Goal: Task Accomplishment & Management: Complete application form

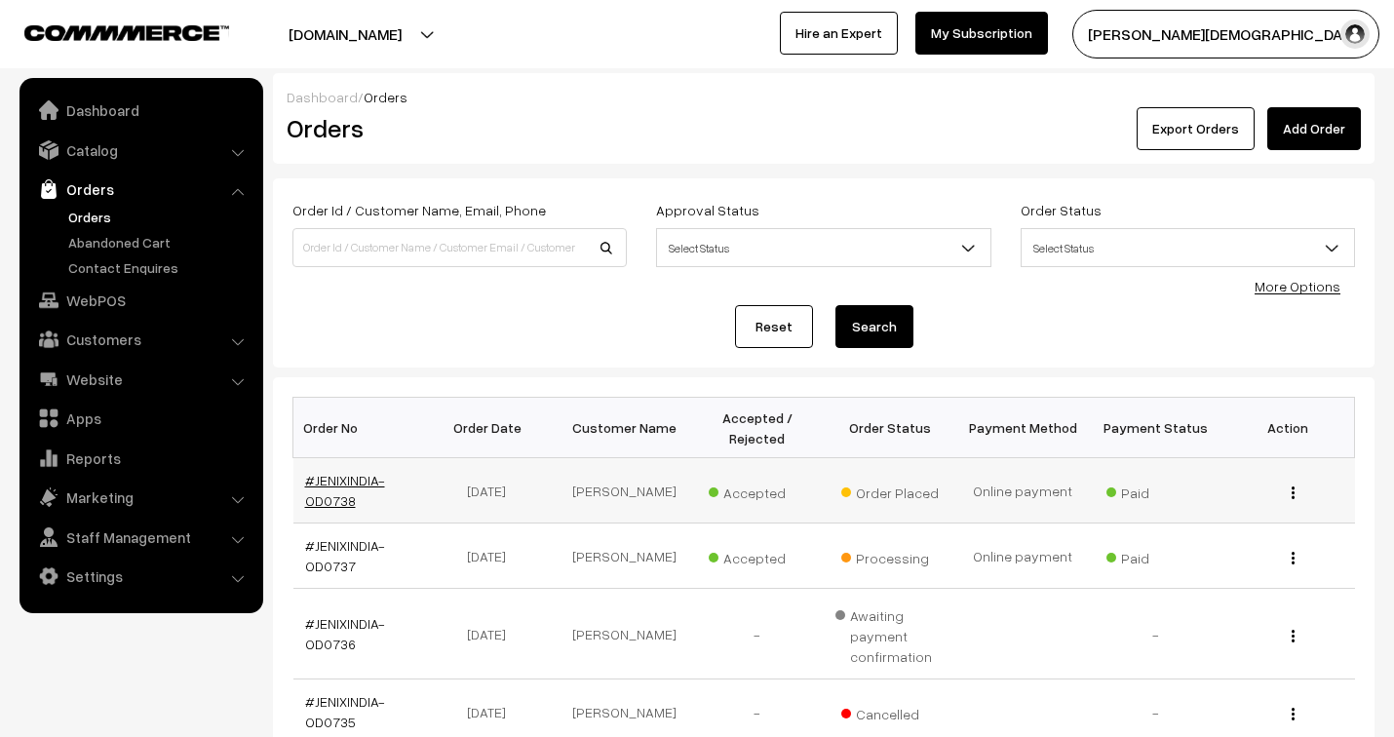
click at [345, 485] on link "#JENIXINDIA-OD0738" at bounding box center [345, 490] width 80 height 37
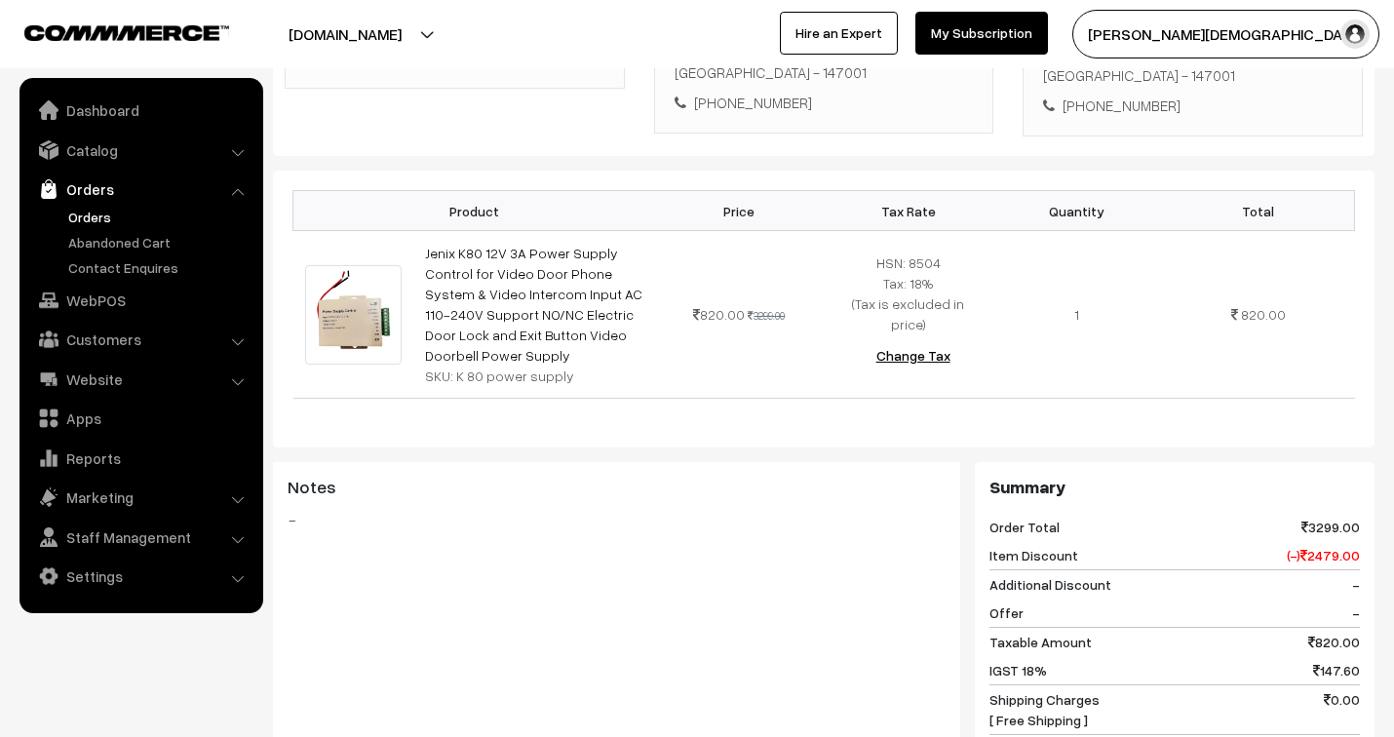
scroll to position [433, 0]
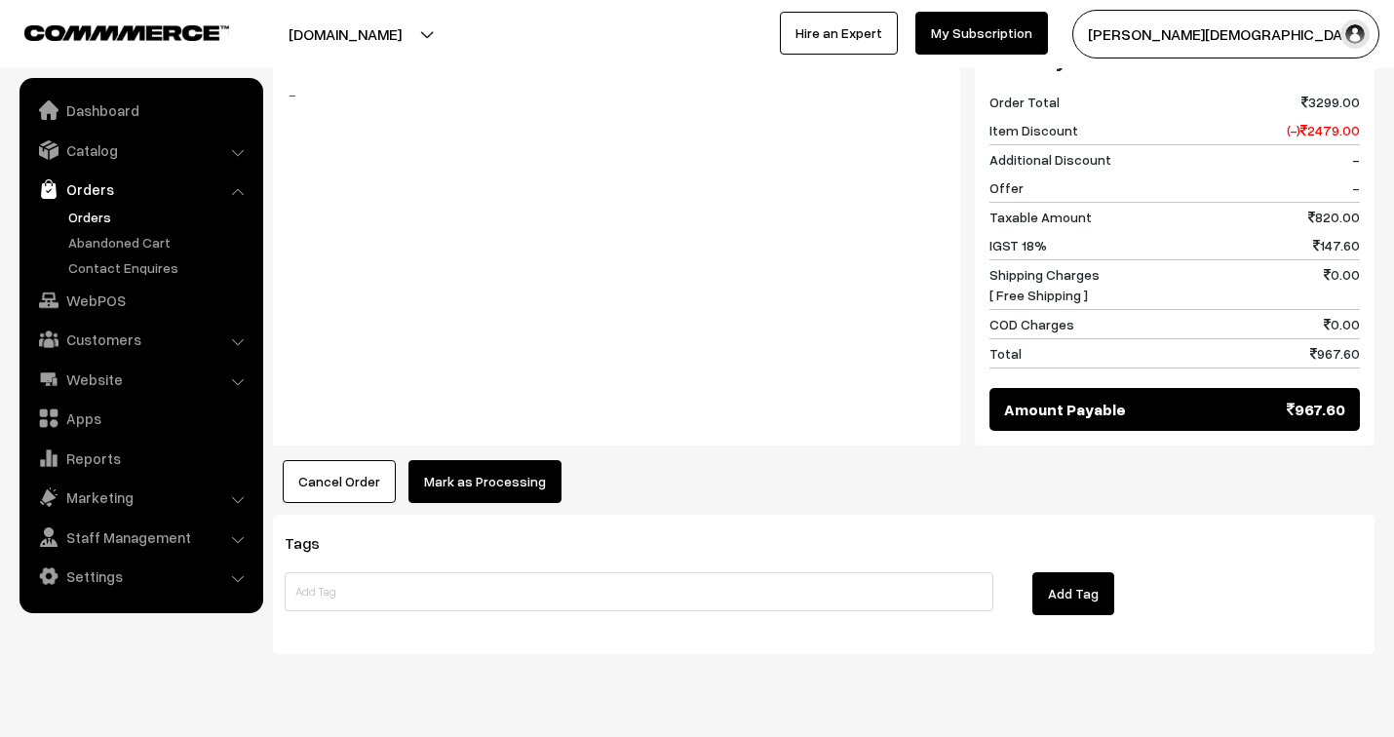
click at [521, 460] on button "Mark as Processing" at bounding box center [484, 481] width 153 height 43
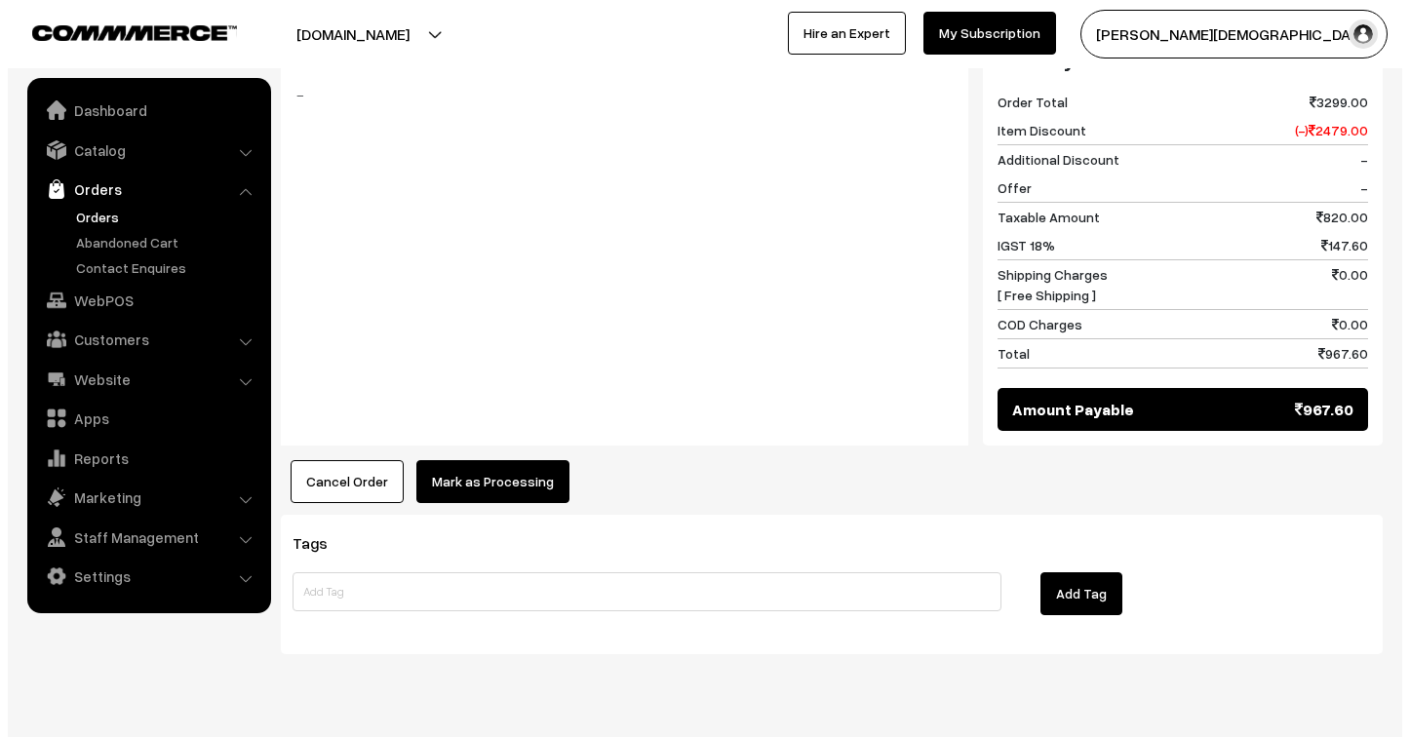
scroll to position [892, 0]
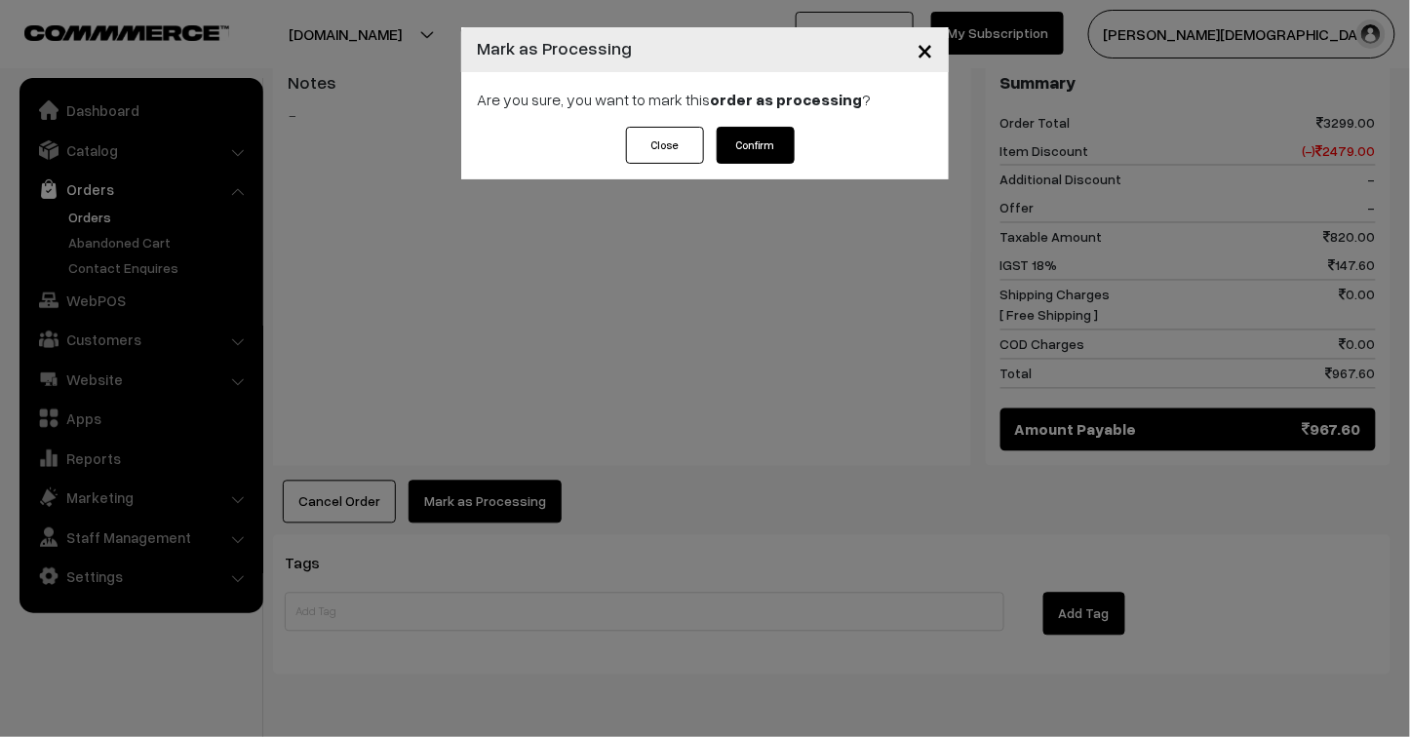
click at [755, 146] on button "Confirm" at bounding box center [755, 145] width 78 height 37
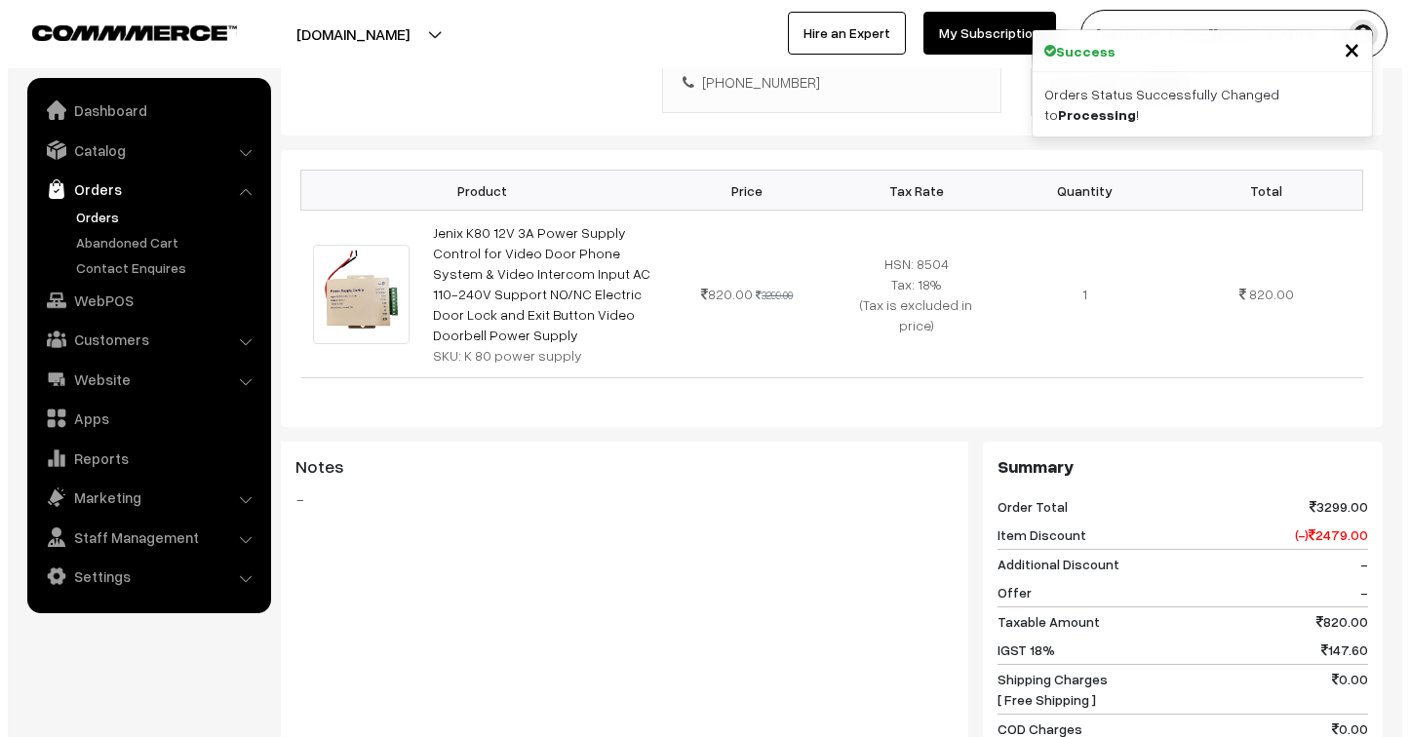
scroll to position [866, 0]
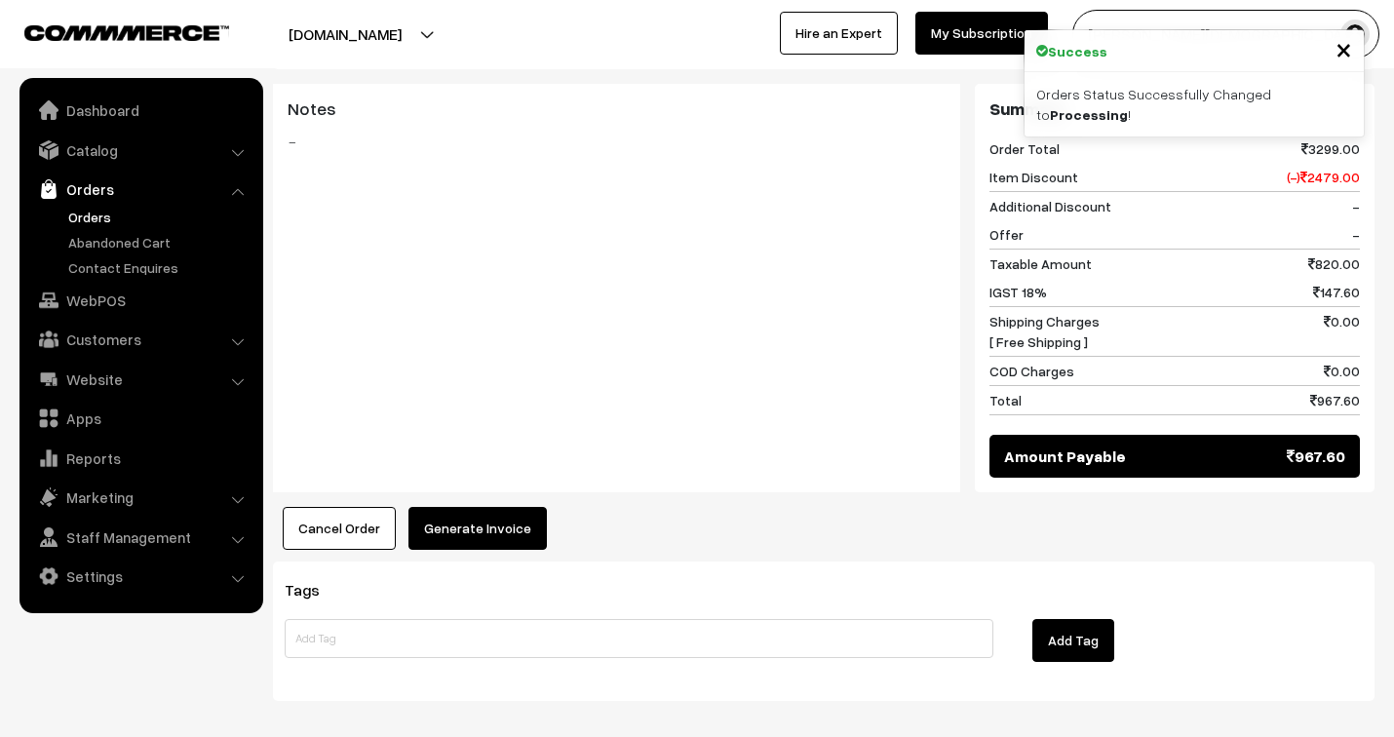
click at [497, 507] on button "Generate Invoice" at bounding box center [477, 528] width 138 height 43
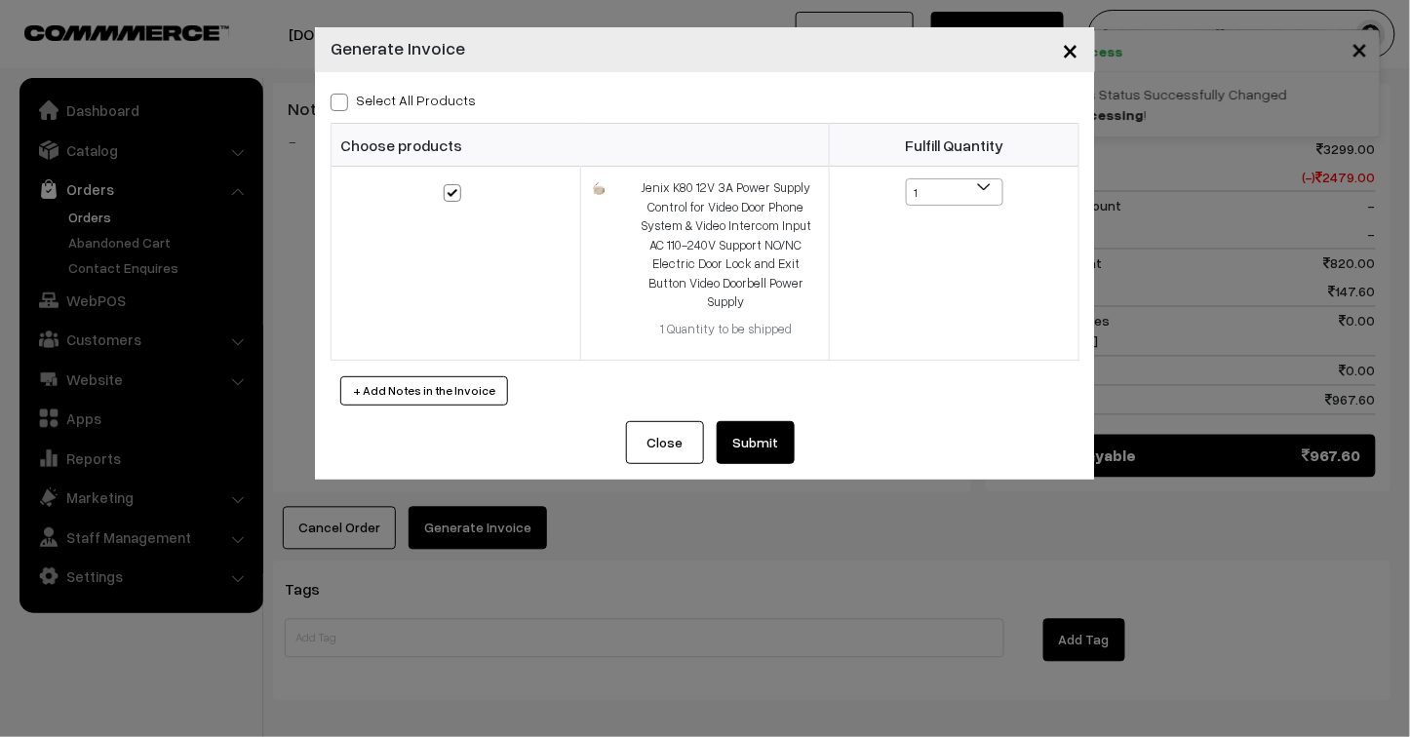
click at [762, 426] on button "Submit" at bounding box center [755, 442] width 78 height 43
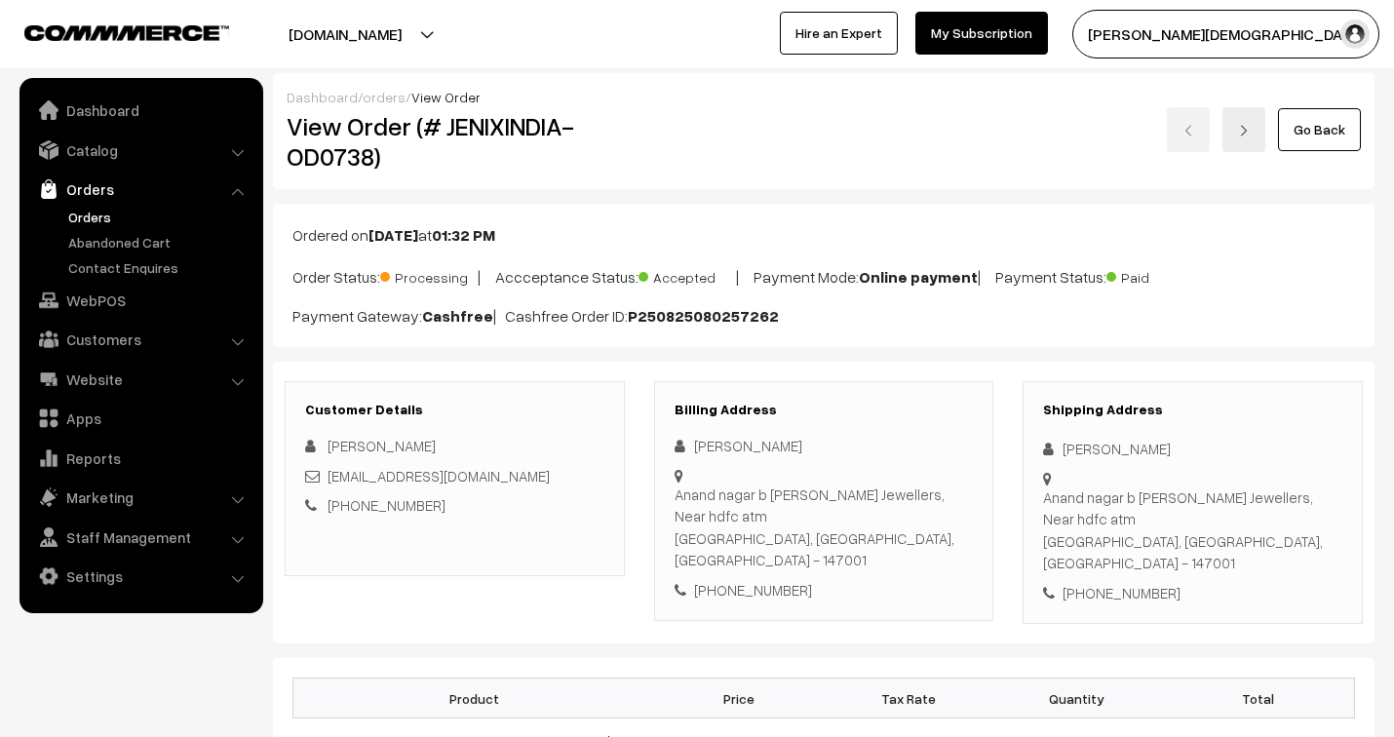
click at [381, 98] on link "orders" at bounding box center [384, 97] width 43 height 17
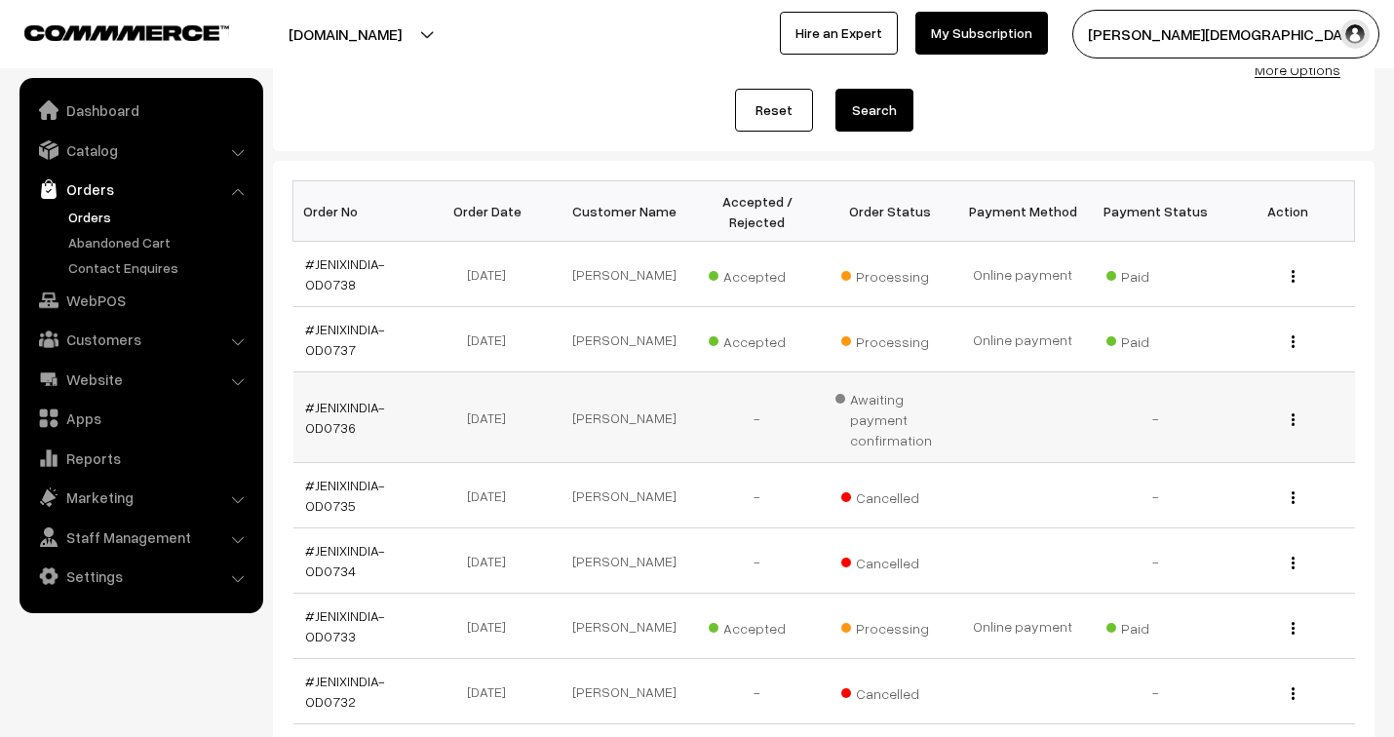
scroll to position [216, 0]
click at [119, 157] on link "Catalog" at bounding box center [140, 150] width 232 height 35
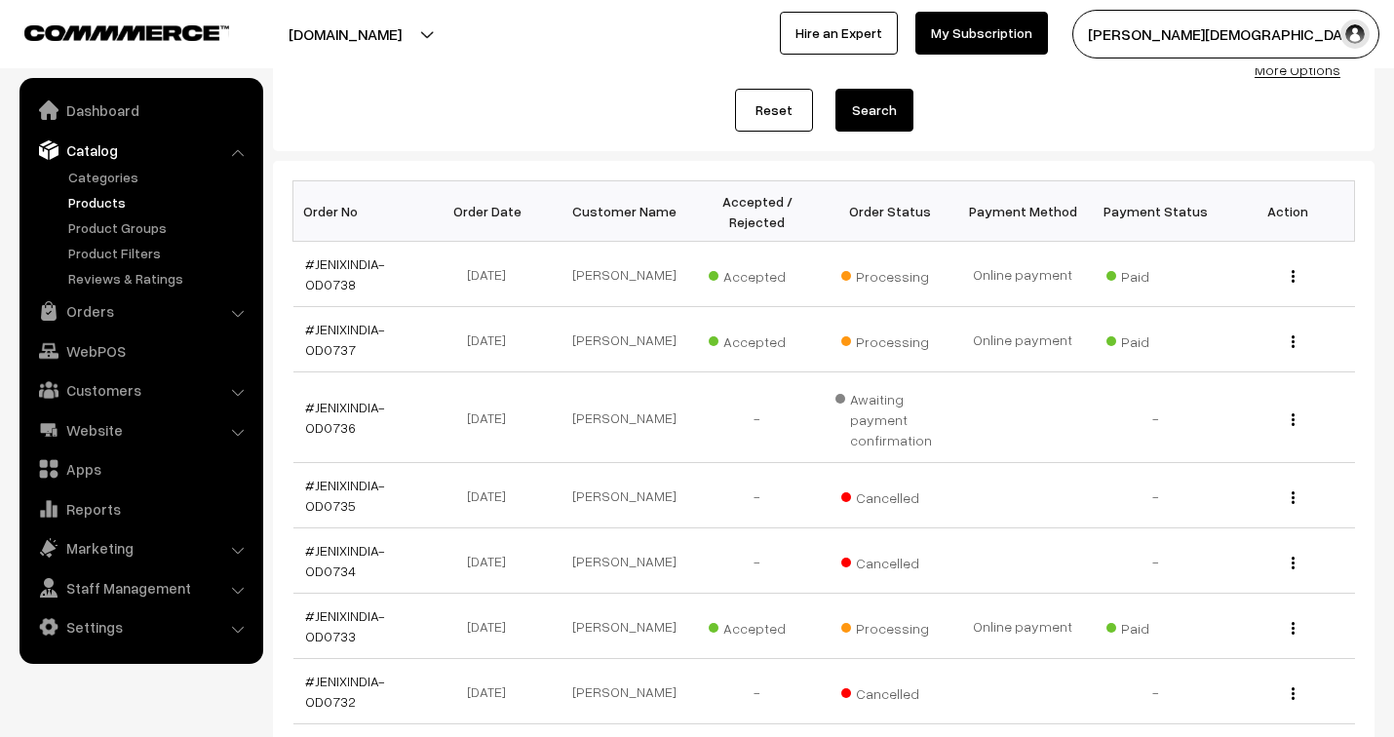
click at [102, 210] on link "Products" at bounding box center [159, 202] width 193 height 20
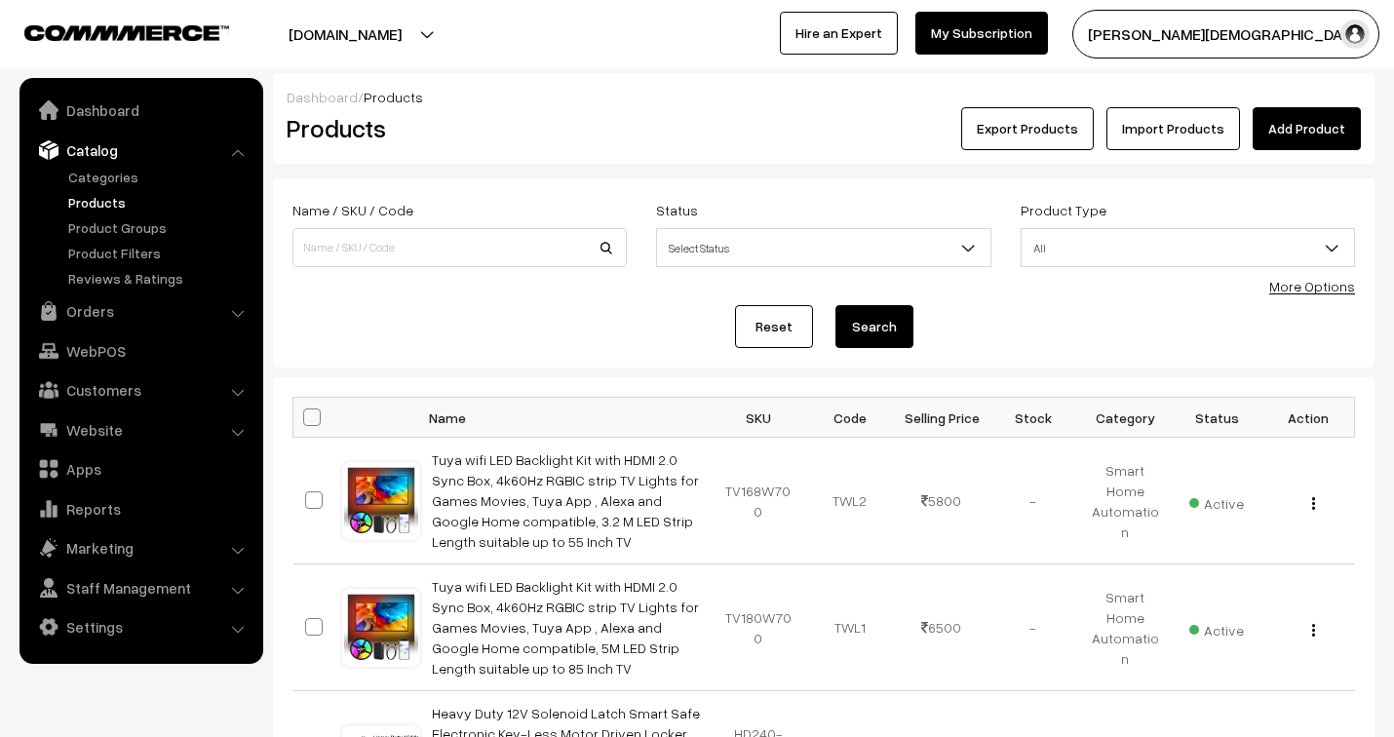
click at [1310, 140] on link "Add Product" at bounding box center [1307, 128] width 108 height 43
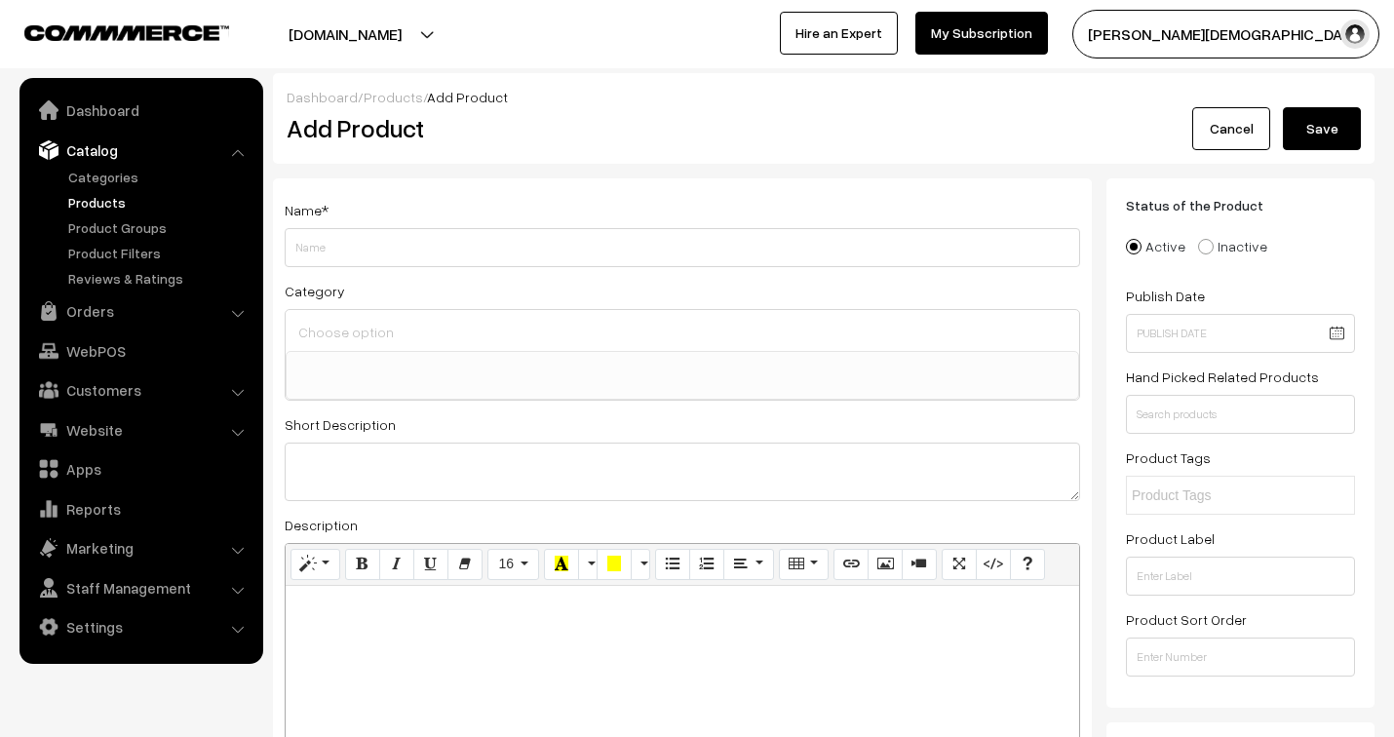
select select
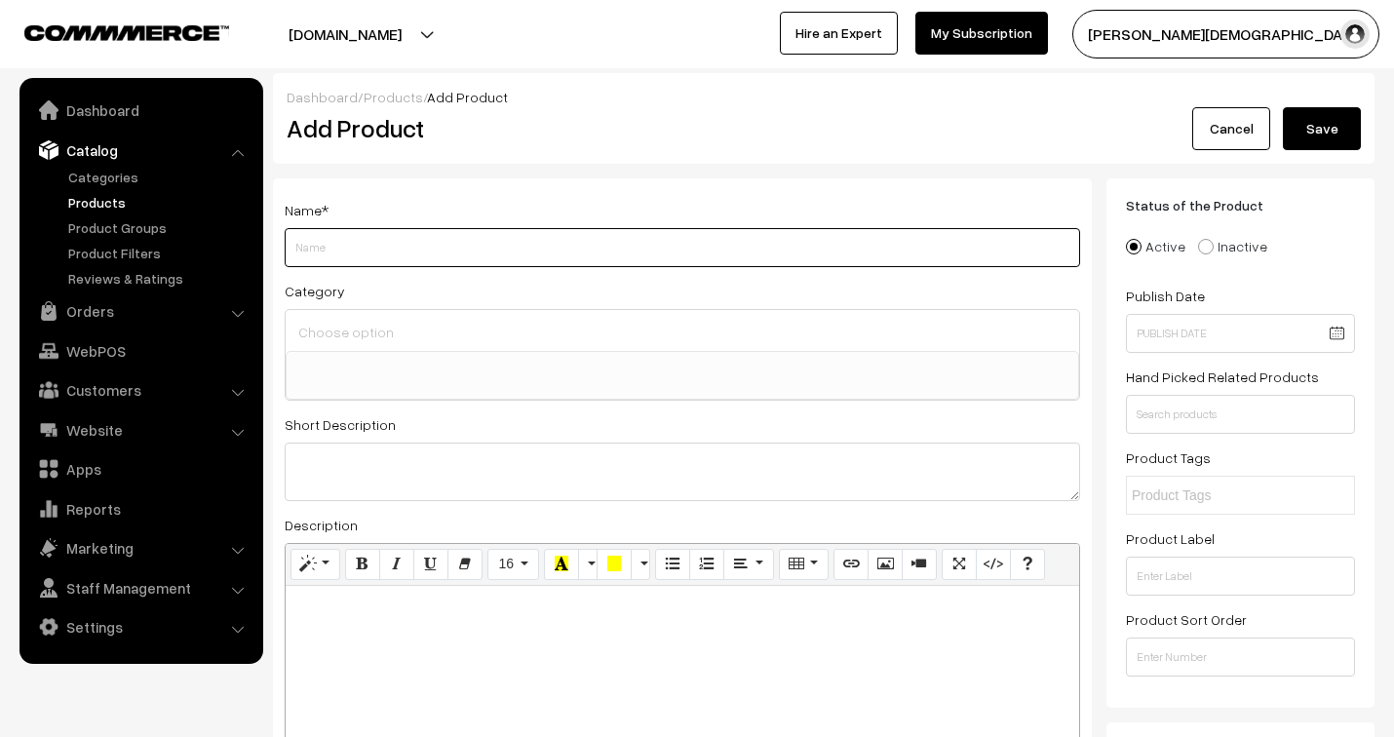
paste input "4MP IP License Plate Recognition ANPR Bullet Network Camera"
type input "4MP IP License Plate Recognition ANPR Bullet Network Camera Vehicle number plat…"
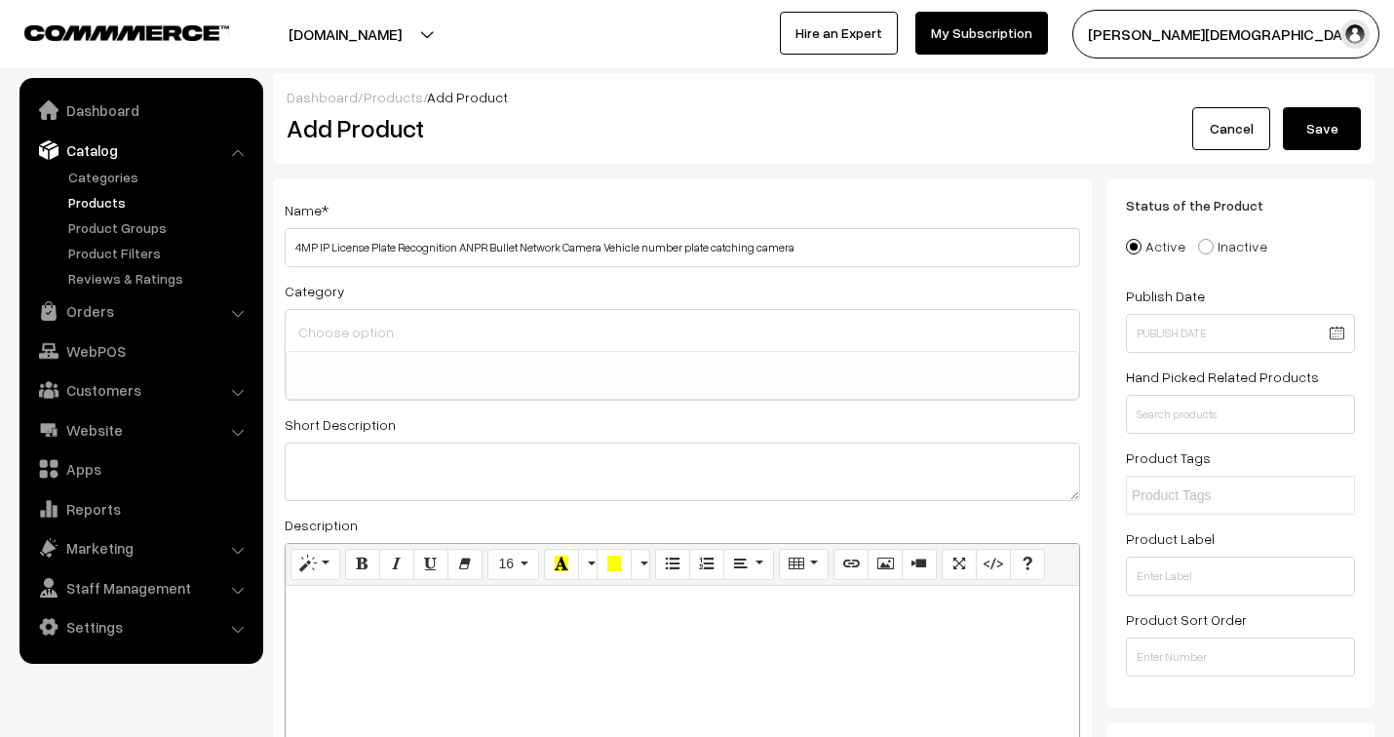
click at [536, 317] on div at bounding box center [682, 330] width 793 height 41
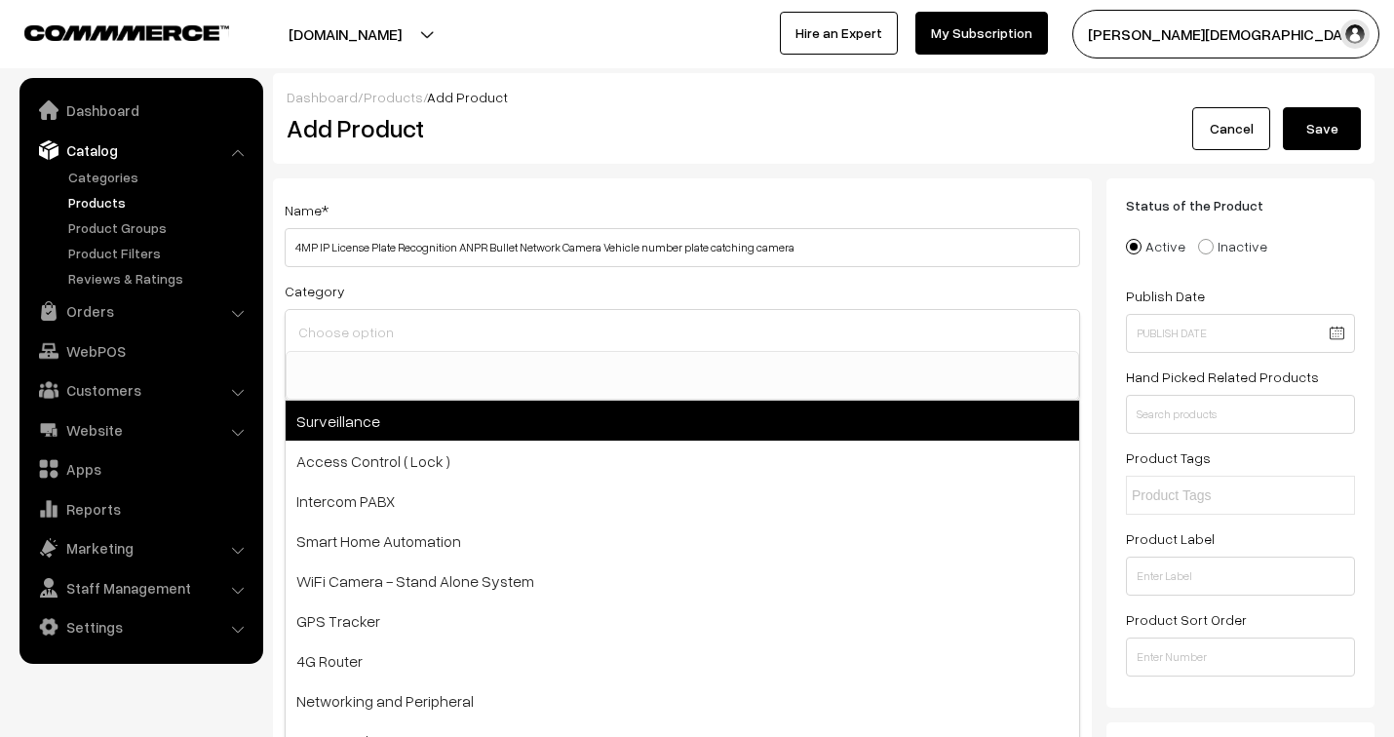
click at [505, 440] on span "Surveillance" at bounding box center [682, 421] width 793 height 40
select select "1"
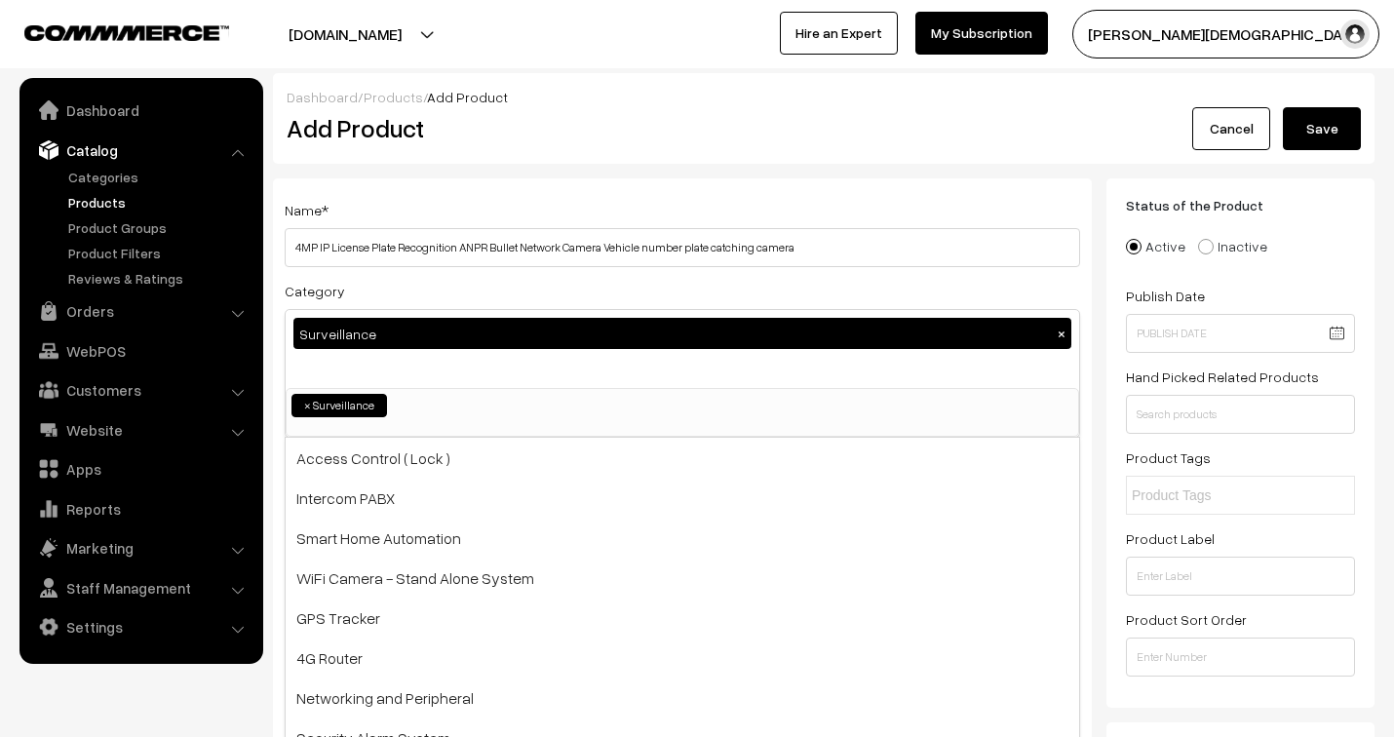
click at [949, 162] on div "Dashboard / Products / Add Product Add Product Cancel Save" at bounding box center [824, 118] width 1102 height 91
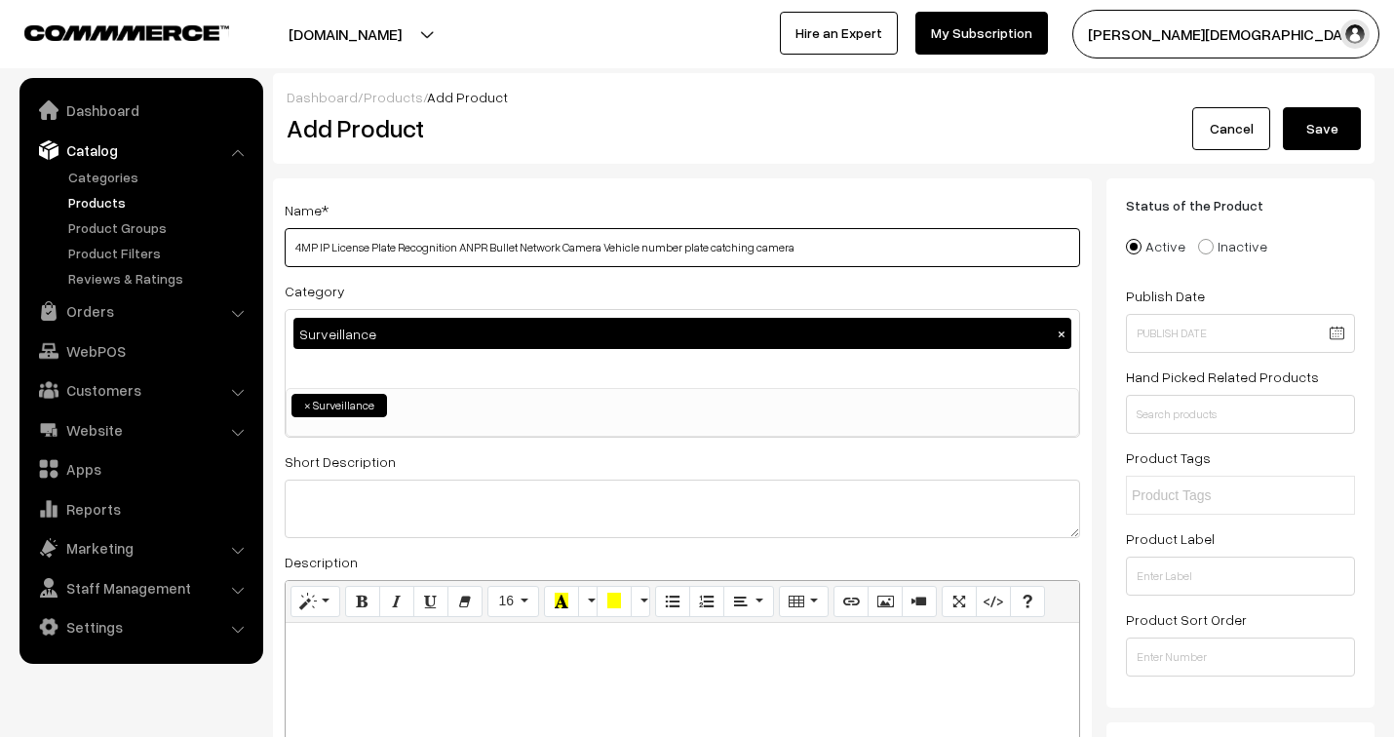
click at [866, 249] on input "4MP IP License Plate Recognition ANPR Bullet Network Camera Vehicle number plat…" at bounding box center [682, 247] width 795 height 39
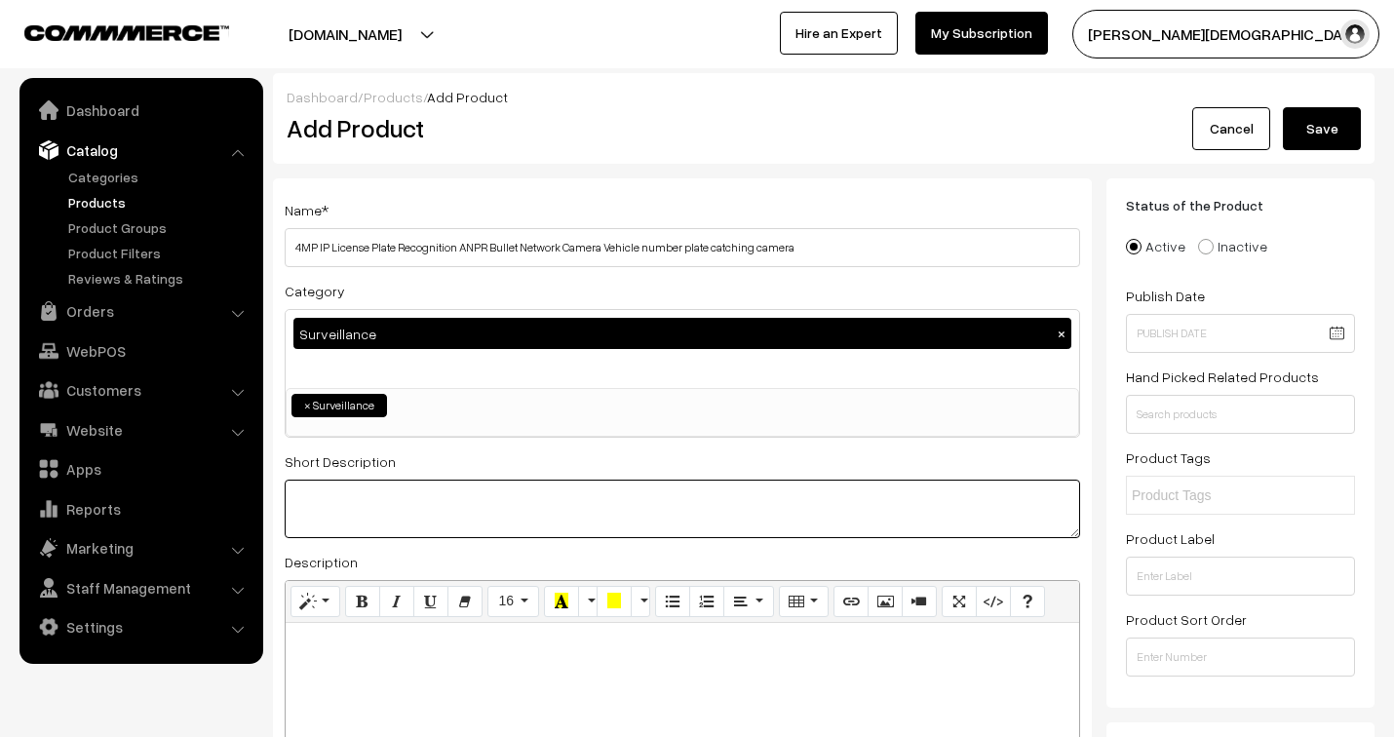
click at [377, 513] on textarea at bounding box center [682, 509] width 795 height 58
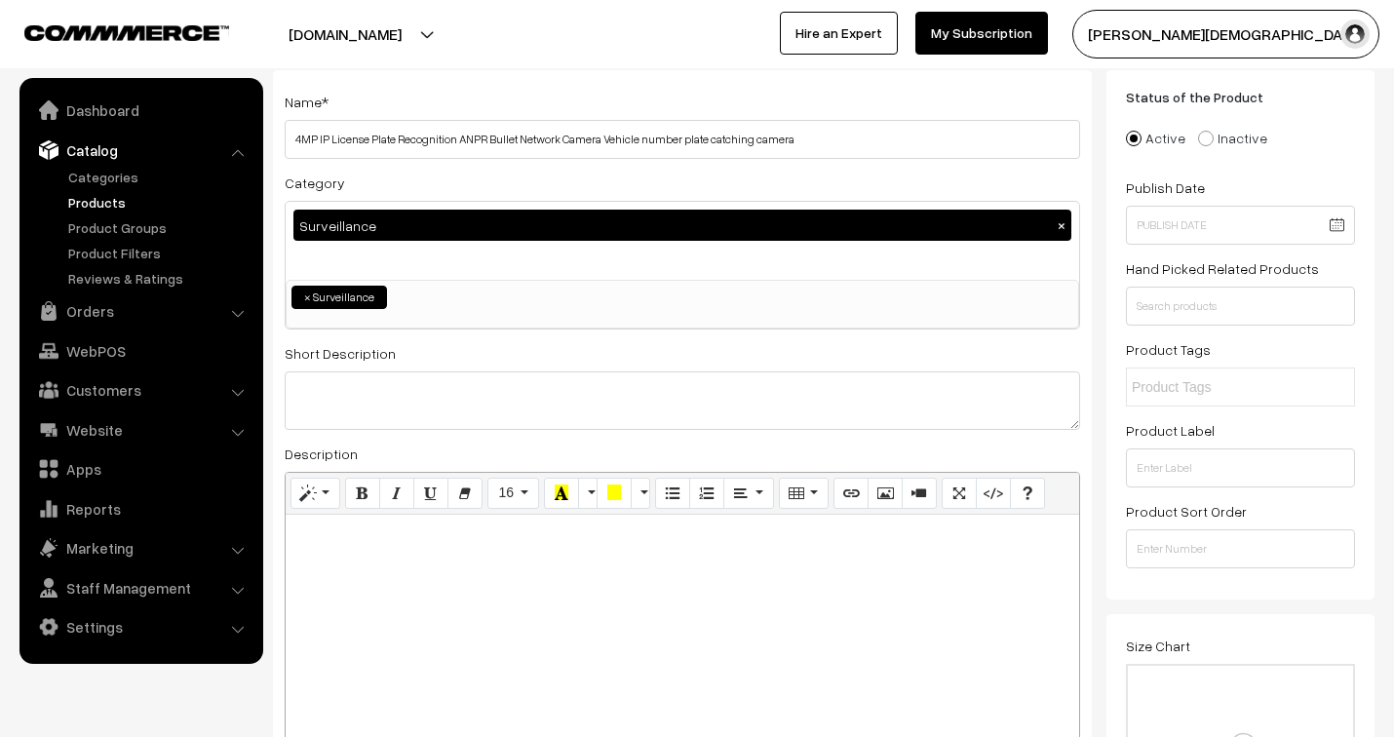
click at [363, 579] on div at bounding box center [682, 637] width 793 height 244
paste div
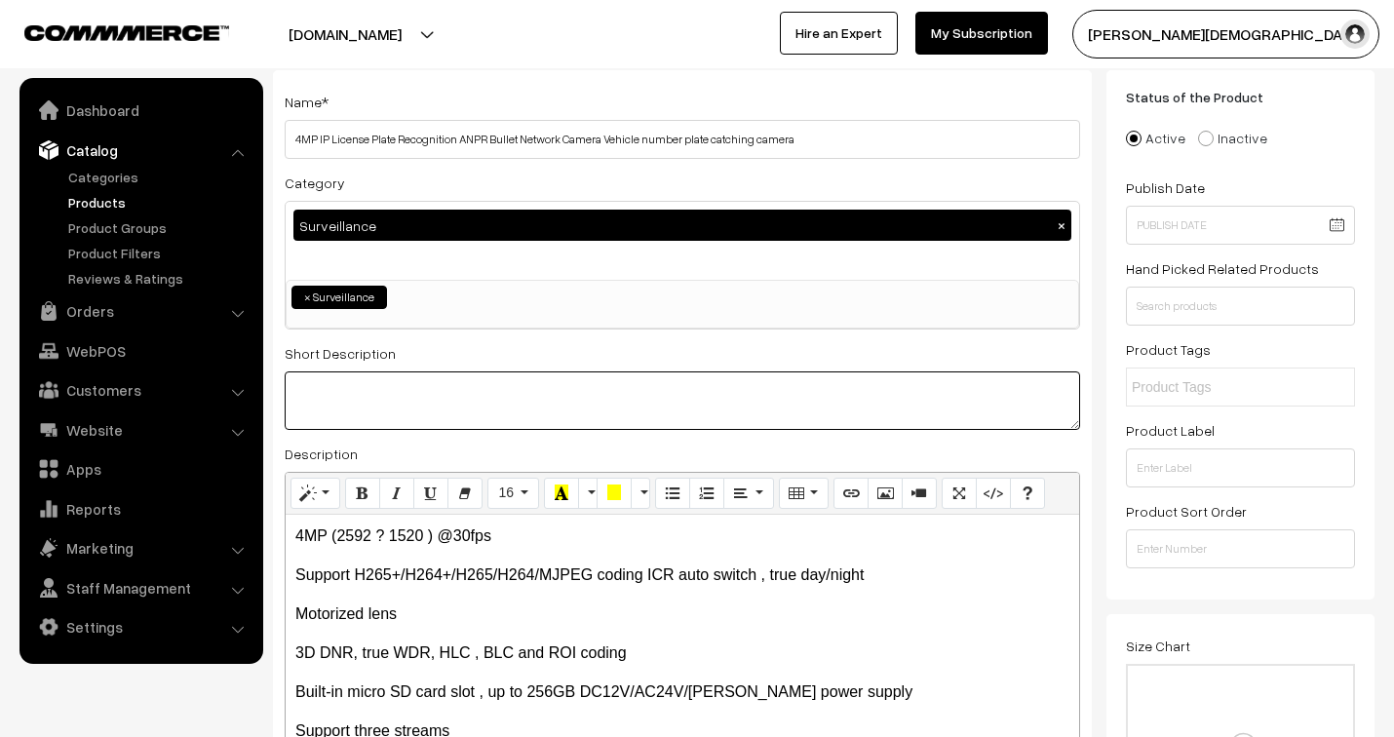
click at [376, 402] on textarea at bounding box center [682, 400] width 795 height 58
type textarea "4MP IP HD SD CARD CAMERA to catch running vehicle numer plate"
drag, startPoint x: 638, startPoint y: 381, endPoint x: 174, endPoint y: 324, distance: 468.5
paste textarea "✅ High-resolution 4MP video for sharp details ✅ Built-in SD card recording – no…"
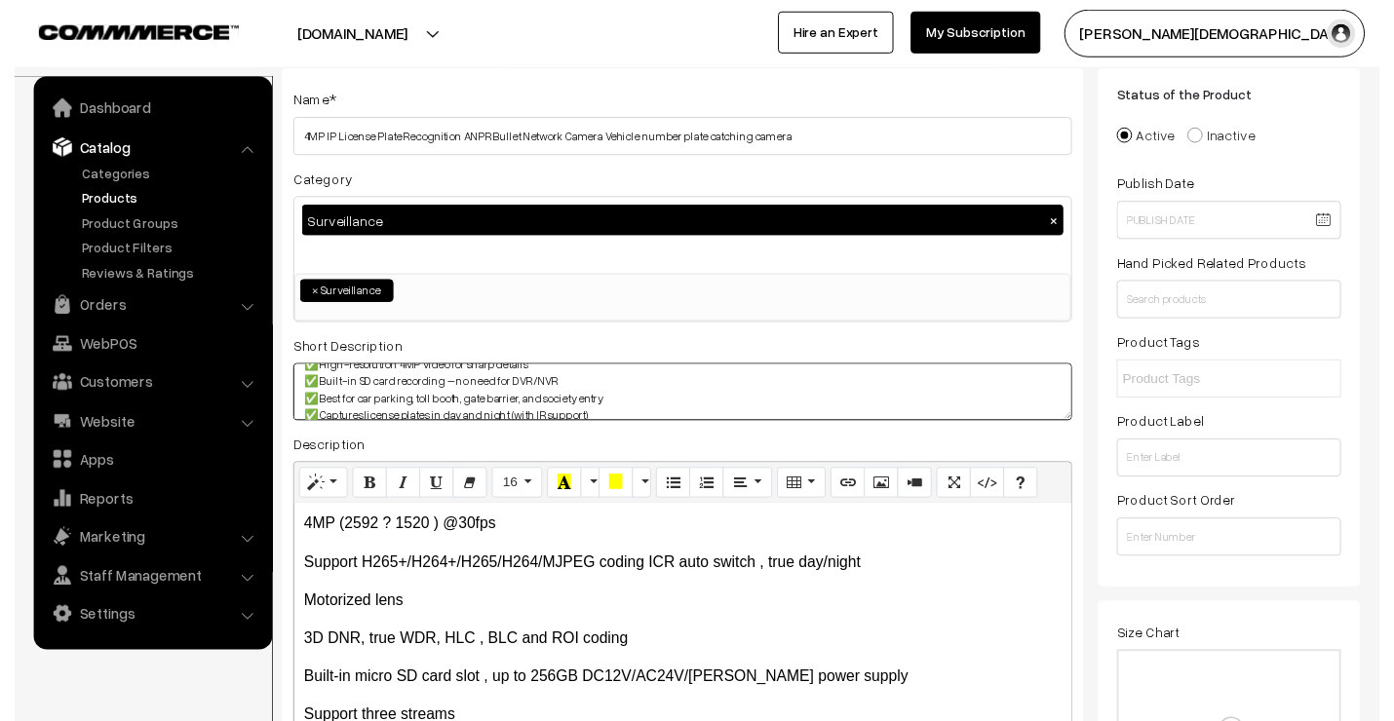
scroll to position [0, 0]
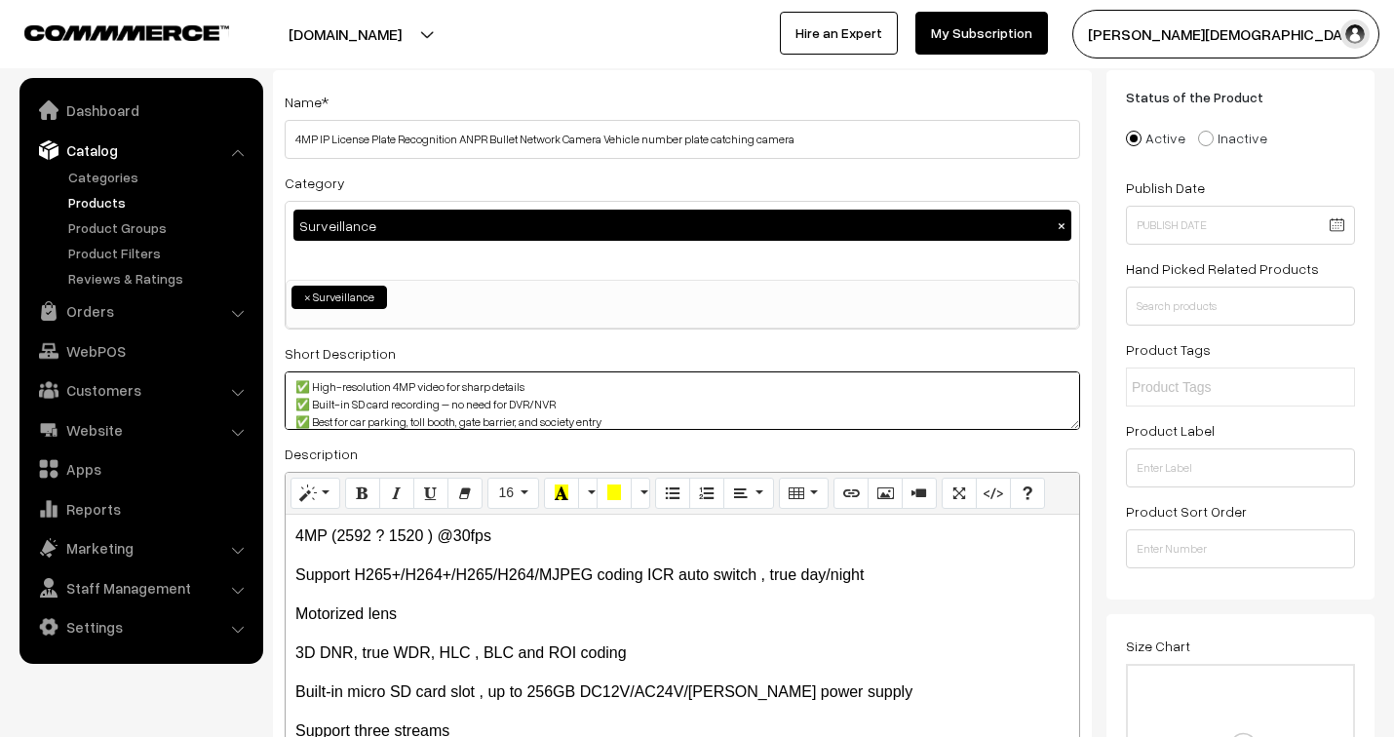
type textarea "✅ High-resolution 4MP video for sharp details ✅ Built-in SD card recording – no…"
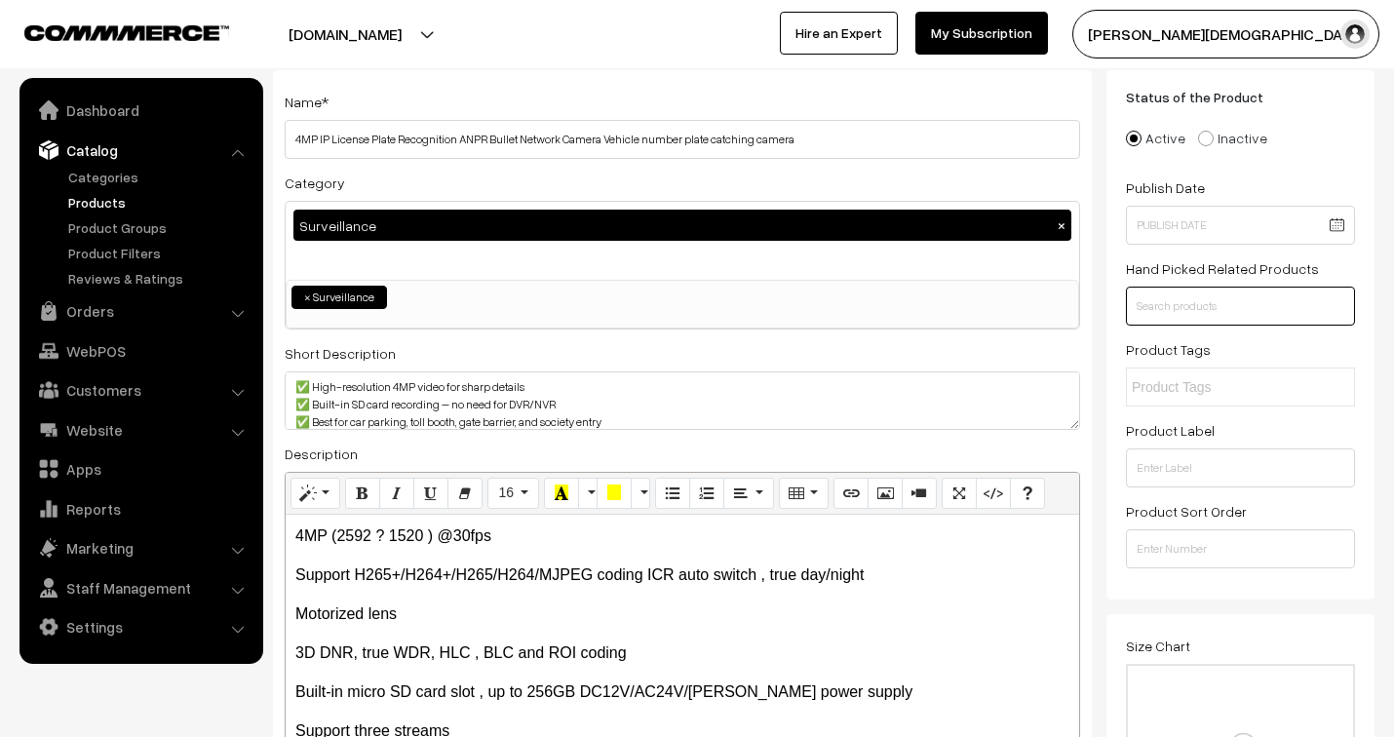
click at [1213, 306] on input "text" at bounding box center [1240, 306] width 229 height 39
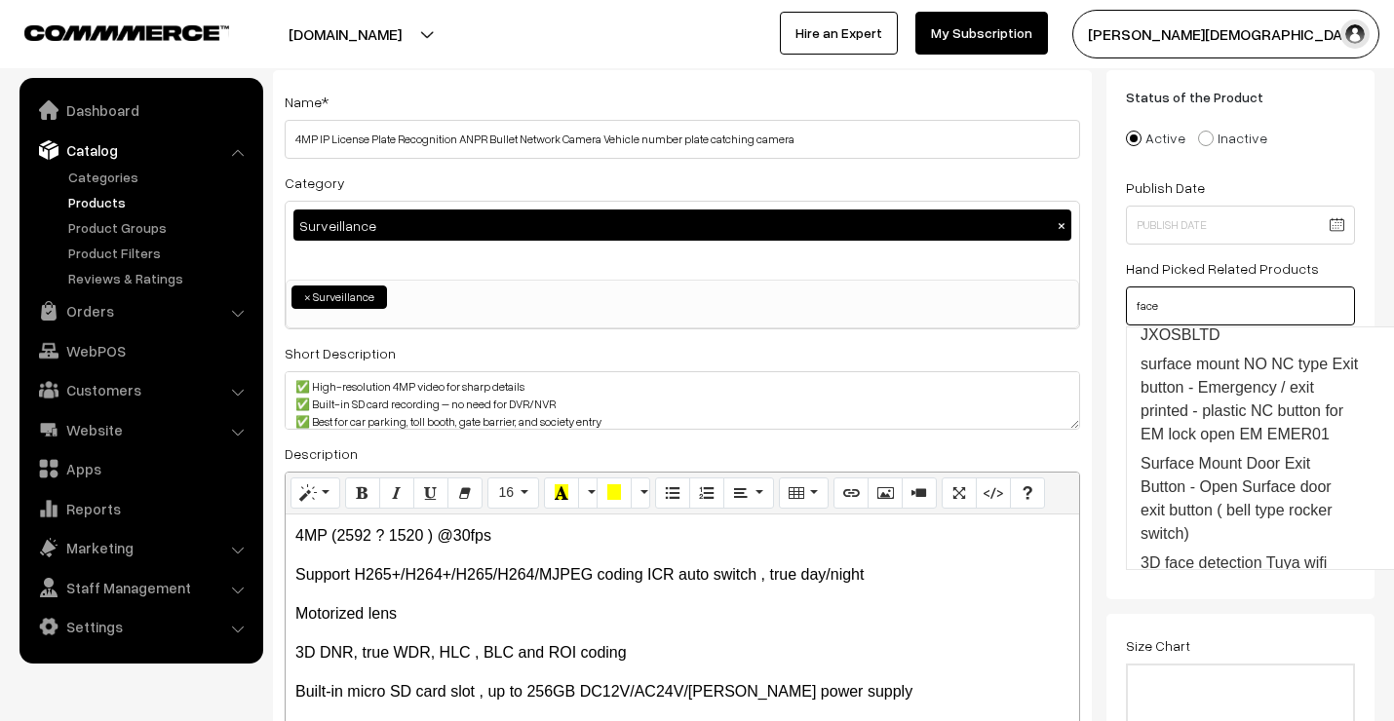
scroll to position [325, 0]
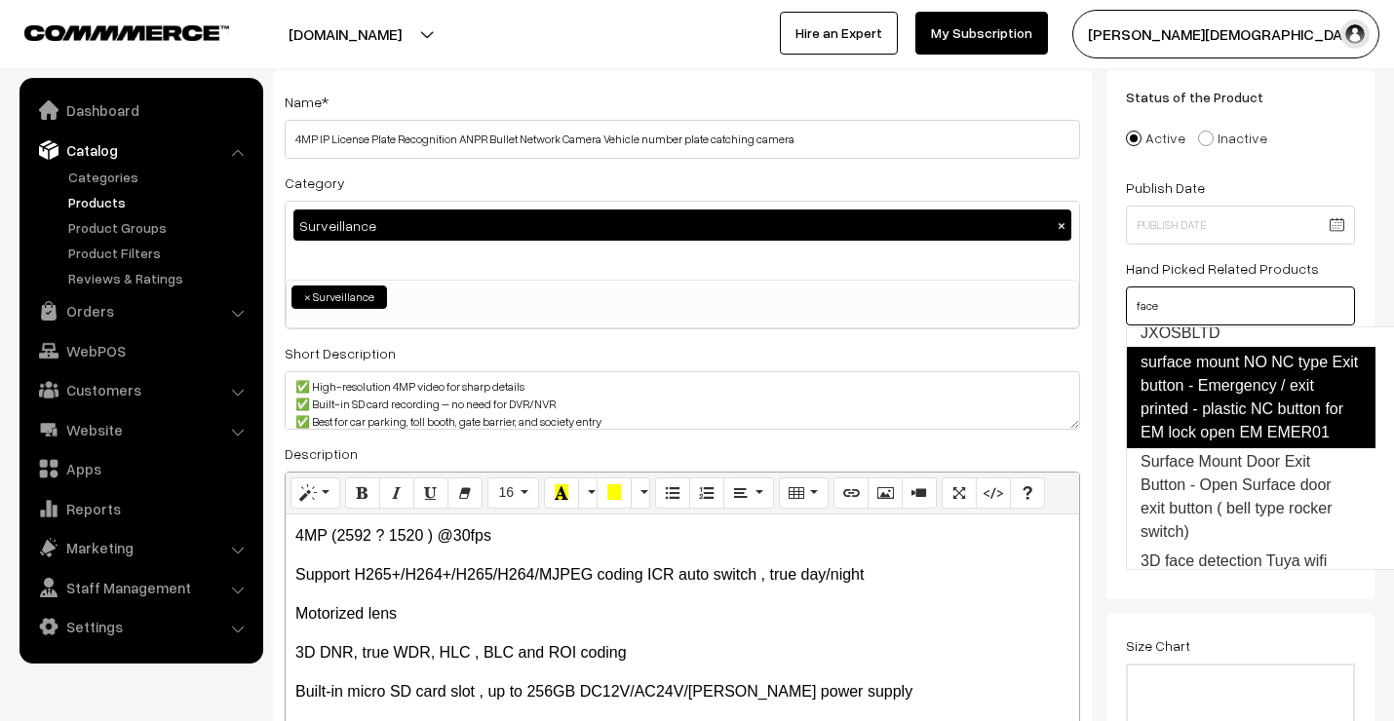
click at [1244, 435] on link "surface mount NO NC type Exit button - Emergency / exit printed - plastic NC bu…" at bounding box center [1251, 397] width 250 height 101
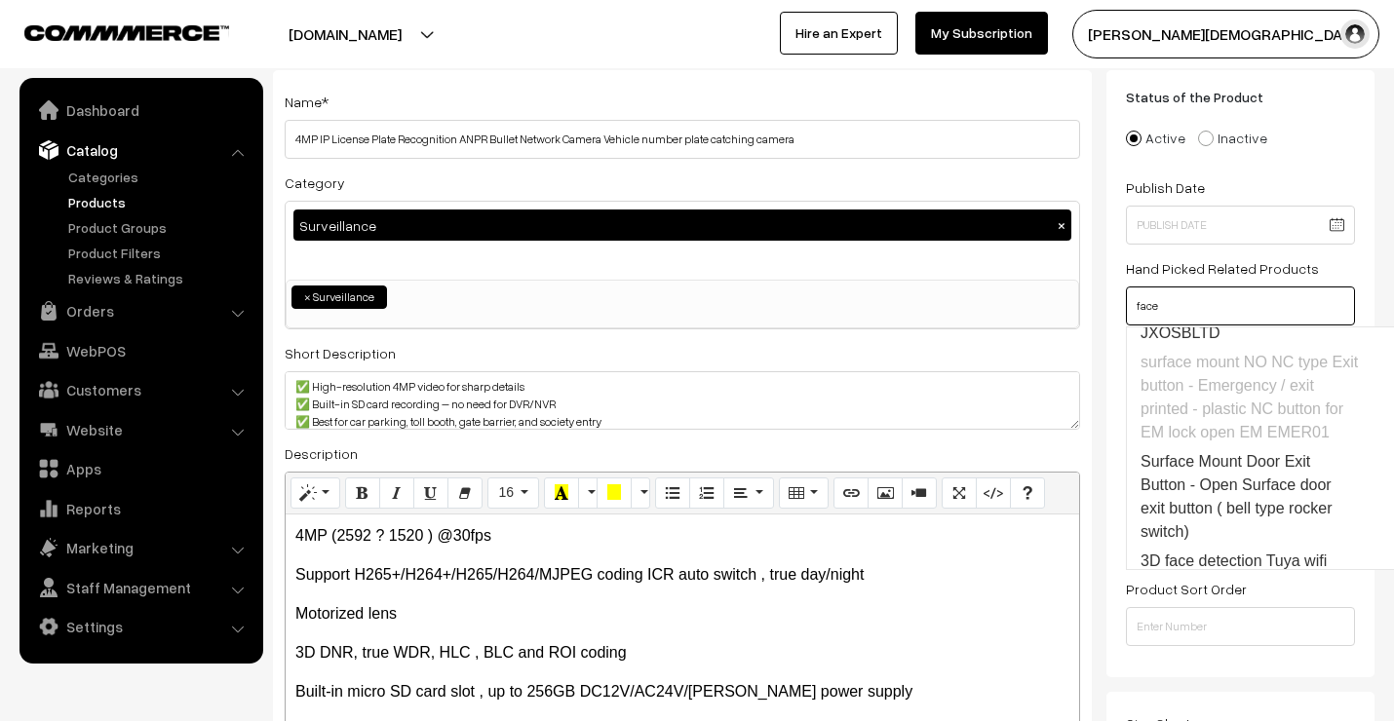
scroll to position [433, 0]
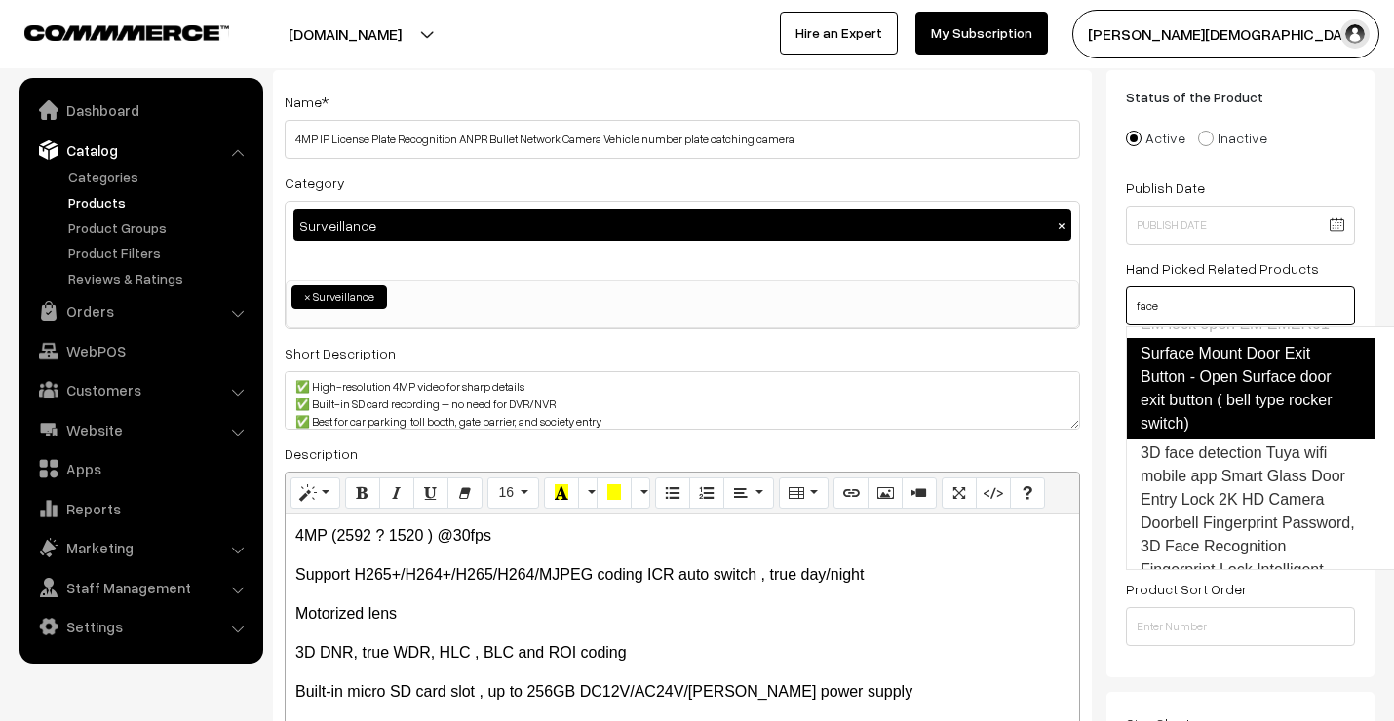
click at [1242, 419] on link "Surface Mount Door Exit Button - Open Surface door exit button ( bell type rock…" at bounding box center [1251, 388] width 250 height 101
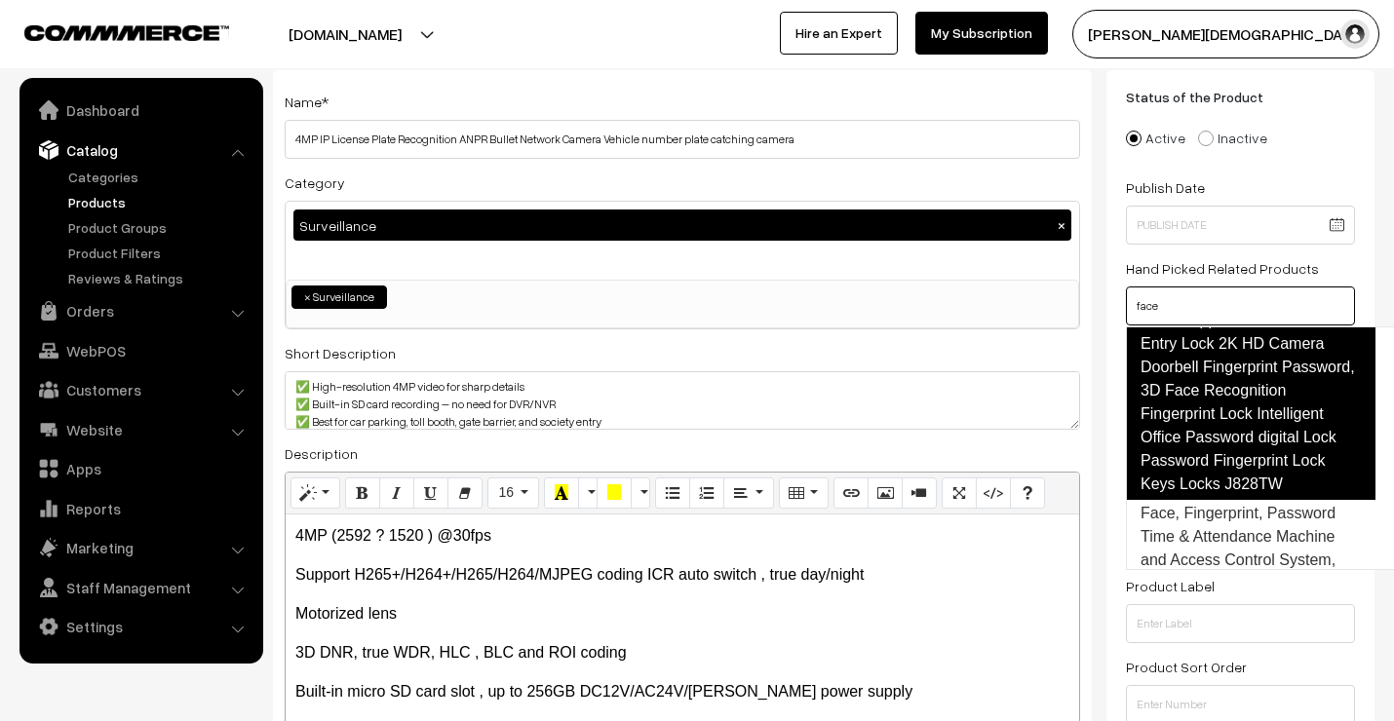
click at [1223, 500] on link "3D face detection Tuya wifi mobile app Smart Glass Door Entry Lock 2K HD Camera…" at bounding box center [1251, 391] width 250 height 218
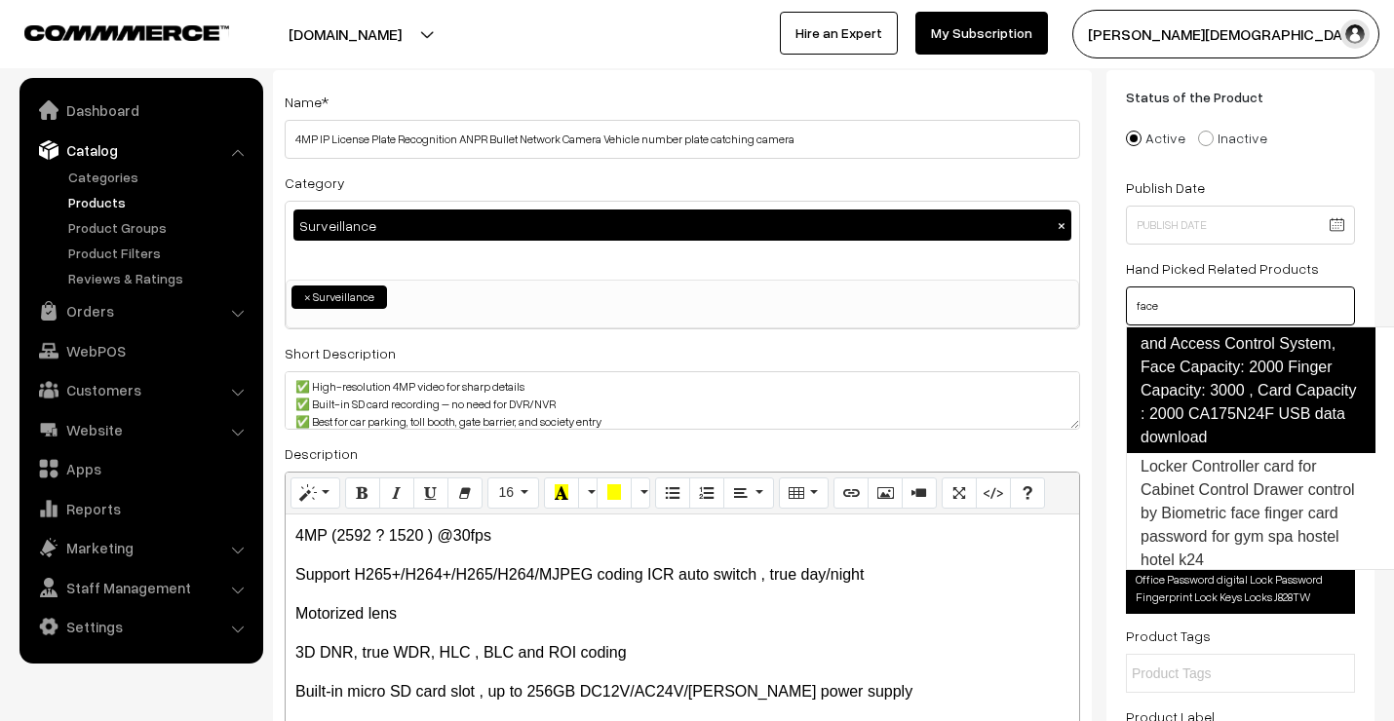
click at [1226, 393] on link "Face, Fingerprint, Password Time & Attendance Machine and Access Control System…" at bounding box center [1251, 368] width 250 height 172
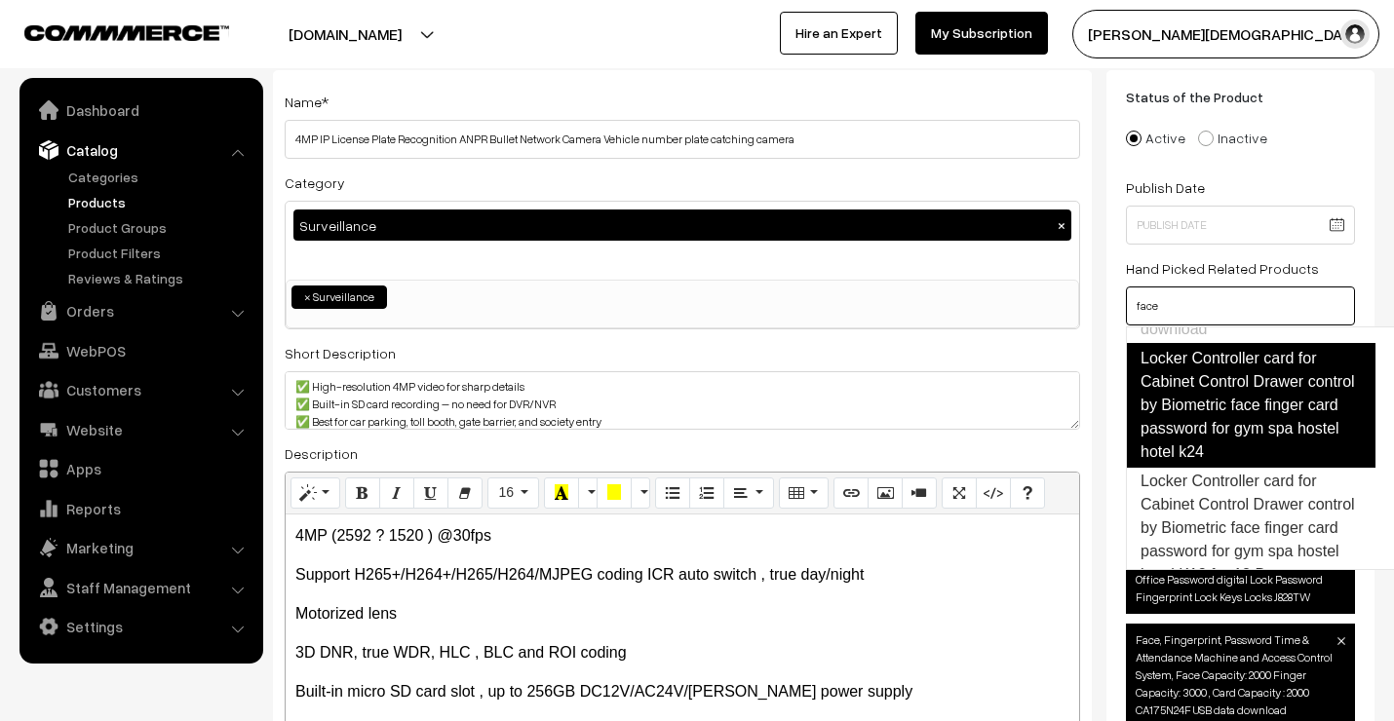
click at [1231, 426] on link "Locker Controller card for Cabinet Control Drawer control by Biometric face fin…" at bounding box center [1251, 405] width 250 height 125
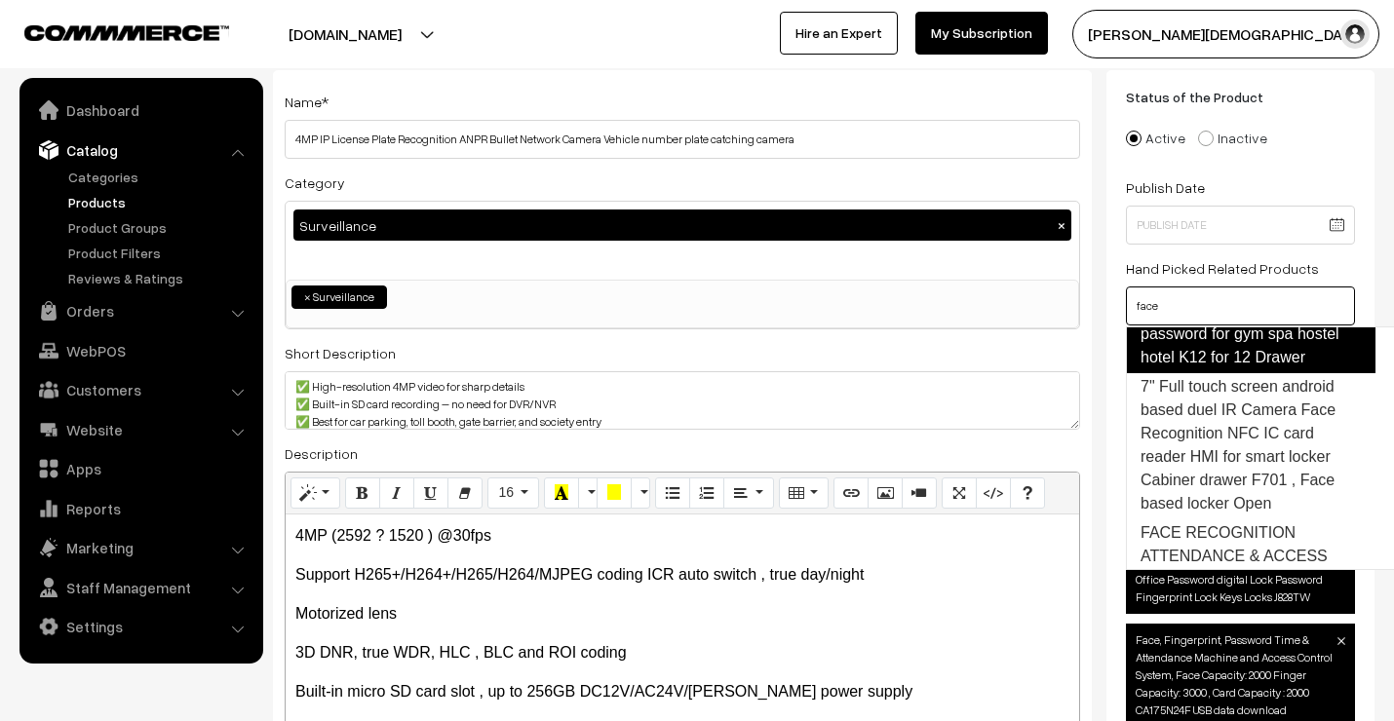
click at [1229, 373] on link "Locker Controller card for Cabinet Control Drawer control by Biometric face fin…" at bounding box center [1251, 311] width 250 height 125
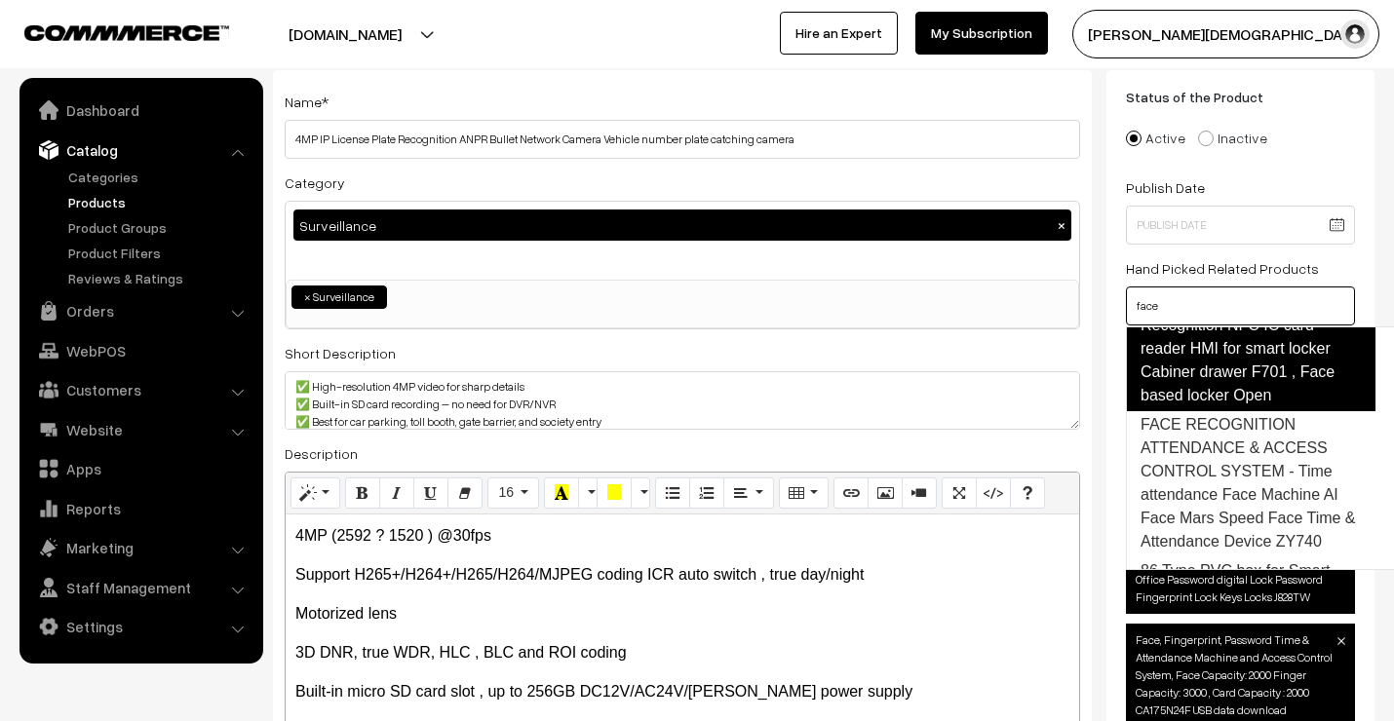
click at [1229, 411] on link "7" Full touch screen android based duel IR Camera Face Recognition NFC IC card …" at bounding box center [1251, 337] width 250 height 148
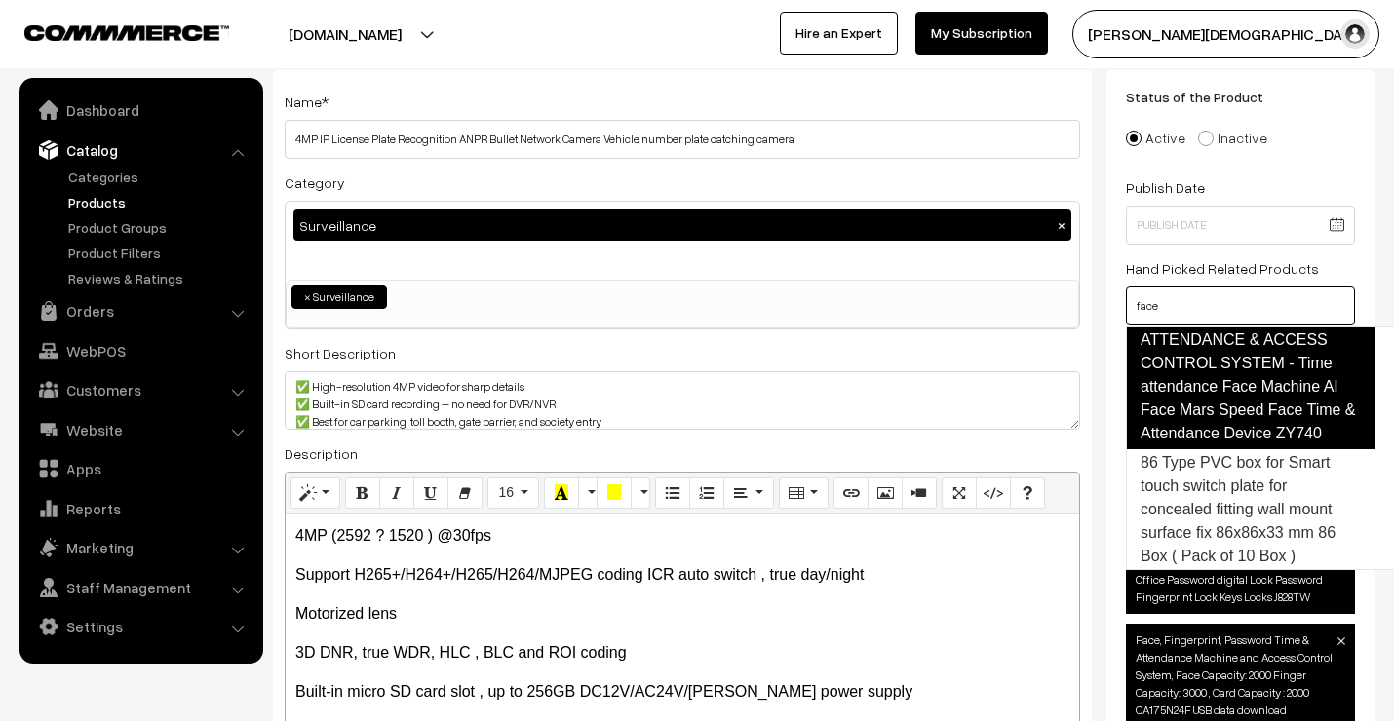
click at [1224, 420] on link "FACE RECOGNITION ATTENDANCE & ACCESS CONTROL SYSTEM - Time attendance Face Mach…" at bounding box center [1251, 375] width 250 height 148
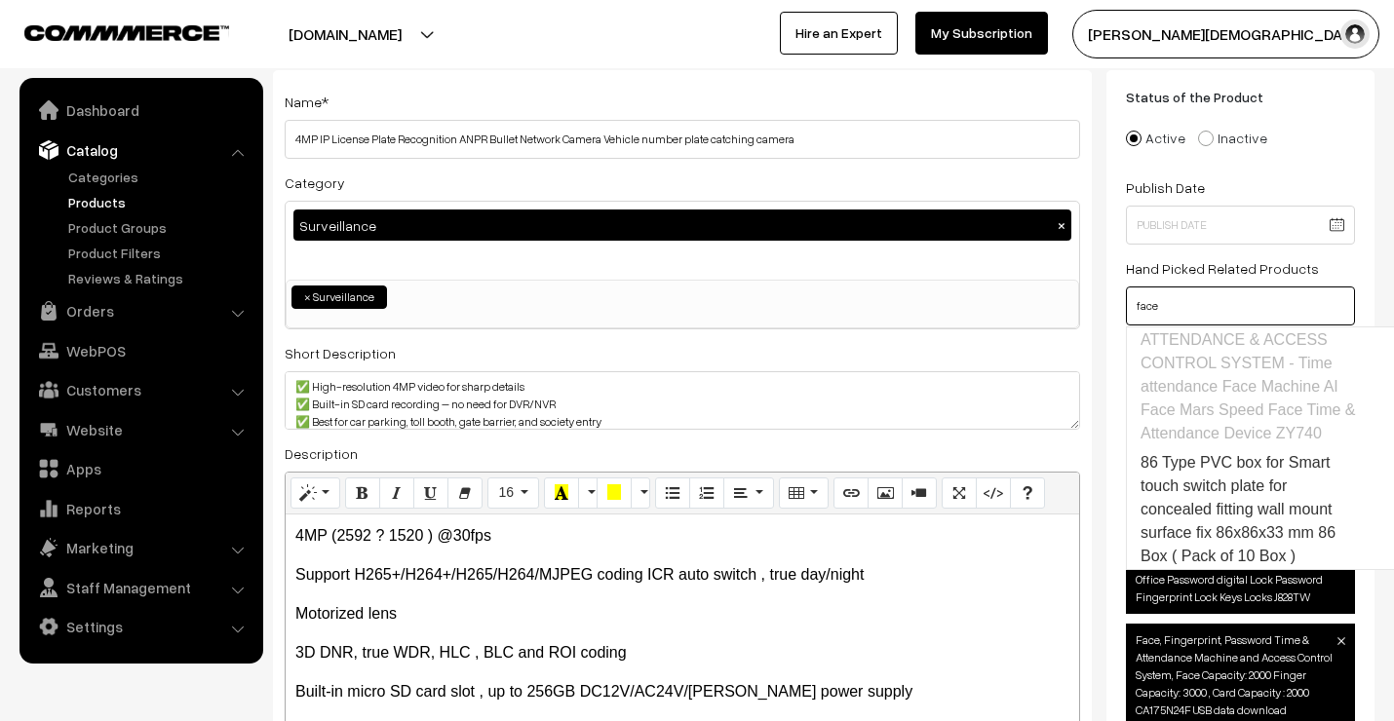
scroll to position [1444, 0]
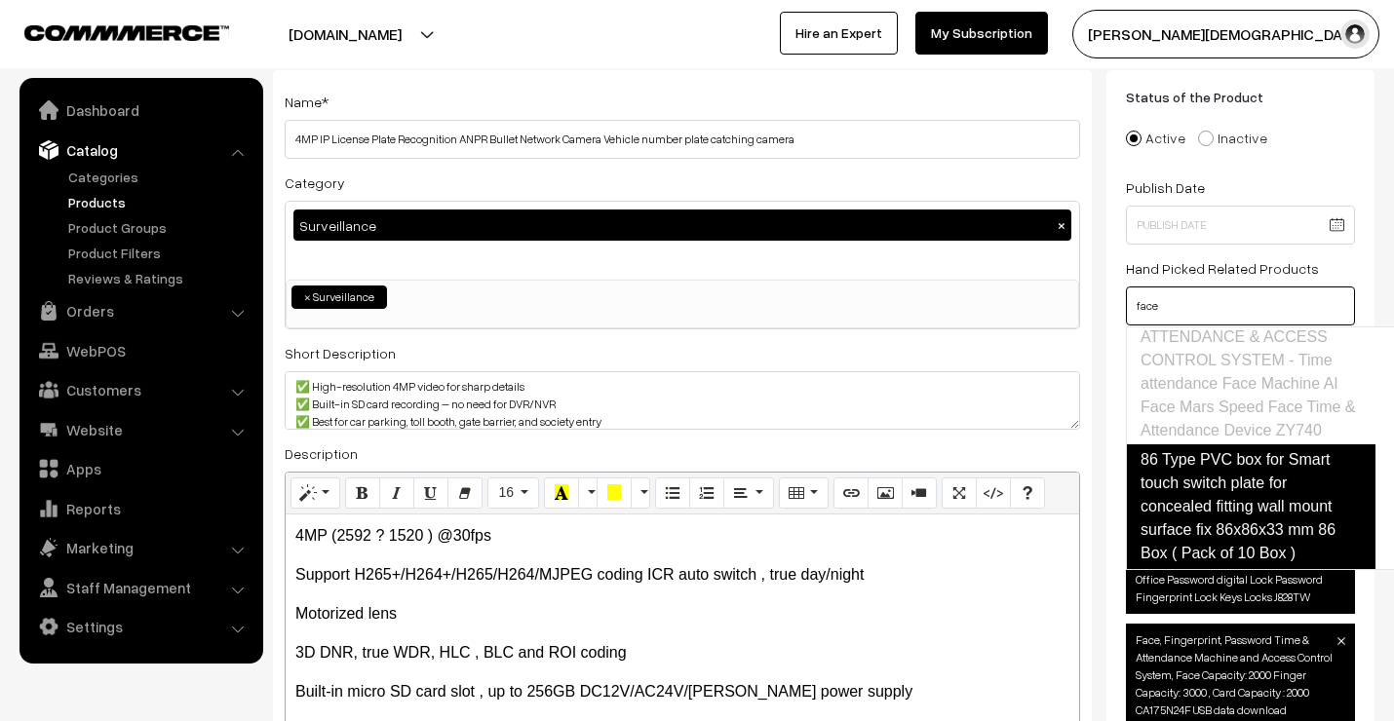
click at [1223, 461] on link "86 Type PVC box for Smart touch switch plate for concealed fitting wall mount s…" at bounding box center [1251, 507] width 250 height 125
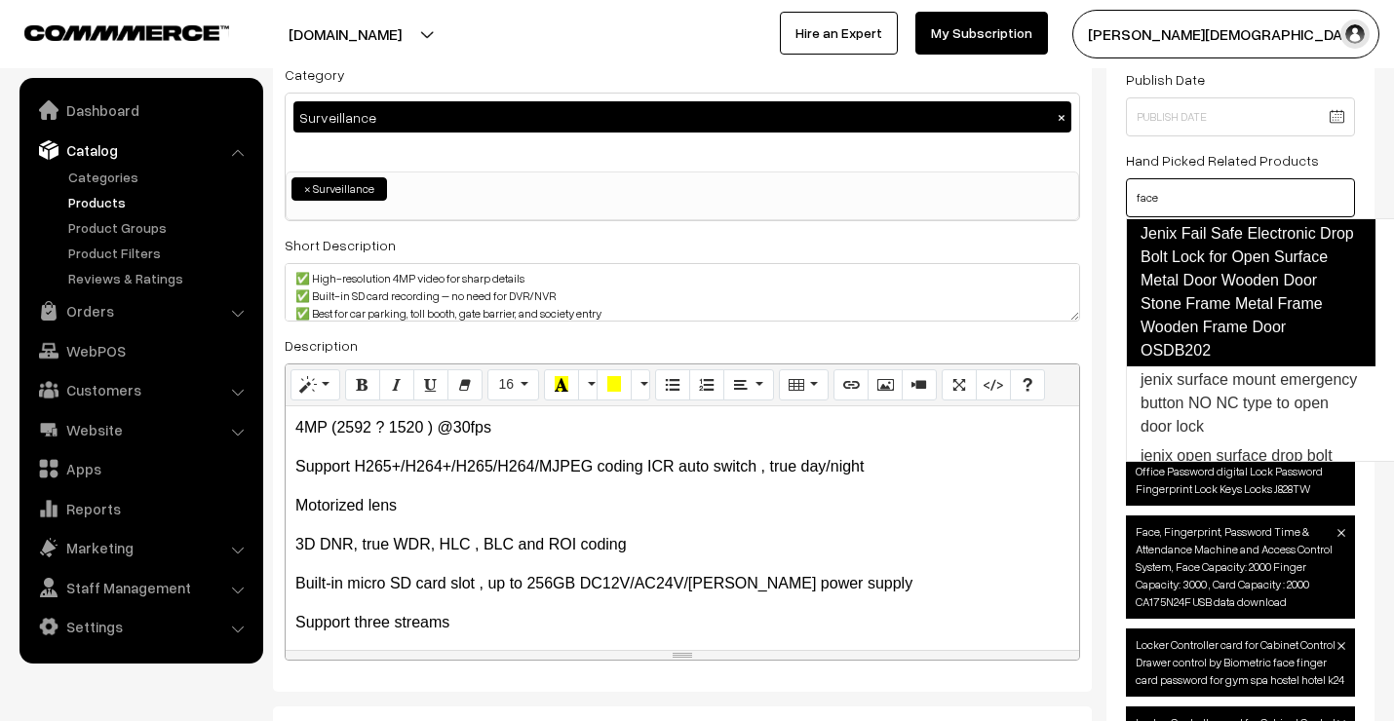
scroll to position [0, 0]
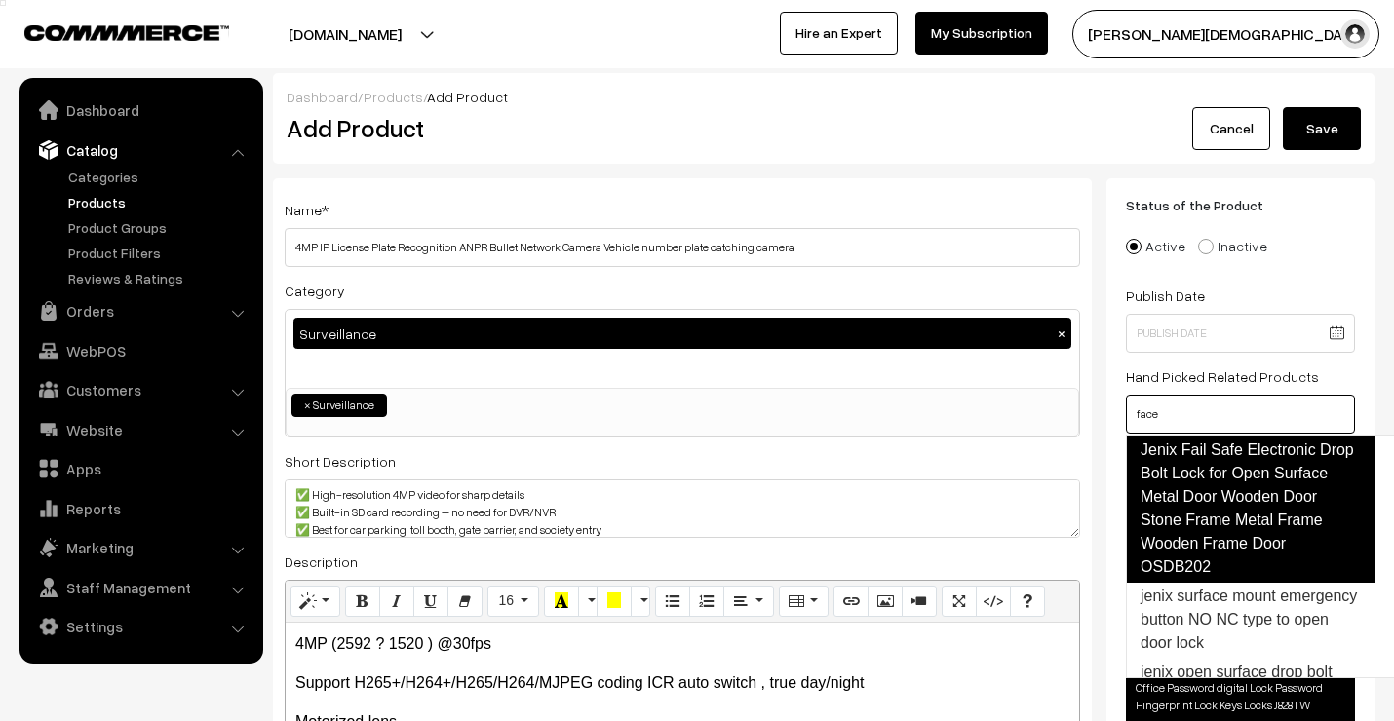
click at [1203, 479] on link "Jenix Fail Safe Electronic Drop Bolt Lock for Open Surface Metal Door Wooden Do…" at bounding box center [1251, 509] width 250 height 148
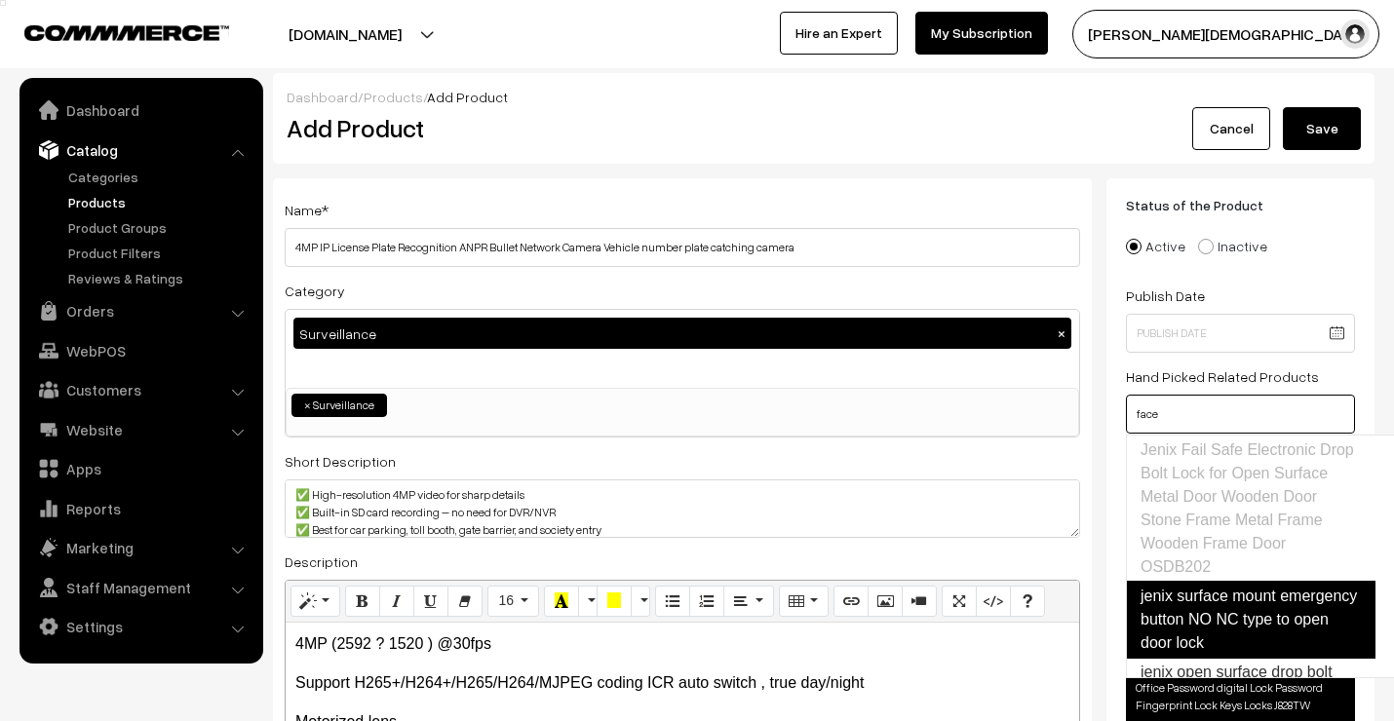
click at [1206, 643] on link "jenix surface mount emergency button NO NC type to open door lock" at bounding box center [1251, 620] width 250 height 78
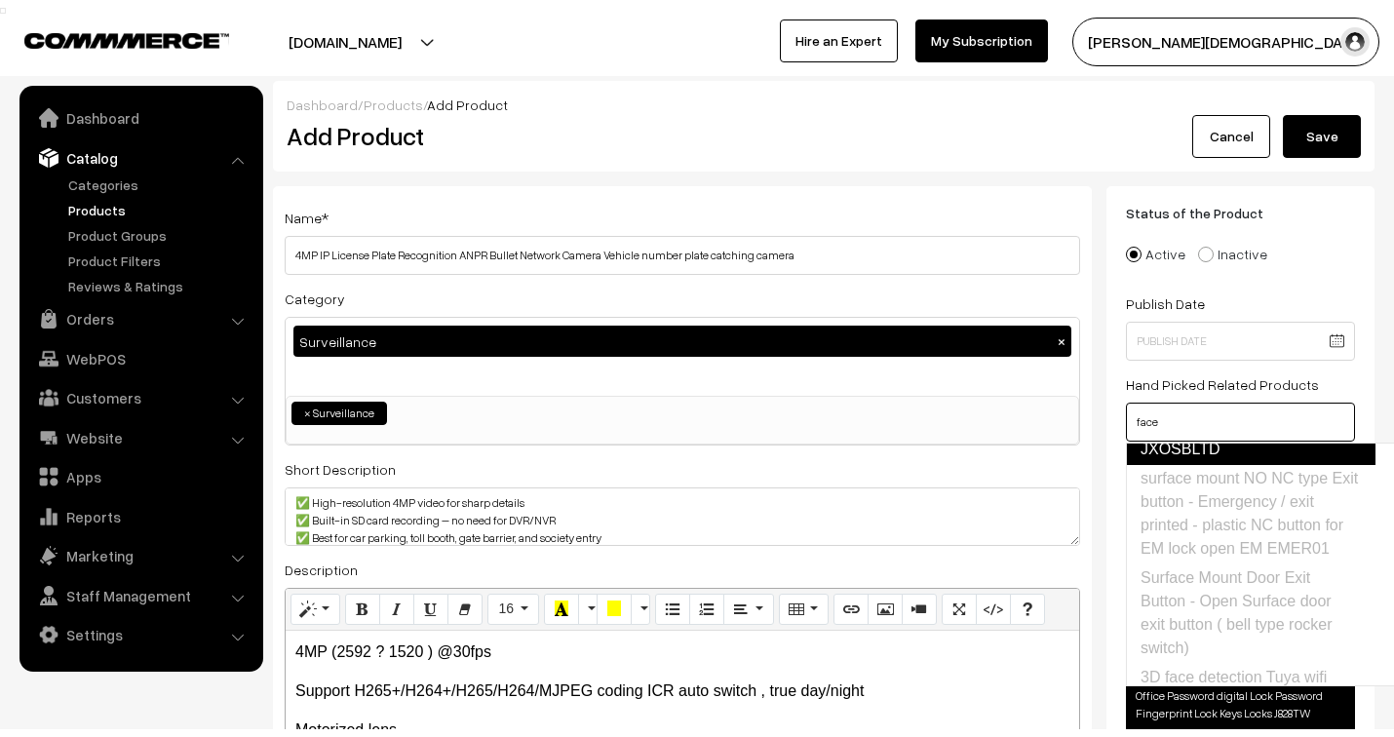
scroll to position [221, 0]
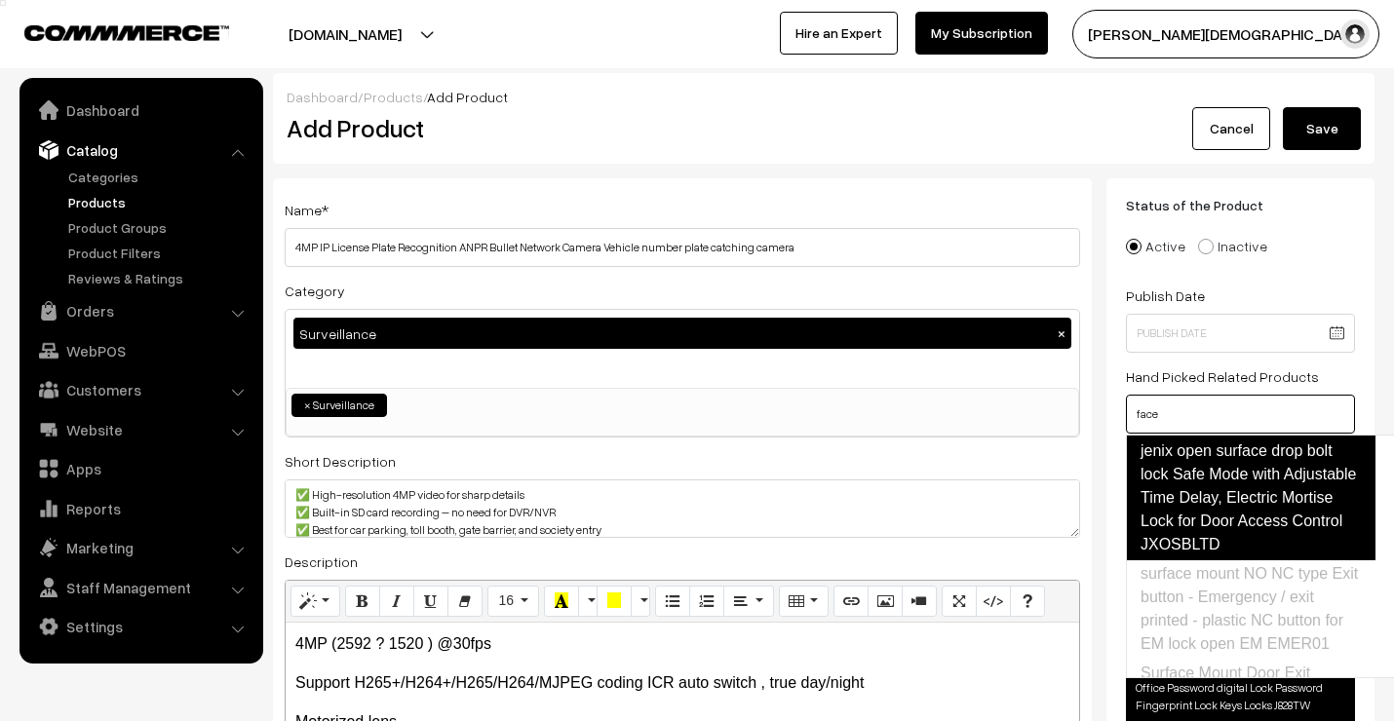
click at [1213, 454] on link "jenix open surface drop bolt lock Safe Mode with Adjustable Time Delay, Electri…" at bounding box center [1251, 498] width 250 height 125
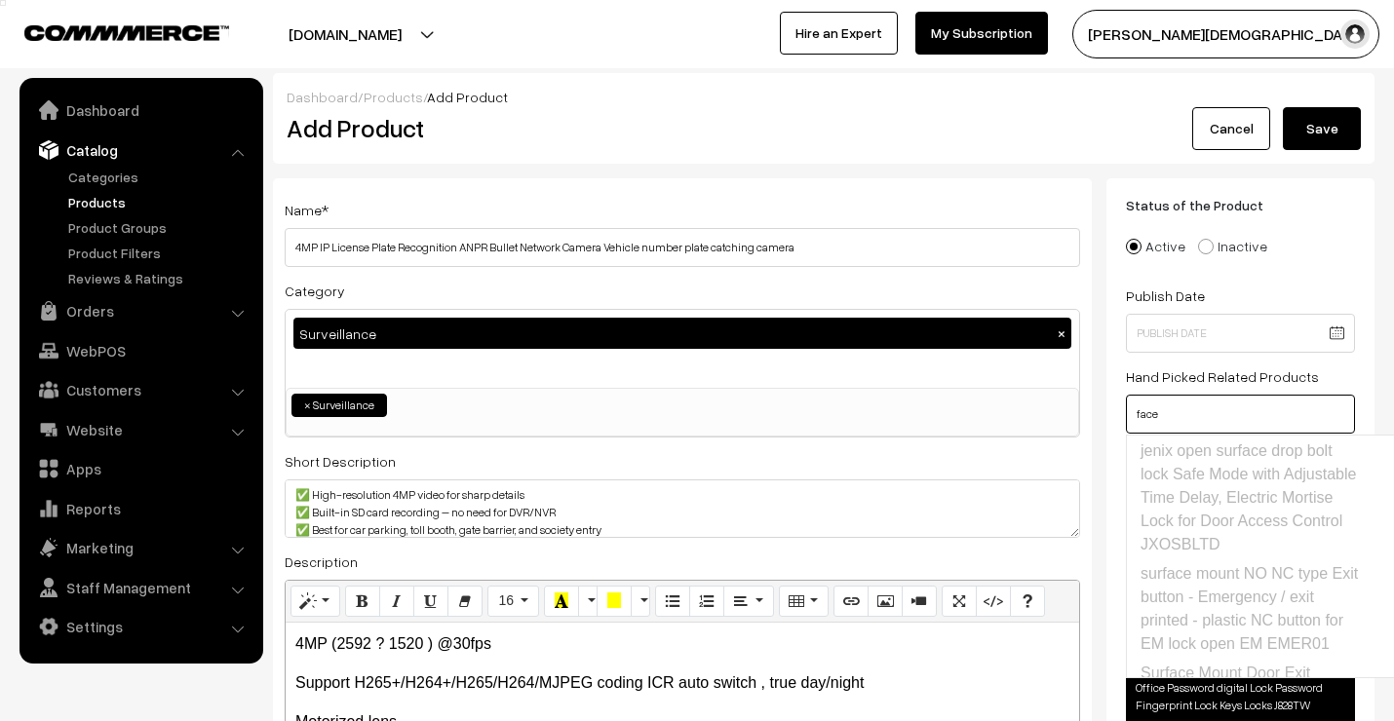
type input "face"
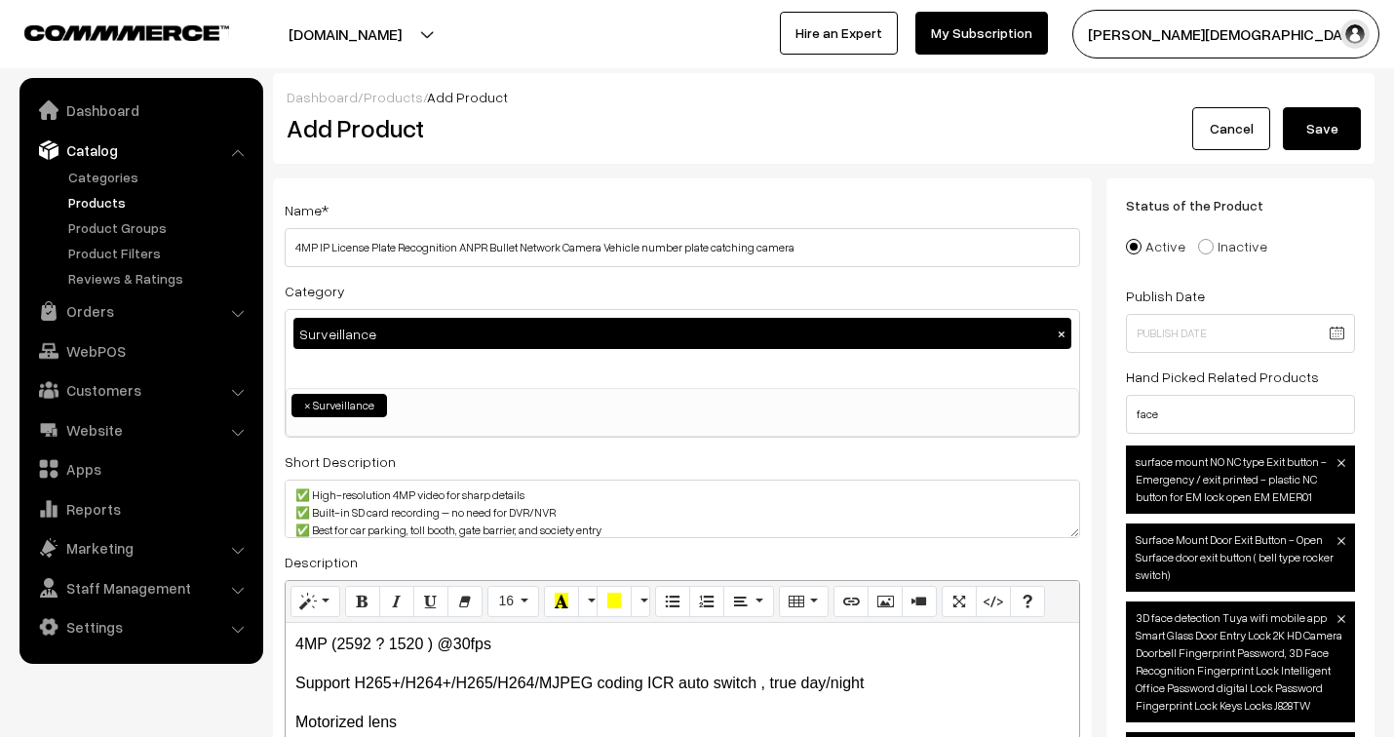
click at [823, 136] on h2 "Add Product" at bounding box center [686, 128] width 798 height 30
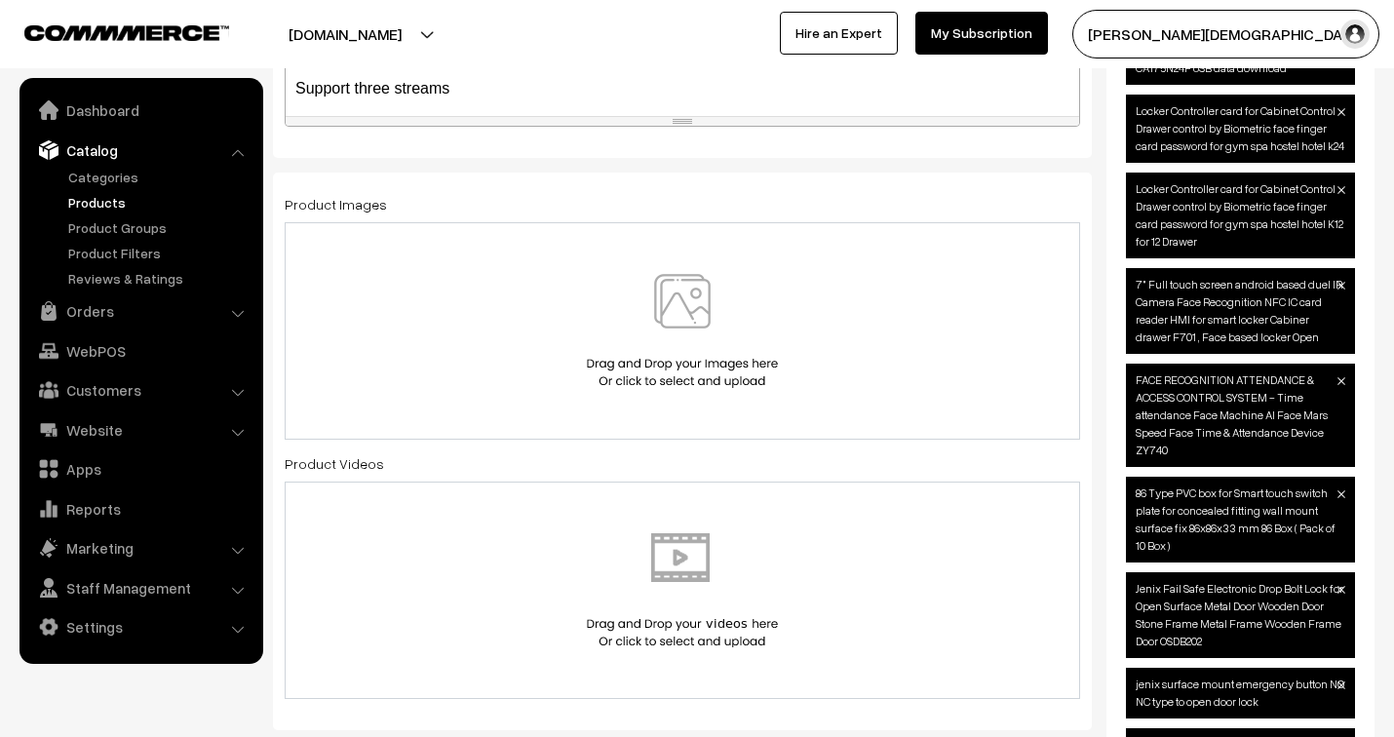
scroll to position [757, 0]
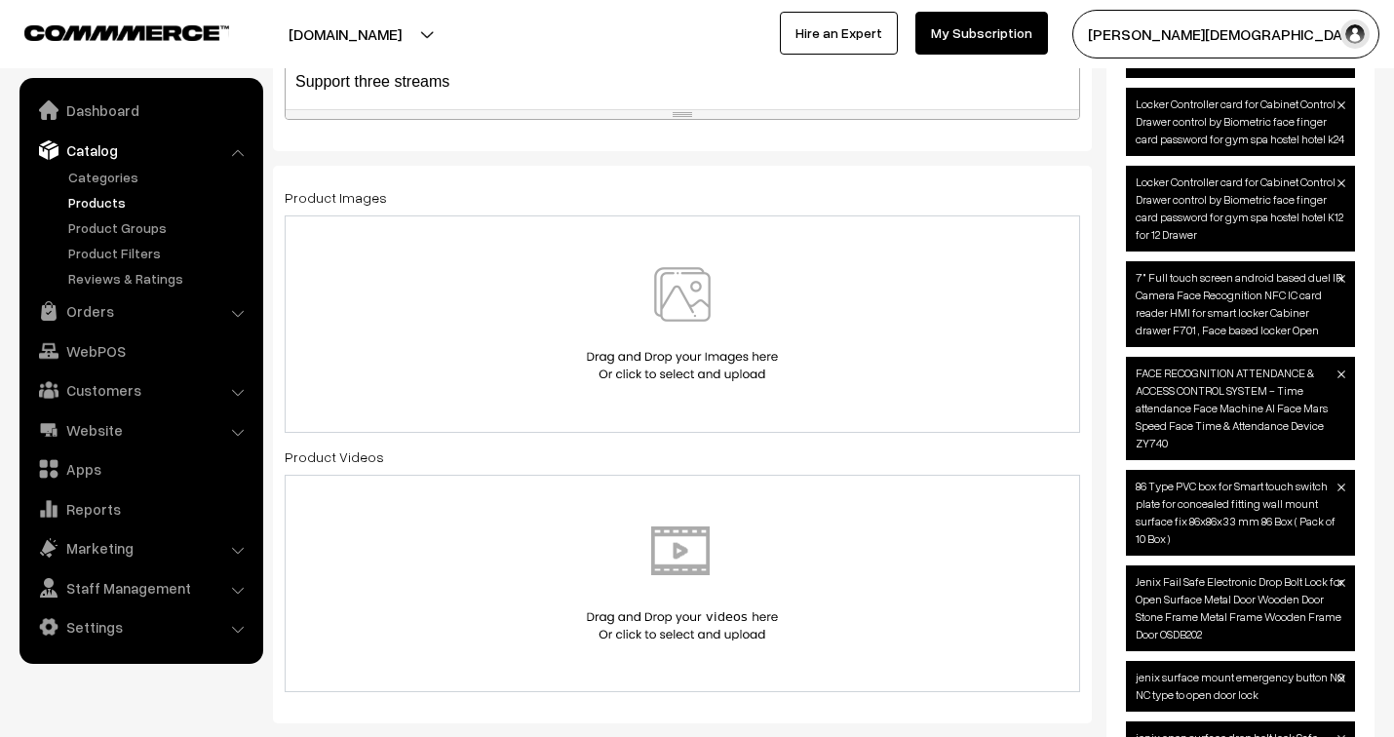
click at [673, 284] on img at bounding box center [682, 324] width 201 height 114
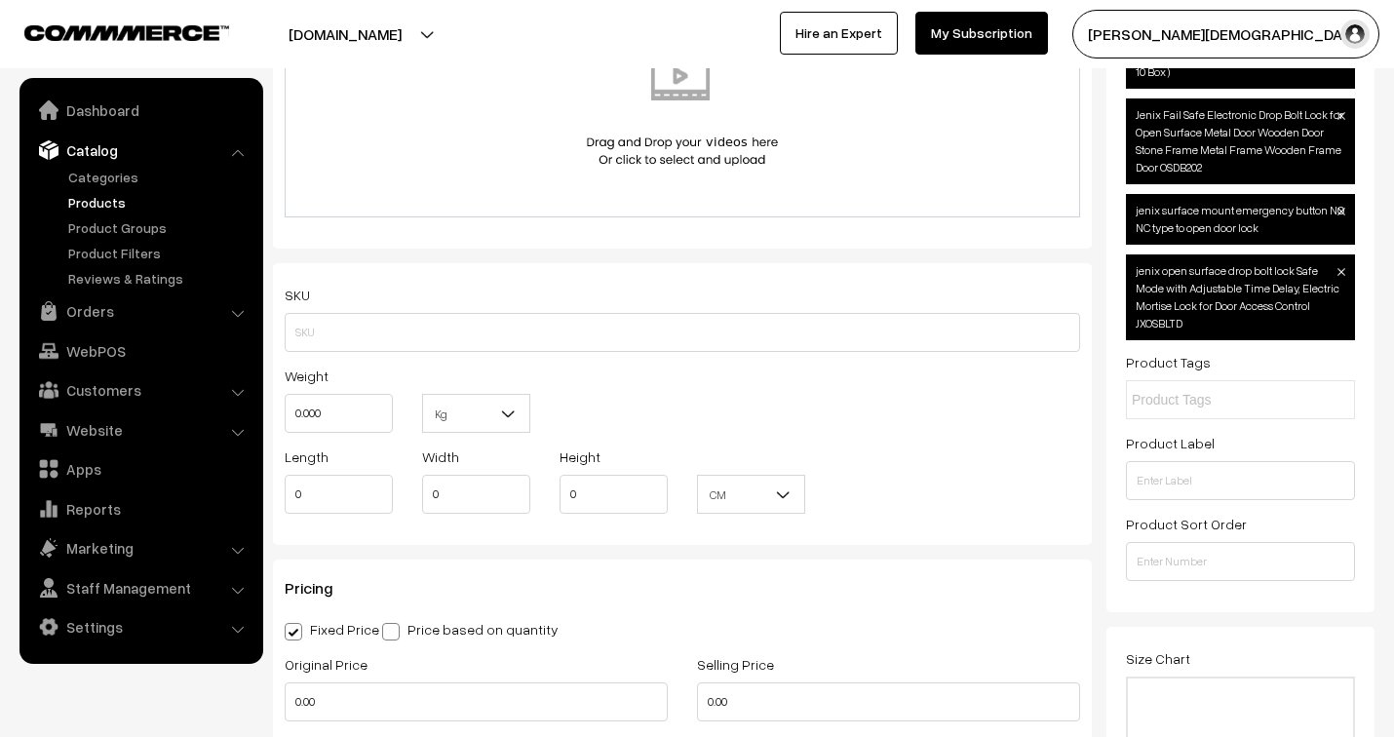
scroll to position [1299, 0]
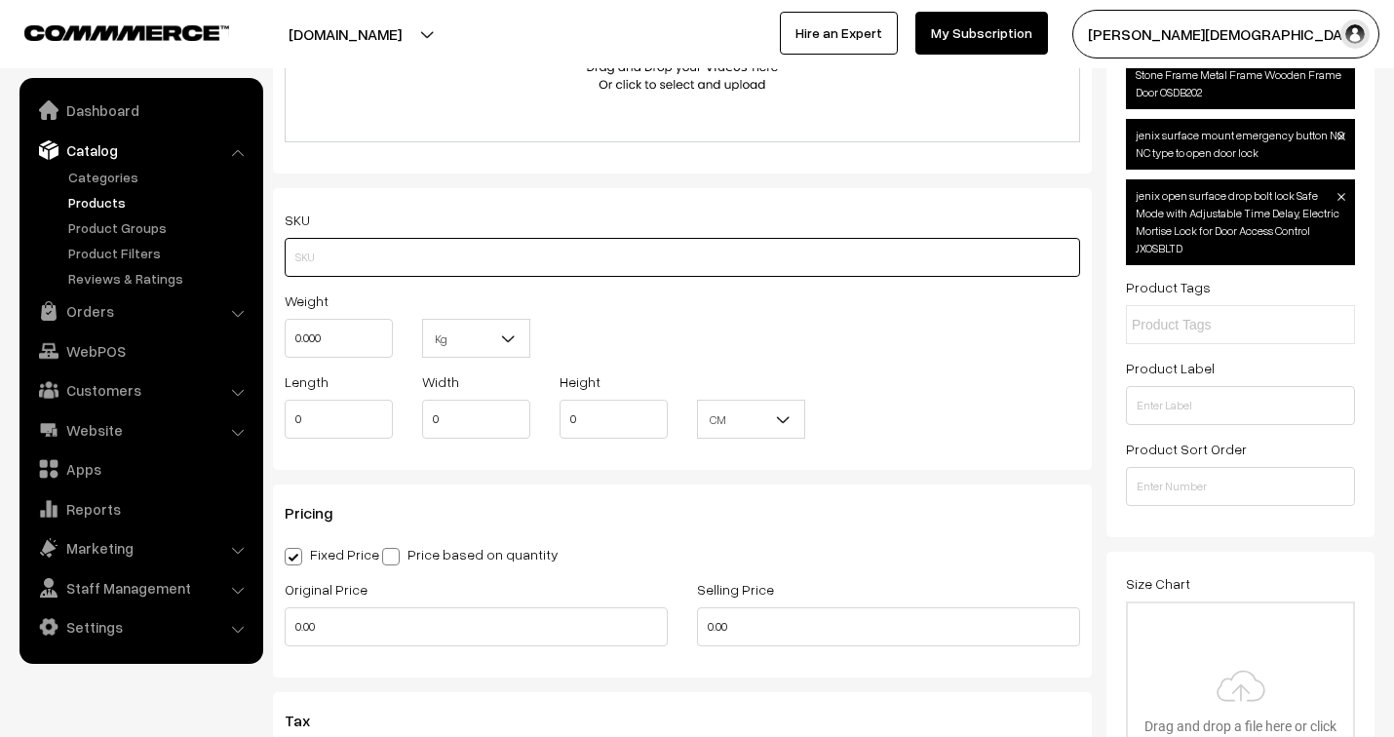
click at [385, 259] on input "text" at bounding box center [682, 257] width 795 height 39
type input "ANPR 4M1600"
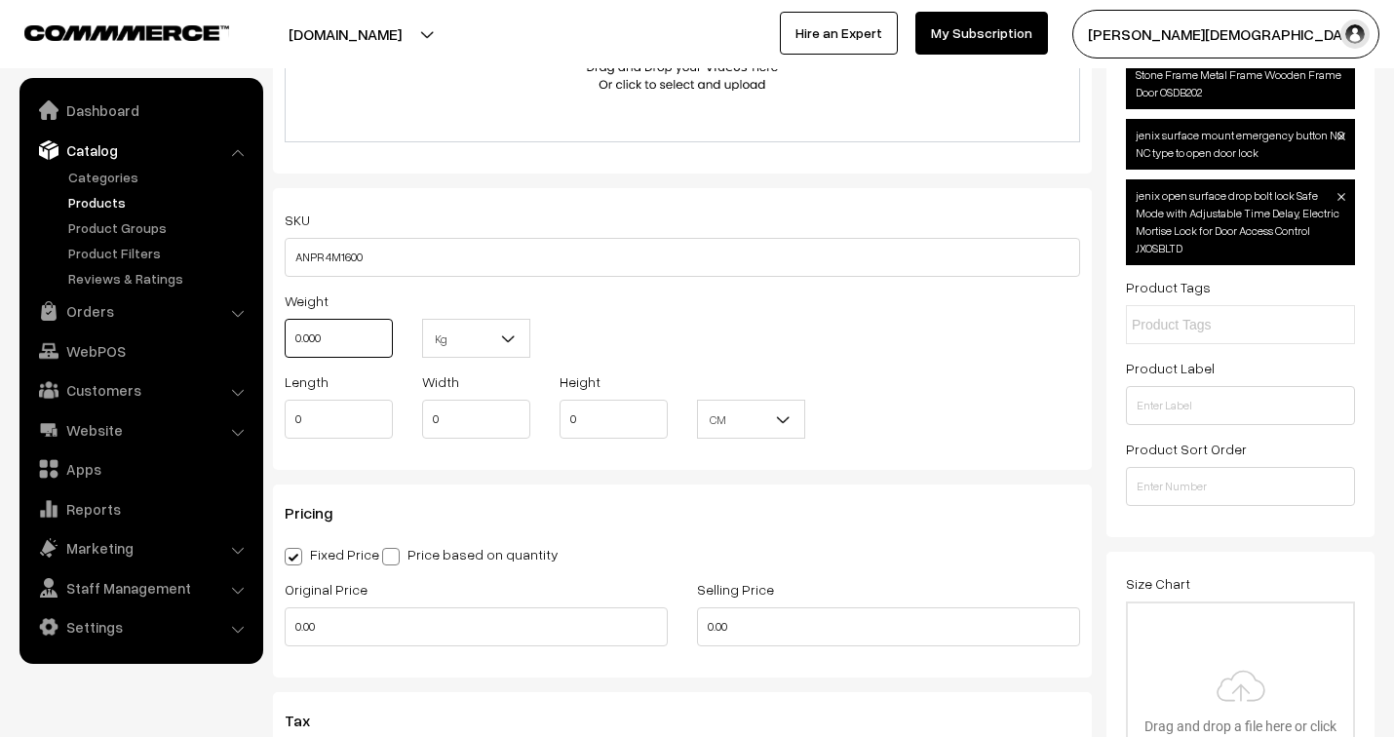
drag, startPoint x: 361, startPoint y: 335, endPoint x: 261, endPoint y: 322, distance: 100.4
click at [261, 322] on body "Thank you for showing interest. Our team will call you shortly. Close jenixindi…" at bounding box center [697, 487] width 1394 height 3572
type input "5"
drag, startPoint x: 319, startPoint y: 414, endPoint x: 240, endPoint y: 398, distance: 80.7
click at [240, 398] on body "Thank you for showing interest. Our team will call you shortly. Close jenixindi…" at bounding box center [697, 487] width 1394 height 3572
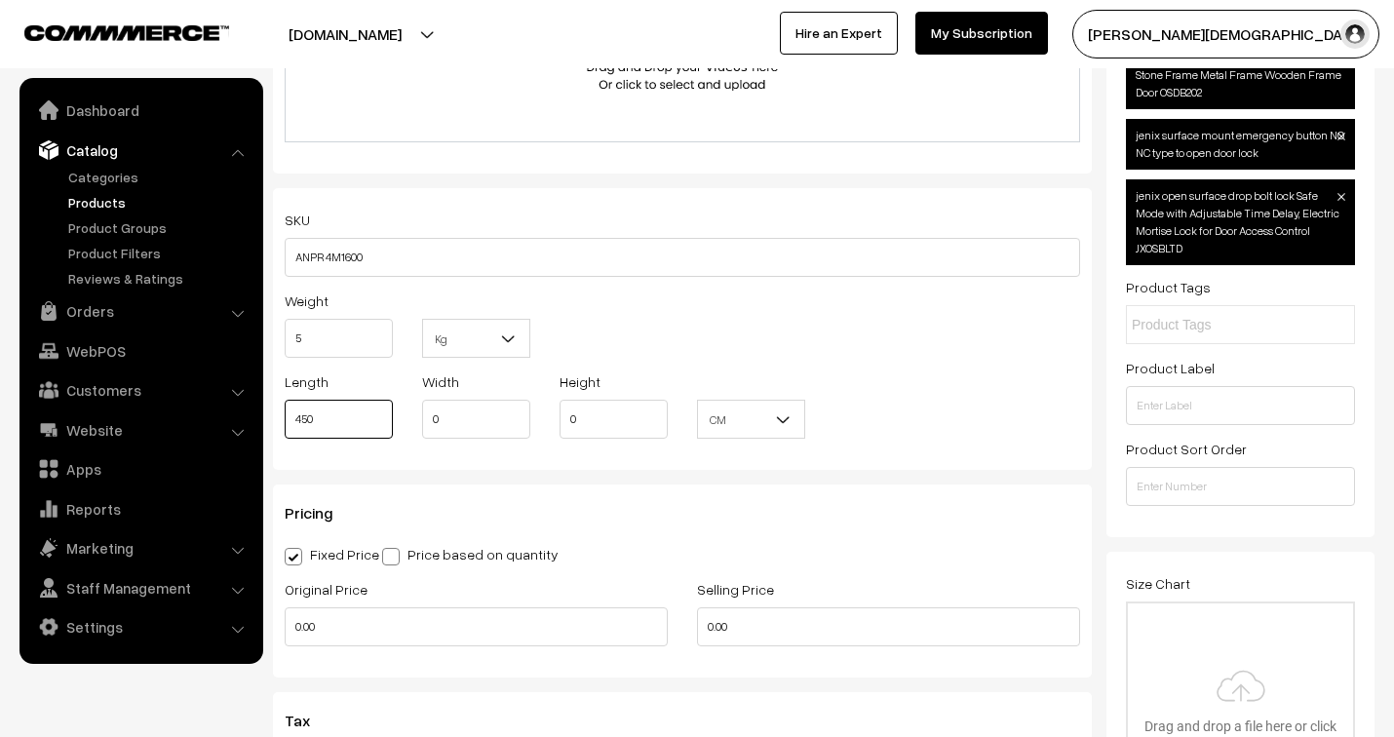
drag, startPoint x: 326, startPoint y: 411, endPoint x: 281, endPoint y: 398, distance: 46.9
click at [281, 398] on div "Length 450" at bounding box center [338, 409] width 137 height 81
type input "45"
type input "15"
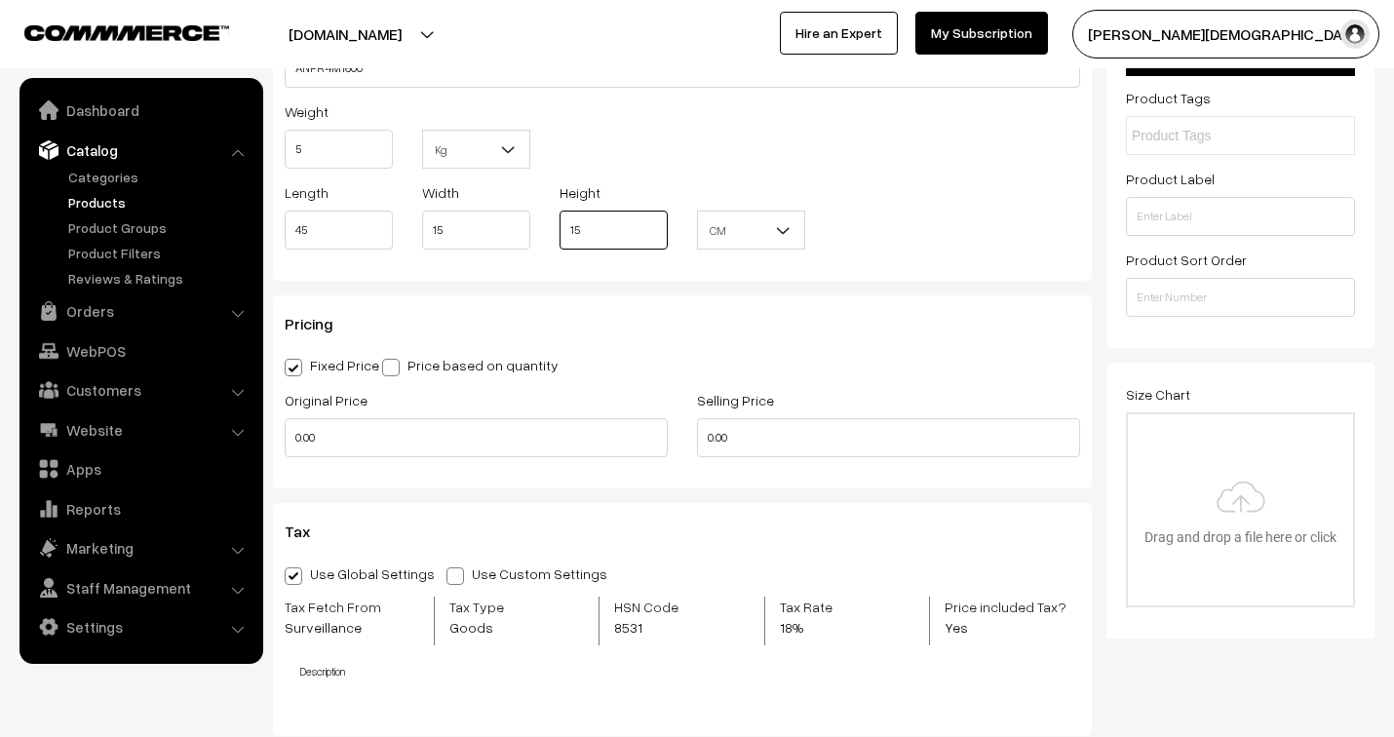
scroll to position [1516, 0]
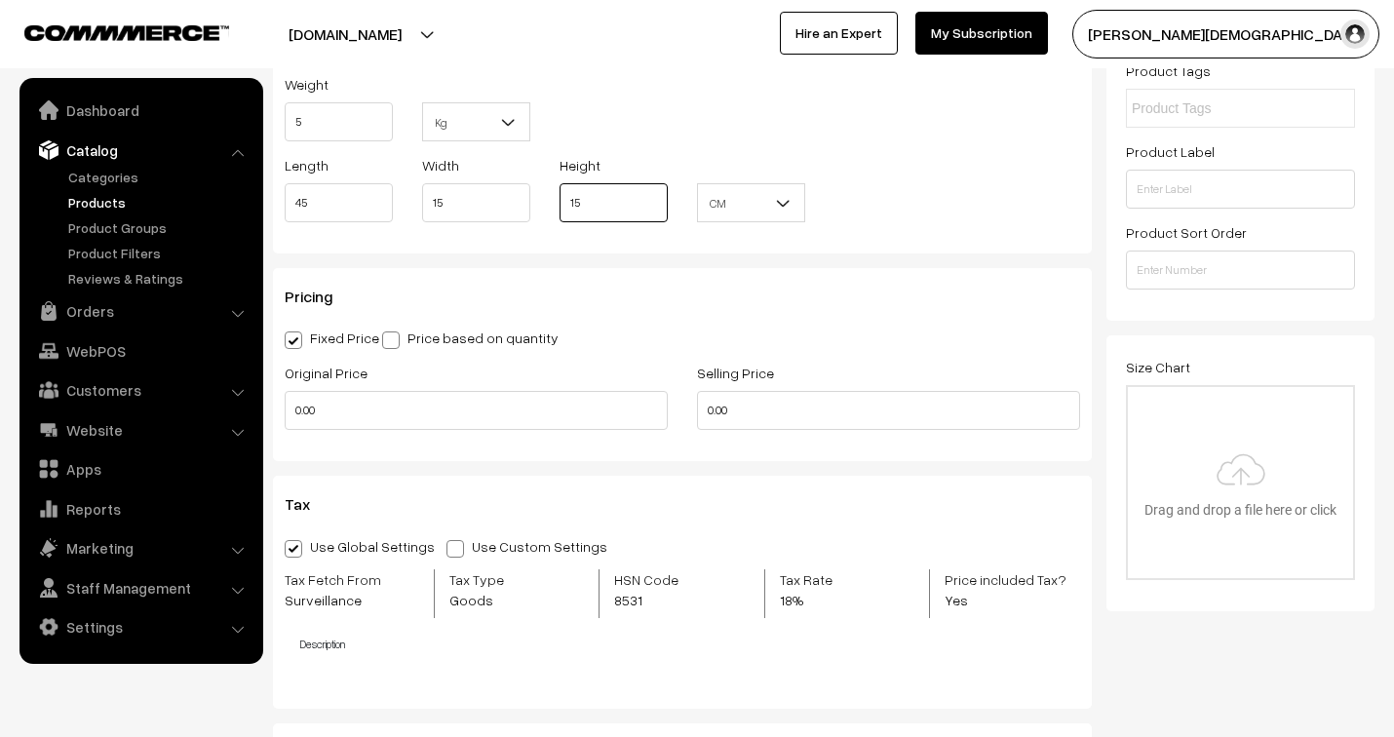
type input "15"
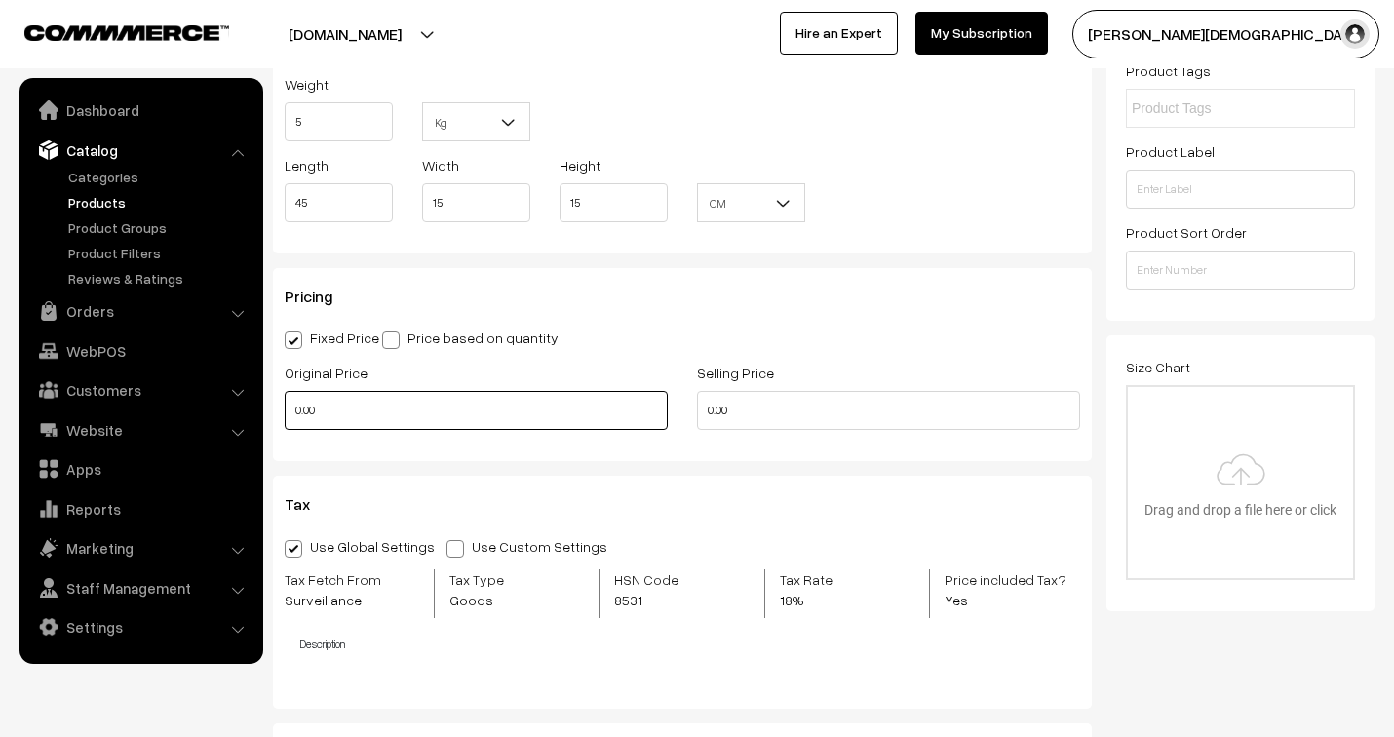
drag, startPoint x: 339, startPoint y: 420, endPoint x: 260, endPoint y: 402, distance: 81.1
click at [260, 402] on body "Thank you for showing interest. Our team will call you shortly. Close jenixindi…" at bounding box center [697, 270] width 1394 height 3572
type input "99999"
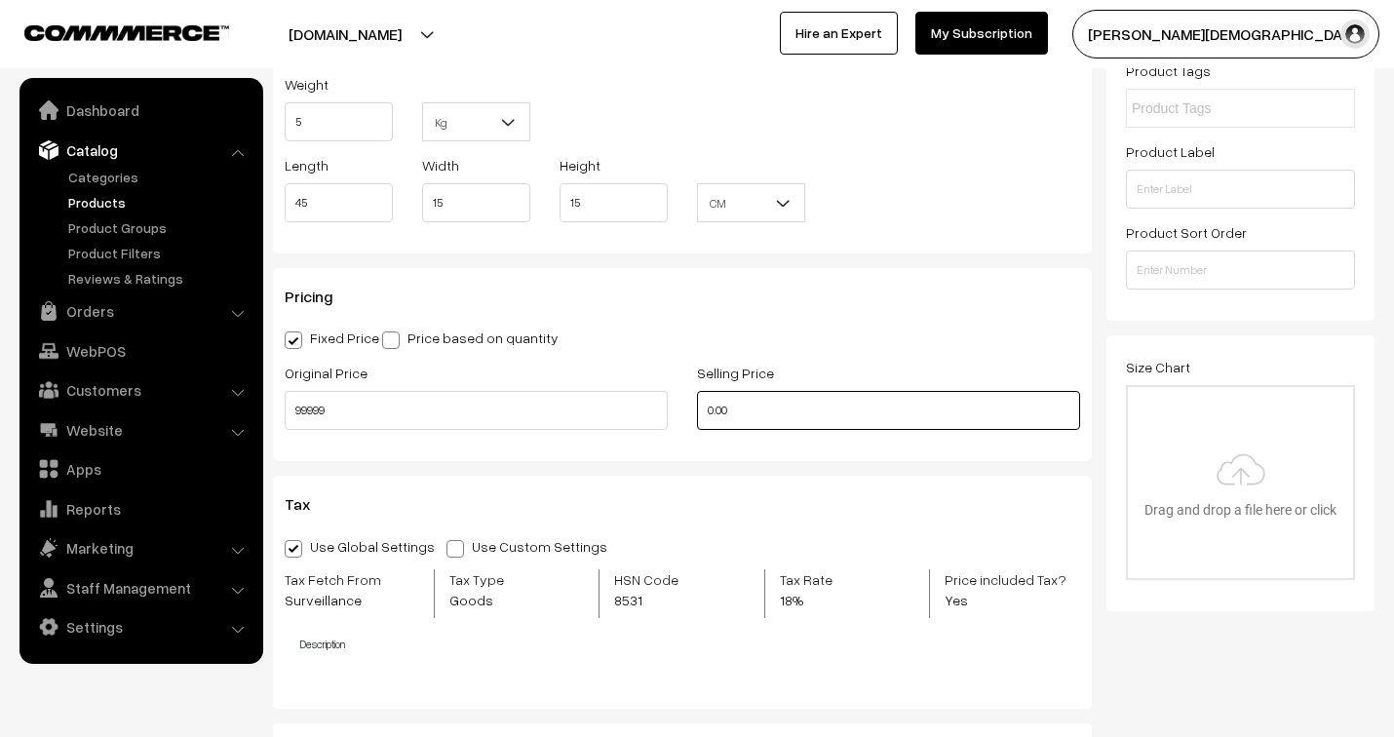
click at [767, 412] on input "0.00" at bounding box center [888, 410] width 383 height 39
drag, startPoint x: 766, startPoint y: 412, endPoint x: 627, endPoint y: 395, distance: 140.5
click at [627, 395] on div "Original Price 99999 Selling Price 0.00" at bounding box center [682, 401] width 825 height 81
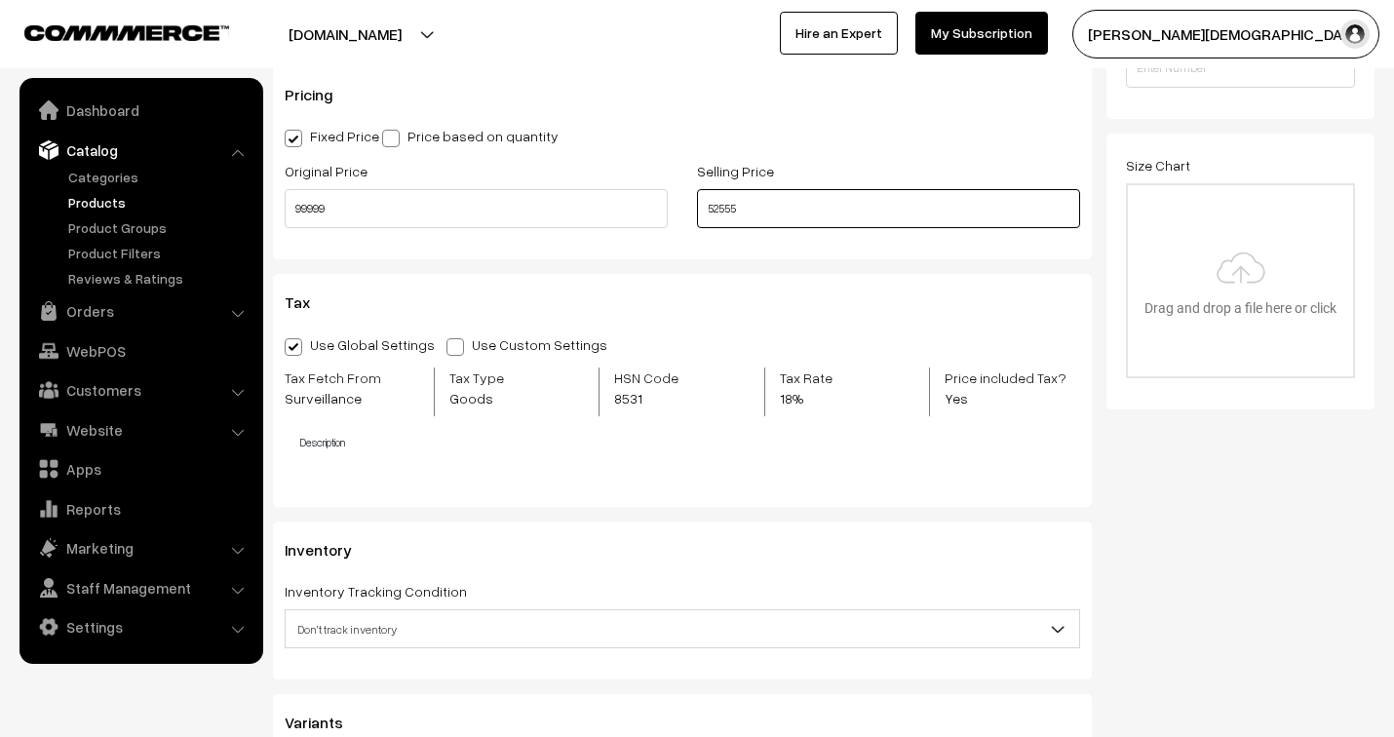
scroll to position [1732, 0]
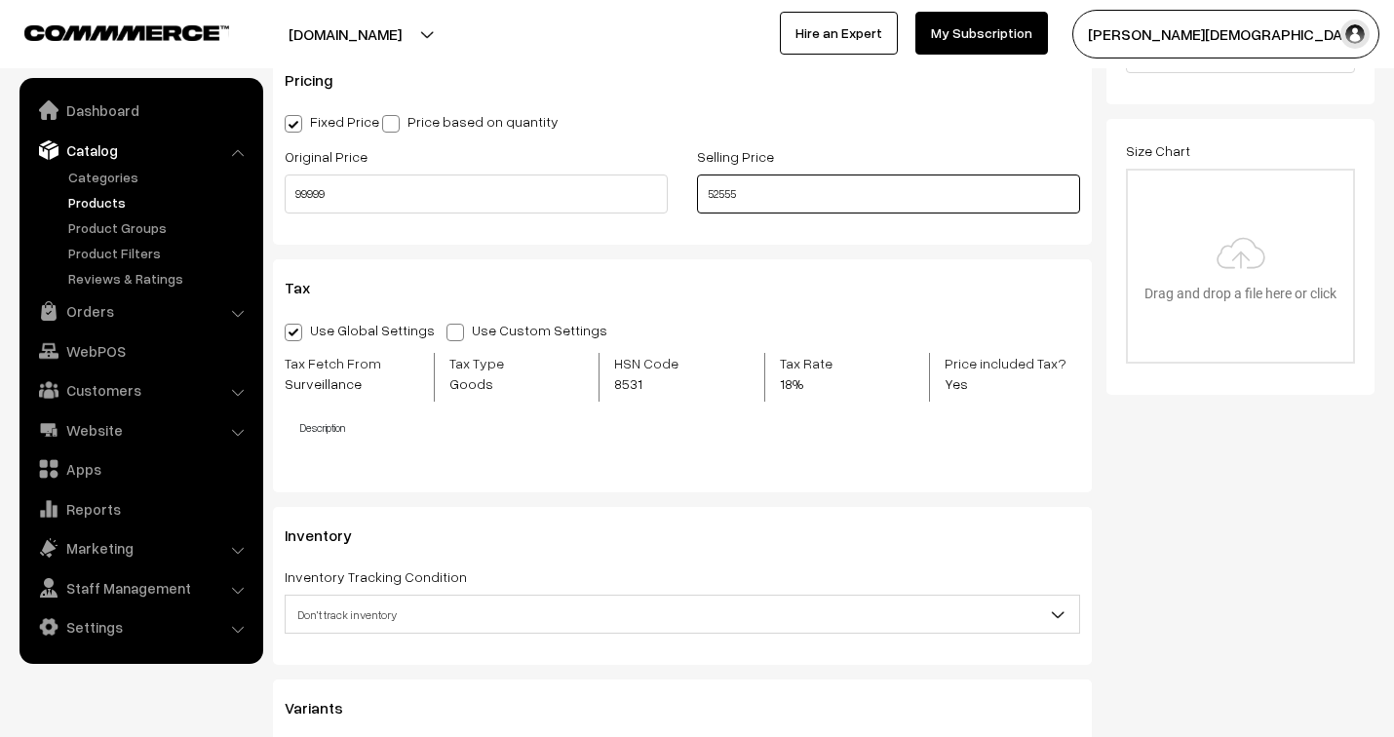
type input "52555"
click at [446, 332] on span at bounding box center [455, 333] width 18 height 18
click at [446, 332] on input "Use Custom Settings" at bounding box center [452, 329] width 13 height 13
radio input "true"
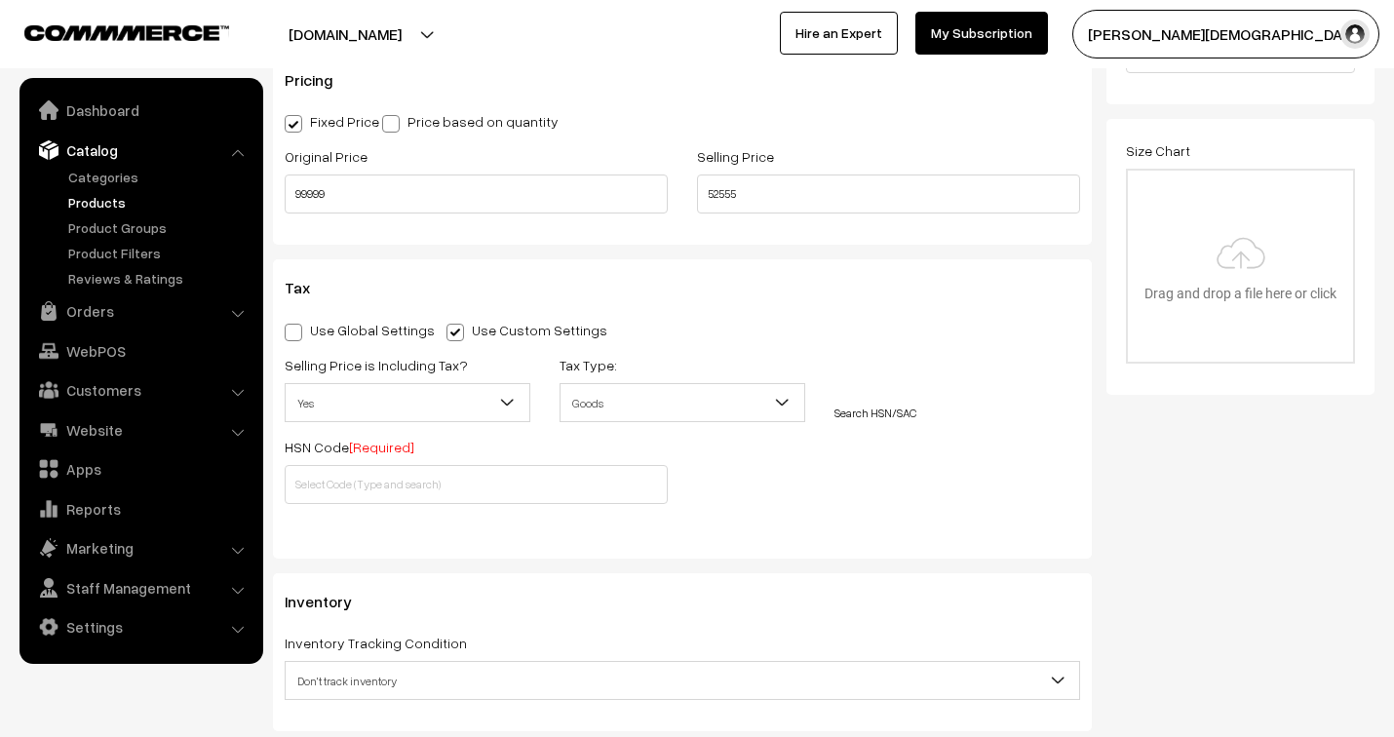
click at [370, 403] on span "Yes" at bounding box center [408, 403] width 244 height 34
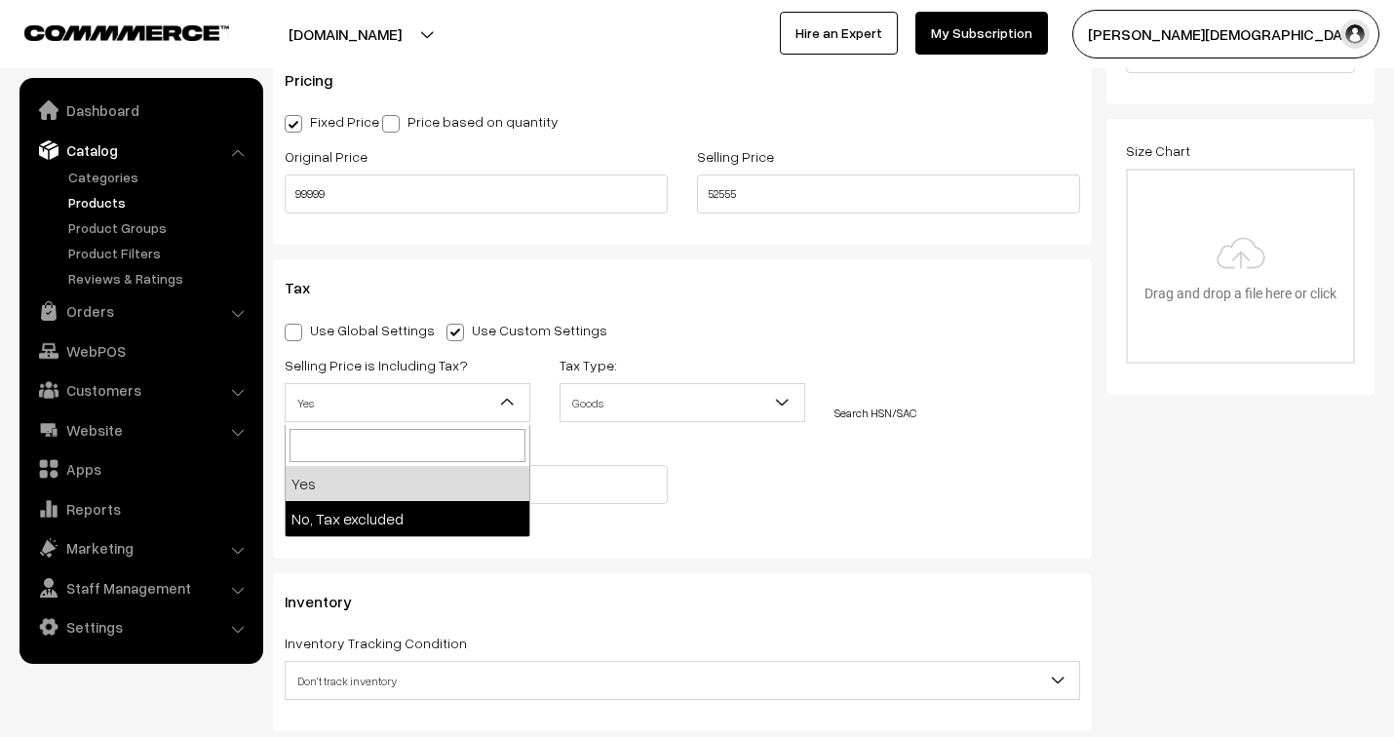
select select "2"
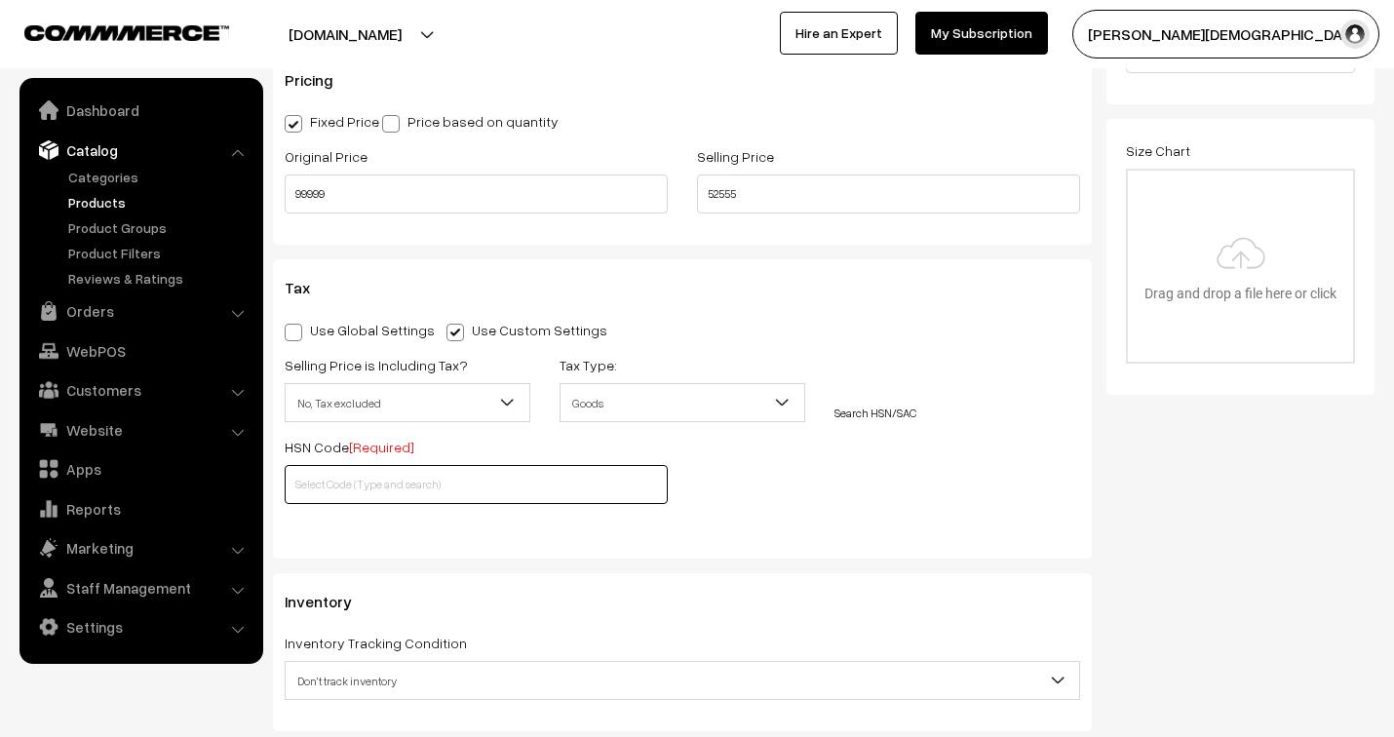
click at [449, 488] on input "text" at bounding box center [476, 484] width 383 height 39
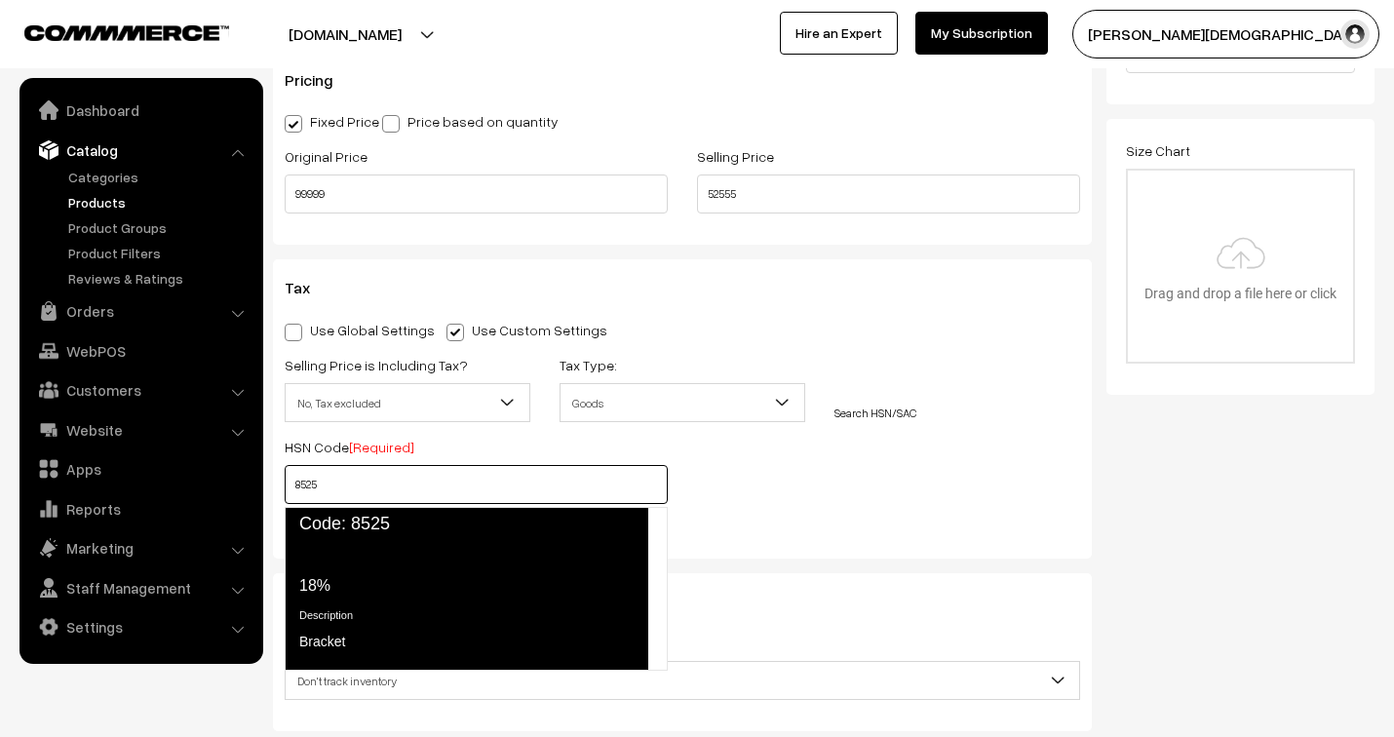
click at [375, 540] on link "Tax Rate 18% Description Bracket" at bounding box center [467, 605] width 364 height 131
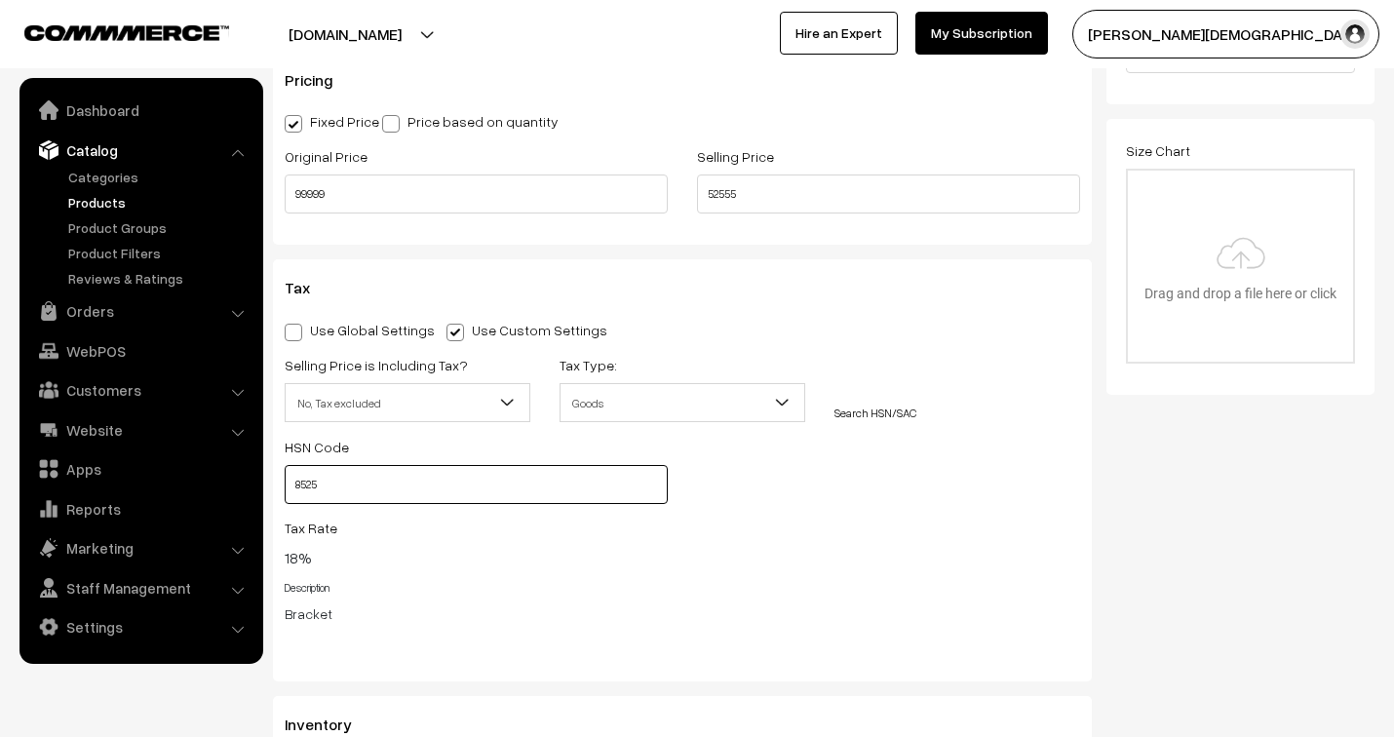
type input "8525"
drag, startPoint x: 883, startPoint y: 479, endPoint x: 872, endPoint y: 481, distance: 10.9
click at [881, 479] on div "Selling Price is Including Tax? Yes No, Tax excluded No, Tax excluded Tax Type:…" at bounding box center [682, 496] width 825 height 286
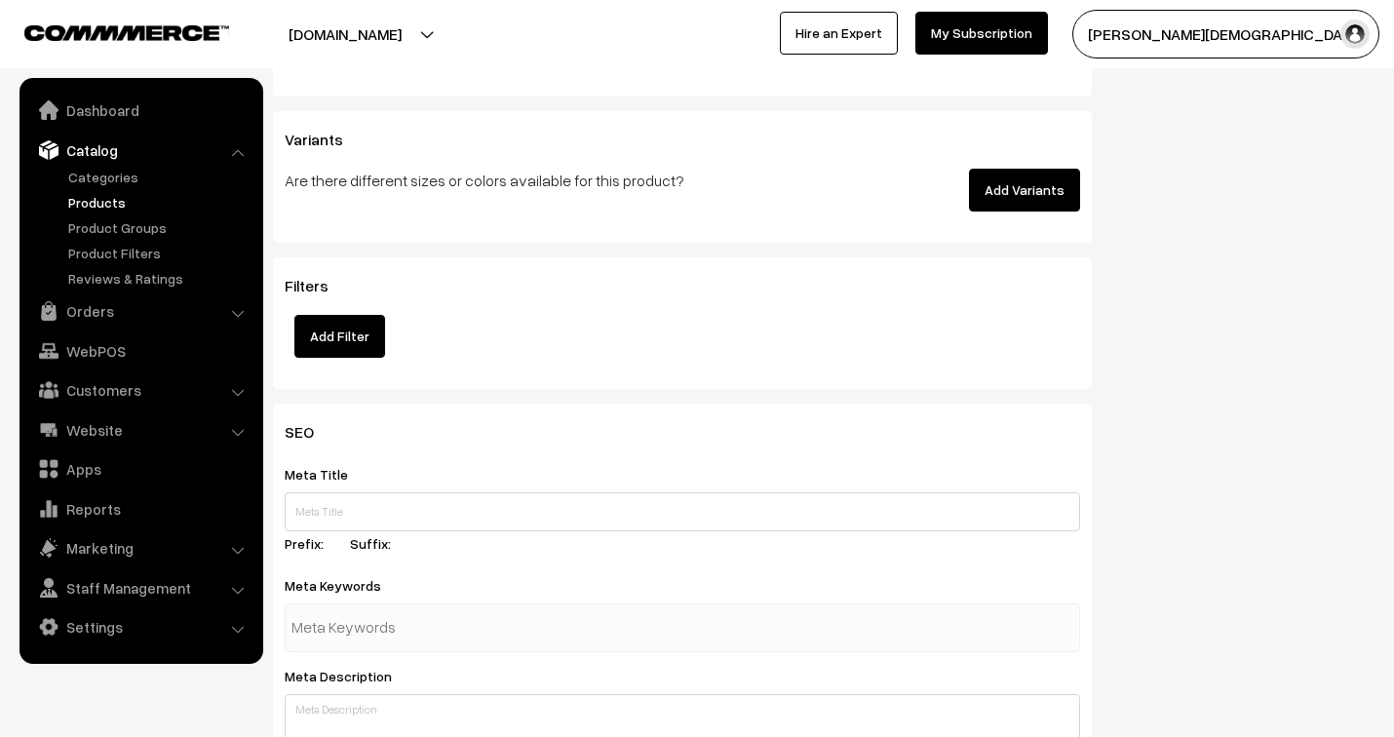
scroll to position [2491, 0]
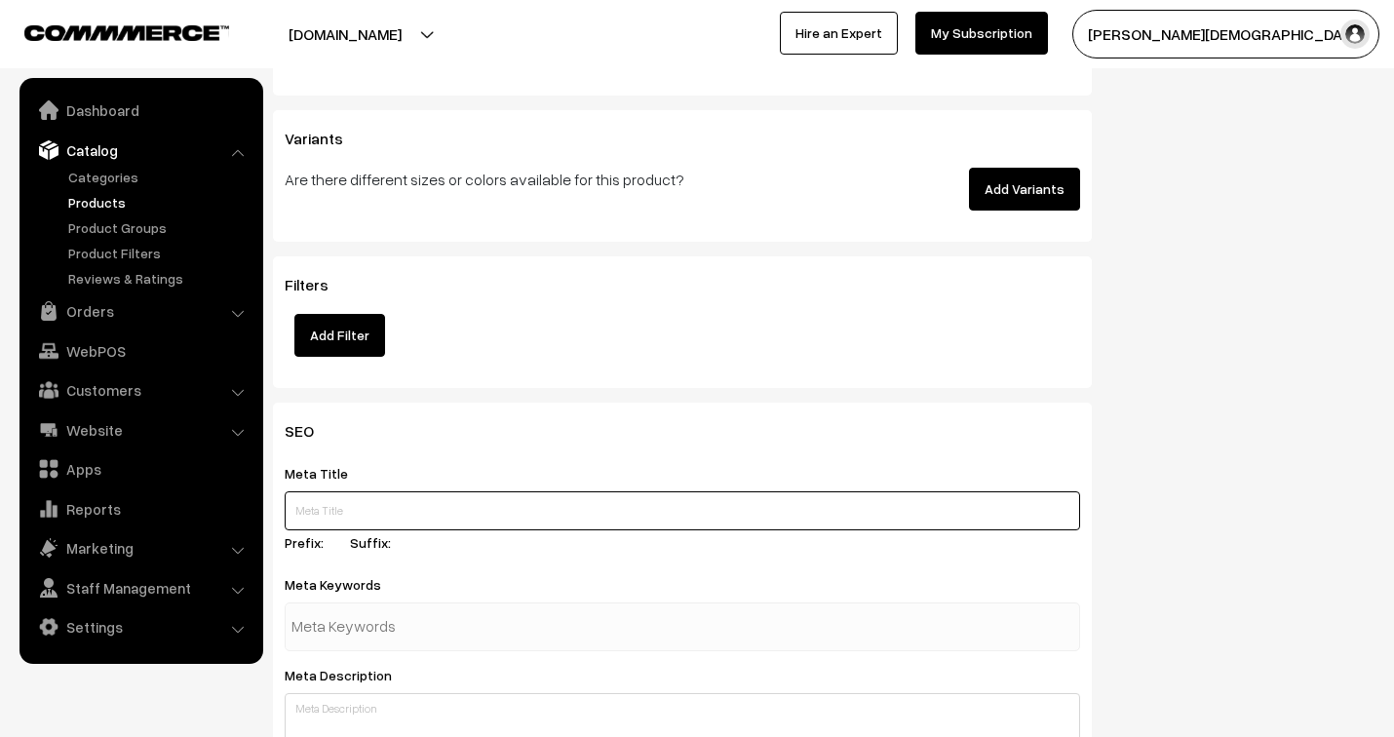
click at [400, 511] on input "text" at bounding box center [682, 510] width 795 height 39
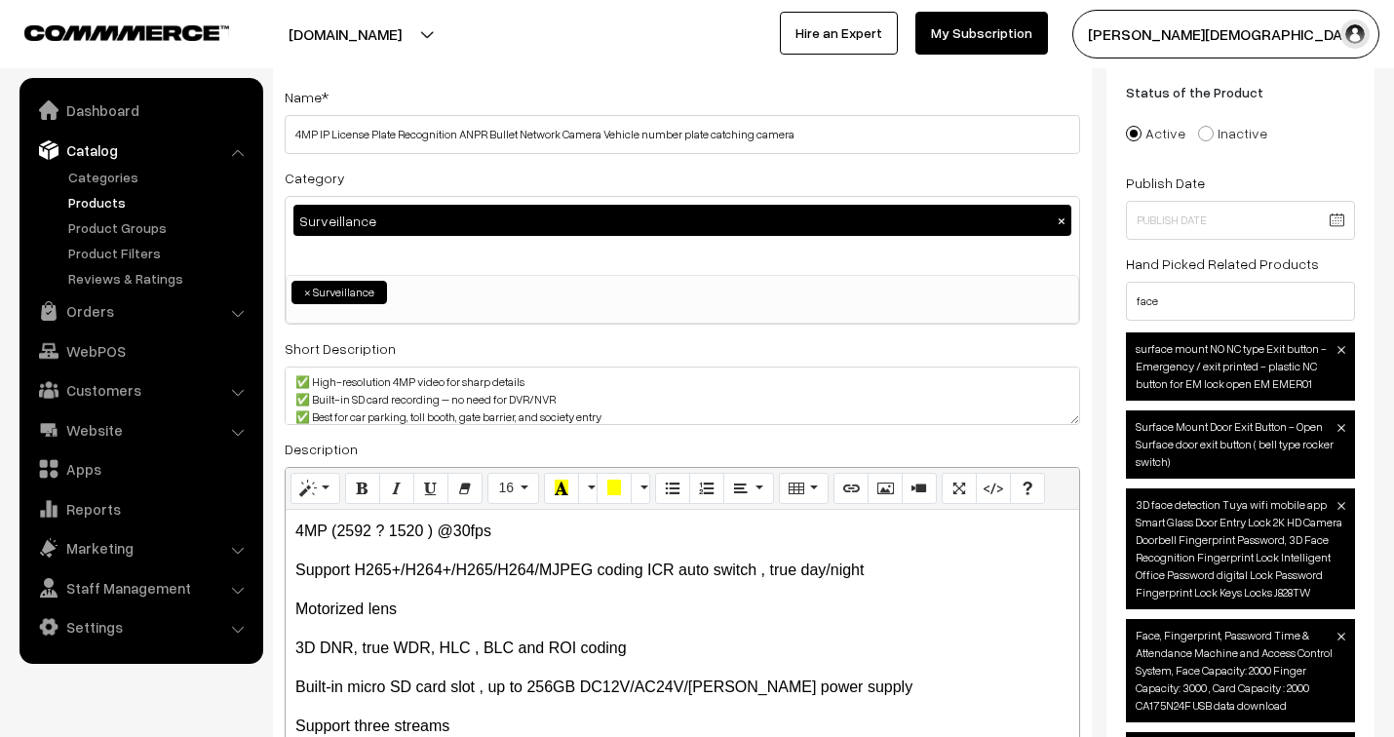
scroll to position [0, 0]
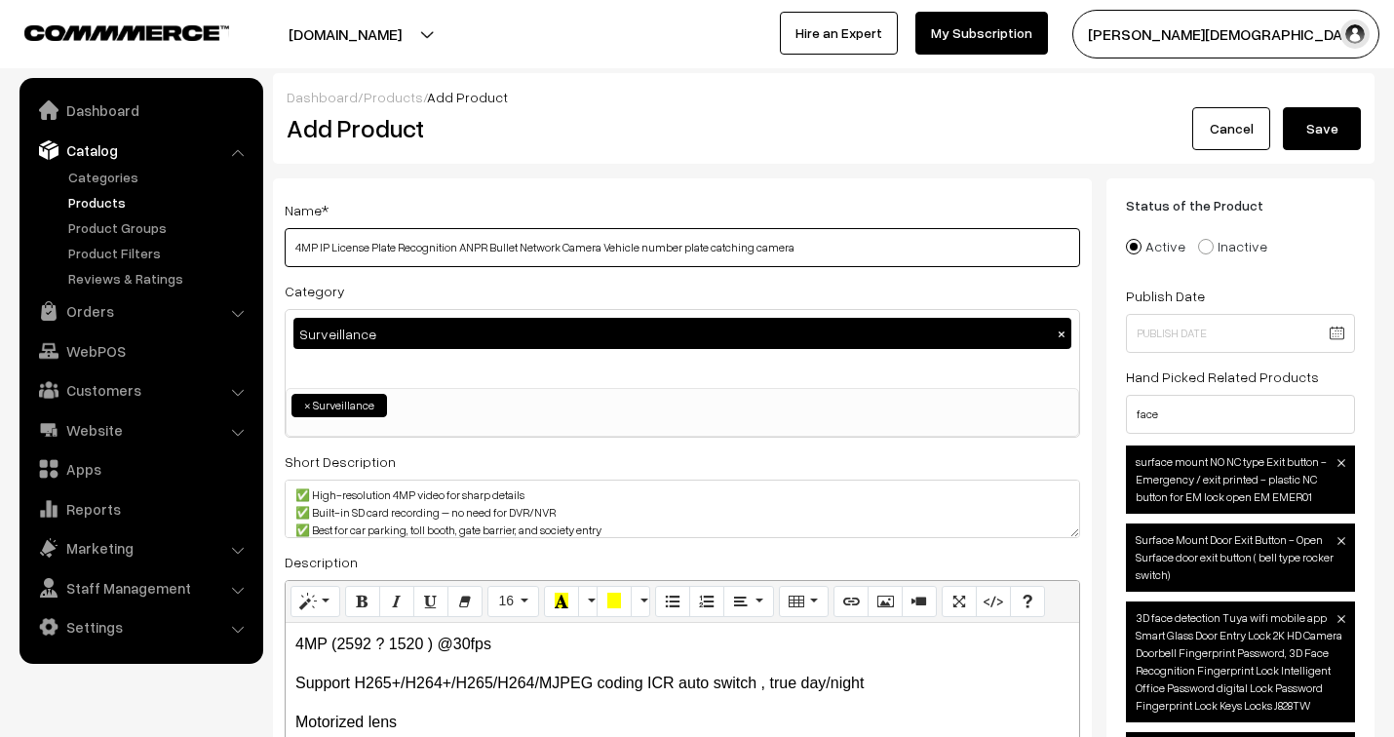
click at [752, 246] on input "4MP IP License Plate Recognition ANPR Bullet Network Camera Vehicle number plat…" at bounding box center [682, 247] width 795 height 39
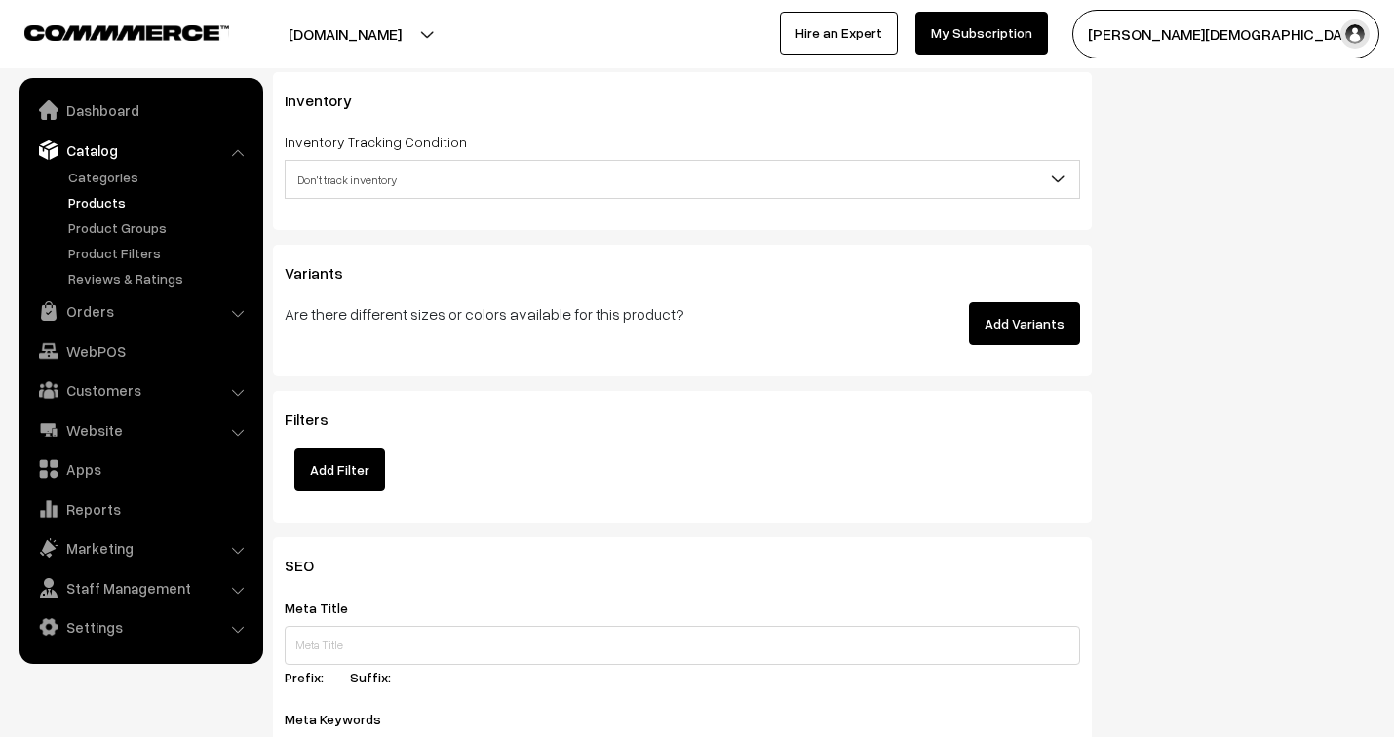
scroll to position [2382, 0]
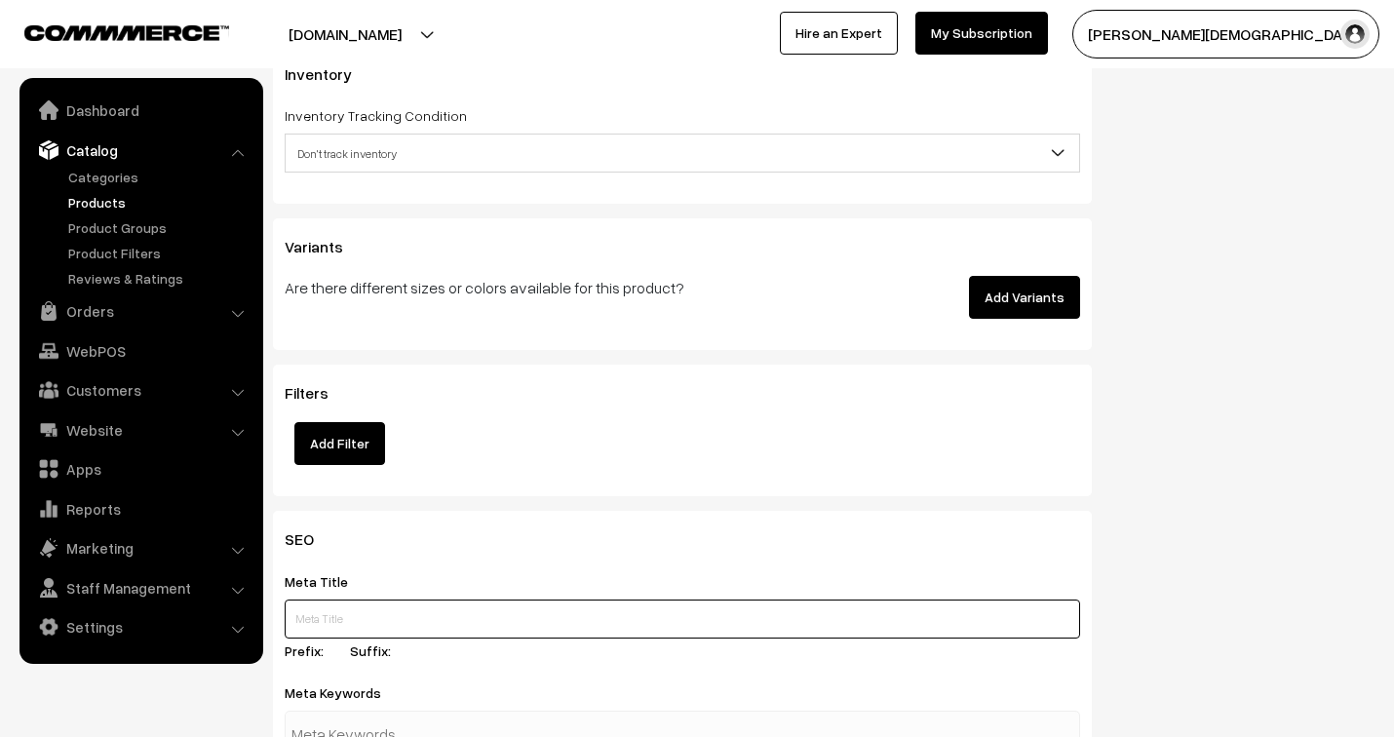
click at [463, 616] on input "text" at bounding box center [682, 619] width 795 height 39
paste input "4MP IP License Plate Recognition ANPR Bullet Network Camera Vehicle number plat…"
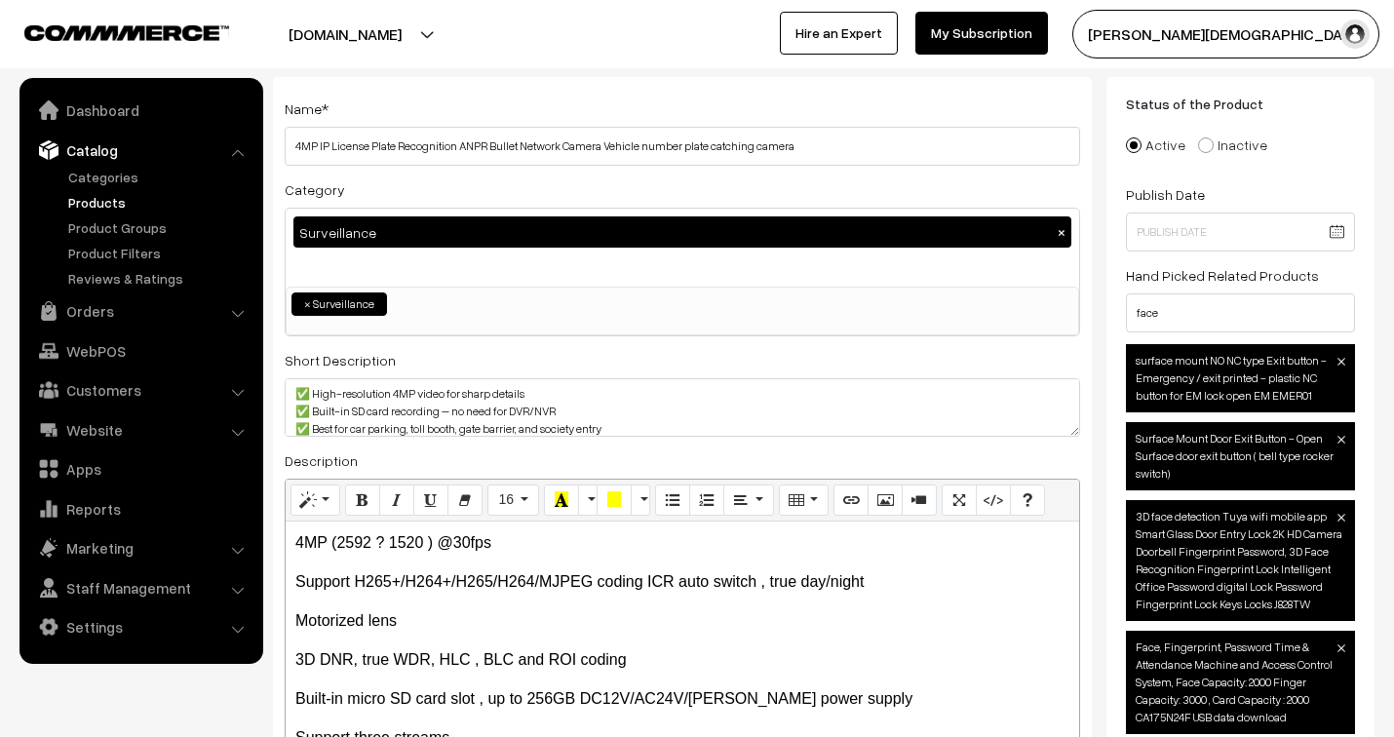
scroll to position [0, 0]
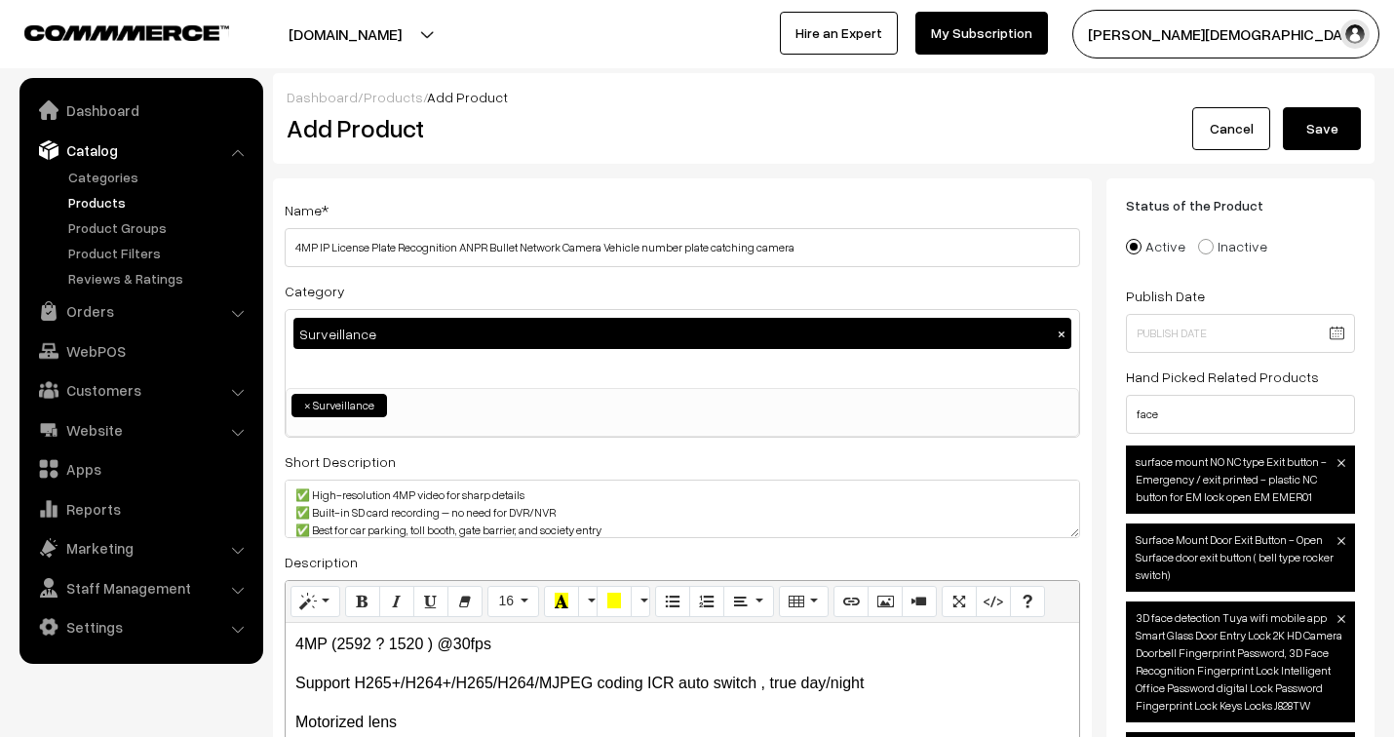
type input "4MP IP License Plate Recognition ANPR Bullet Network Camera Vehicle number plat…"
click at [557, 519] on textarea "✅ High-resolution 4MP video for sharp details ✅ Built-in SD card recording – no…" at bounding box center [682, 509] width 795 height 58
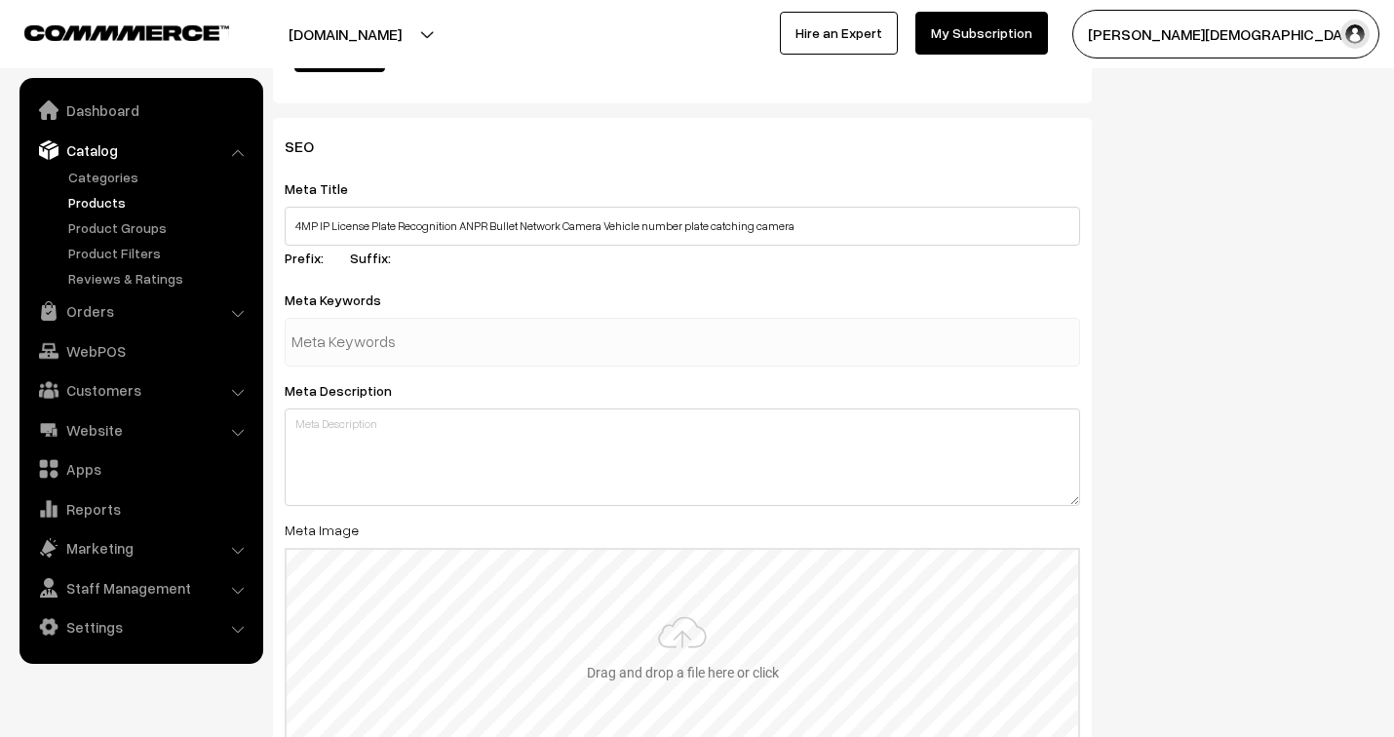
scroll to position [2815, 0]
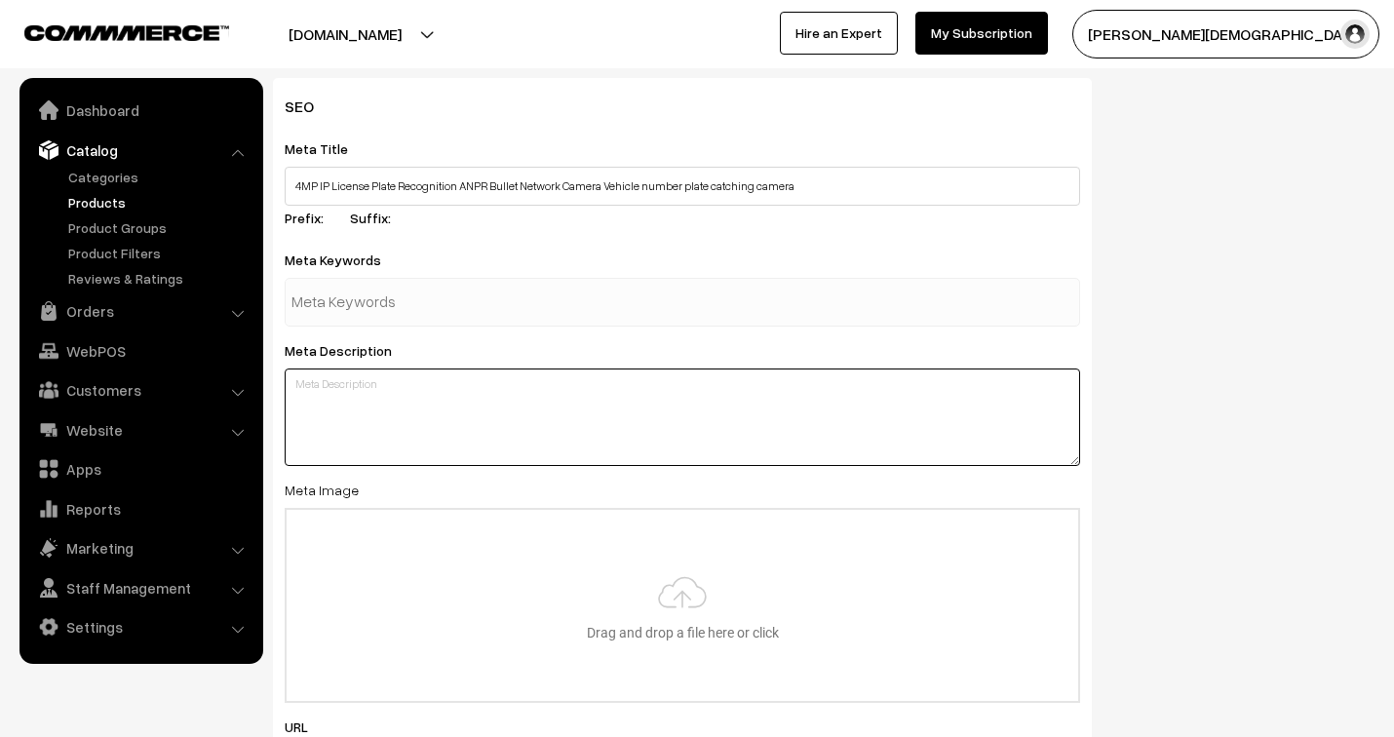
click at [413, 378] on textarea at bounding box center [682, 416] width 795 height 97
paste textarea "✅ High-resolution 4MP video for sharp details ✅ Built-in SD card recording – no…"
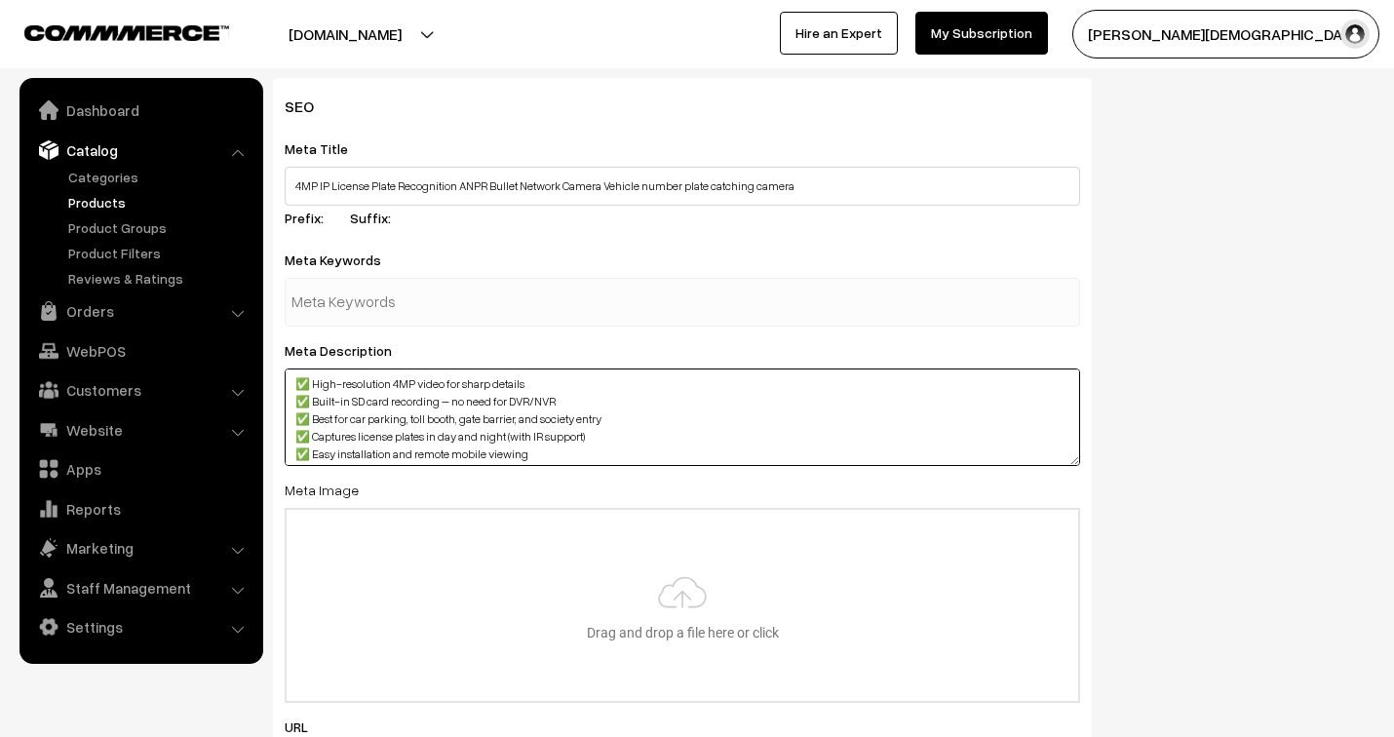
type textarea "✅ High-resolution 4MP video for sharp details ✅ Built-in SD card recording – no…"
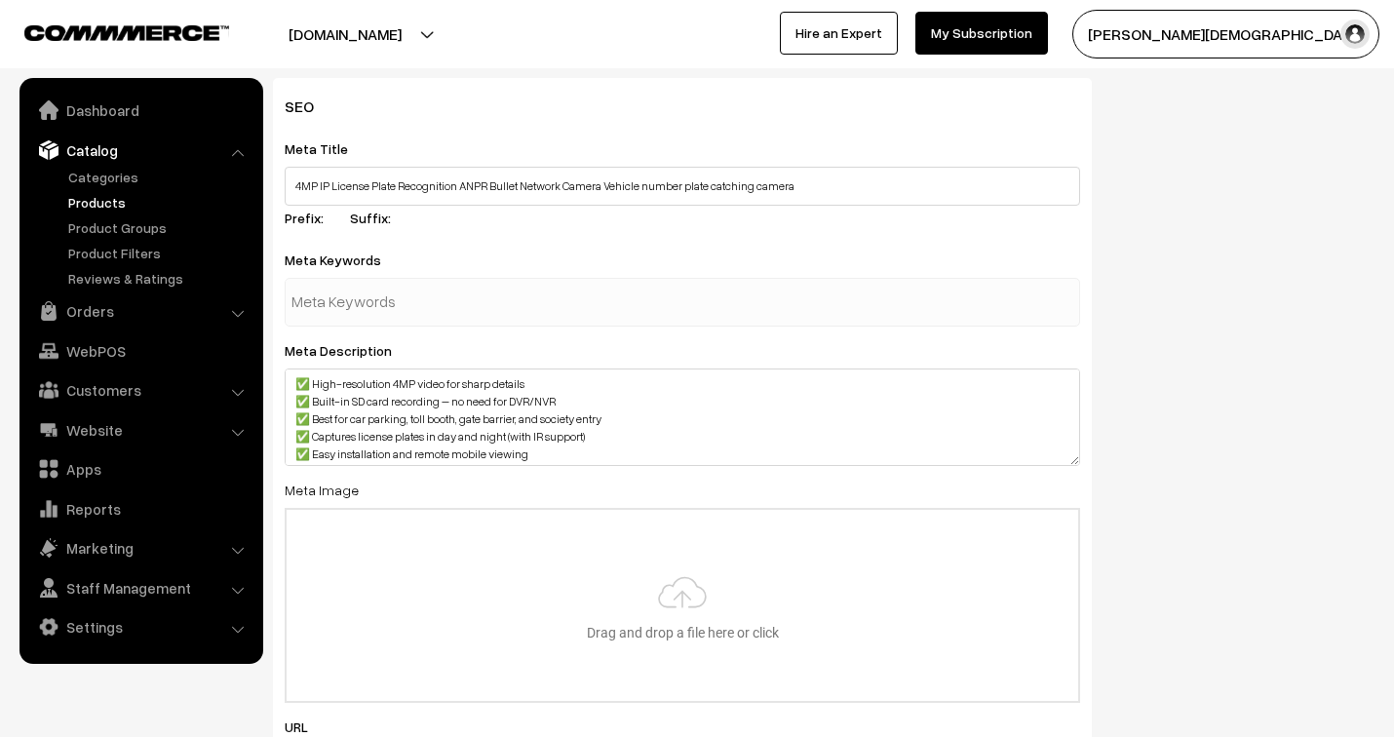
click at [365, 299] on input "text" at bounding box center [392, 302] width 203 height 39
type input "ANPR"
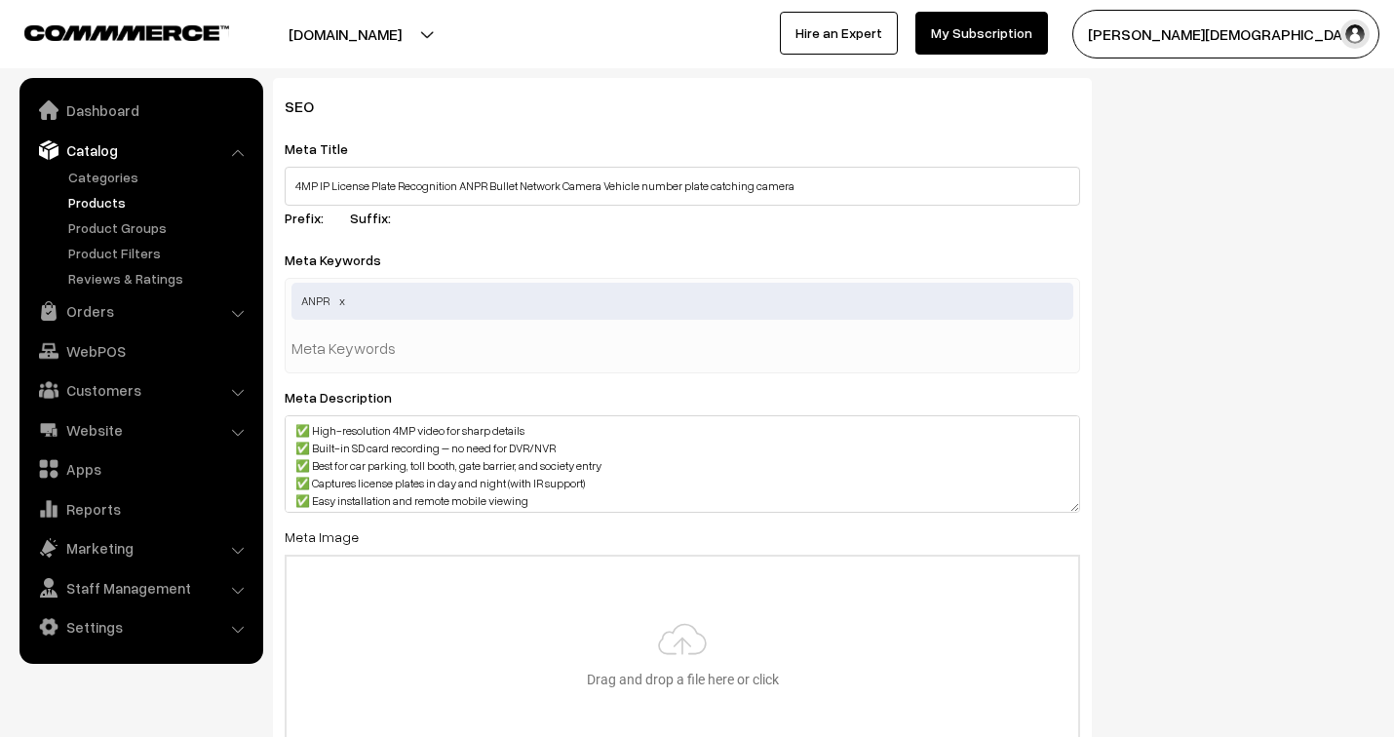
type input "l"
type input "number plate camera"
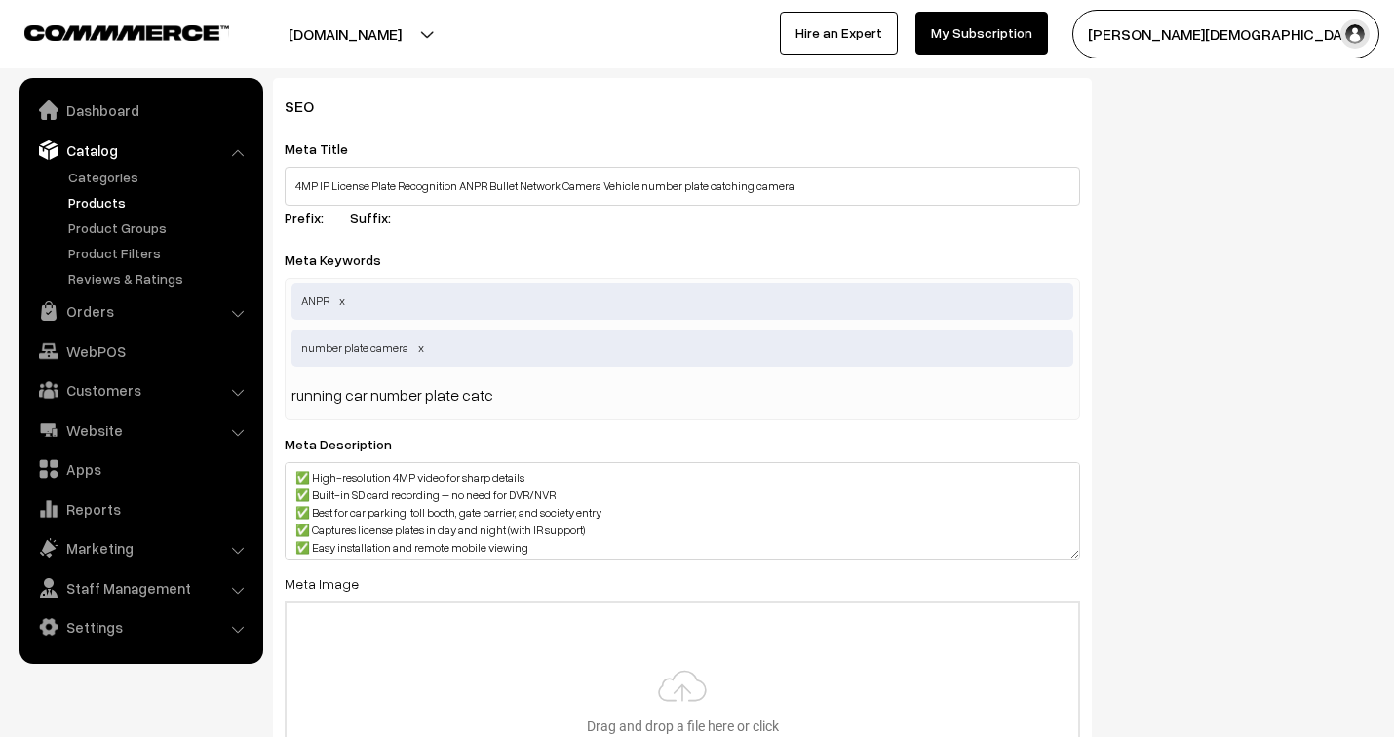
type input "running car number plate catch"
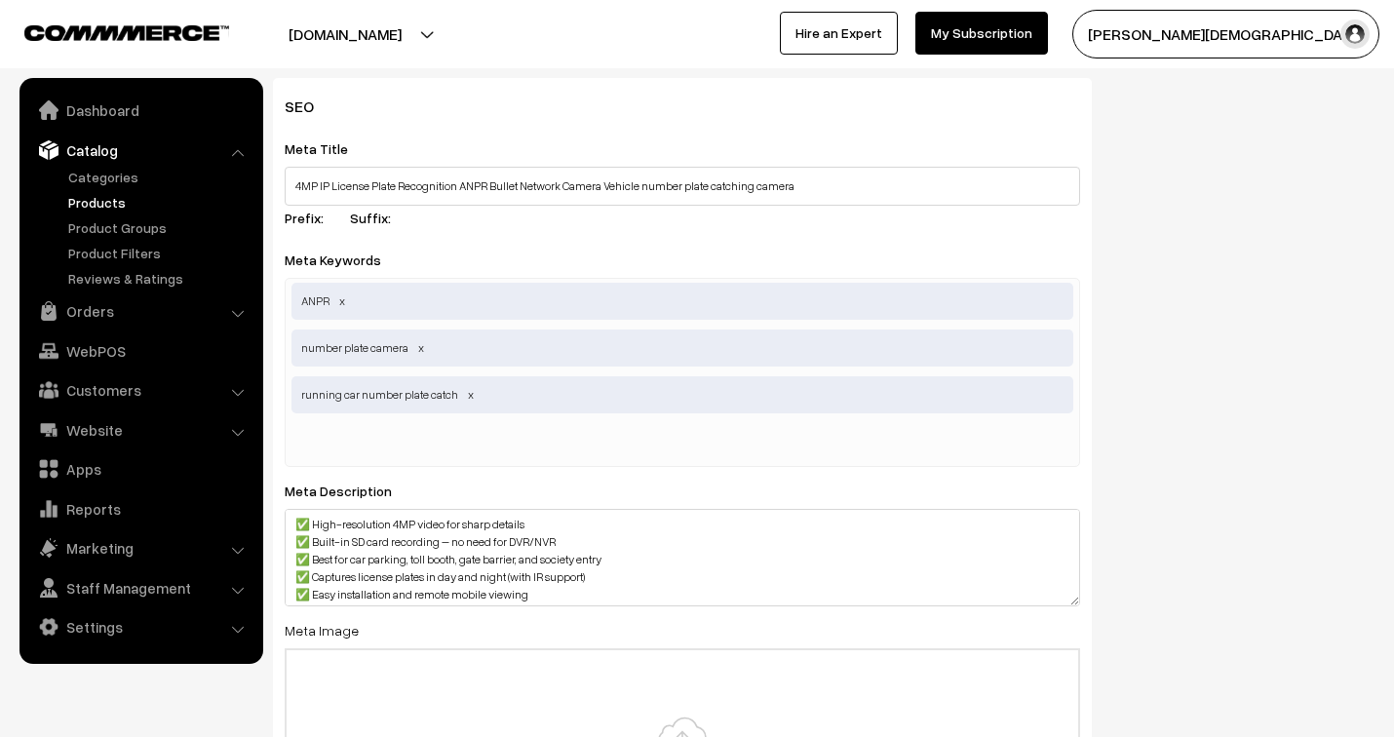
paste input "vehicle number plate"
type input "vehicle number plate"
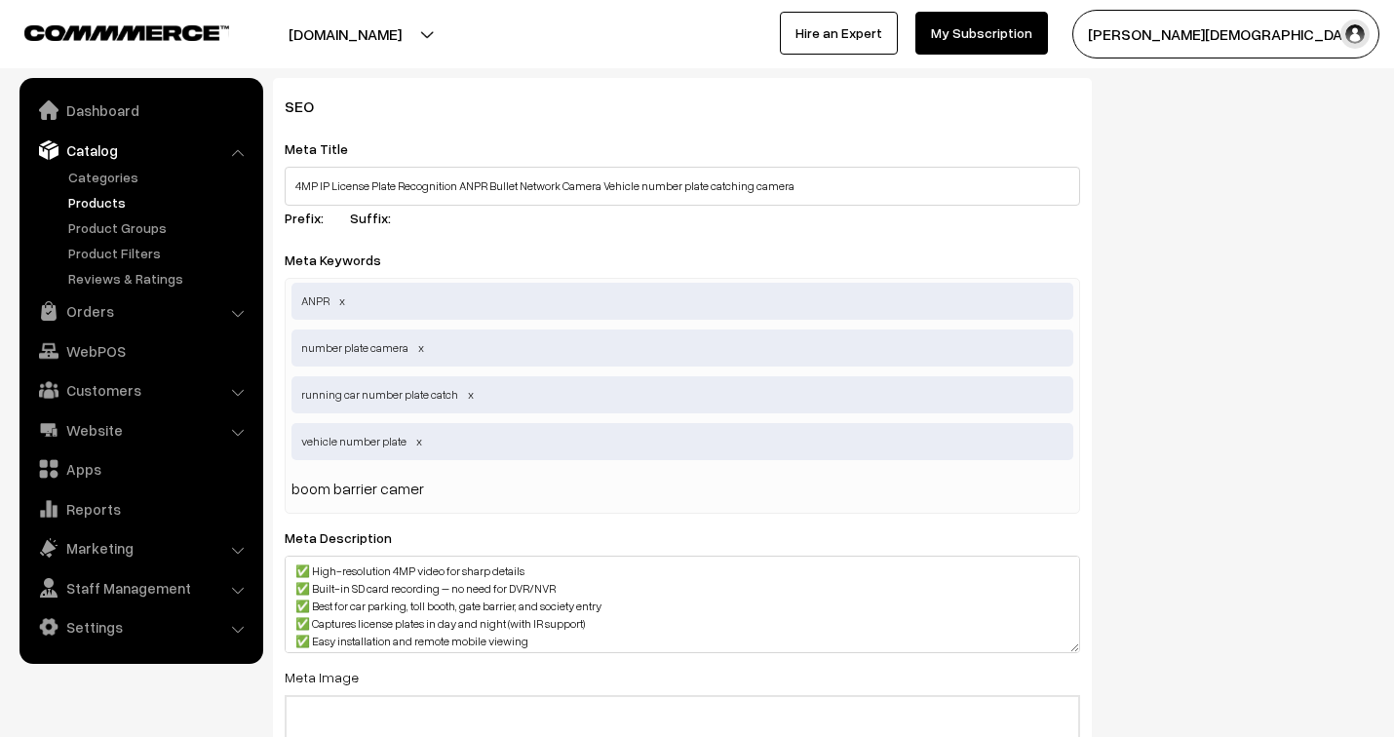
type input "boom barrier camera"
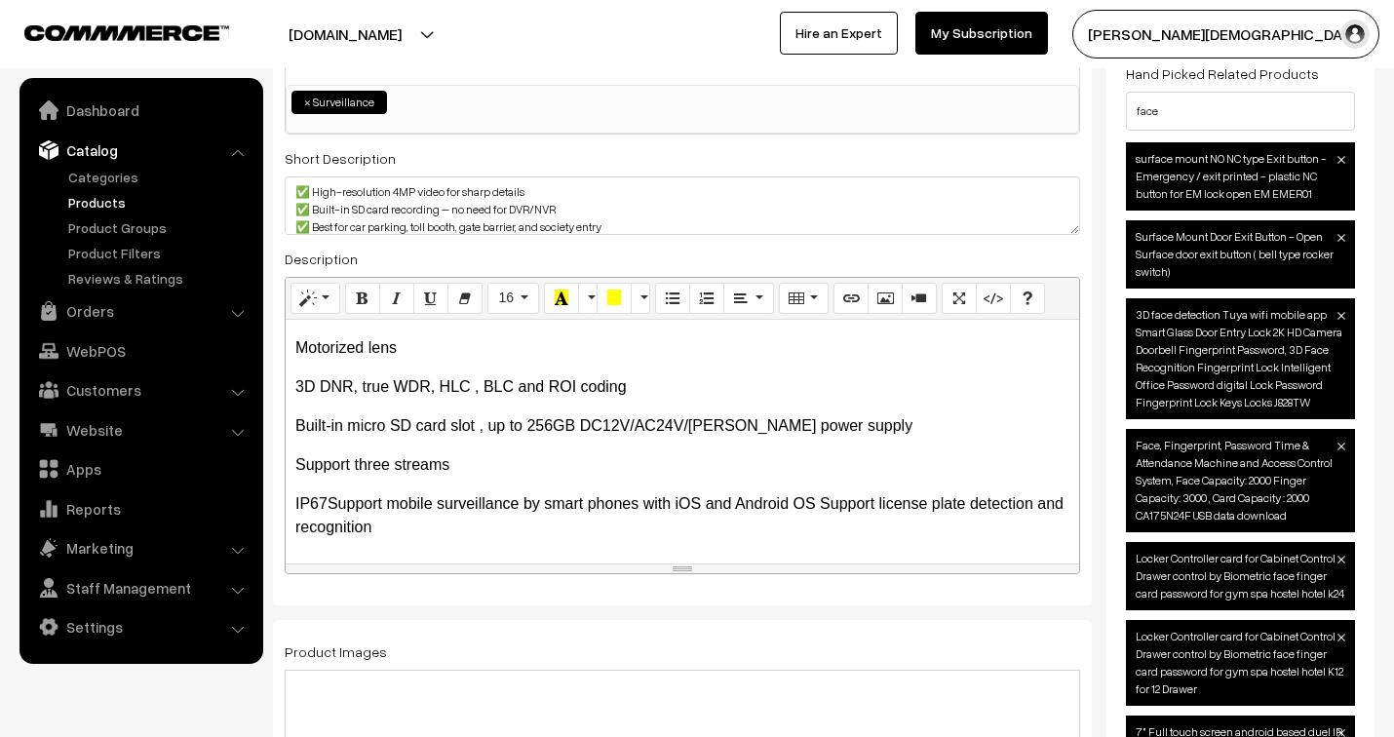
scroll to position [325, 0]
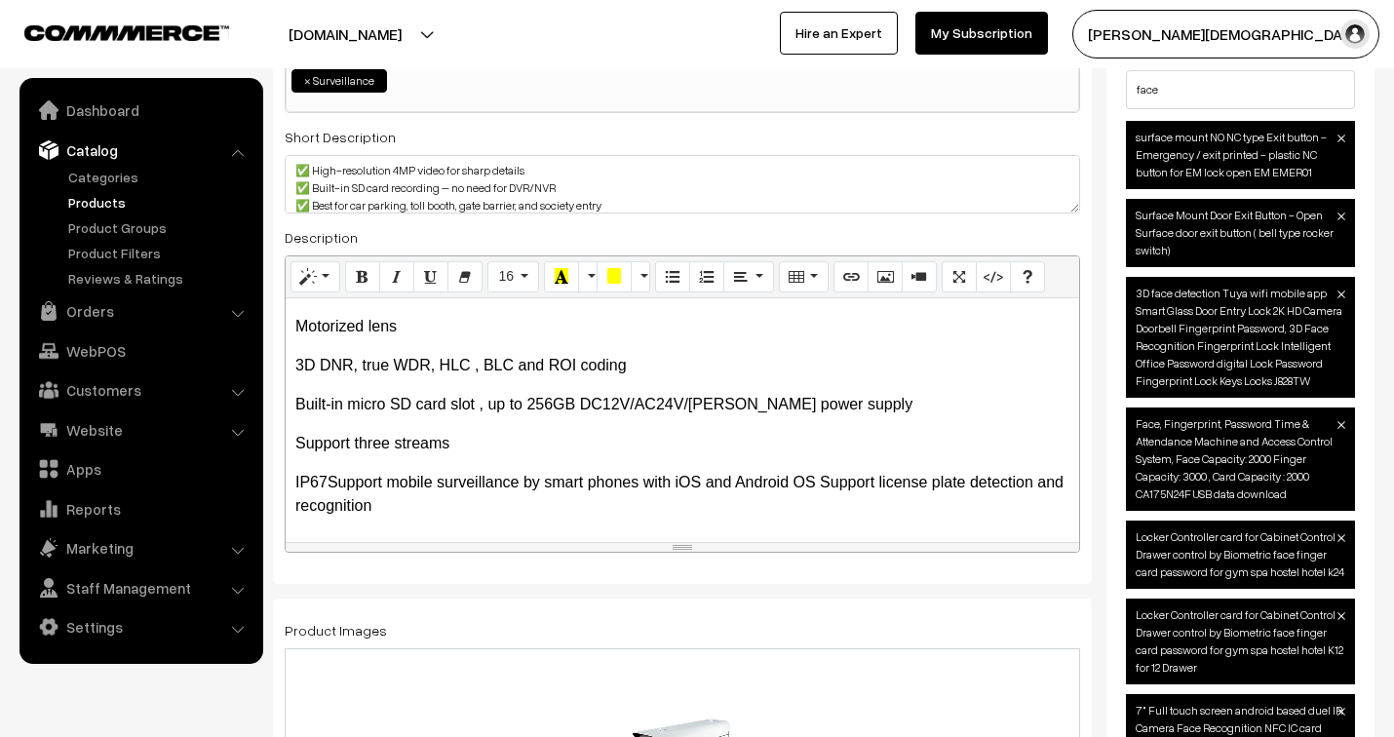
type input "parking camera"
click at [472, 512] on p "IP67Support mobile surveillance by smart phones with iOS and Android OS Support…" at bounding box center [682, 494] width 774 height 47
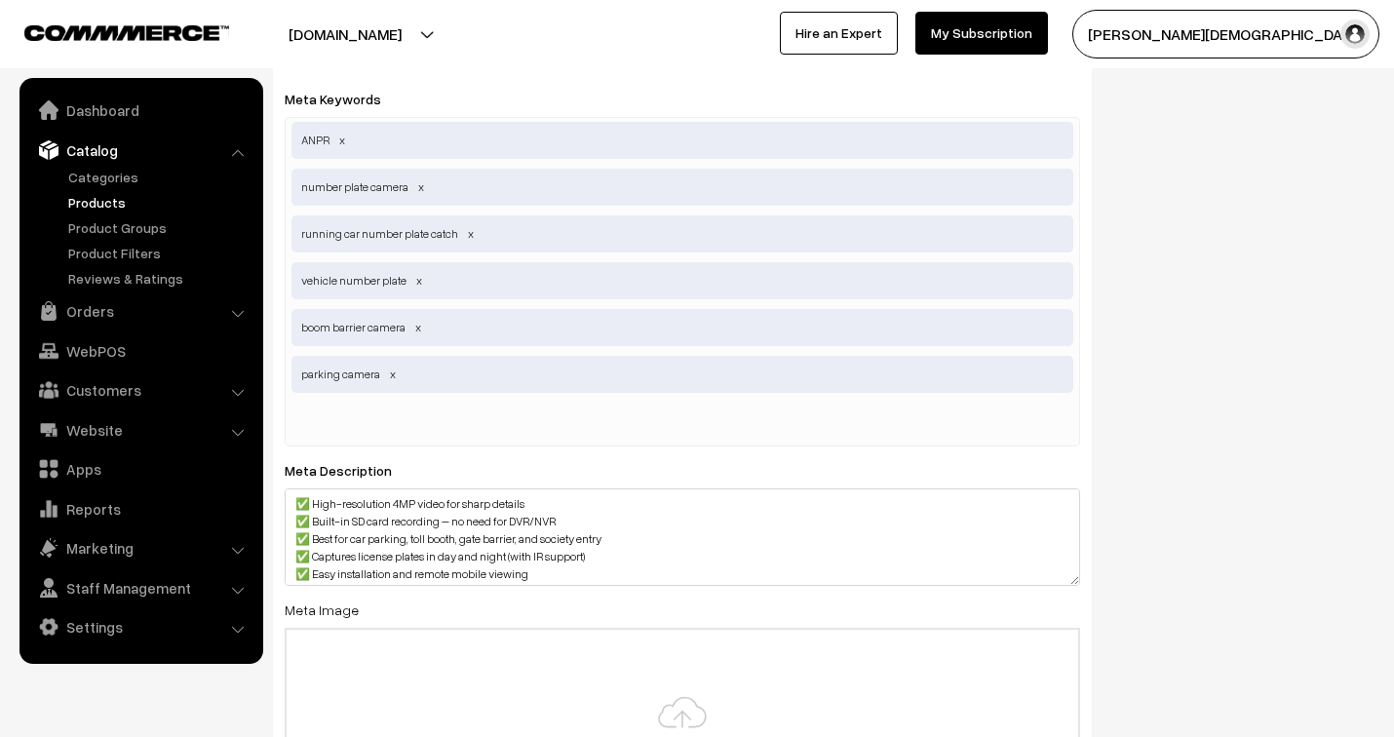
scroll to position [3033, 0]
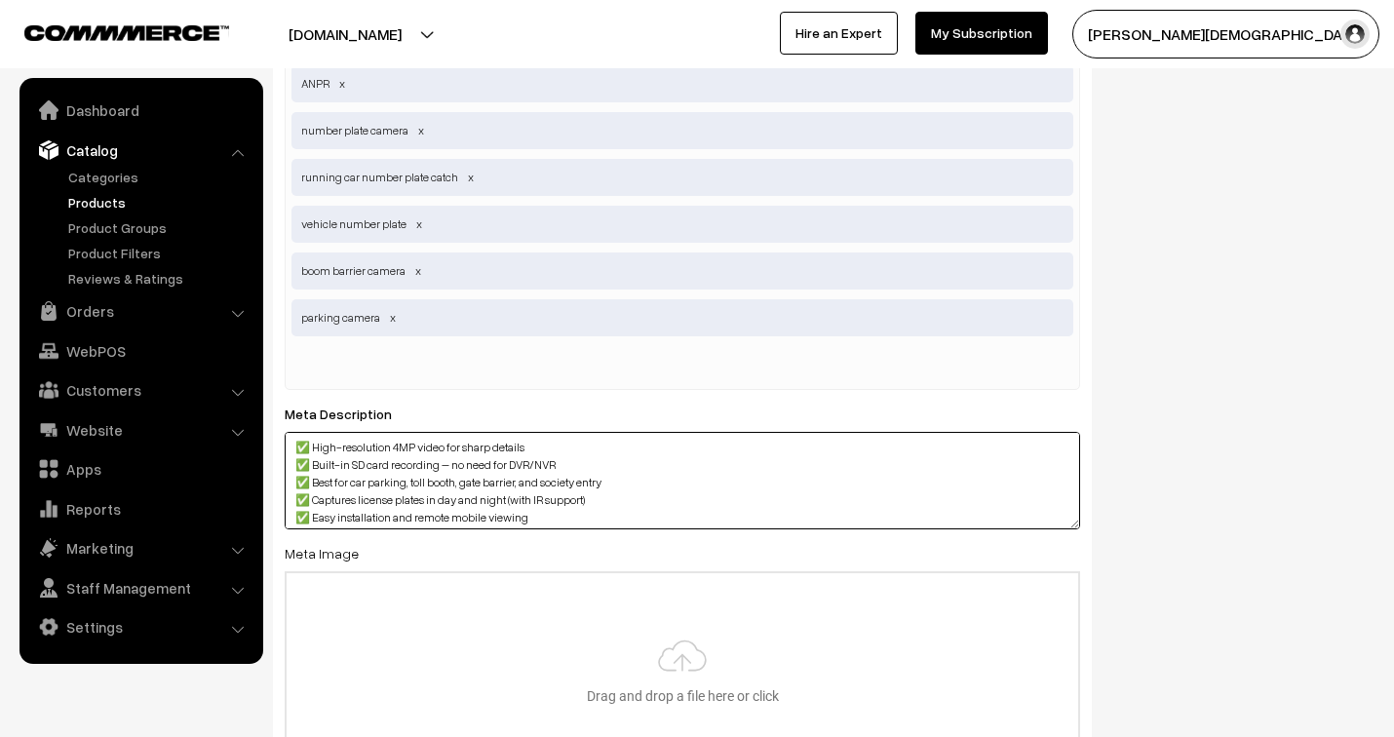
click at [626, 522] on textarea "✅ High-resolution 4MP video for sharp details ✅ Built-in SD card recording – no…" at bounding box center [682, 480] width 795 height 97
paste textarea "4MP IP camera for number plate, HD CCTV with SD card, number plate capture came…"
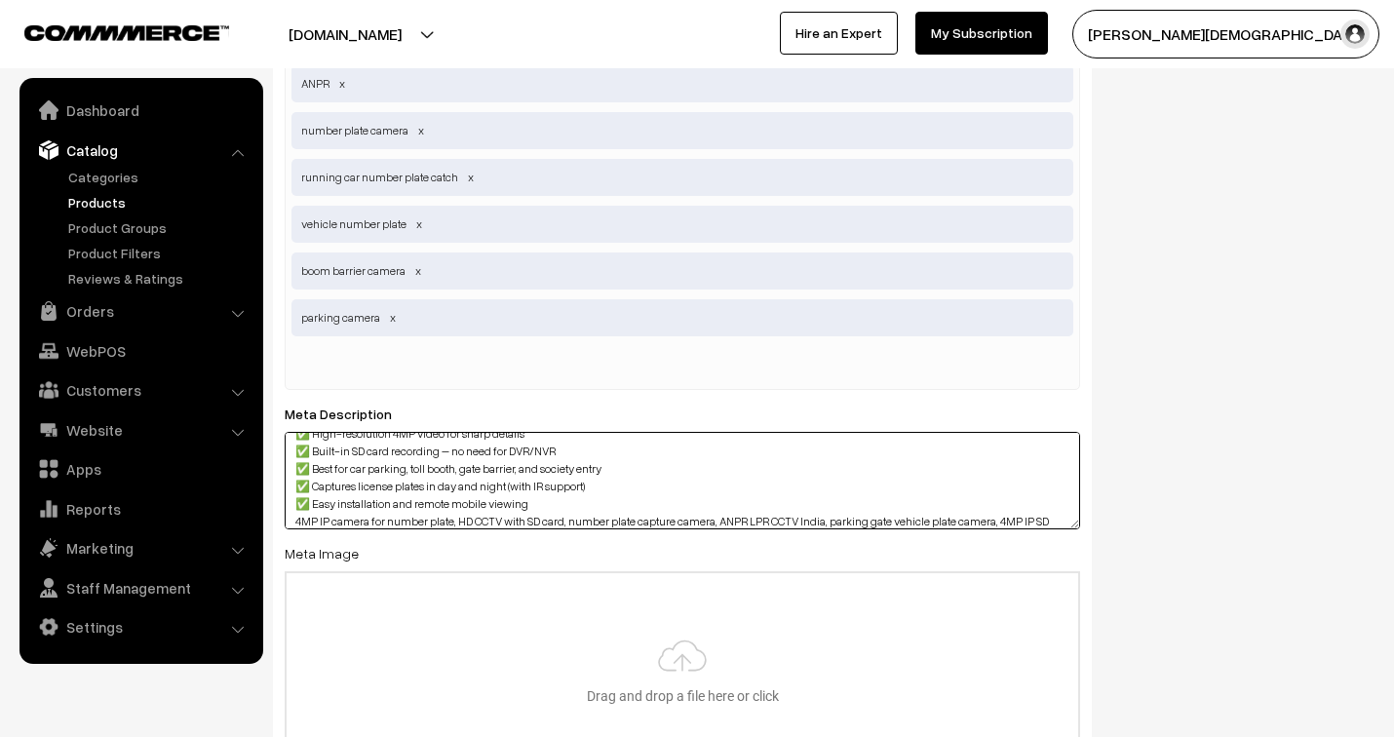
scroll to position [31, 0]
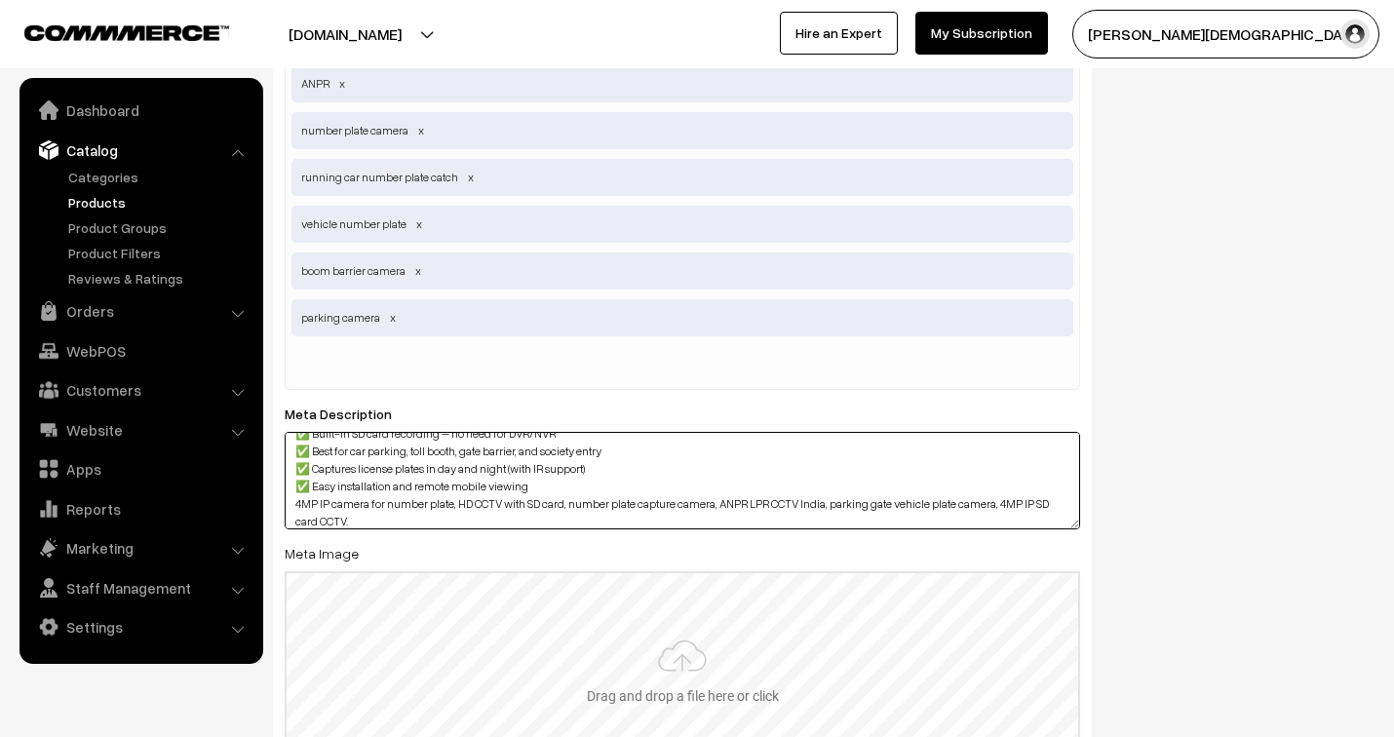
type textarea "✅ High-resolution 4MP video for sharp details ✅ Built-in SD card recording – no…"
click at [703, 675] on input "file" at bounding box center [683, 668] width 792 height 191
type input "C:\fakepath\5acbe1_5d0558243fb24f1cb2322c6f0b6d13a7~mv2[3].jpg"
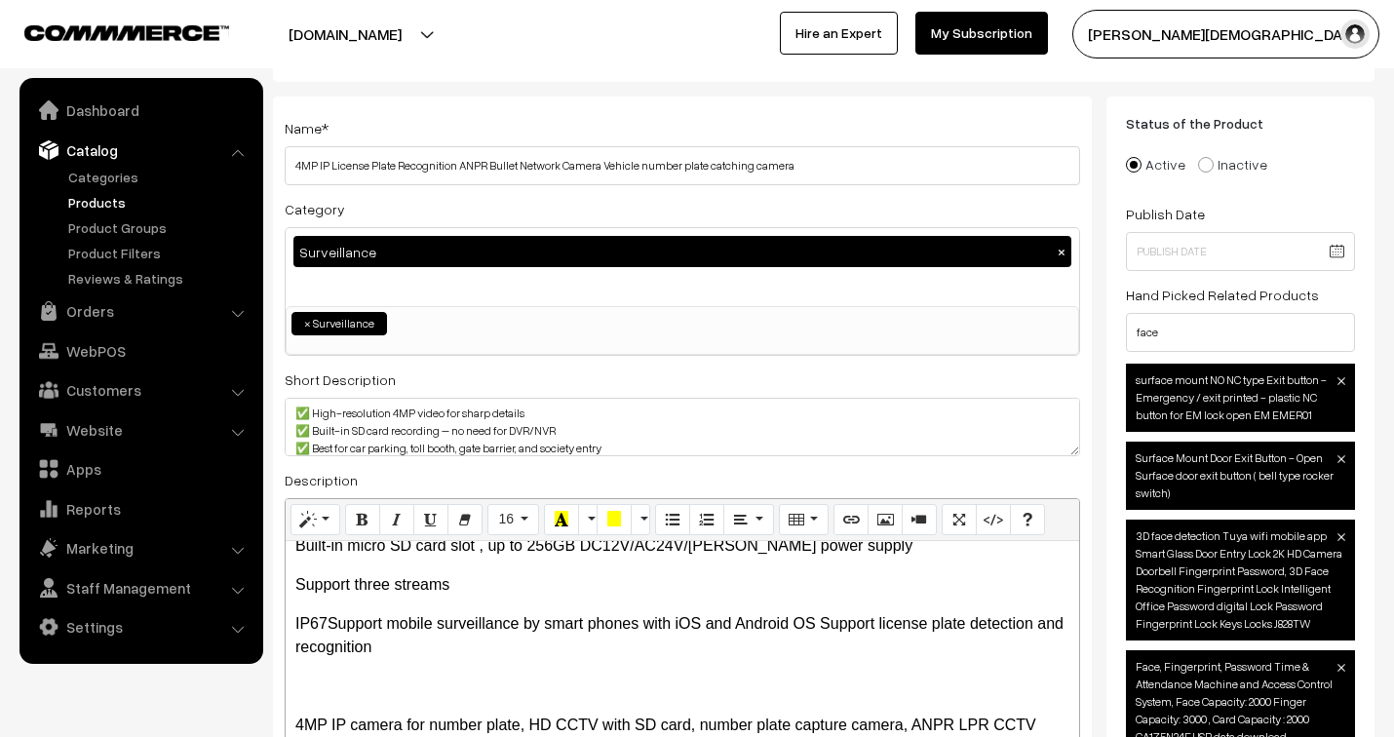
scroll to position [0, 0]
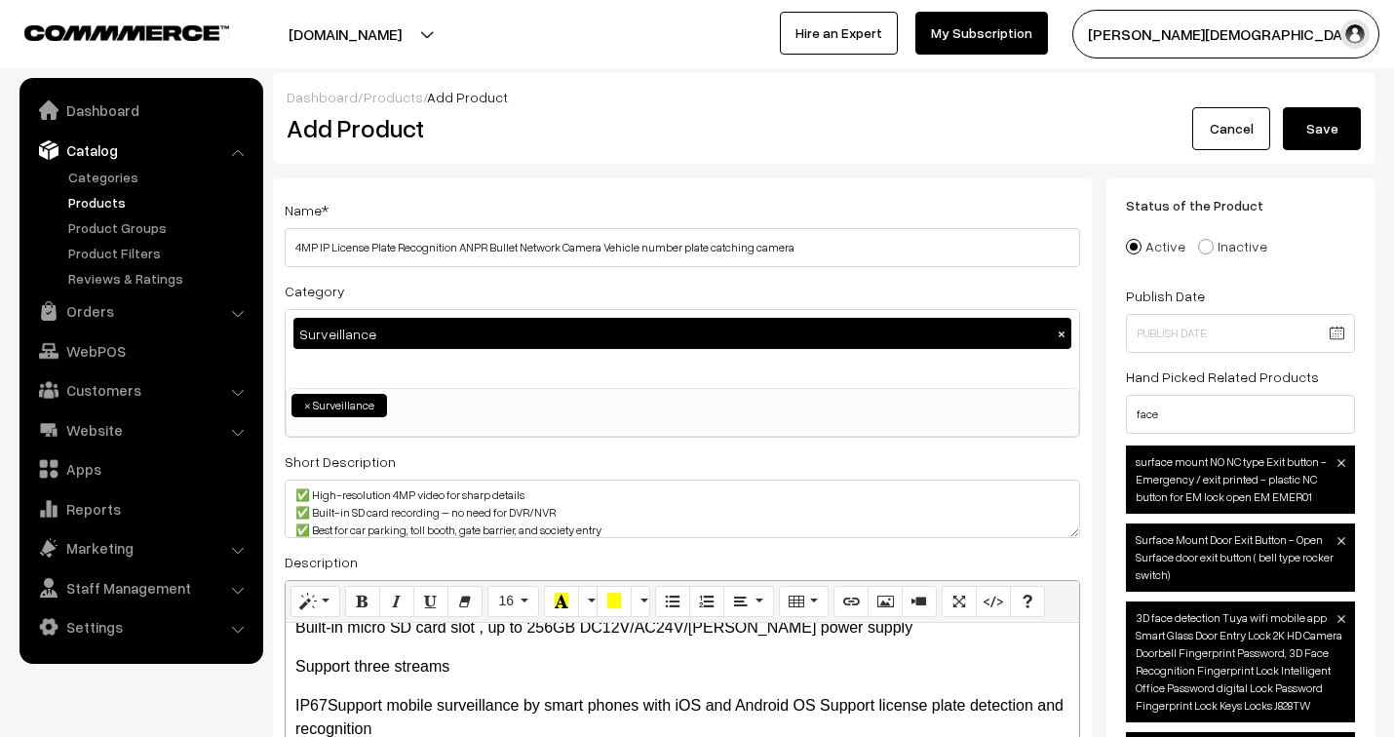
click at [1326, 131] on button "Save" at bounding box center [1322, 128] width 78 height 43
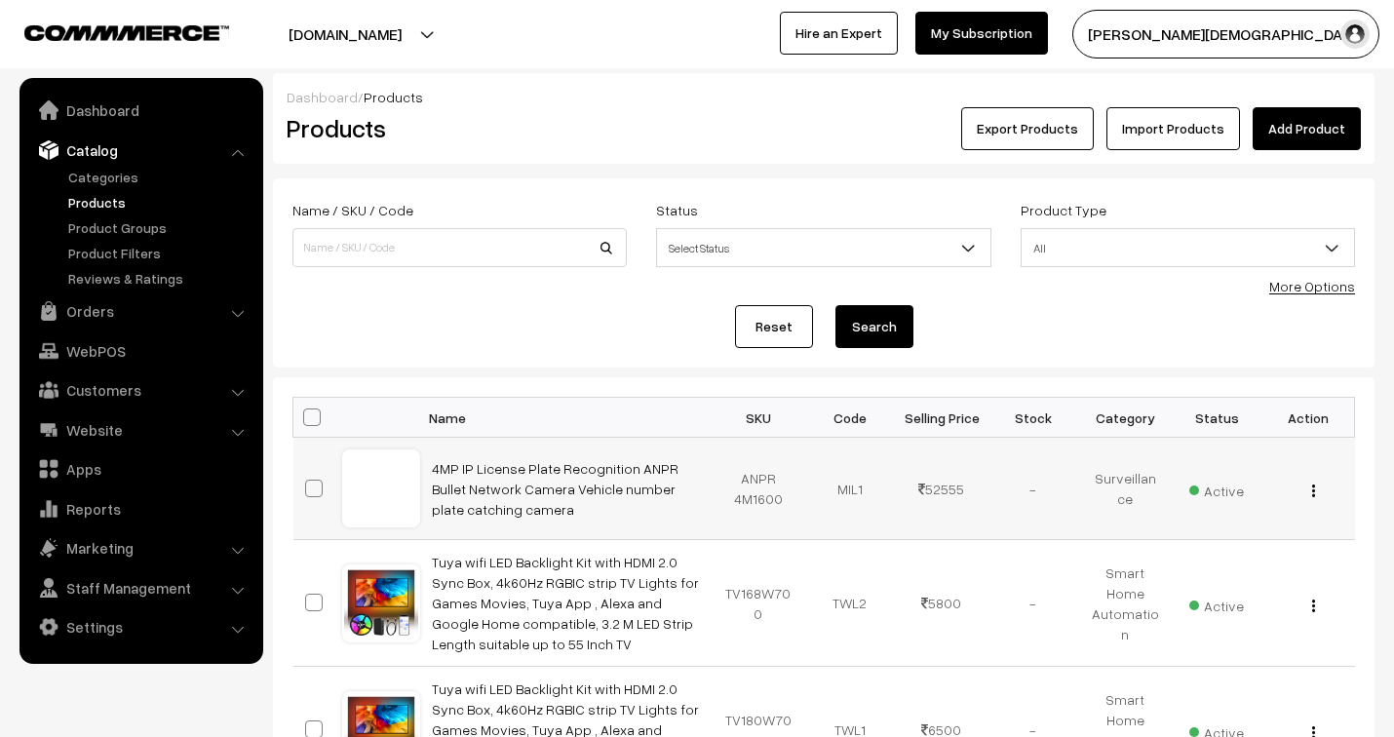
drag, startPoint x: 377, startPoint y: 482, endPoint x: 396, endPoint y: 493, distance: 21.9
click at [378, 482] on div at bounding box center [381, 488] width 74 height 74
click at [1313, 493] on img "button" at bounding box center [1313, 490] width 3 height 13
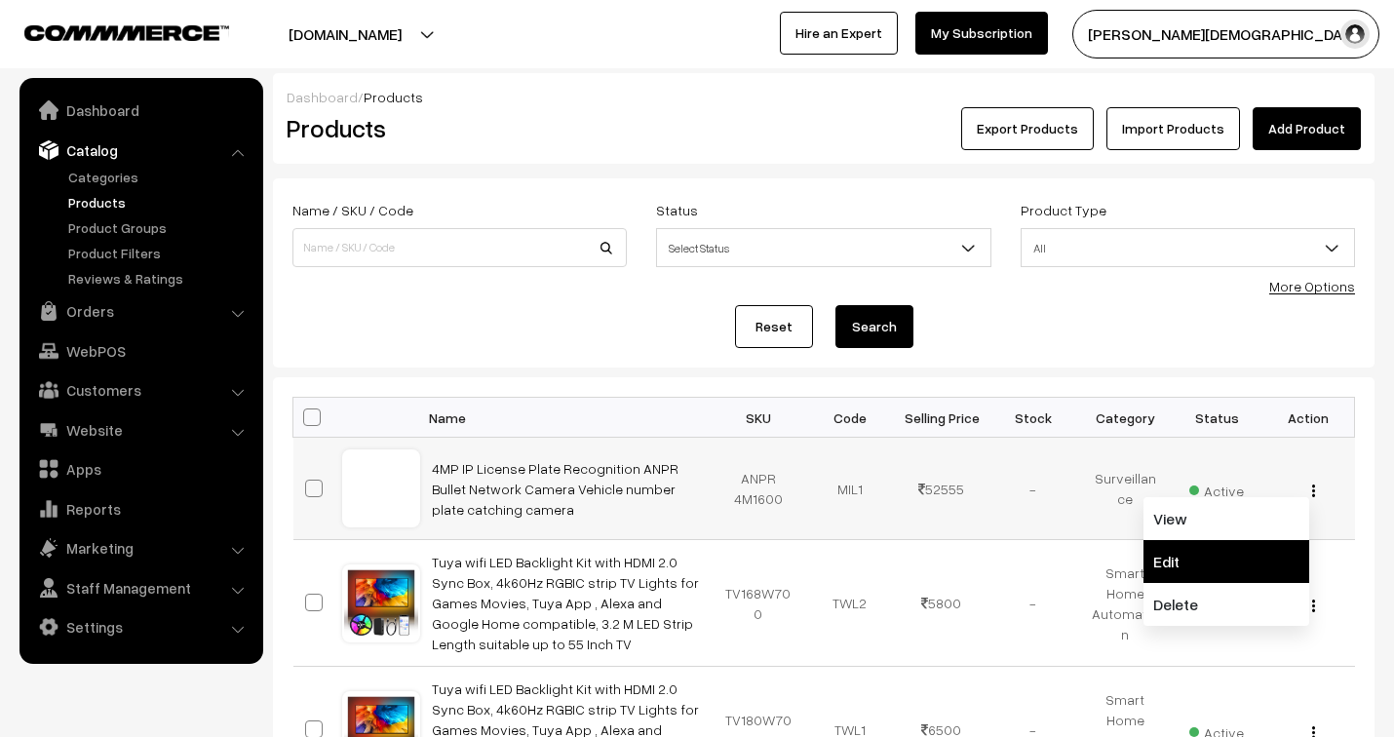
click at [1251, 556] on link "Edit" at bounding box center [1226, 561] width 166 height 43
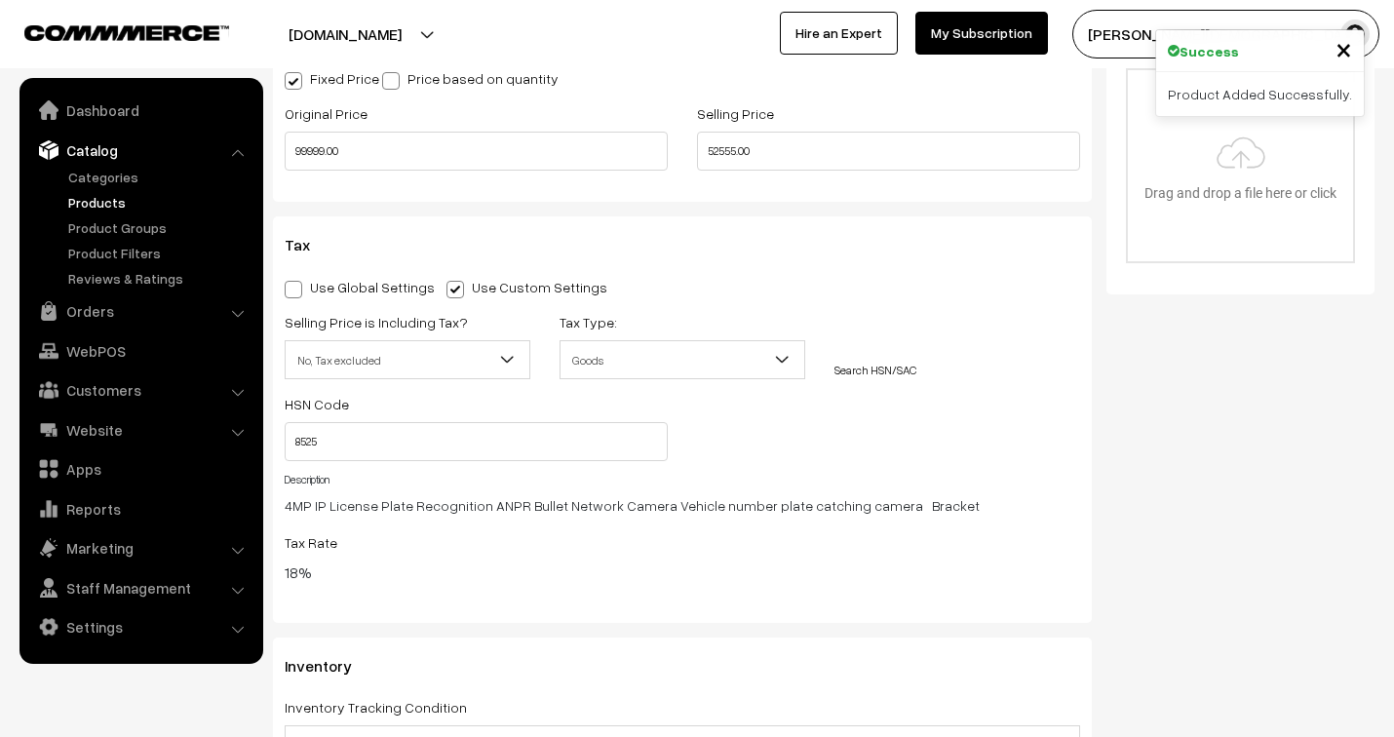
scroll to position [1840, 0]
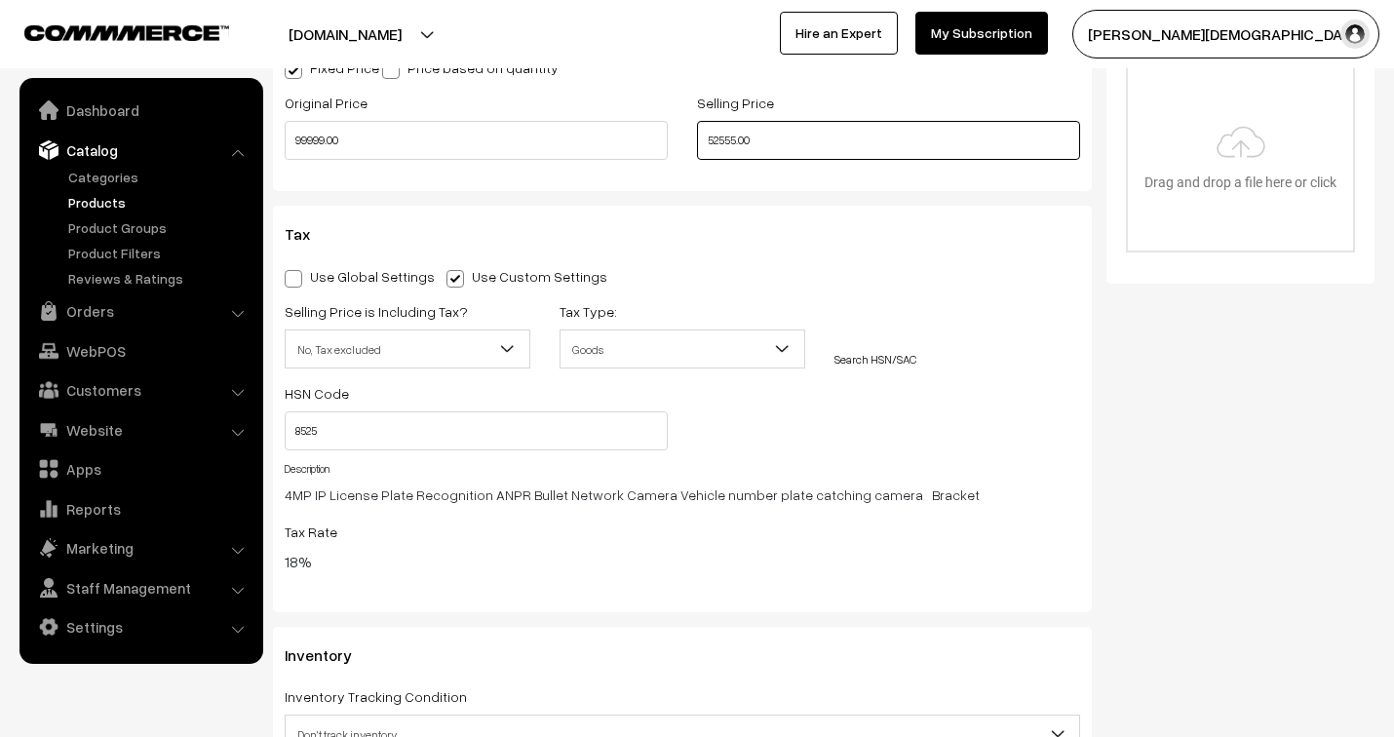
drag, startPoint x: 765, startPoint y: 134, endPoint x: 622, endPoint y: 107, distance: 145.7
click at [624, 122] on div "Original Price 99999.00 Selling Price 52555.00" at bounding box center [682, 131] width 825 height 81
type input "56999.00"
click at [917, 244] on h3 "Tax" at bounding box center [682, 234] width 795 height 19
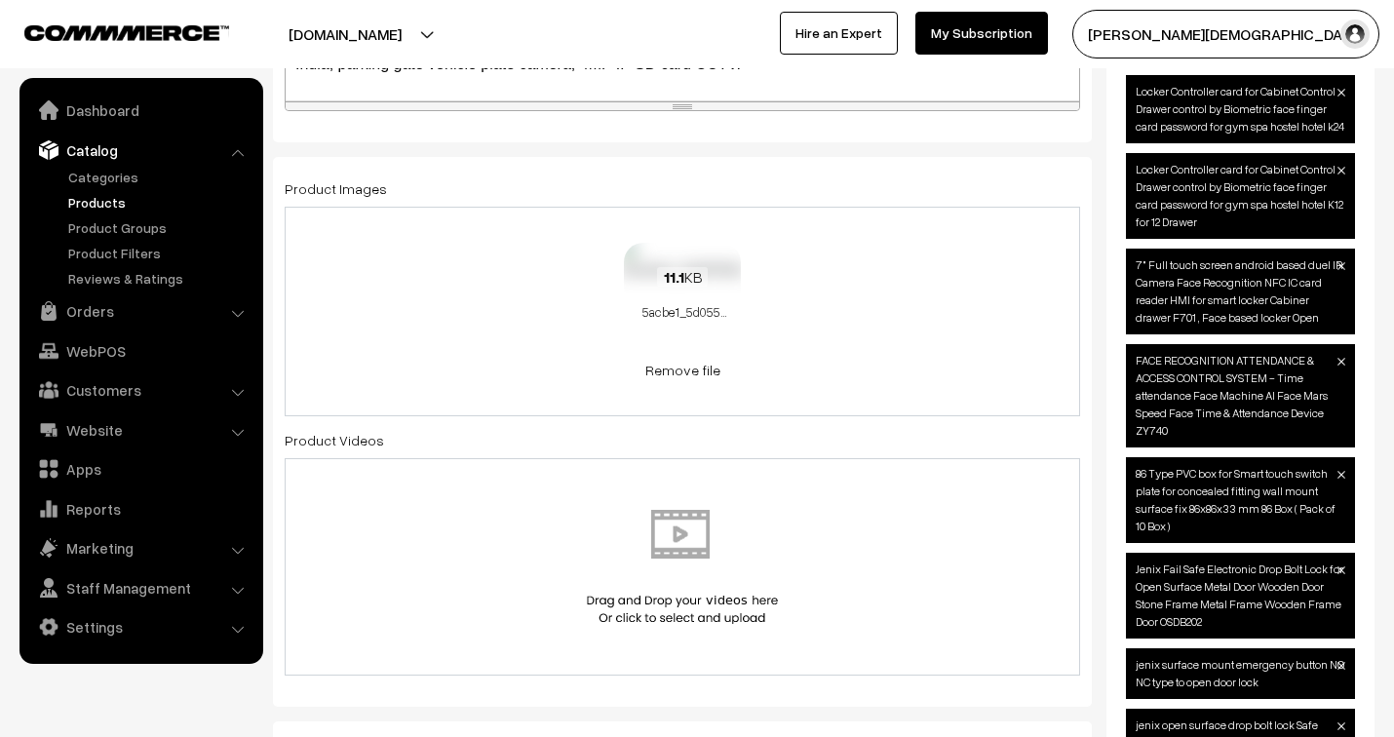
scroll to position [757, 0]
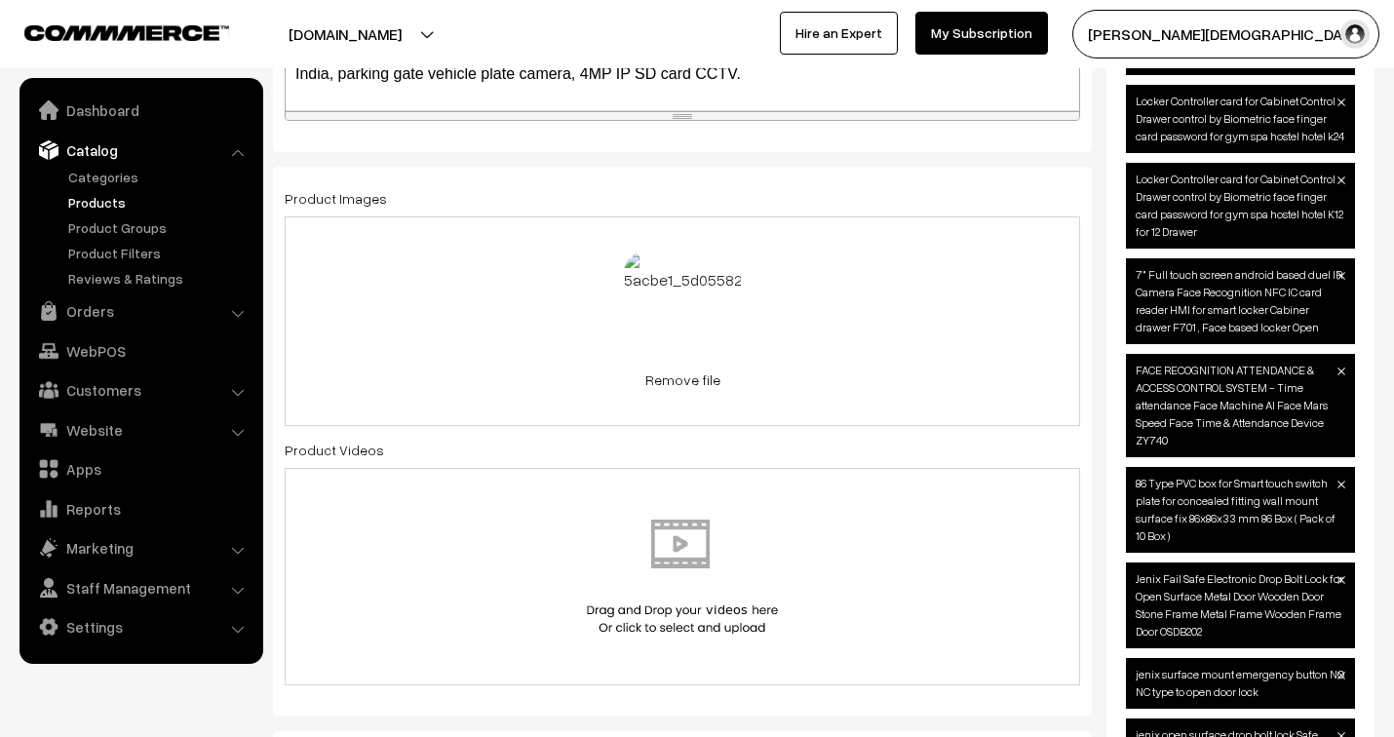
click at [771, 376] on div "11.1 KB 5acbe1_5d0558243fb24f1cb2322c6f0b6d13a7~mv2[1].jpg Check Error Remove f…" at bounding box center [682, 321] width 795 height 210
click at [634, 383] on link "Remove file" at bounding box center [608, 379] width 117 height 20
drag, startPoint x: 912, startPoint y: 358, endPoint x: 926, endPoint y: 356, distance: 13.8
click at [914, 358] on div "11.1 KB ANPR.jpg Check Error Cancel upload" at bounding box center [682, 321] width 795 height 210
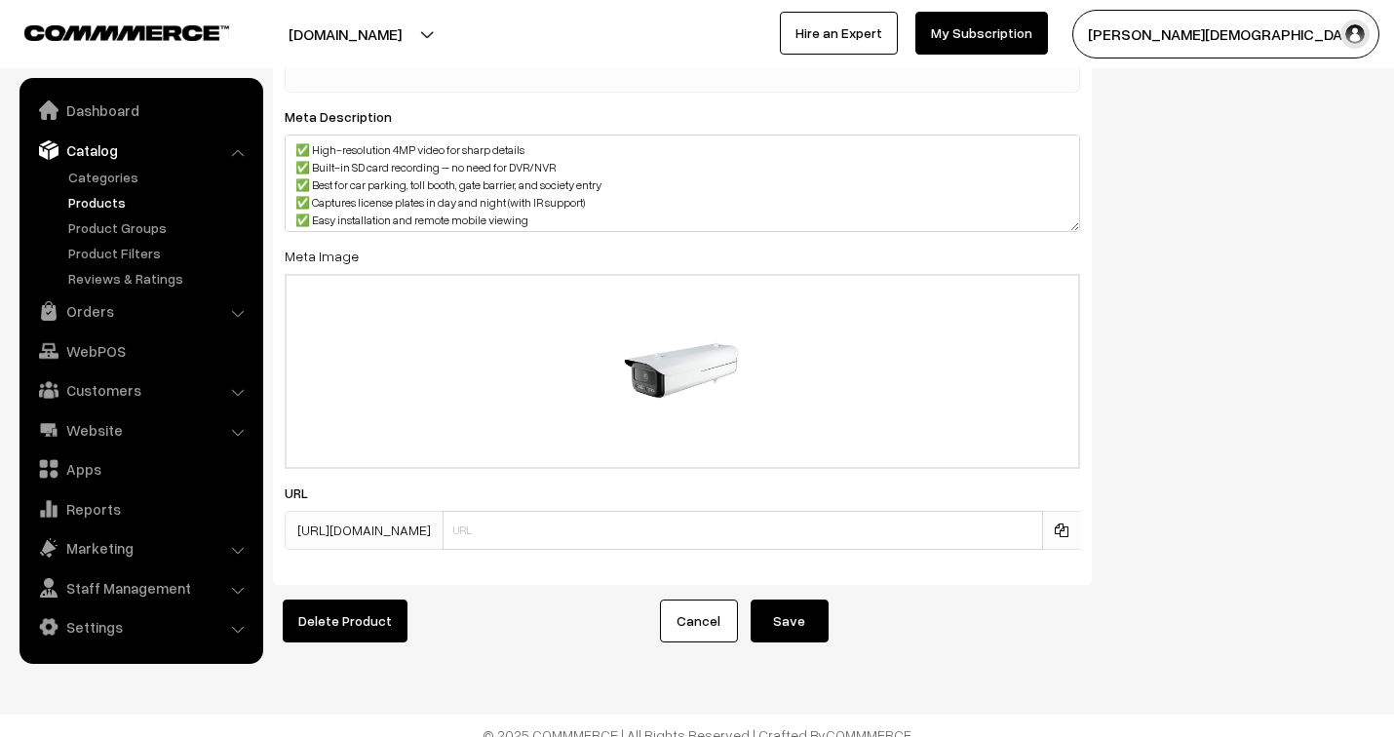
scroll to position [3407, 0]
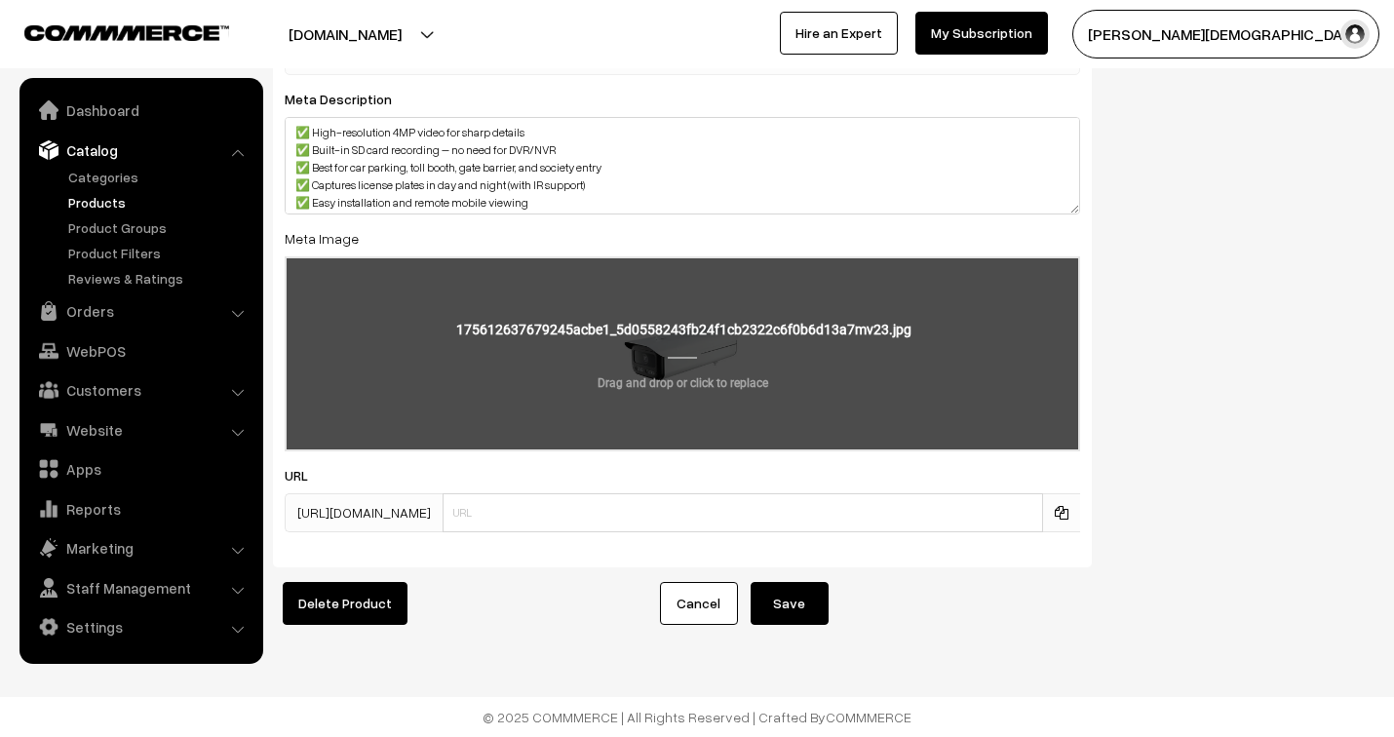
click at [686, 332] on input "file" at bounding box center [683, 353] width 792 height 191
type input "C:\fakepath\ANPR.jpg"
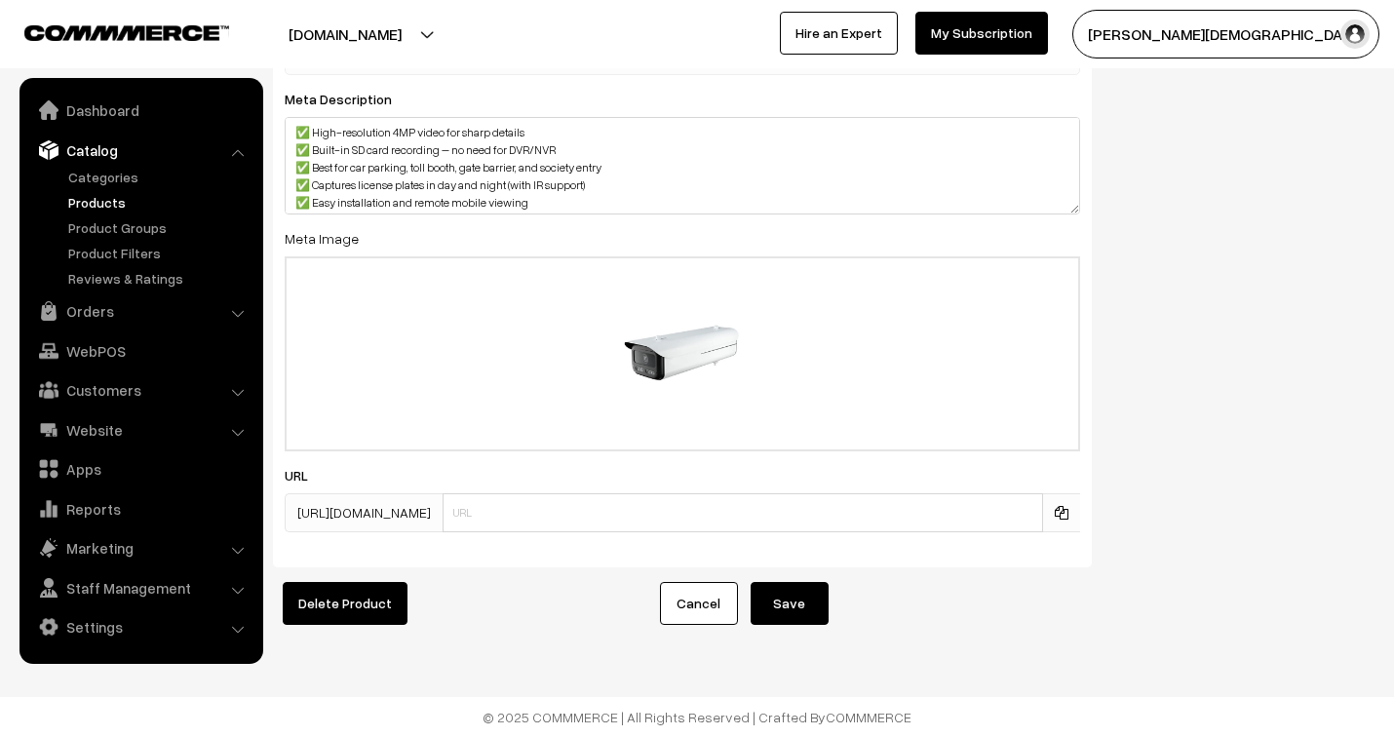
click at [792, 592] on button "Save" at bounding box center [790, 603] width 78 height 43
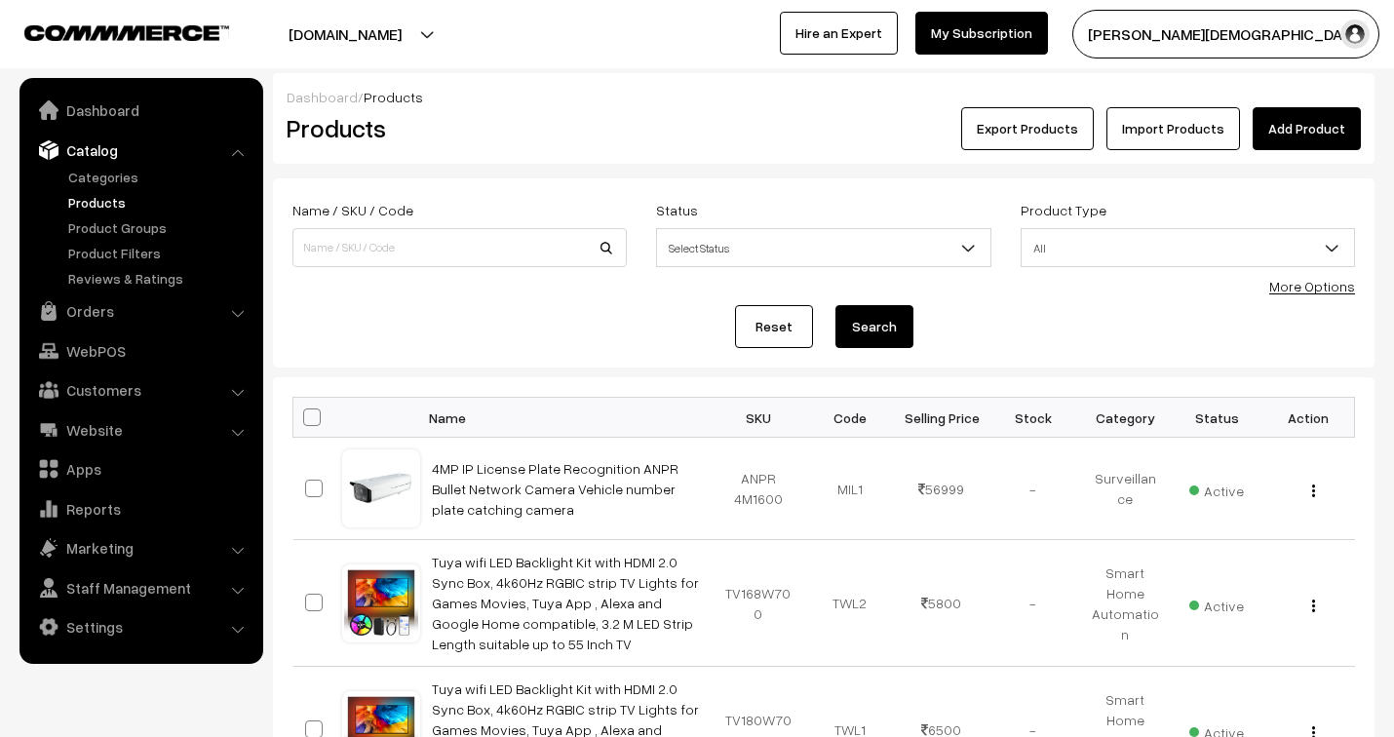
click at [1297, 127] on link "Add Product" at bounding box center [1307, 128] width 108 height 43
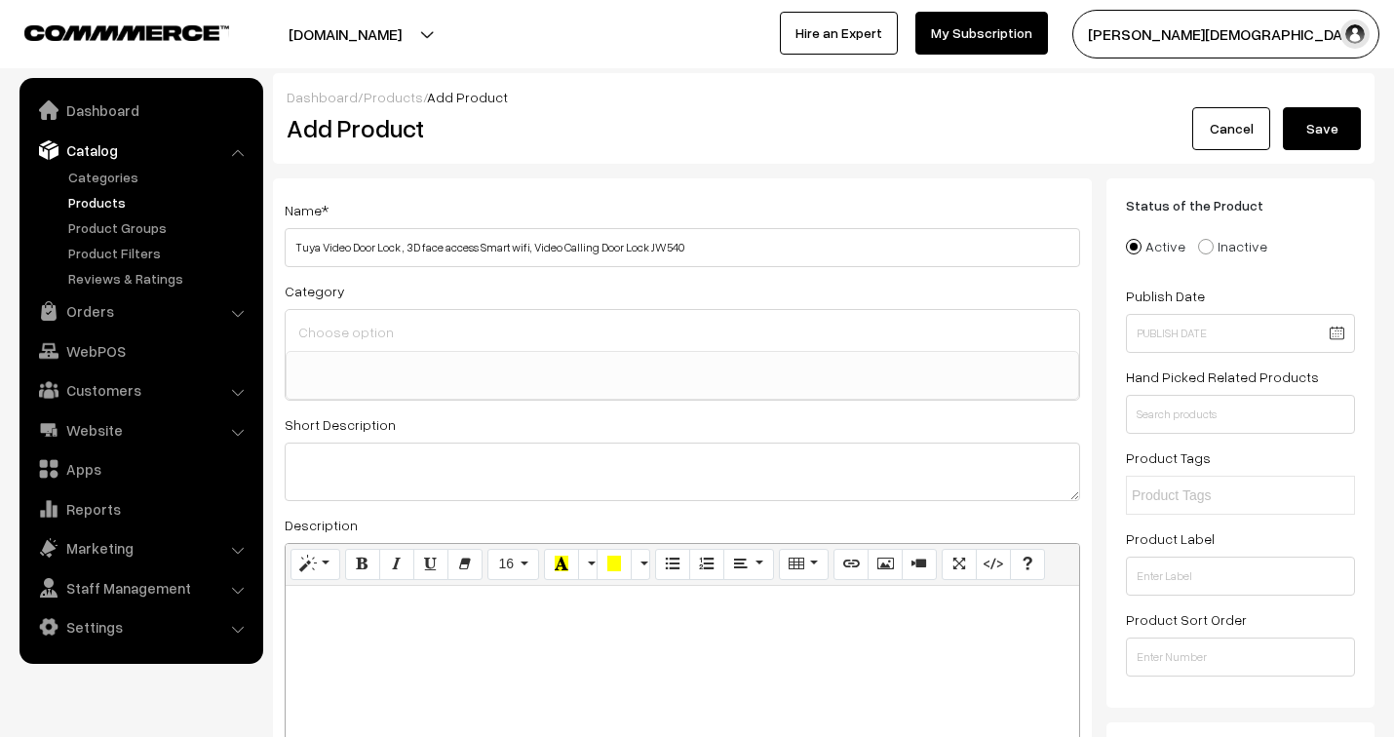
select select
type input "Tuya Video Door Lock , 3D face access Smart wifi, Video Calling Door Lock JW540"
click at [392, 595] on div at bounding box center [682, 708] width 793 height 244
paste div
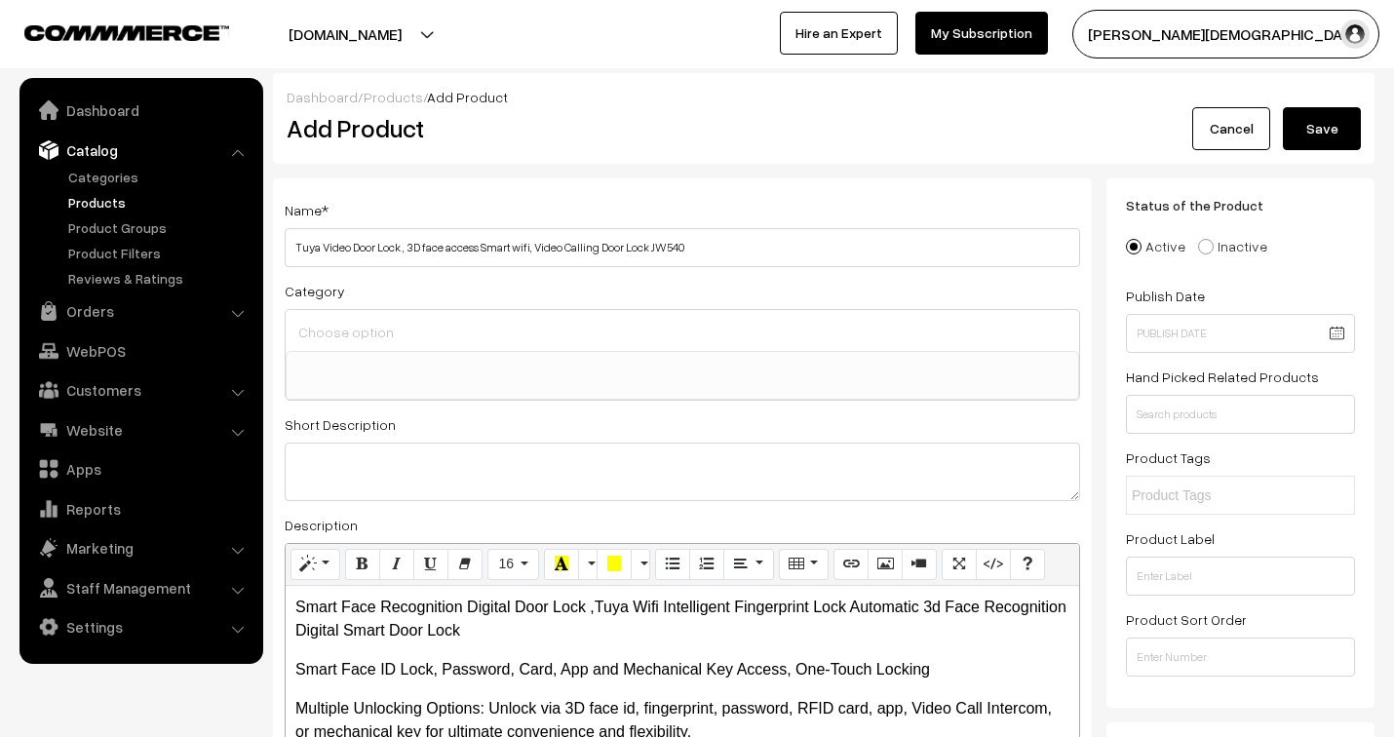
click at [322, 320] on input at bounding box center [682, 332] width 778 height 28
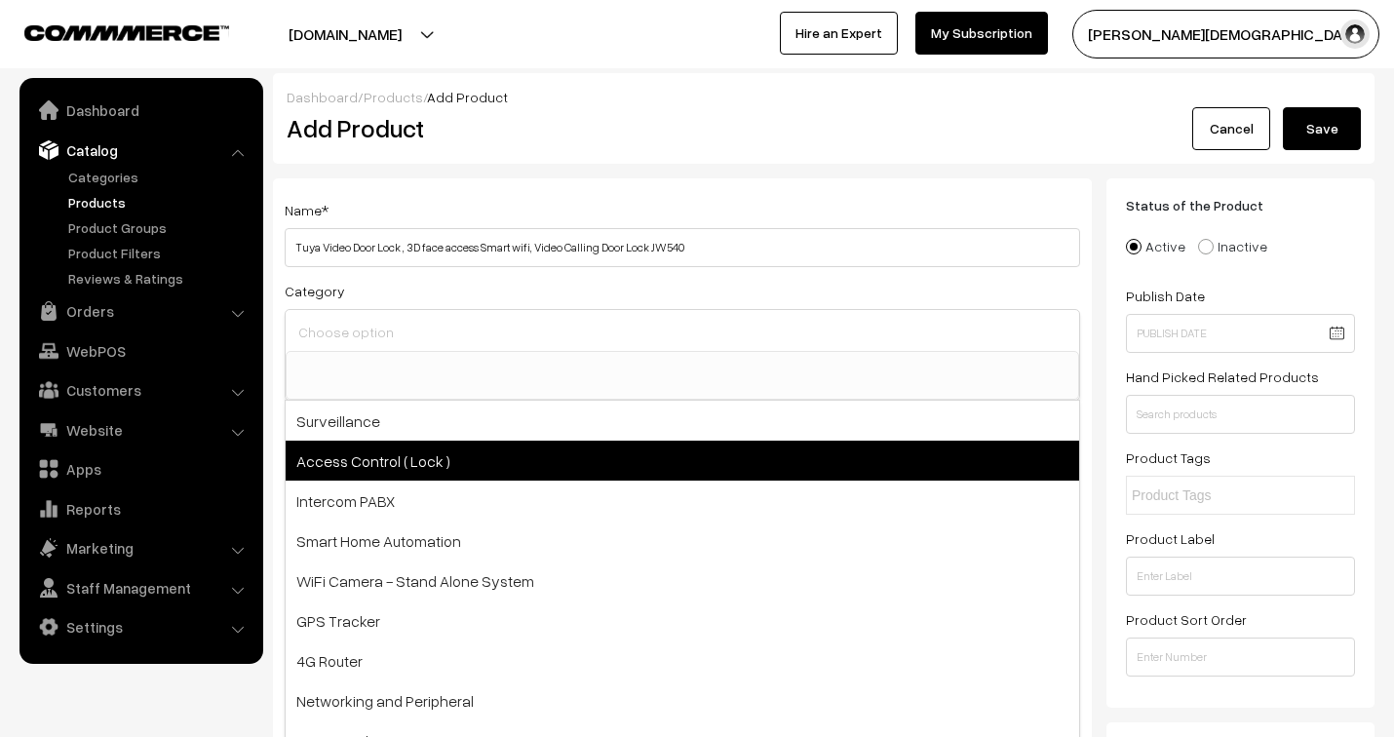
click at [402, 465] on span "Access Control ( Lock )" at bounding box center [682, 461] width 793 height 40
select select "2"
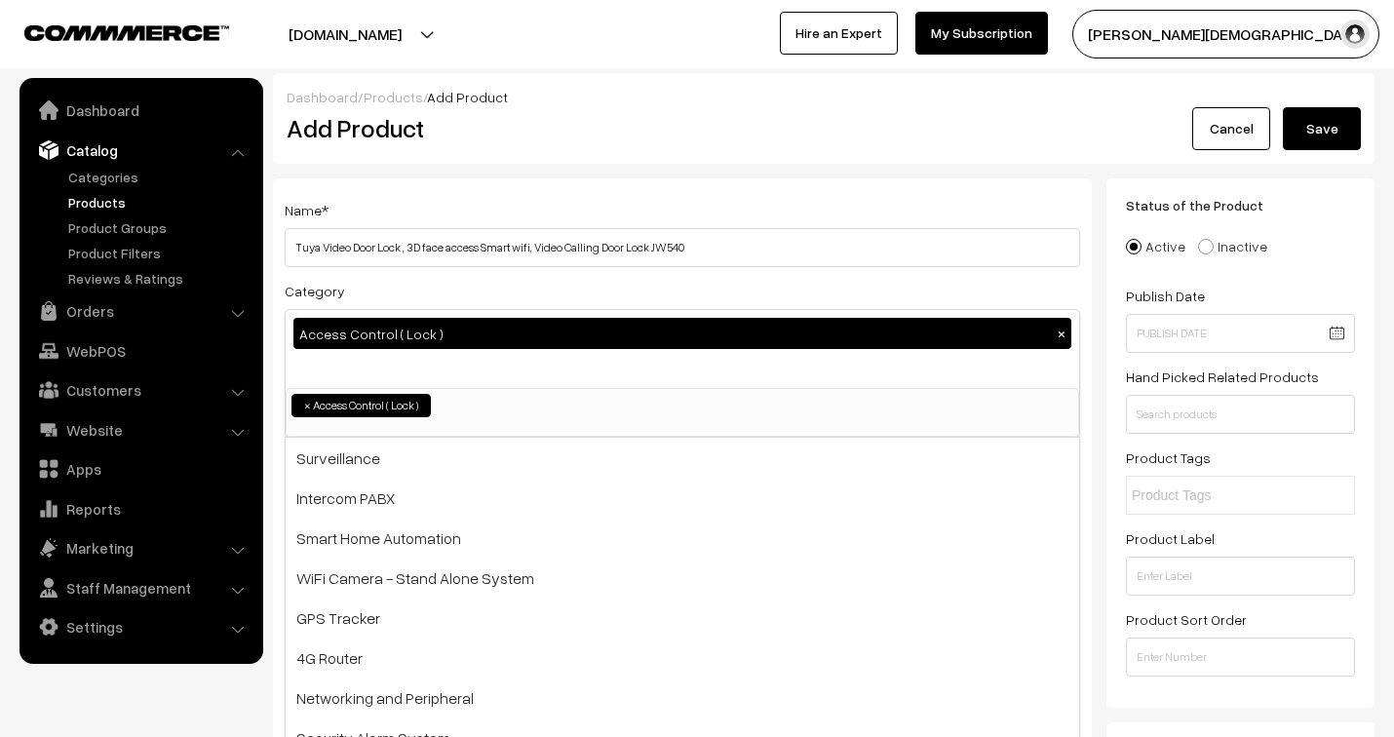
click at [634, 397] on ul "× Access Control ( Lock )" at bounding box center [683, 403] width 792 height 28
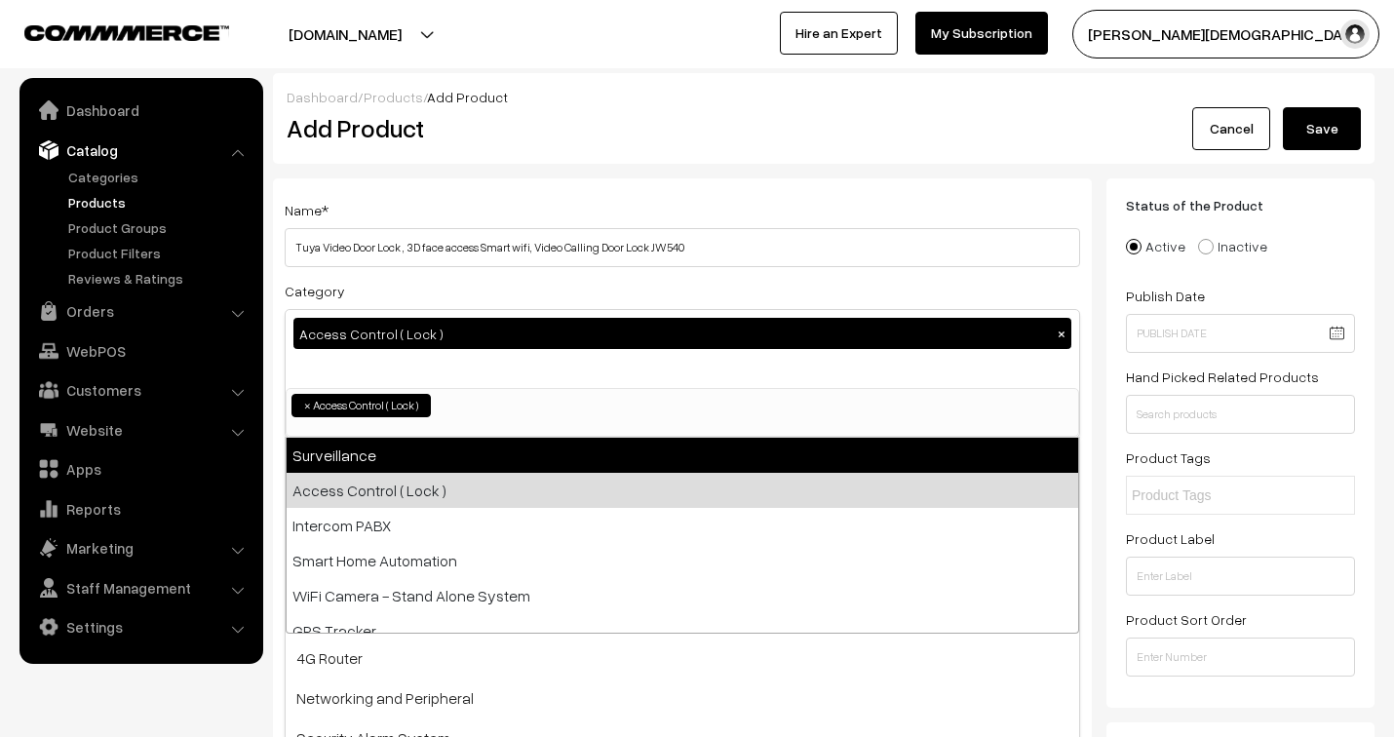
click at [1088, 390] on div "Name * Tuya Video Door Lock , 3D face access Smart wifi, Video Calling Door Loc…" at bounding box center [682, 543] width 819 height 730
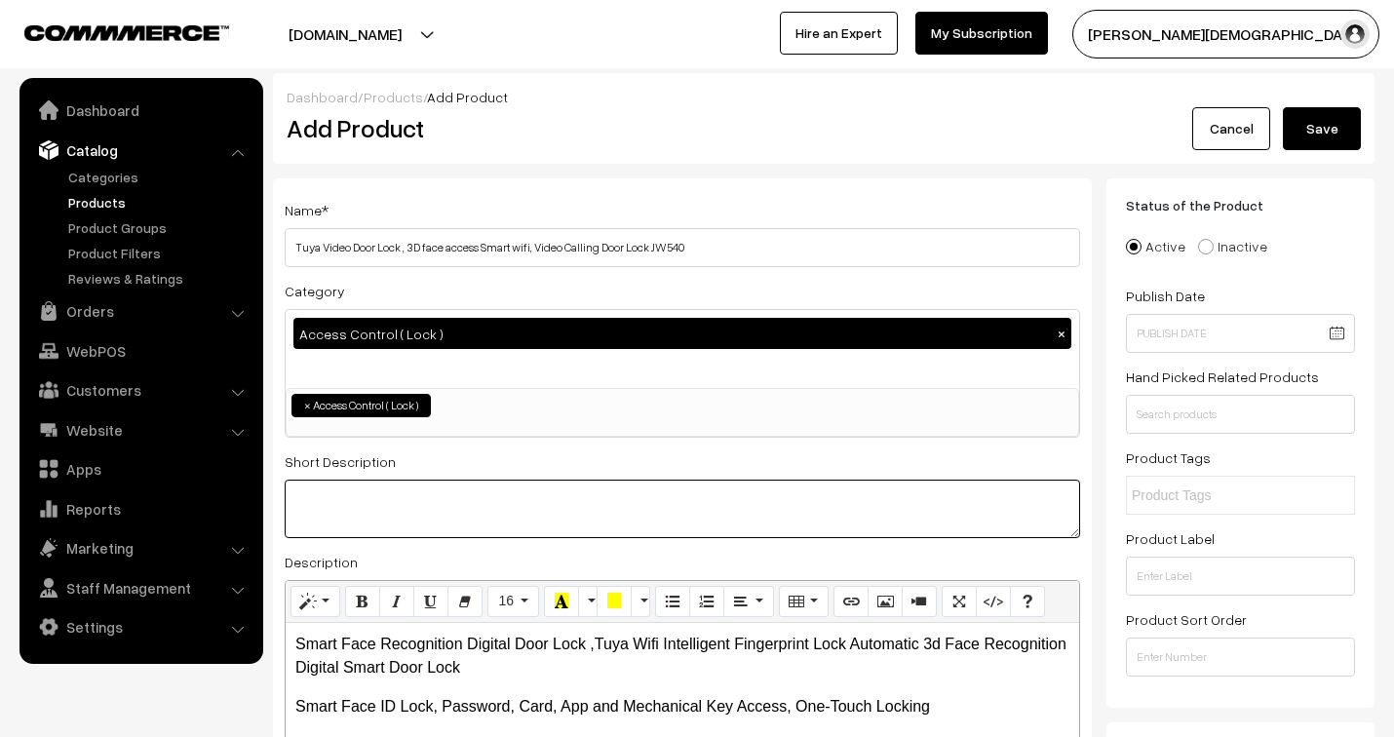
click at [436, 514] on textarea at bounding box center [682, 509] width 795 height 58
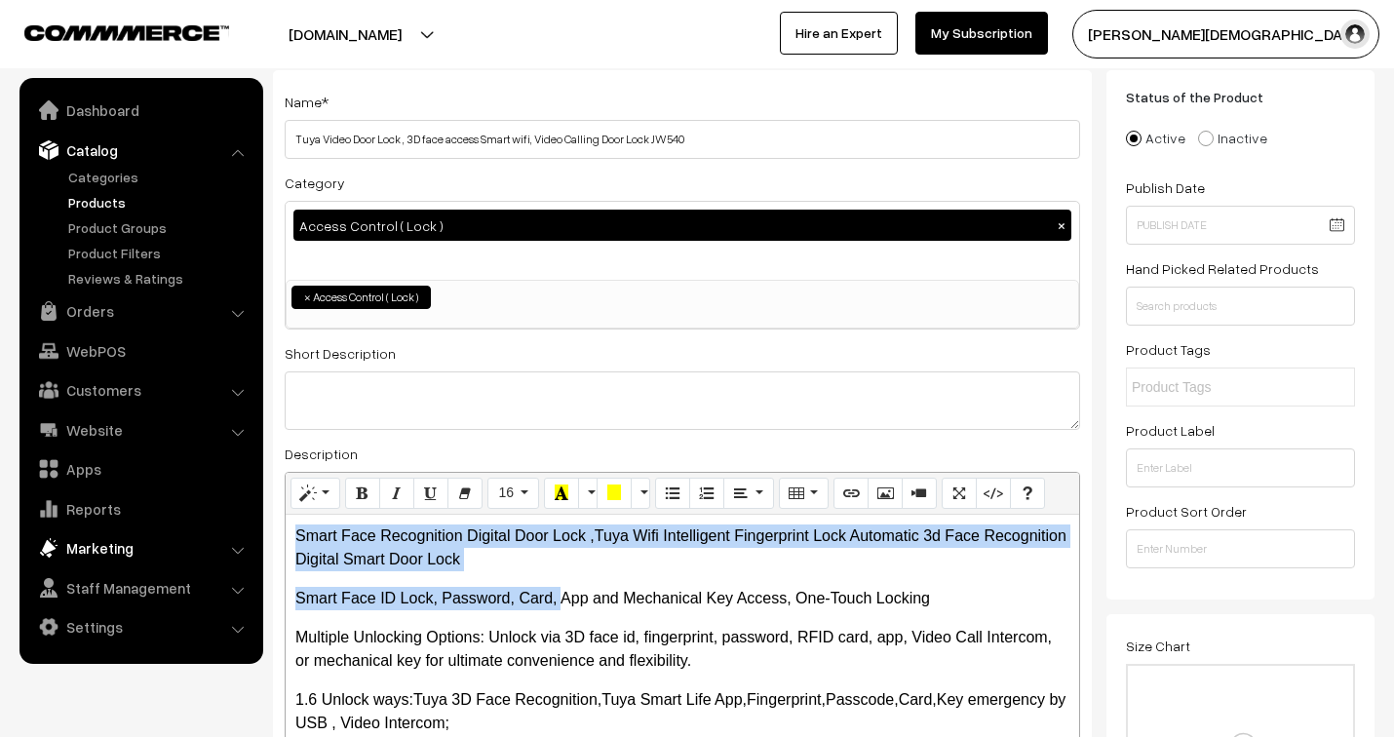
drag, startPoint x: 554, startPoint y: 569, endPoint x: 238, endPoint y: 536, distance: 317.6
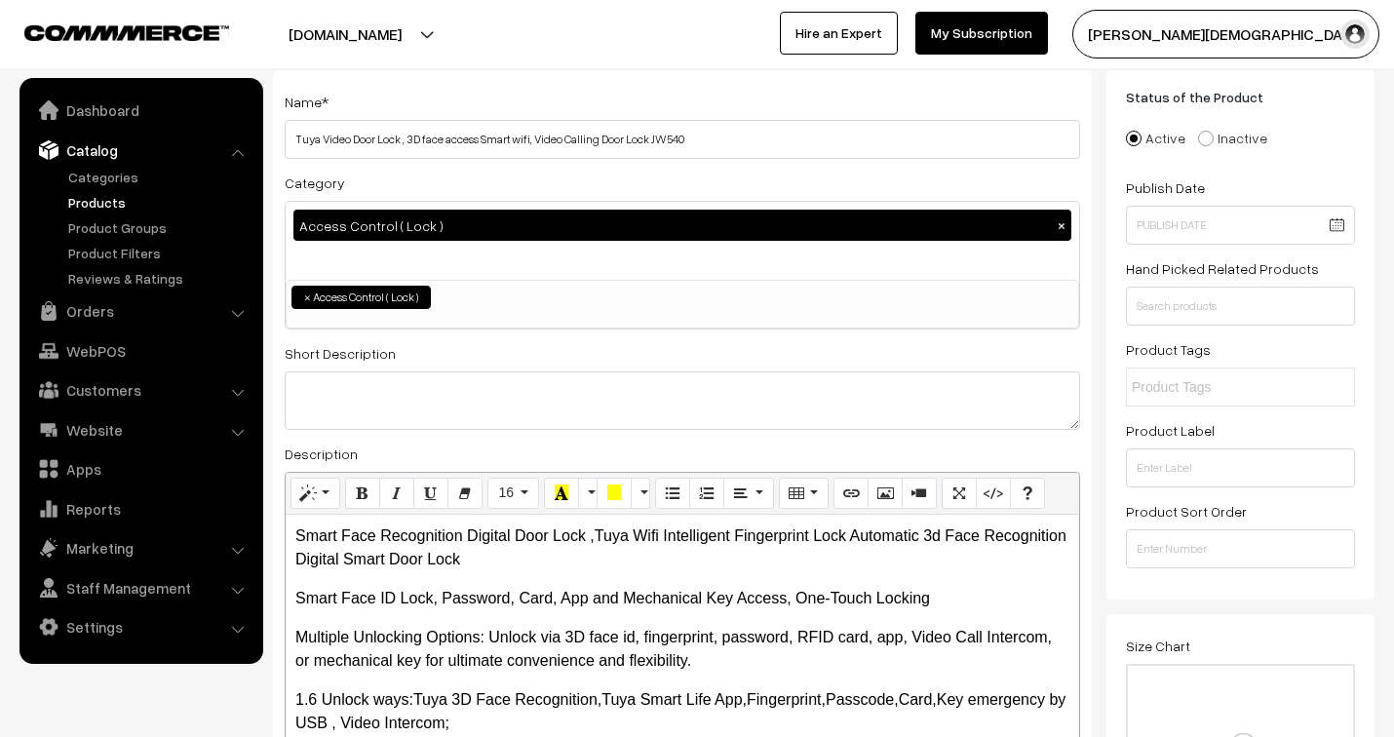
drag, startPoint x: 577, startPoint y: 590, endPoint x: 583, endPoint y: 579, distance: 12.2
click at [578, 590] on p "Smart Face ID Lock, Password, Card, App and Mechanical Key Access, One-Touch Lo…" at bounding box center [682, 598] width 774 height 23
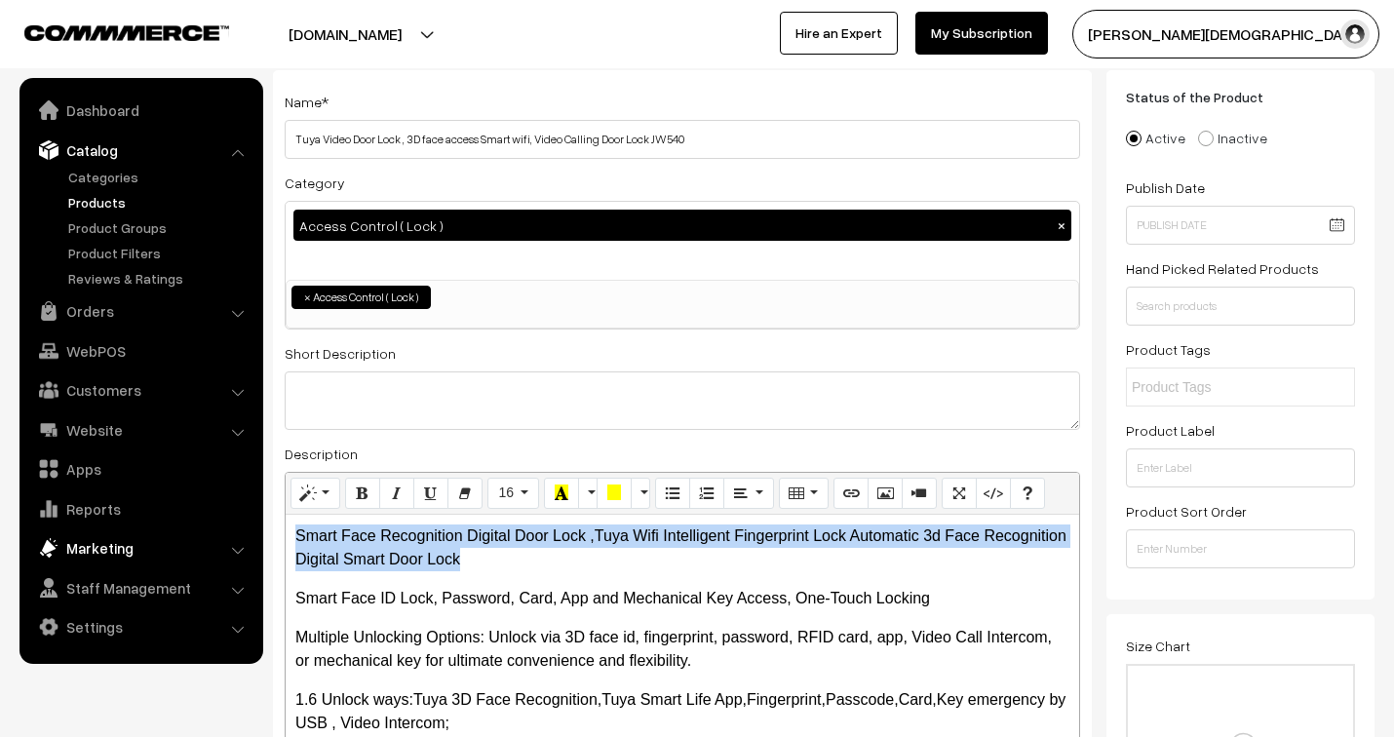
drag, startPoint x: 579, startPoint y: 569, endPoint x: 255, endPoint y: 544, distance: 324.6
copy p "Smart Face Recognition Digital Door Lock ,Tuya Wifi Intelligent Fingerprint Loc…"
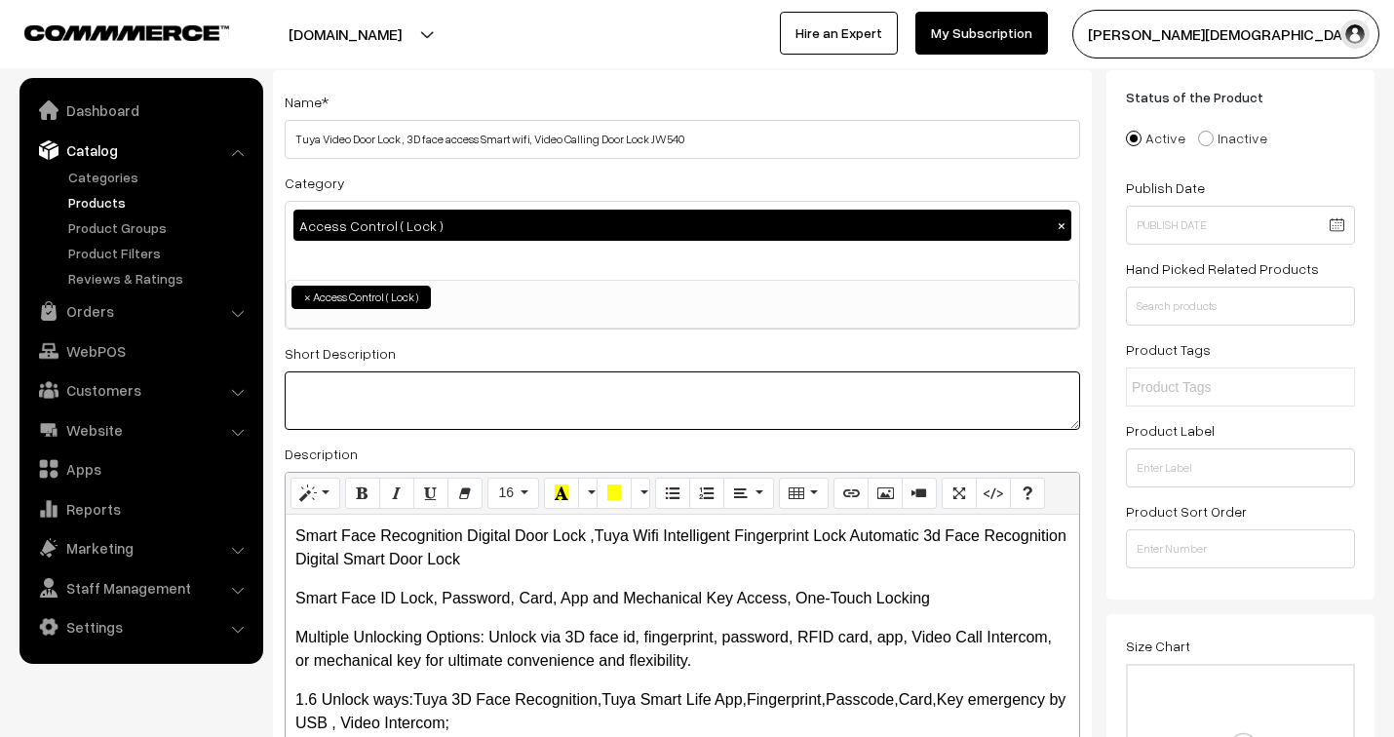
click at [401, 396] on textarea at bounding box center [682, 400] width 795 height 58
paste textarea "Smart Face Recognition Digital Door Lock ,Tuya Wifi Intelligent Fingerprint Loc…"
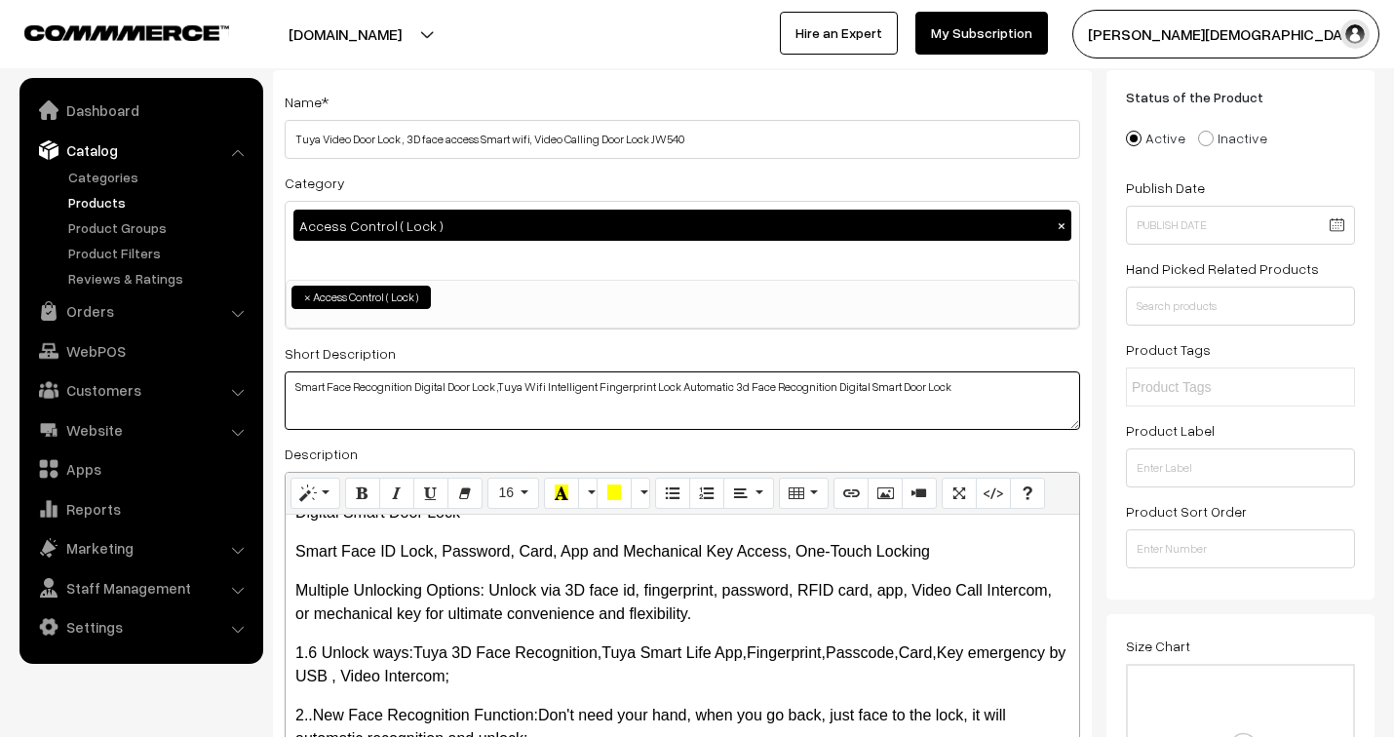
scroll to position [0, 0]
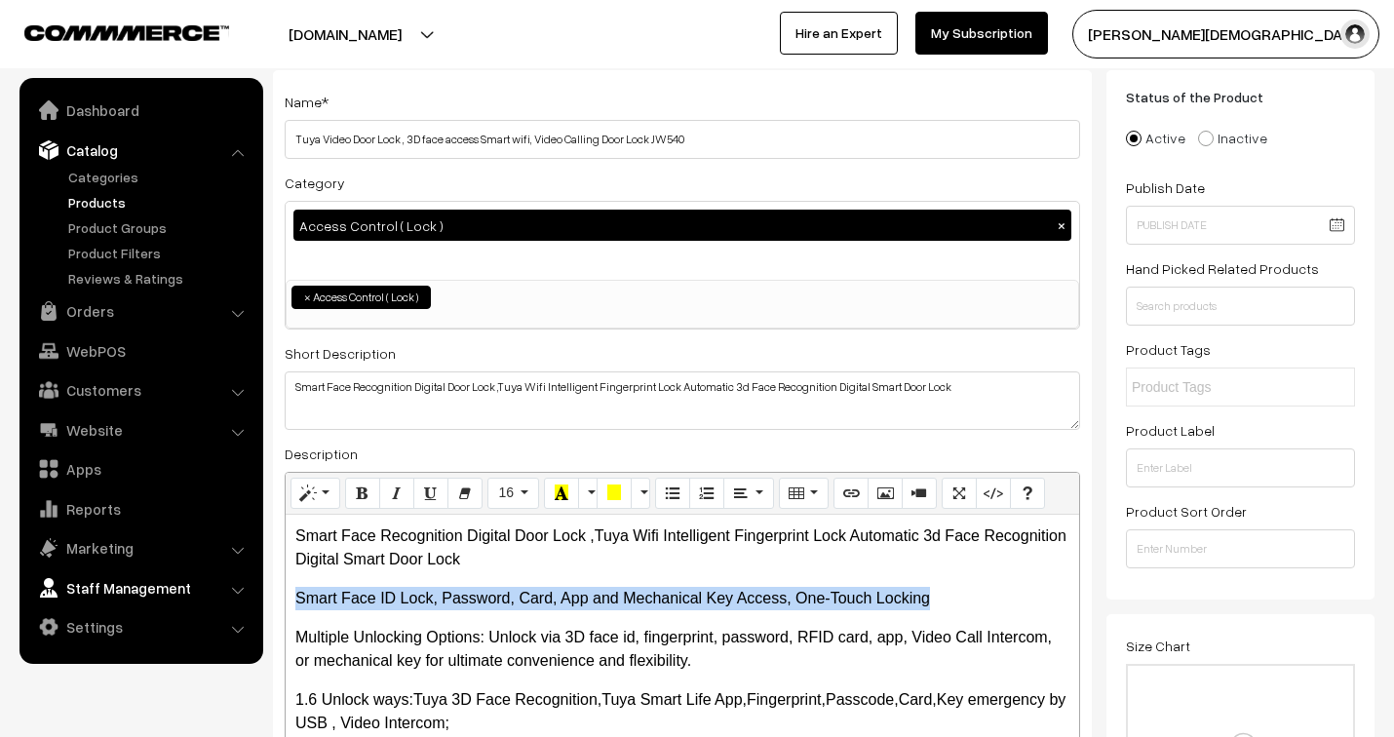
drag, startPoint x: 946, startPoint y: 606, endPoint x: 246, endPoint y: 576, distance: 700.6
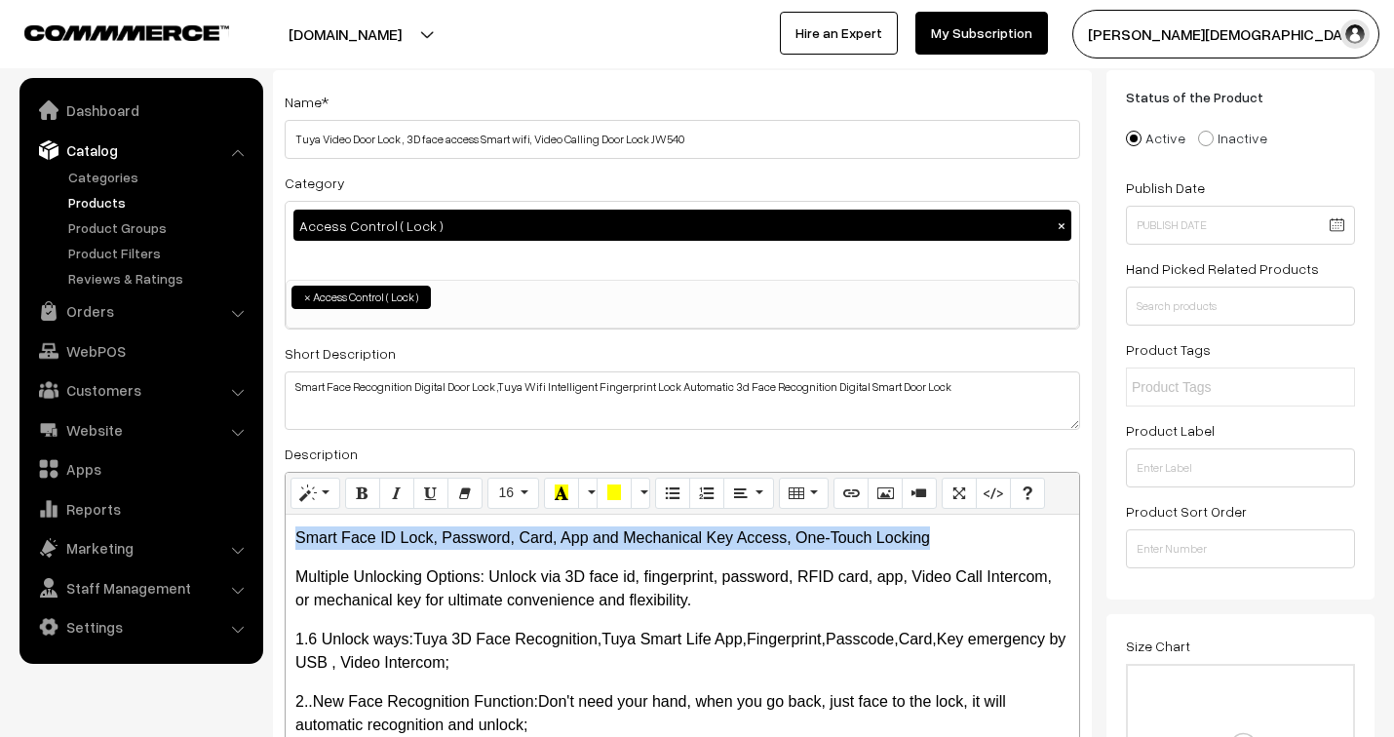
scroll to position [108, 0]
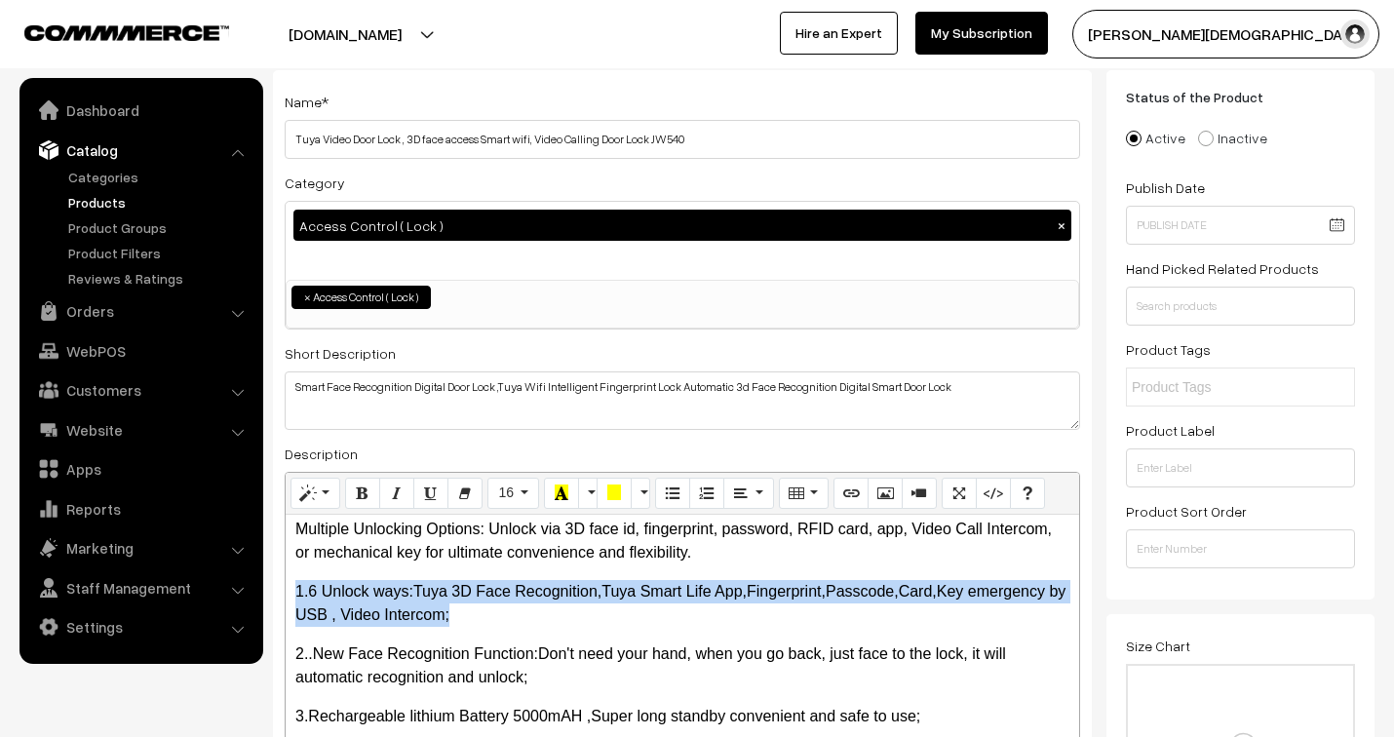
drag, startPoint x: 440, startPoint y: 621, endPoint x: 290, endPoint y: 600, distance: 151.6
click at [290, 600] on div "Smart Face Recognition Digital Door Lock ,Tuya Wifi Intelligent Fingerprint Loc…" at bounding box center [682, 637] width 793 height 244
copy p "1.6 Unlock ways:Tuya 3D Face Recognition,Tuya Smart Life App,Fingerprint,Passco…"
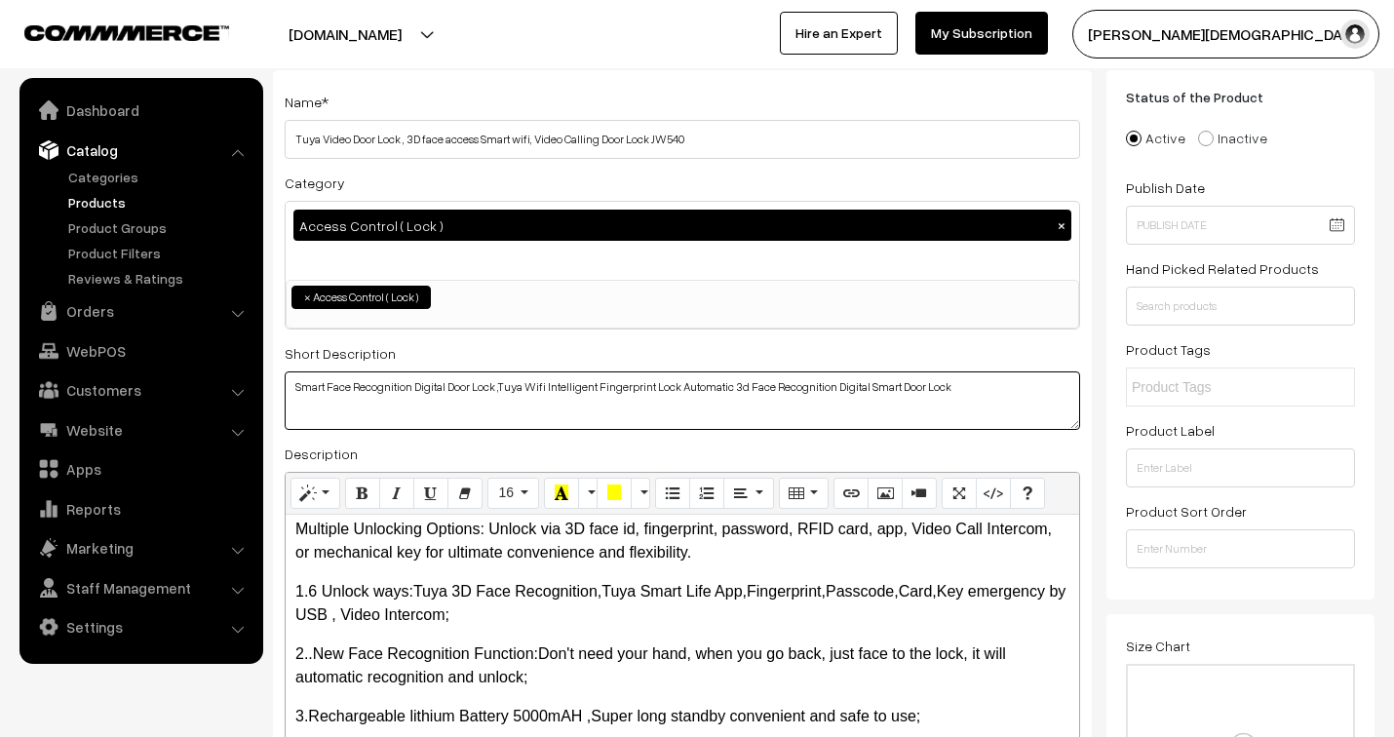
click at [452, 412] on textarea "Smart Face Recognition Digital Door Lock ,Tuya Wifi Intelligent Fingerprint Loc…" at bounding box center [682, 400] width 795 height 58
click at [990, 391] on textarea "Smart Face Recognition Digital Door Lock ,Tuya Wifi Intelligent Fingerprint Loc…" at bounding box center [682, 400] width 795 height 58
paste textarea "1.6 Unlock ways:Tuya 3D Face Recognition,Tuya Smart Life App,Fingerprint,Passco…"
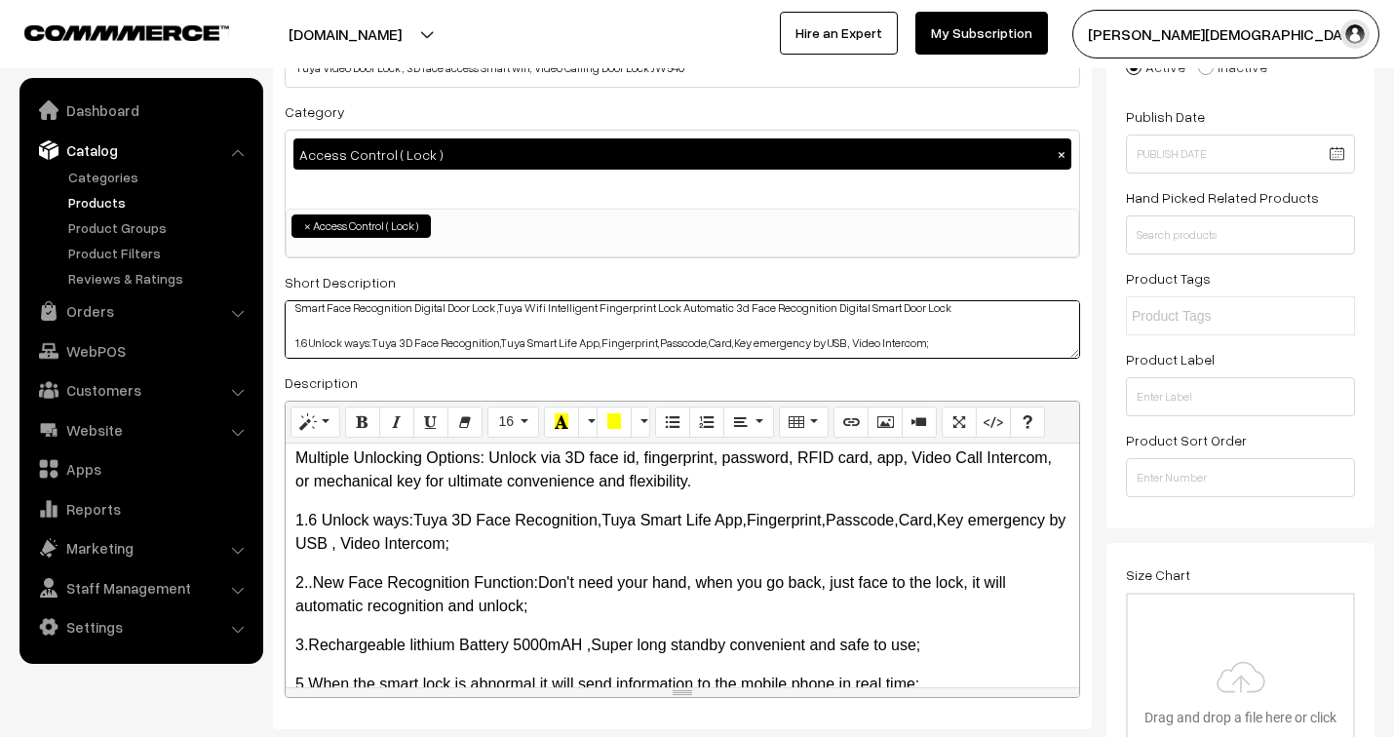
scroll to position [216, 0]
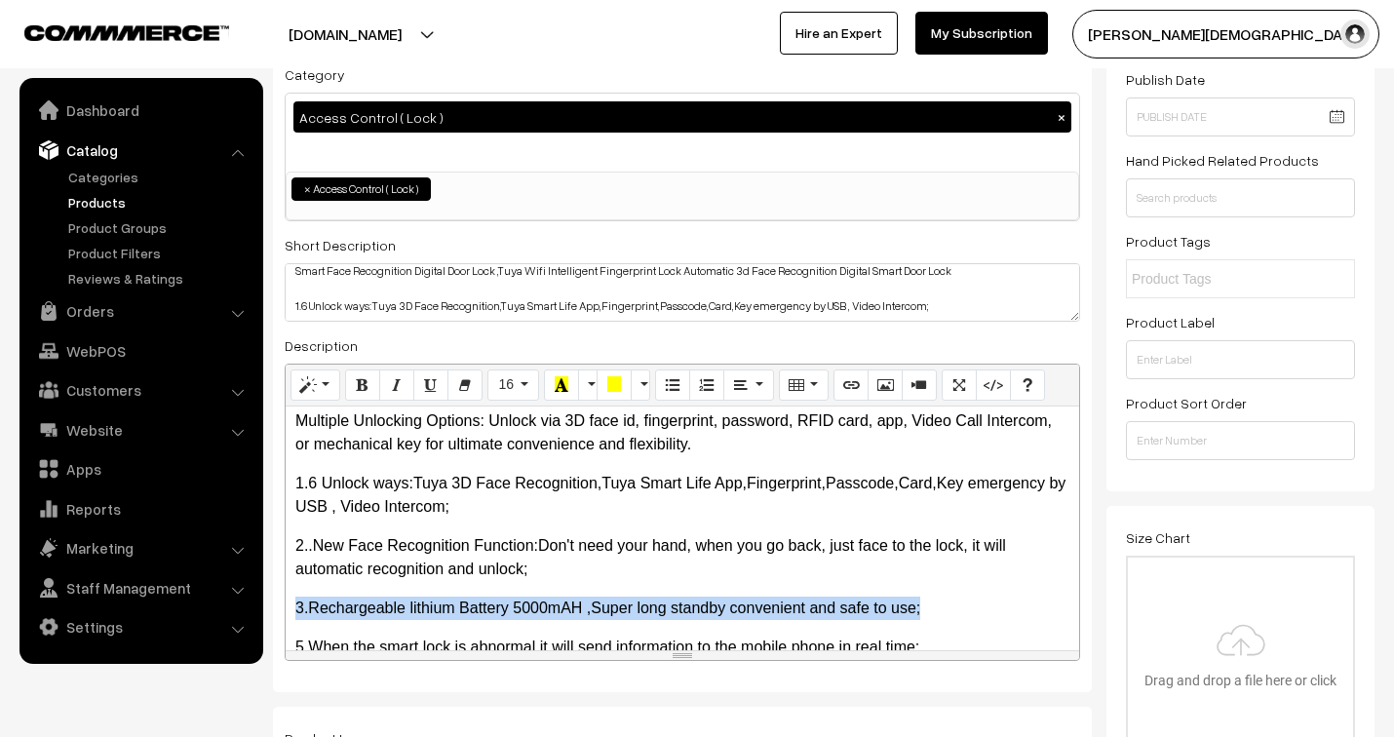
drag, startPoint x: 928, startPoint y: 619, endPoint x: 192, endPoint y: 607, distance: 736.1
copy p "3.Rechargeable lithium Battery 5000mAH ,Super long standby convenient and safe …"
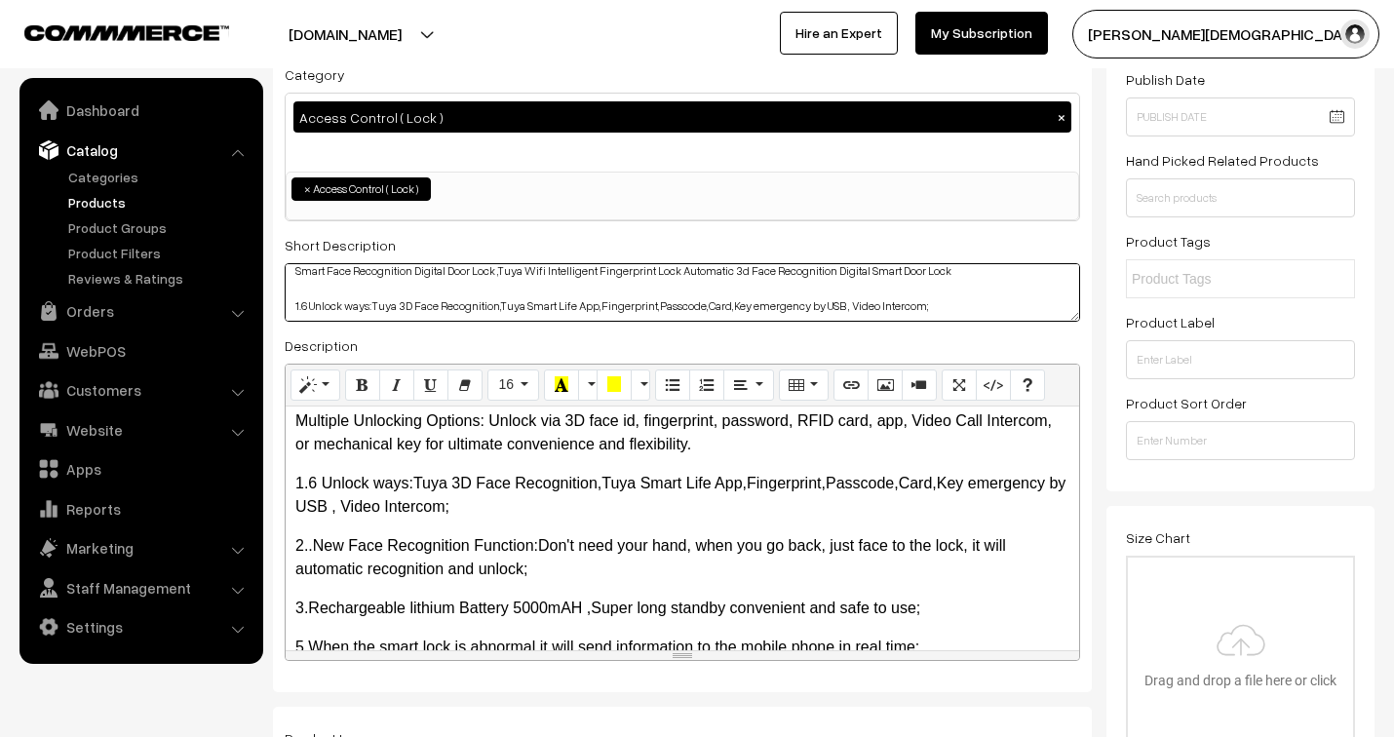
click at [944, 288] on textarea "Smart Face Recognition Digital Door Lock ,Tuya Wifi Intelligent Fingerprint Loc…" at bounding box center [682, 292] width 795 height 58
paste textarea "3.Rechargeable lithium Battery 5000mAH ,Super long standby convenient and safe …"
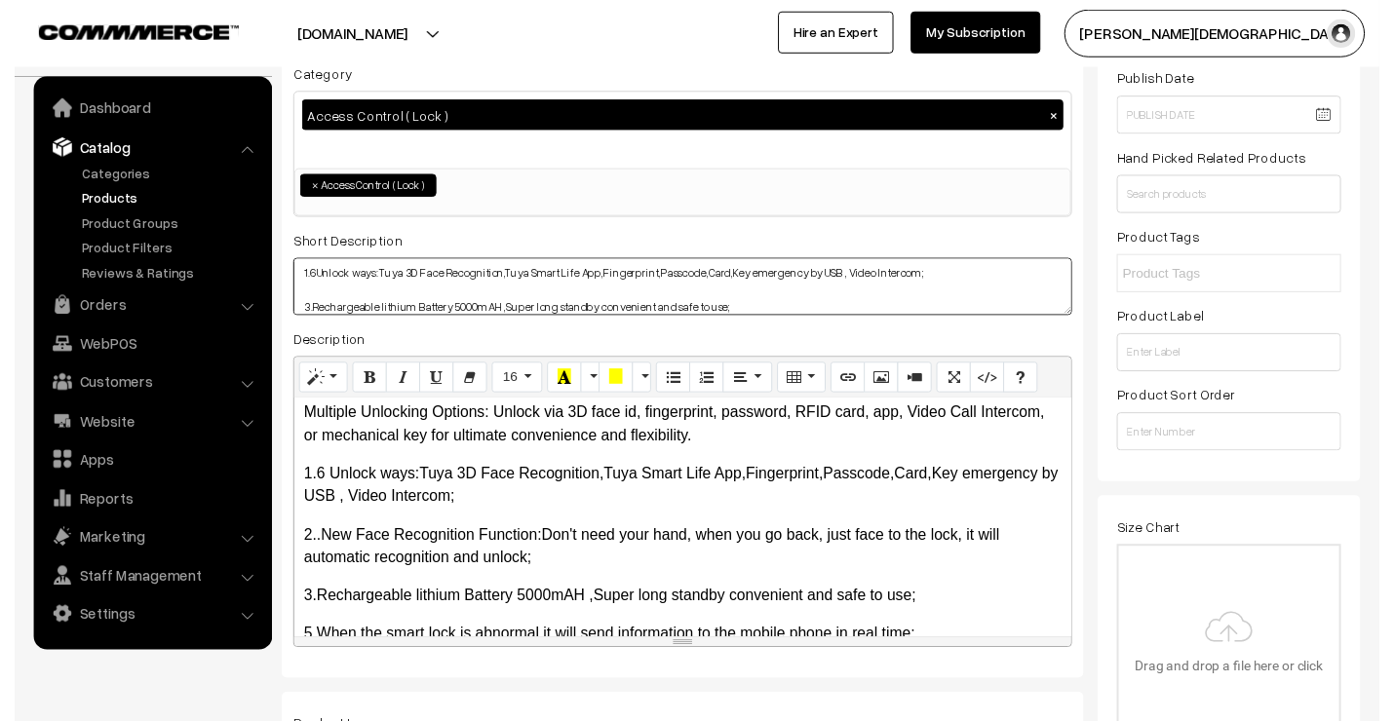
scroll to position [108, 0]
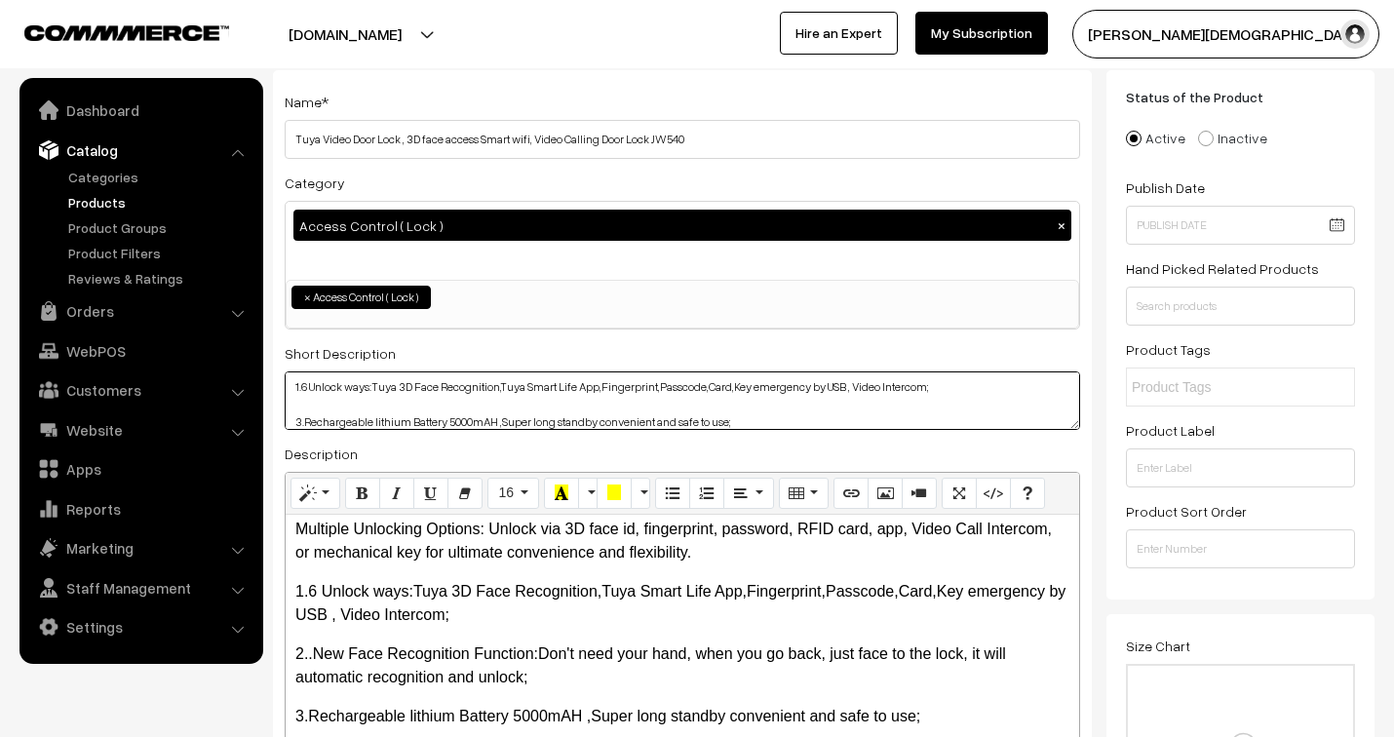
type textarea "Smart Face Recognition Digital Door Lock ,Tuya Wifi Intelligent Fingerprint Loc…"
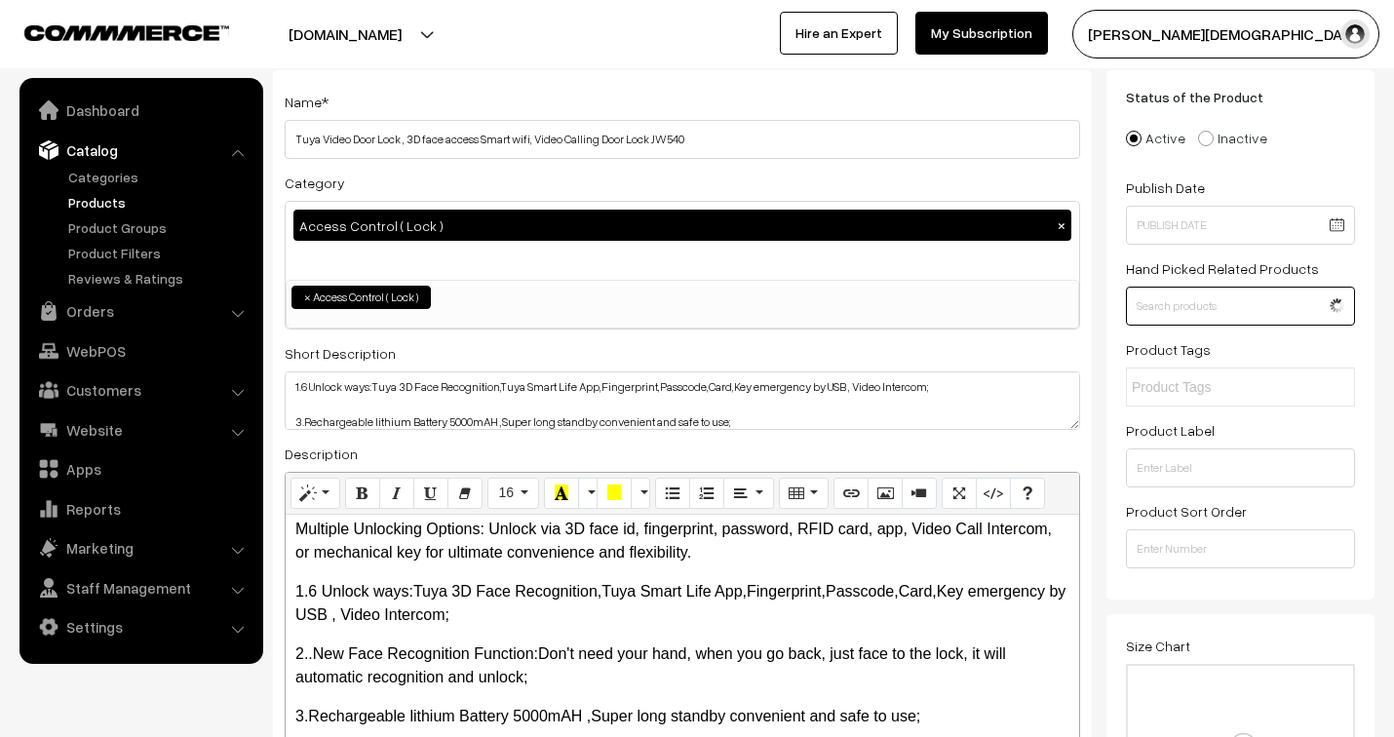
click at [1249, 296] on input "text" at bounding box center [1240, 306] width 229 height 39
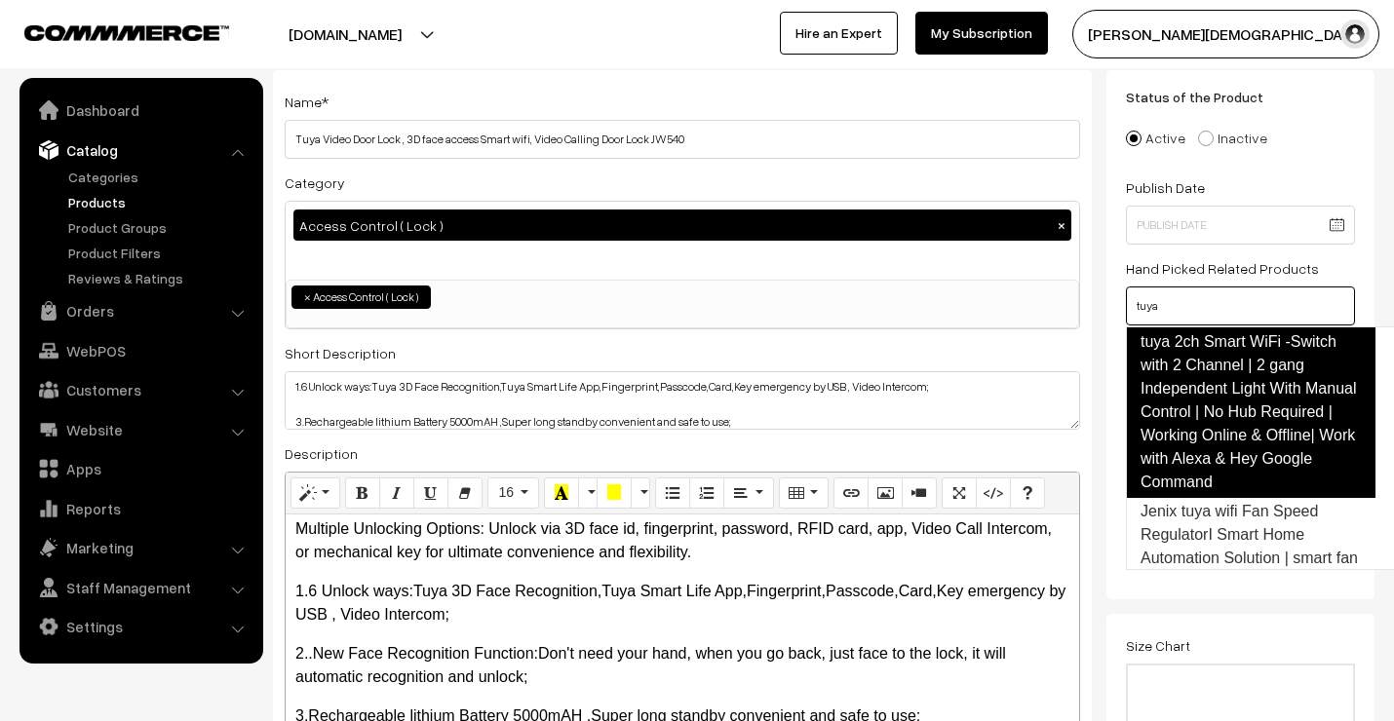
click at [1235, 366] on link "tuya 2ch Smart WiFi -Switch with 2 Channel | 2 gang Independent Light With Manu…" at bounding box center [1251, 413] width 250 height 172
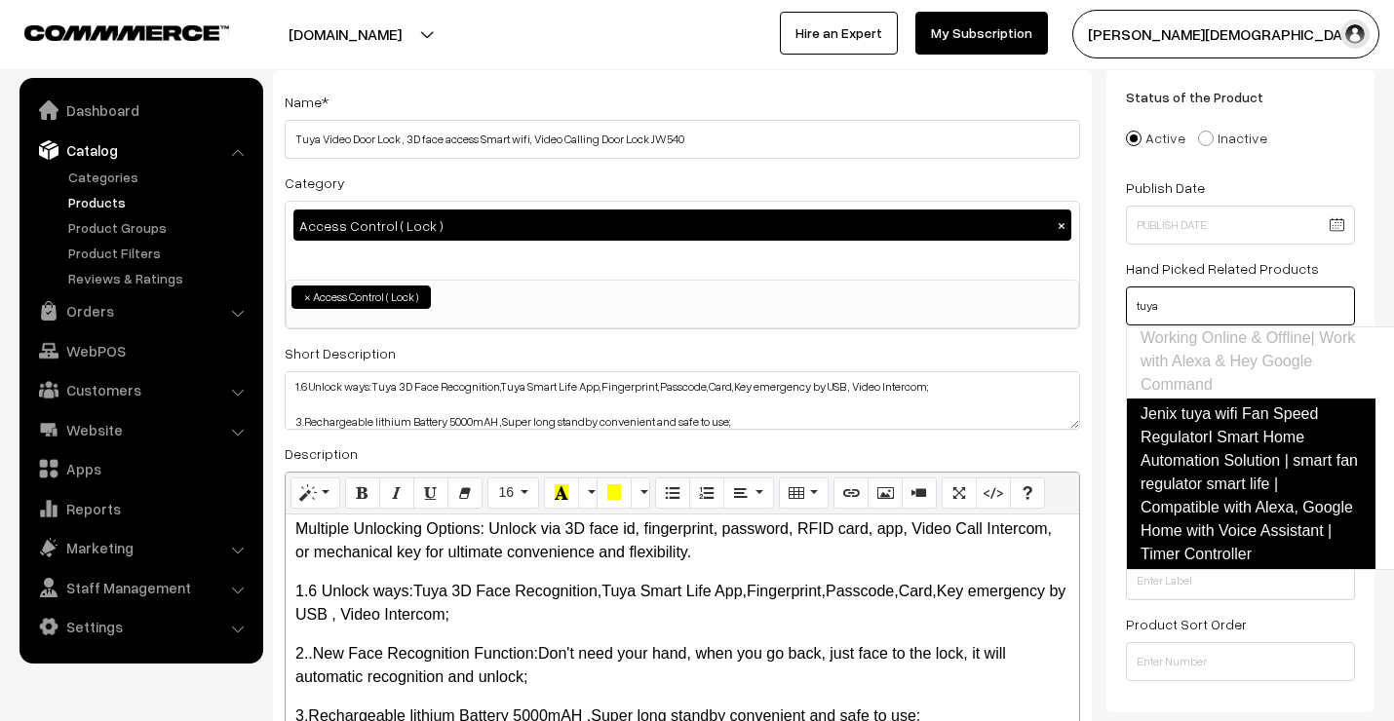
click at [1231, 504] on link "Jenix tuya wifi Fan Speed RegulatorI Smart Home Automation Solution | smart fan…" at bounding box center [1251, 485] width 250 height 172
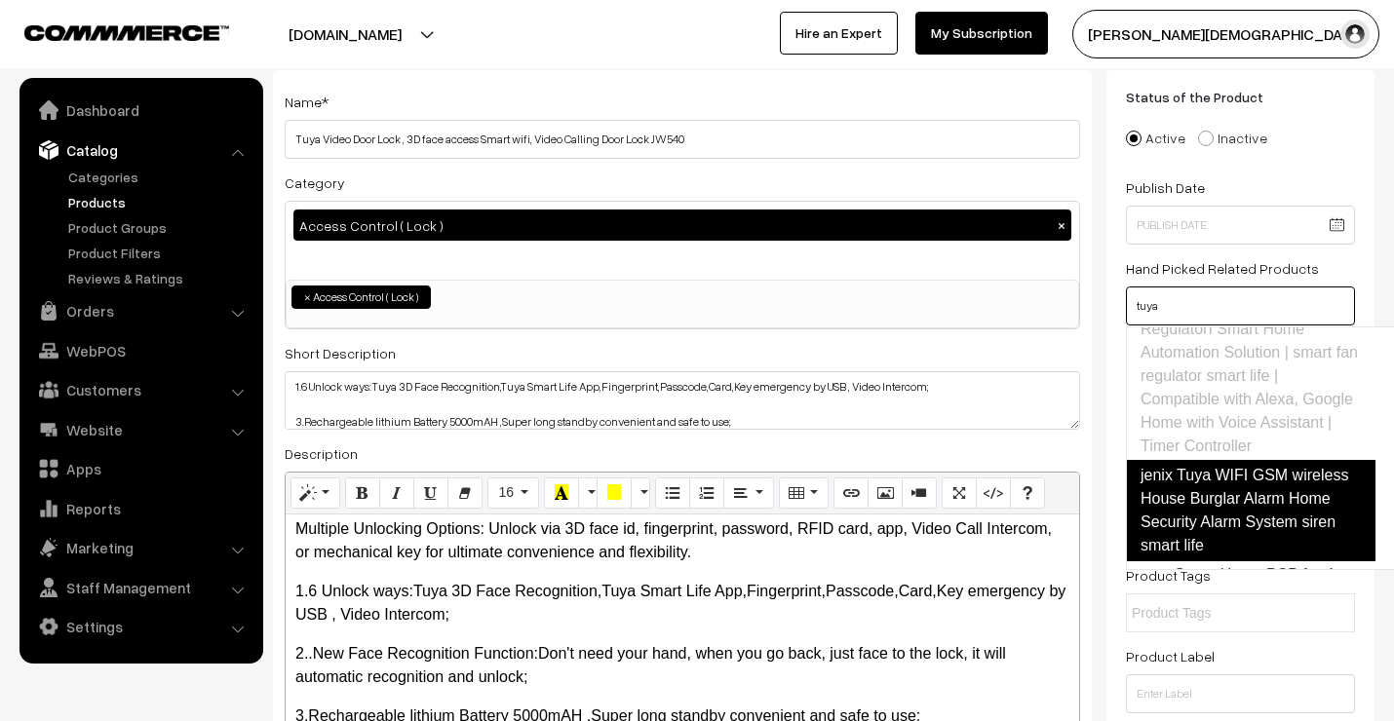
click at [1219, 485] on link "jenix Tuya WIFI GSM wireless House Burglar Alarm Home Security Alarm System sir…" at bounding box center [1251, 510] width 250 height 101
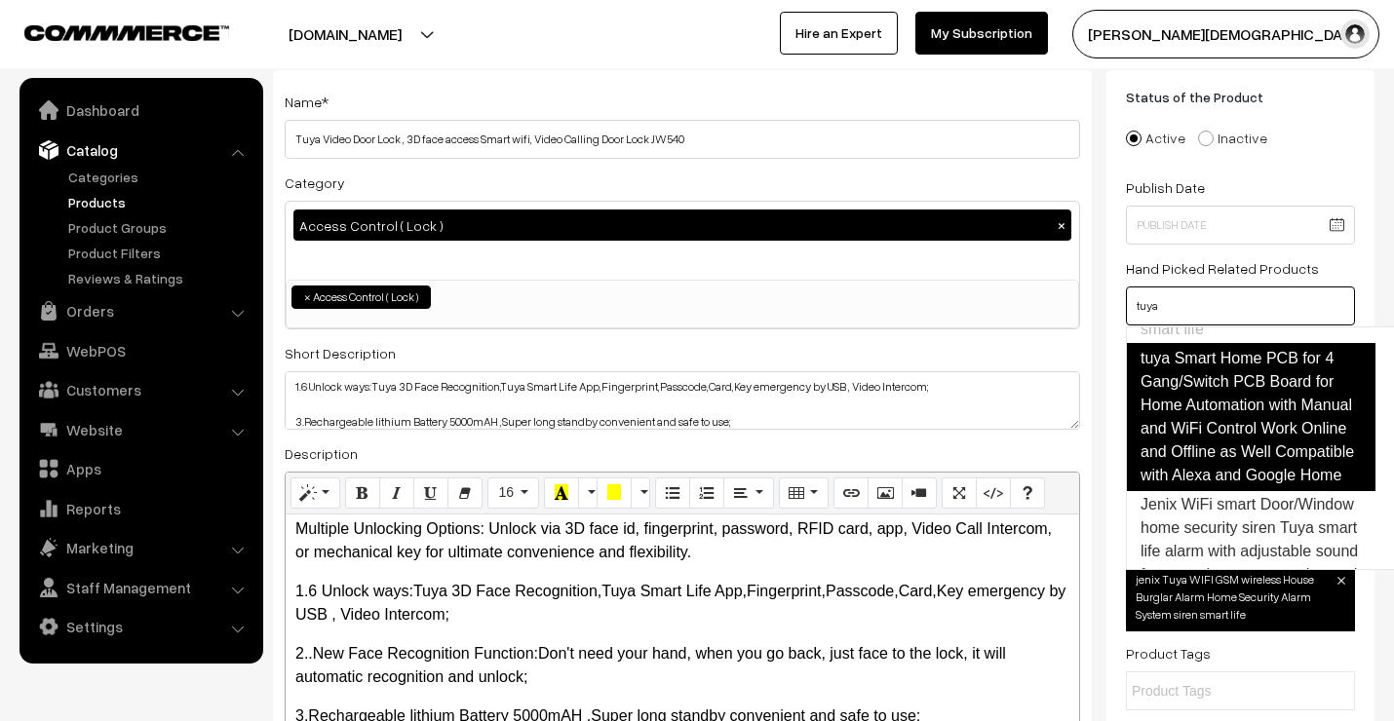
click at [1223, 449] on link "tuya Smart Home PCB for 4 Gang/Switch PCB Board for Home Automation with Manual…" at bounding box center [1251, 417] width 250 height 148
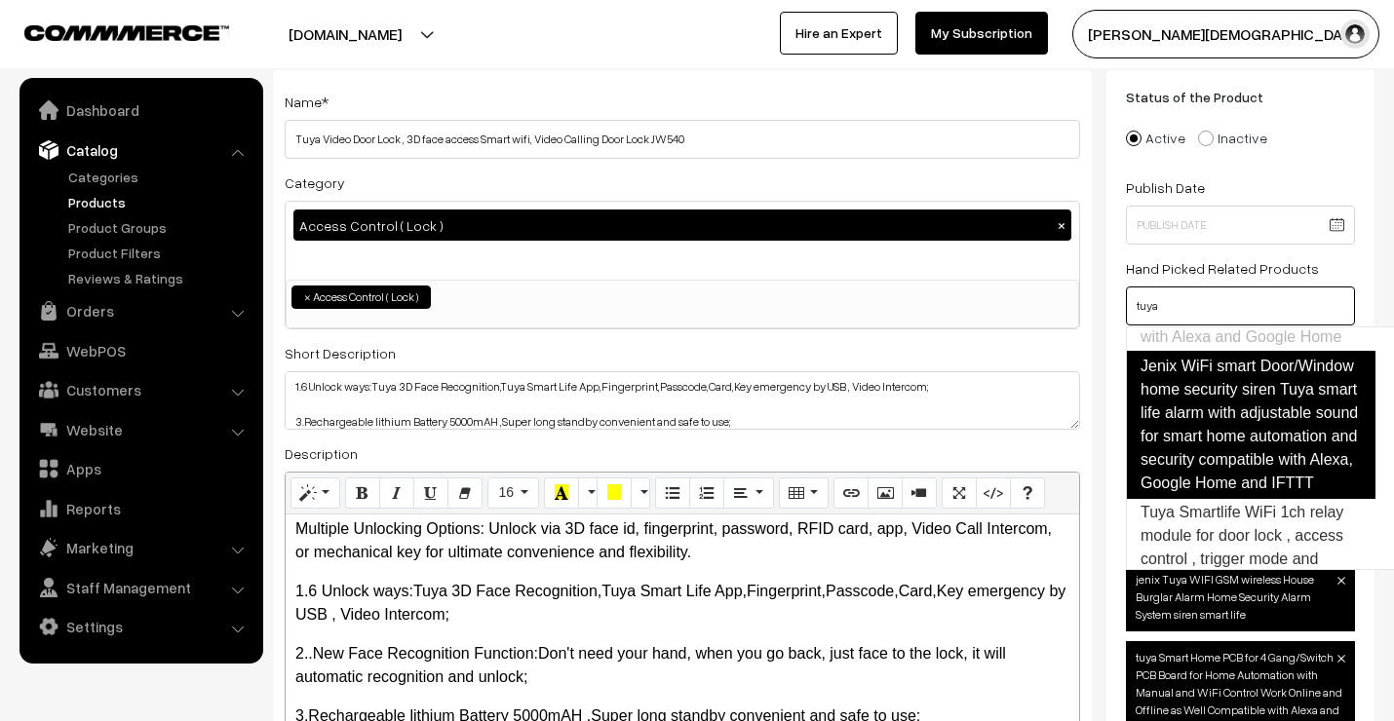
click at [1215, 461] on link "Jenix WiFi smart Door/Window home security siren Tuya smart life alarm with adj…" at bounding box center [1251, 425] width 250 height 148
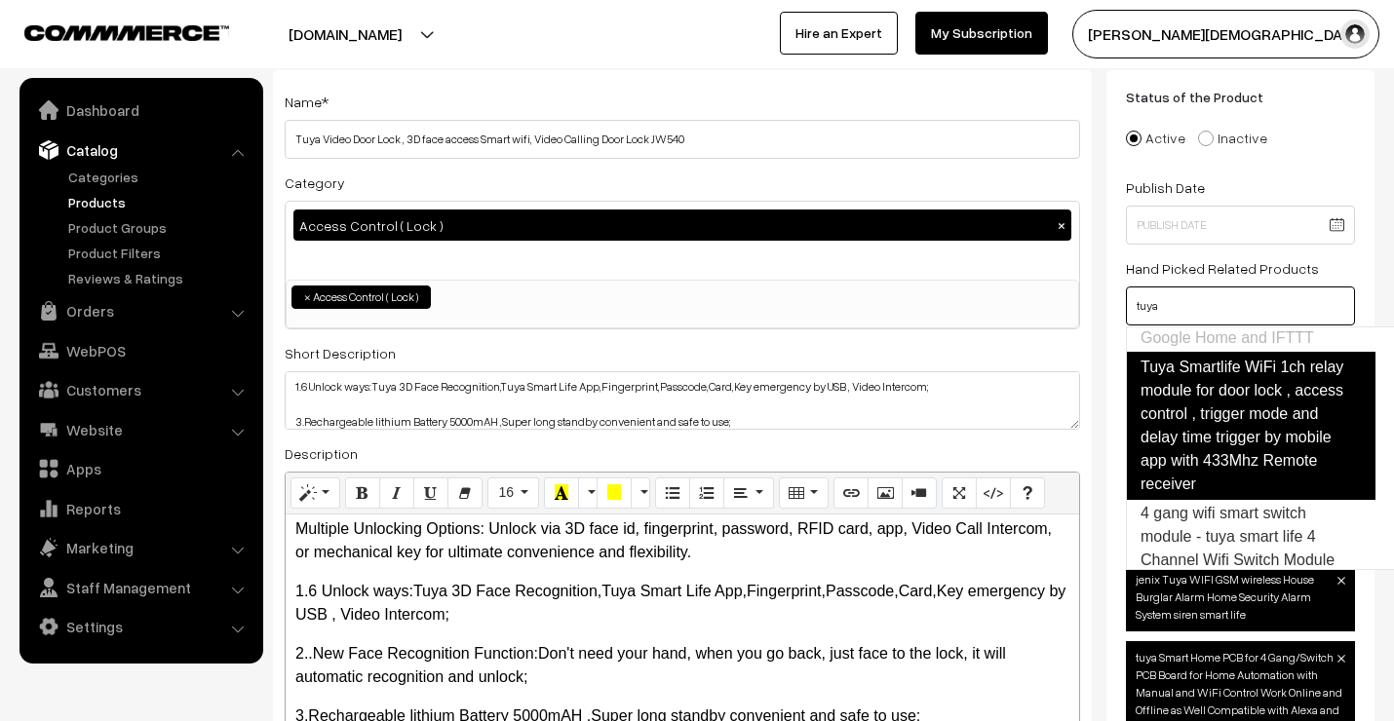
click at [1215, 476] on link "Tuya Smartlife WiFi 1ch relay module for door lock , access control , trigger m…" at bounding box center [1251, 426] width 250 height 148
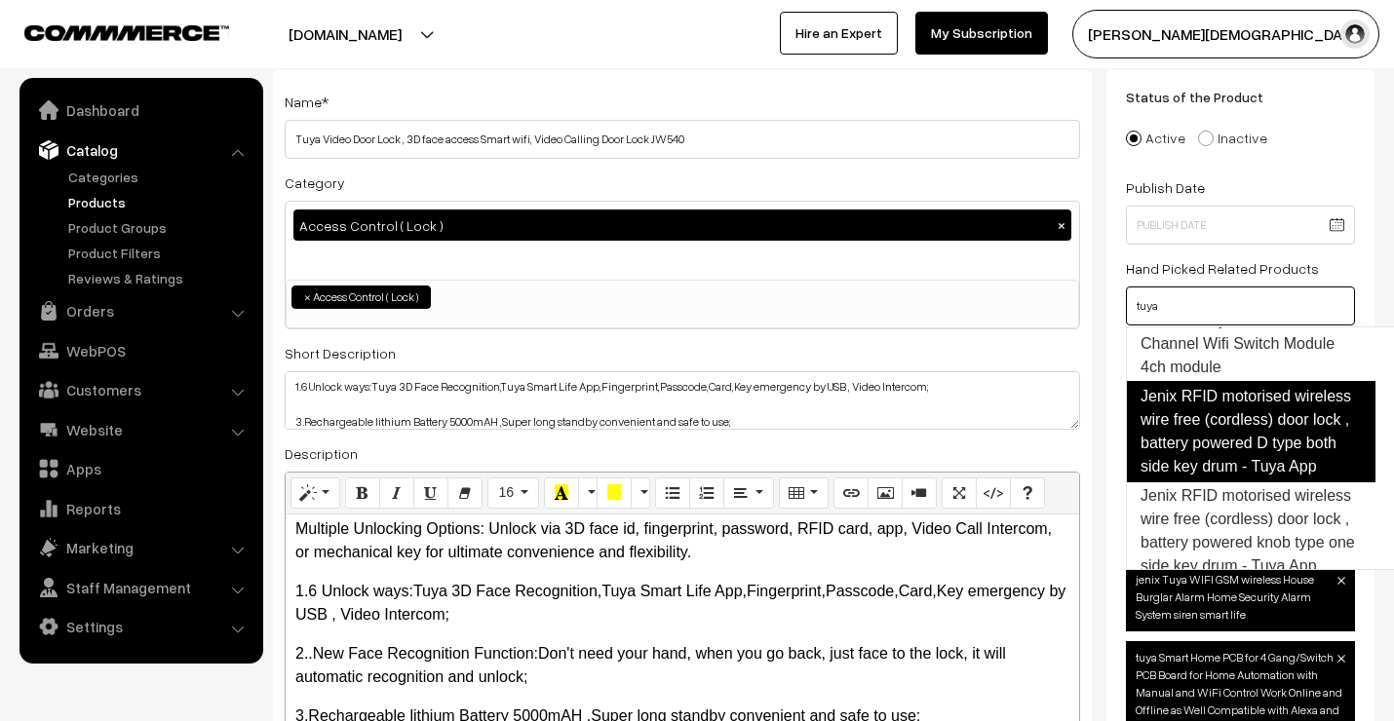
scroll to position [928, 0]
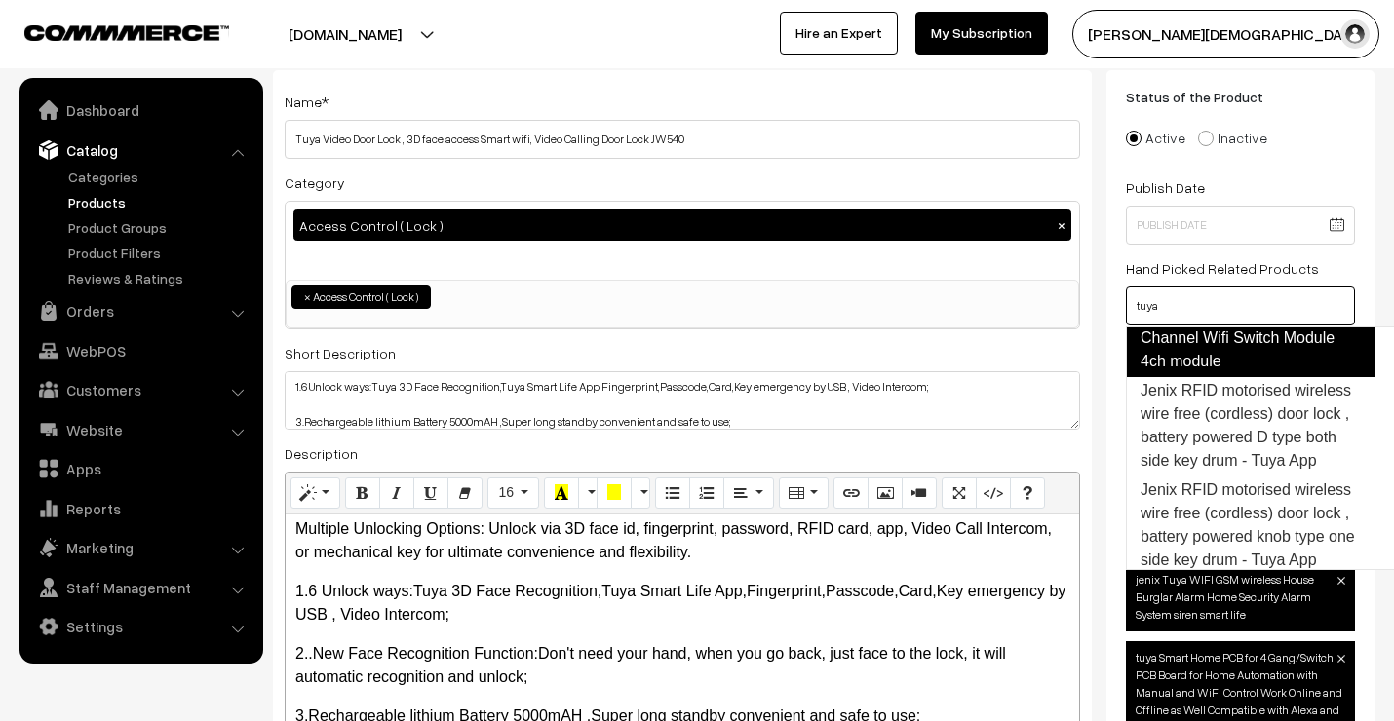
click at [1214, 377] on link "4 gang wifi smart switch module - tuya smart life 4 Channel Wifi Switch Module …" at bounding box center [1251, 326] width 250 height 101
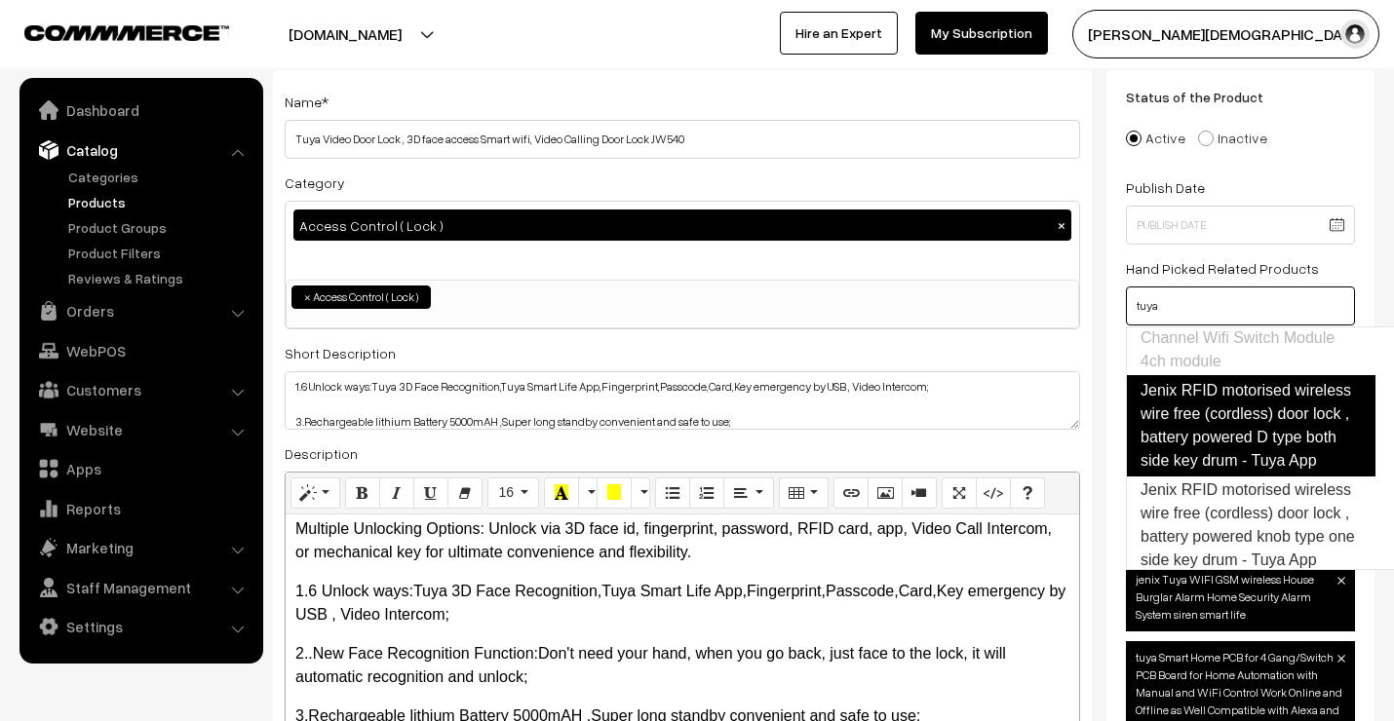
click at [1226, 477] on link "Jenix RFID motorised wireless wire free (cordless) door lock , battery powered …" at bounding box center [1251, 425] width 250 height 101
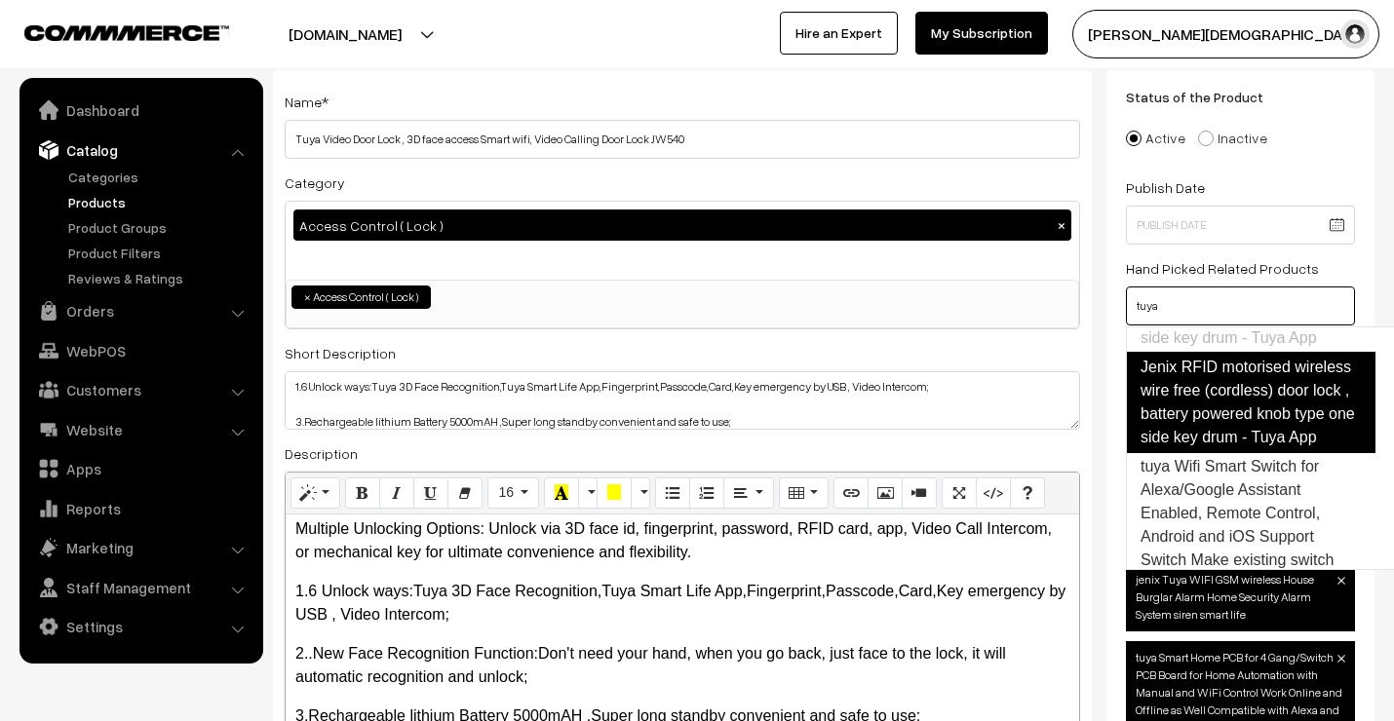
click at [1223, 453] on link "Jenix RFID motorised wireless wire free (cordless) door lock , battery powered …" at bounding box center [1251, 402] width 250 height 101
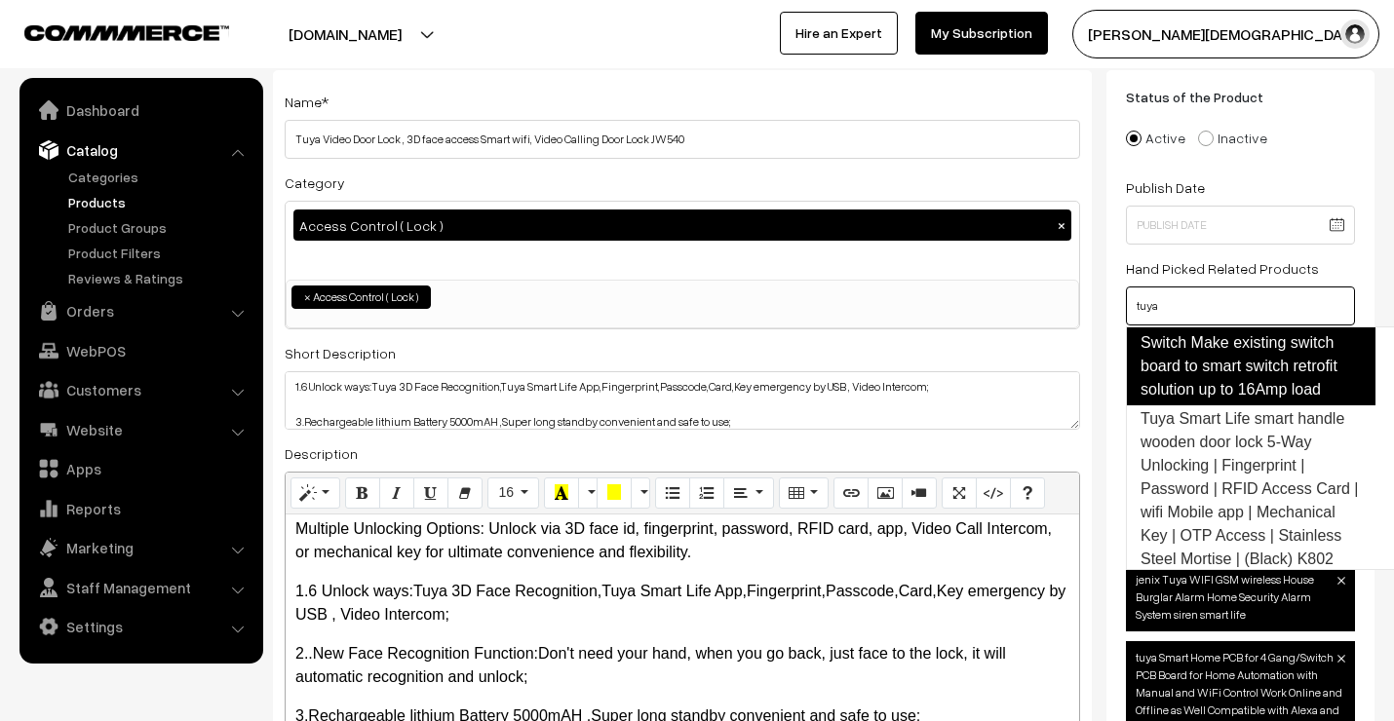
click at [1217, 406] on link "tuya Wifi Smart Switch for Alexa/Google Assistant Enabled, Remote Control, Andr…" at bounding box center [1251, 320] width 250 height 172
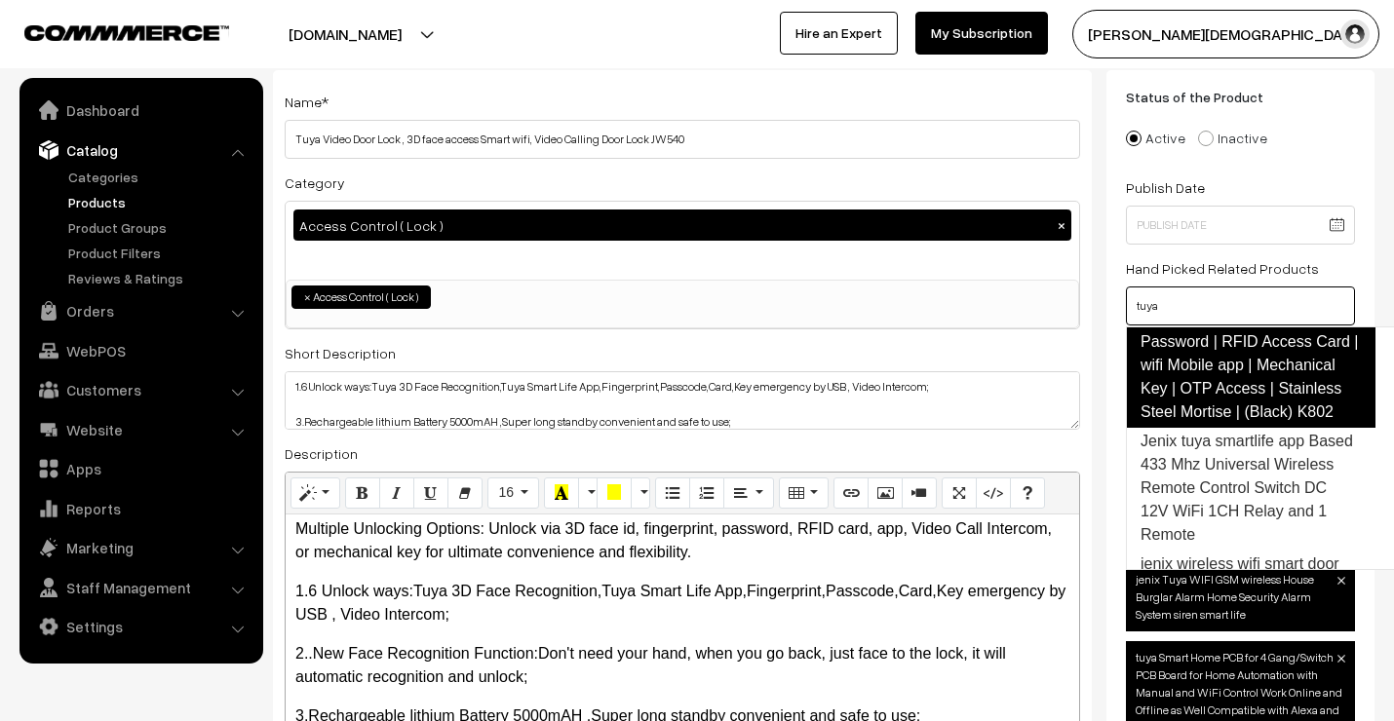
click at [1209, 428] on link "Tuya Smart Life smart handle wooden door lock 5-Way Unlocking | Fingerprint | P…" at bounding box center [1251, 342] width 250 height 172
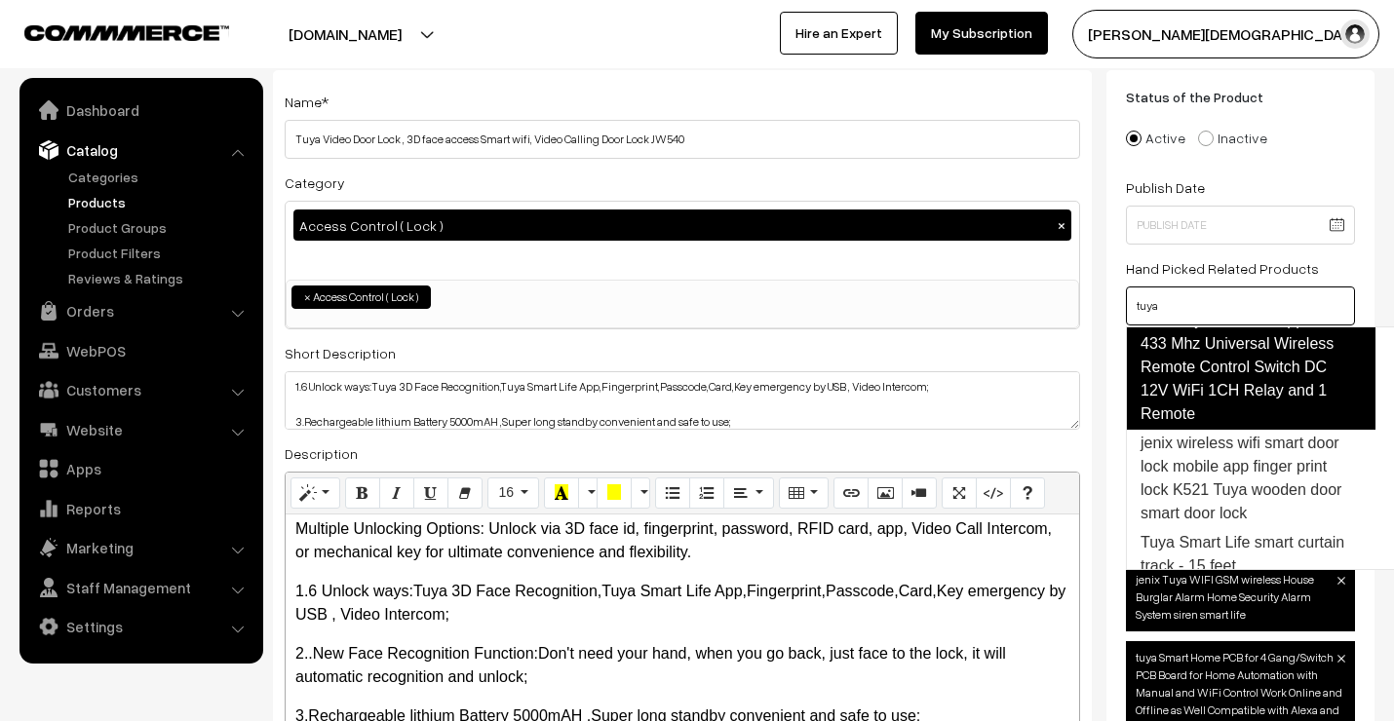
click at [1211, 430] on link "Jenix tuya smartlife app Based 433 Mhz Universal Wireless Remote Control Switch…" at bounding box center [1251, 367] width 250 height 125
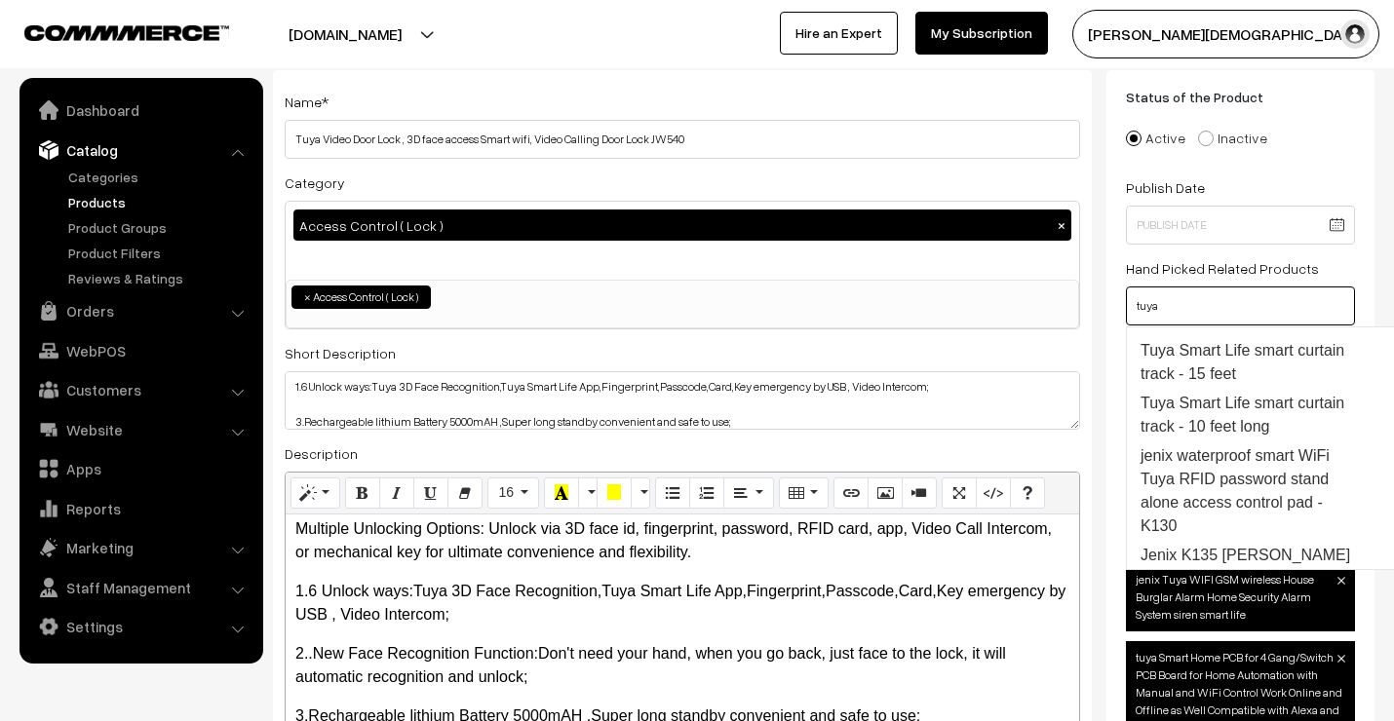
scroll to position [1753, 0]
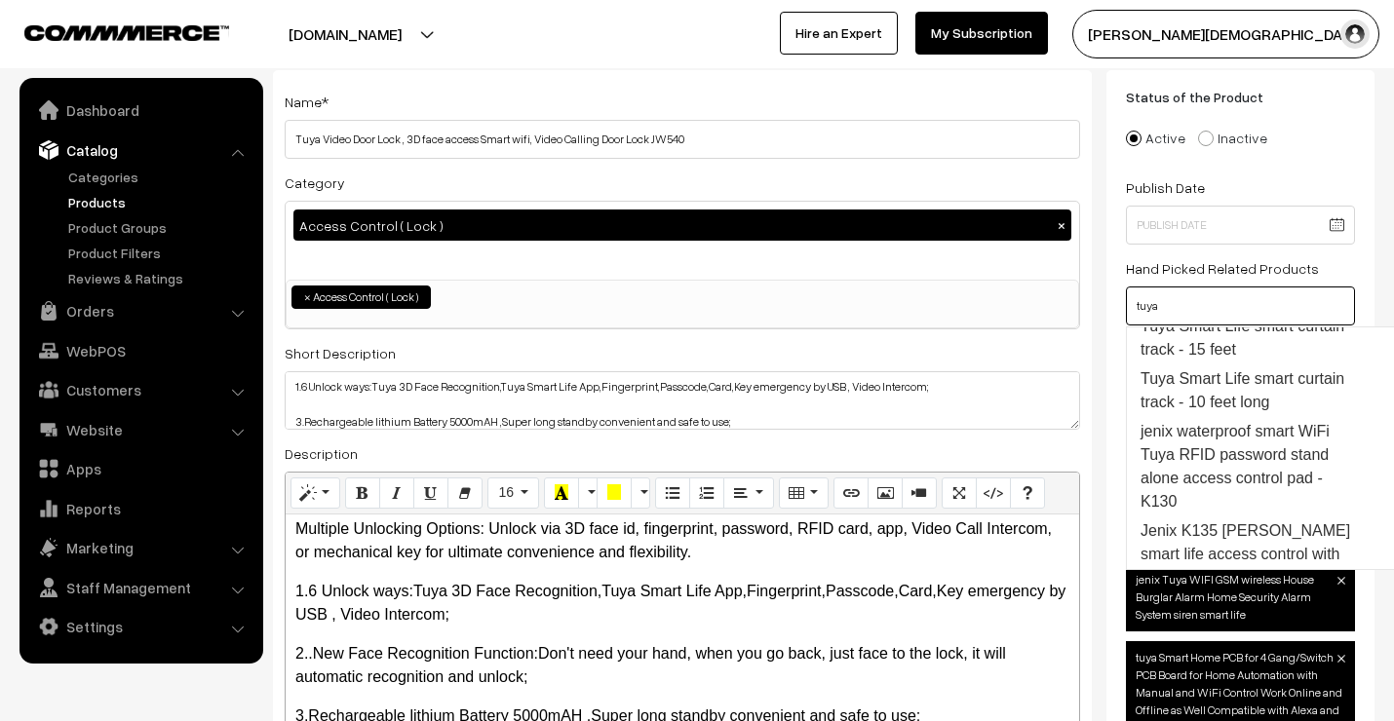
click at [1206, 313] on link "jenix wireless wifi smart door lock mobile app finger print lock K521 Tuya wood…" at bounding box center [1251, 262] width 250 height 101
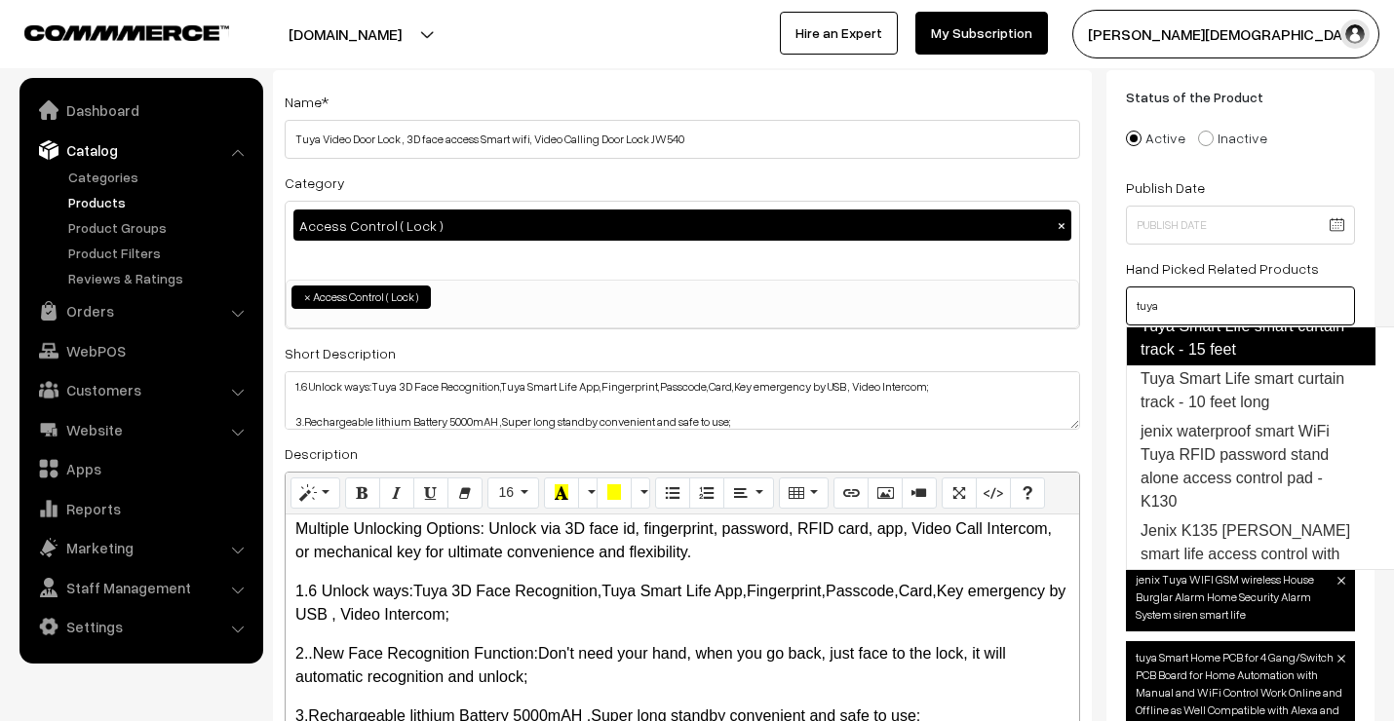
click at [1211, 366] on link "Tuya Smart Life smart curtain track - 15 feet" at bounding box center [1251, 338] width 250 height 55
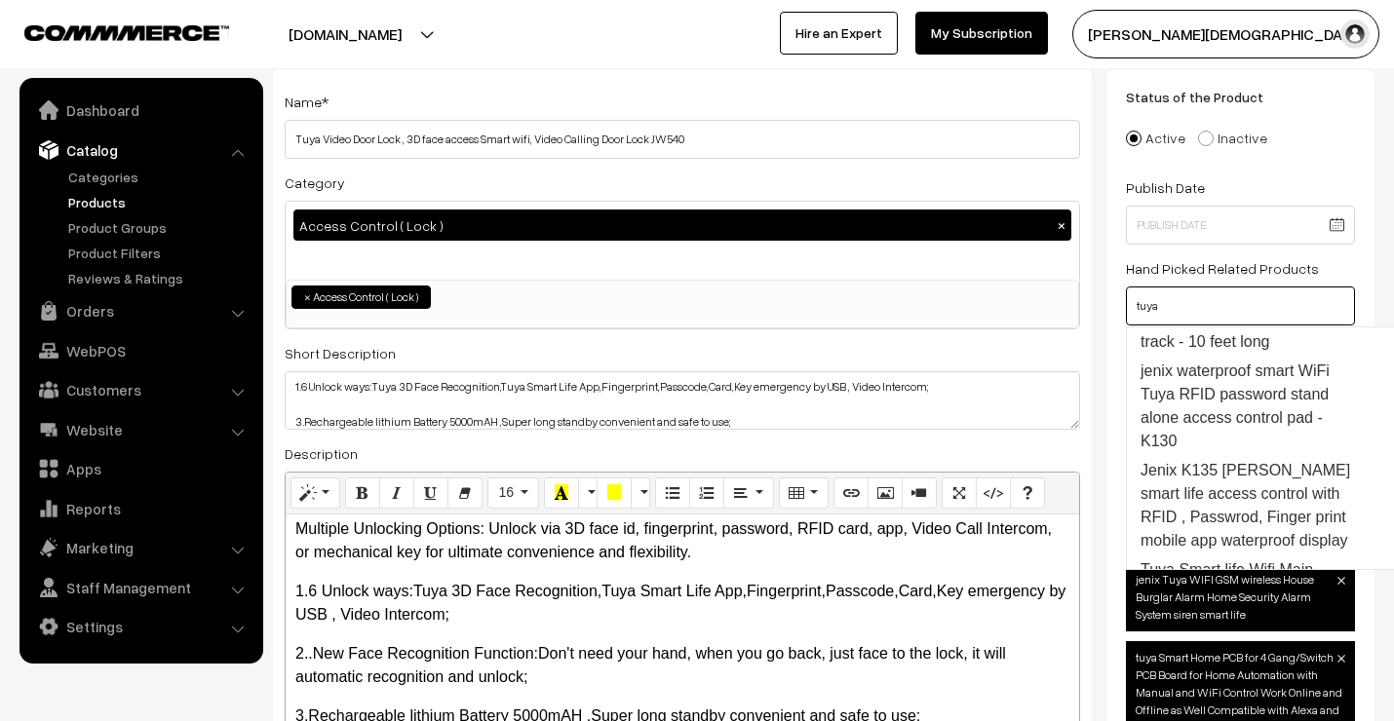
scroll to position [1862, 0]
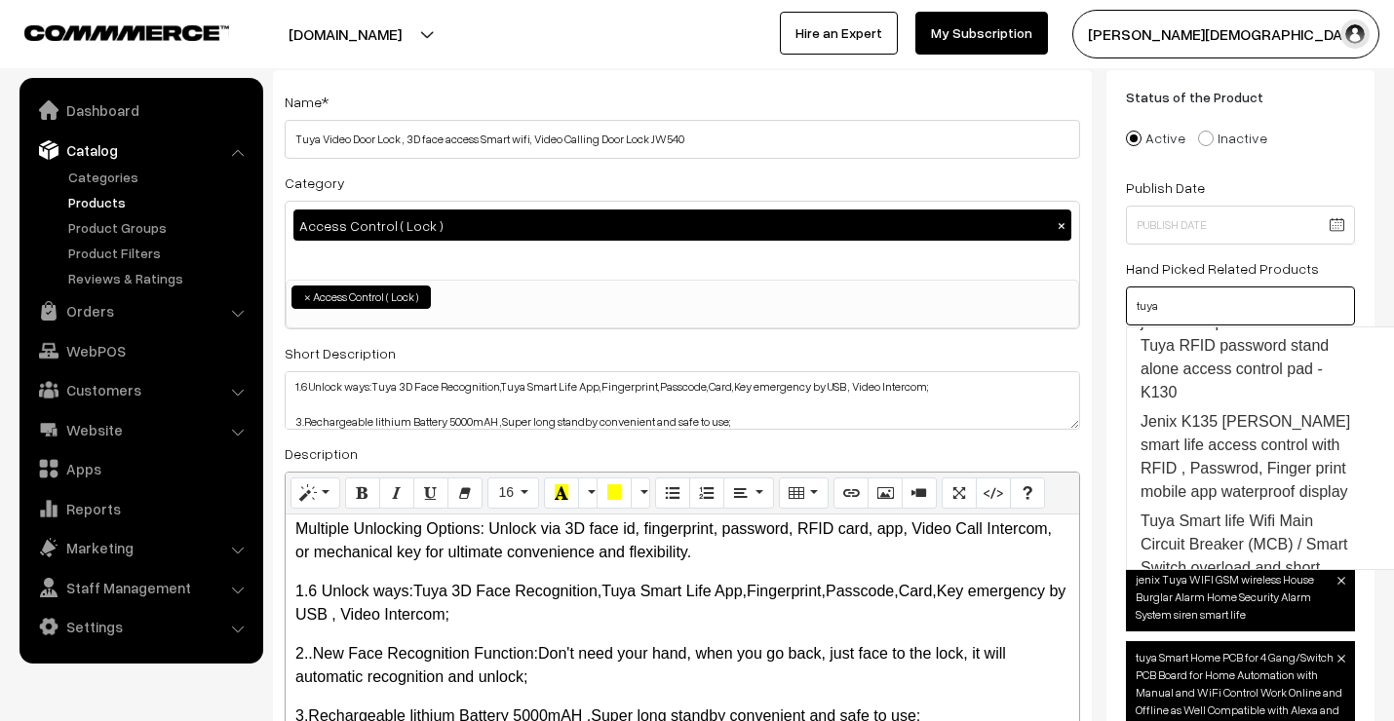
click at [1214, 309] on link "Tuya Smart Life smart curtain track - 10 feet long" at bounding box center [1251, 281] width 250 height 55
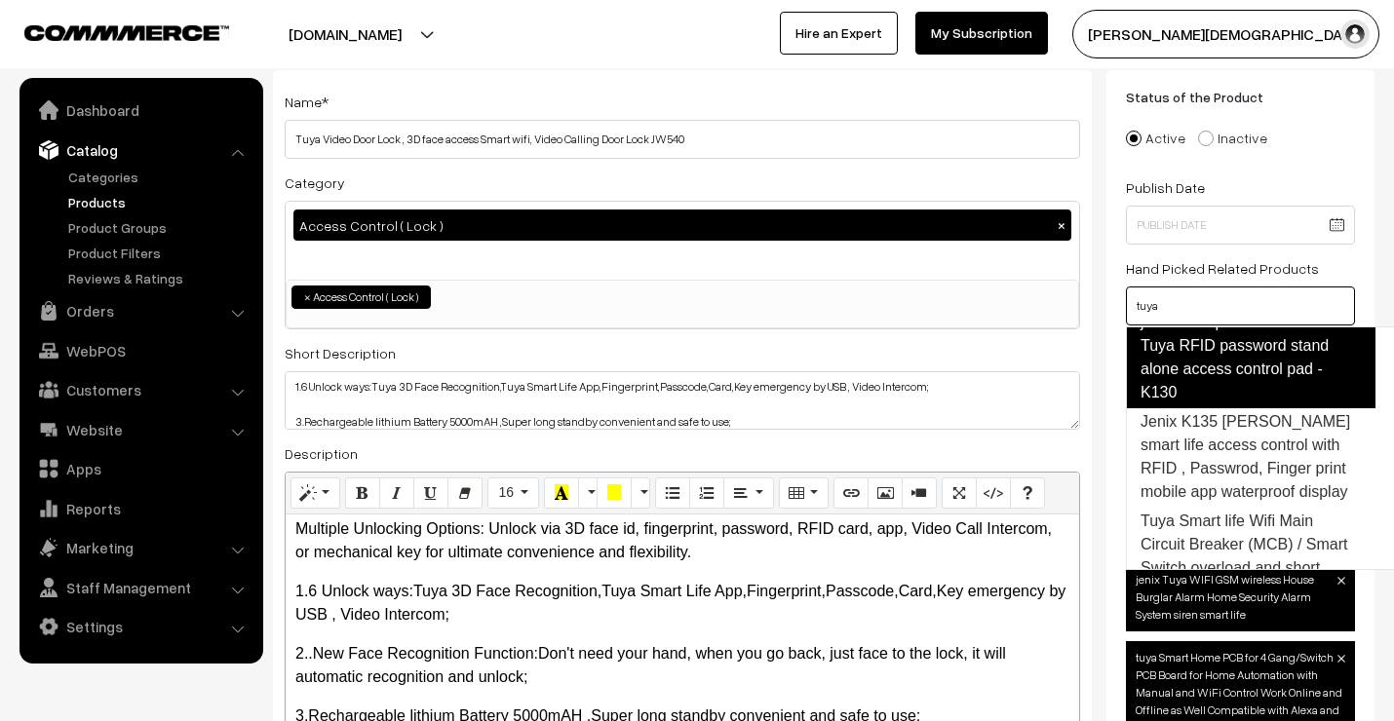
click at [1226, 408] on link "jenix waterproof smart WiFi Tuya RFID password stand alone access control pad -…" at bounding box center [1251, 357] width 250 height 101
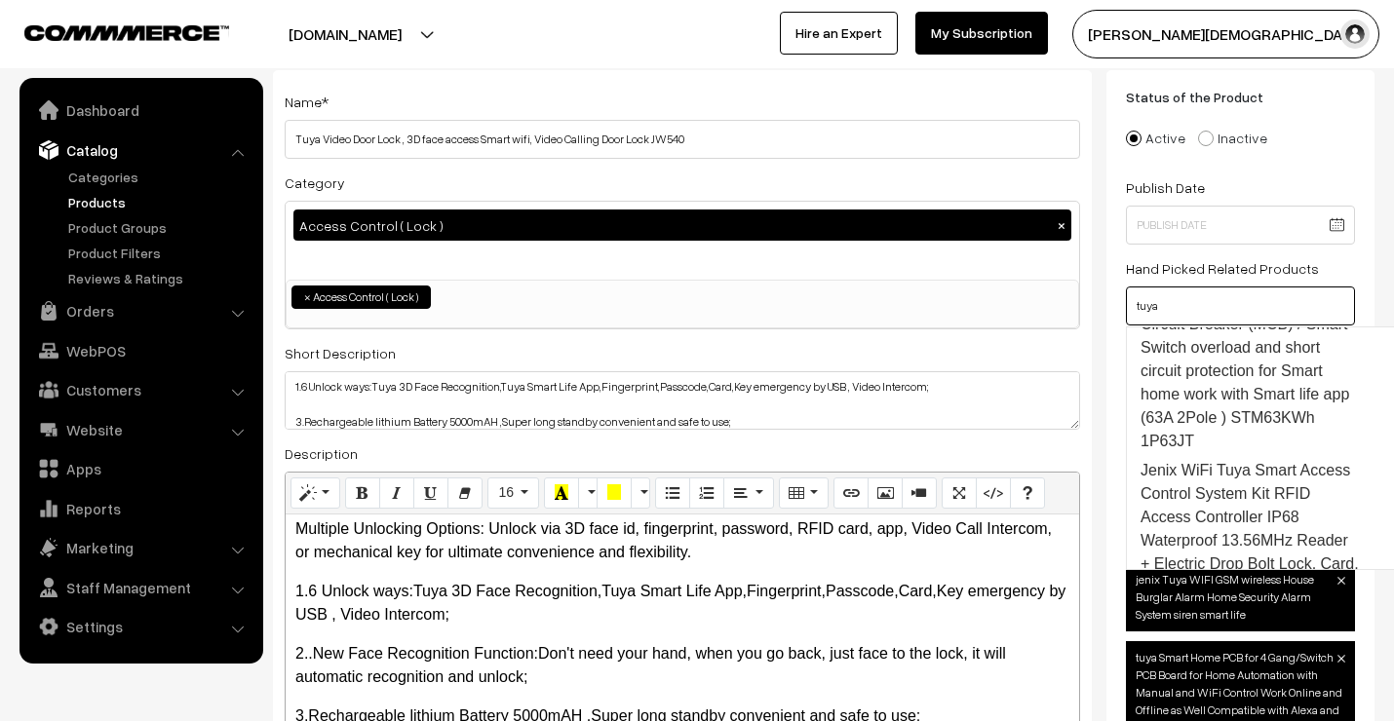
click at [1212, 288] on link "Jenix K135 BT Tuya smart life access control with RFID , Passwrod, Finger print…" at bounding box center [1251, 236] width 250 height 101
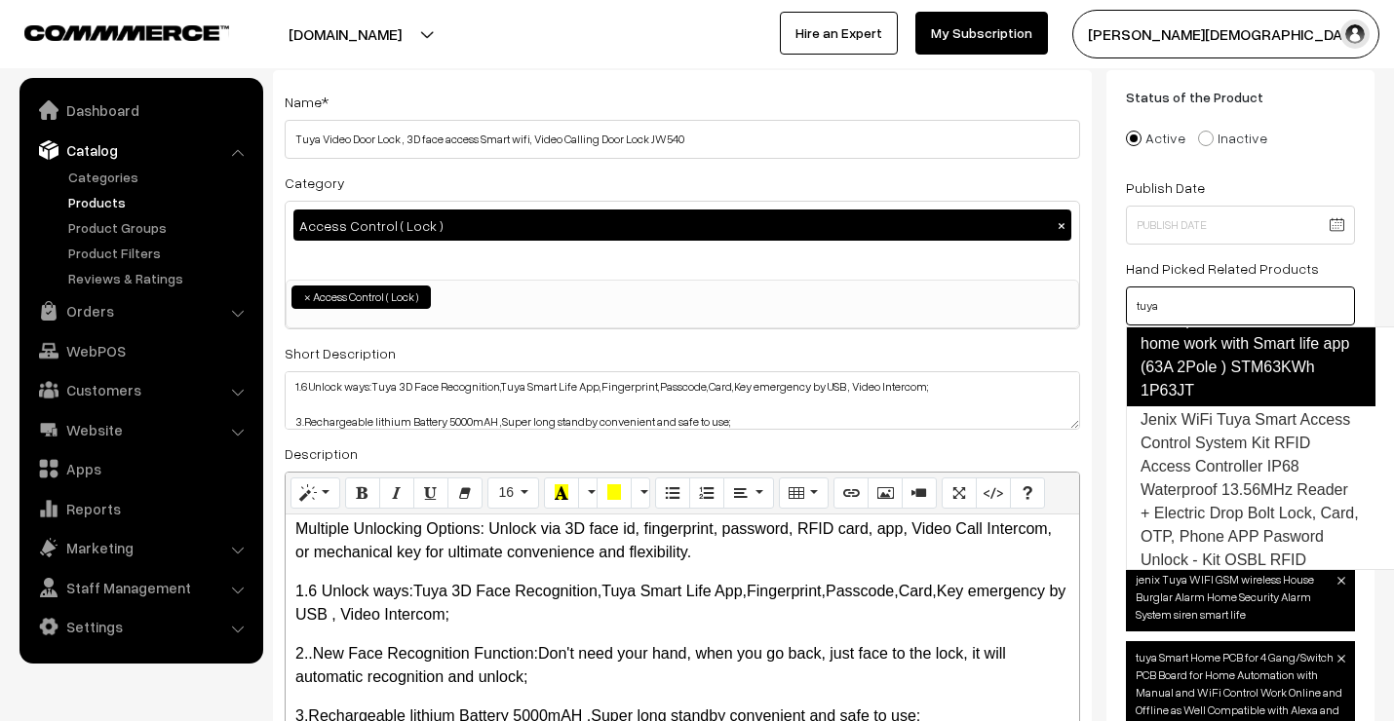
click at [1224, 406] on link "Tuya Smart life Wifi Main Circuit Breaker (MCB) / Smart Switch overload and sho…" at bounding box center [1251, 321] width 250 height 172
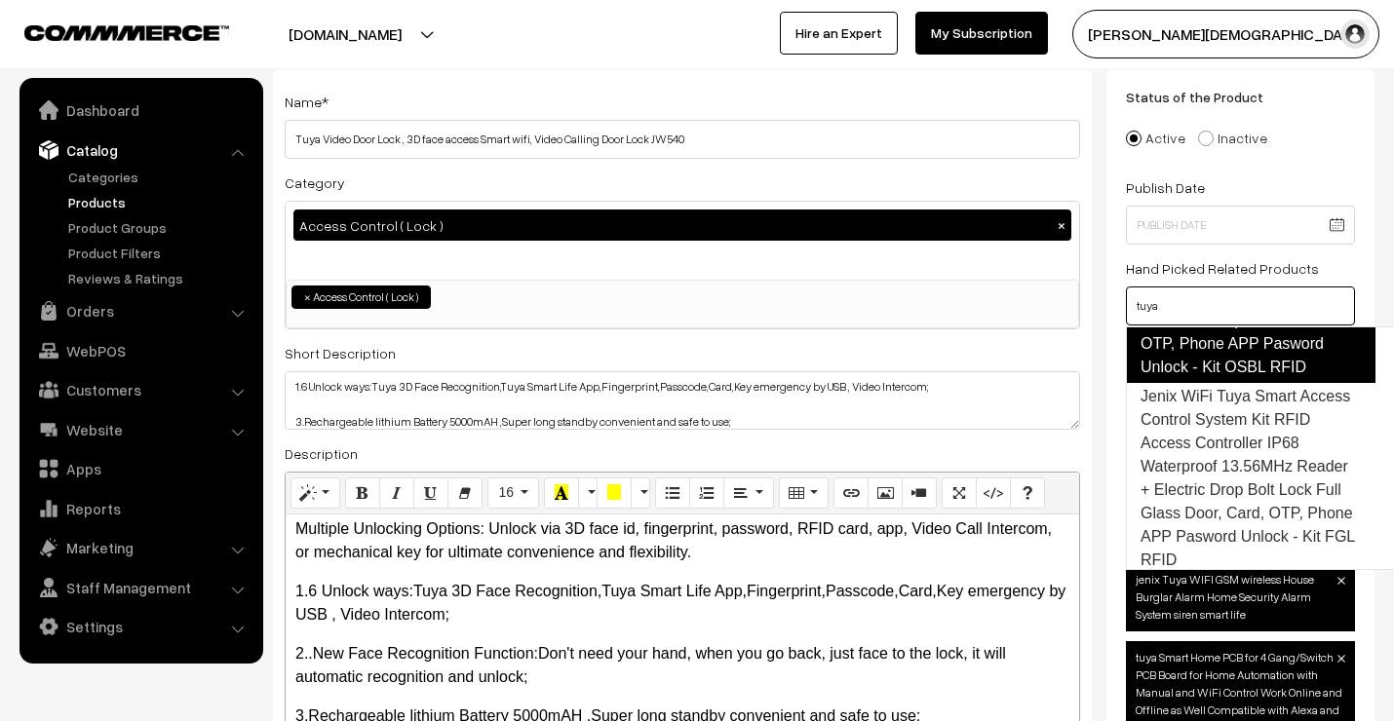
click at [1212, 383] on link "Jenix WiFi Tuya Smart Access Control System Kit RFID Access Controller IP68 Wat…" at bounding box center [1251, 298] width 250 height 172
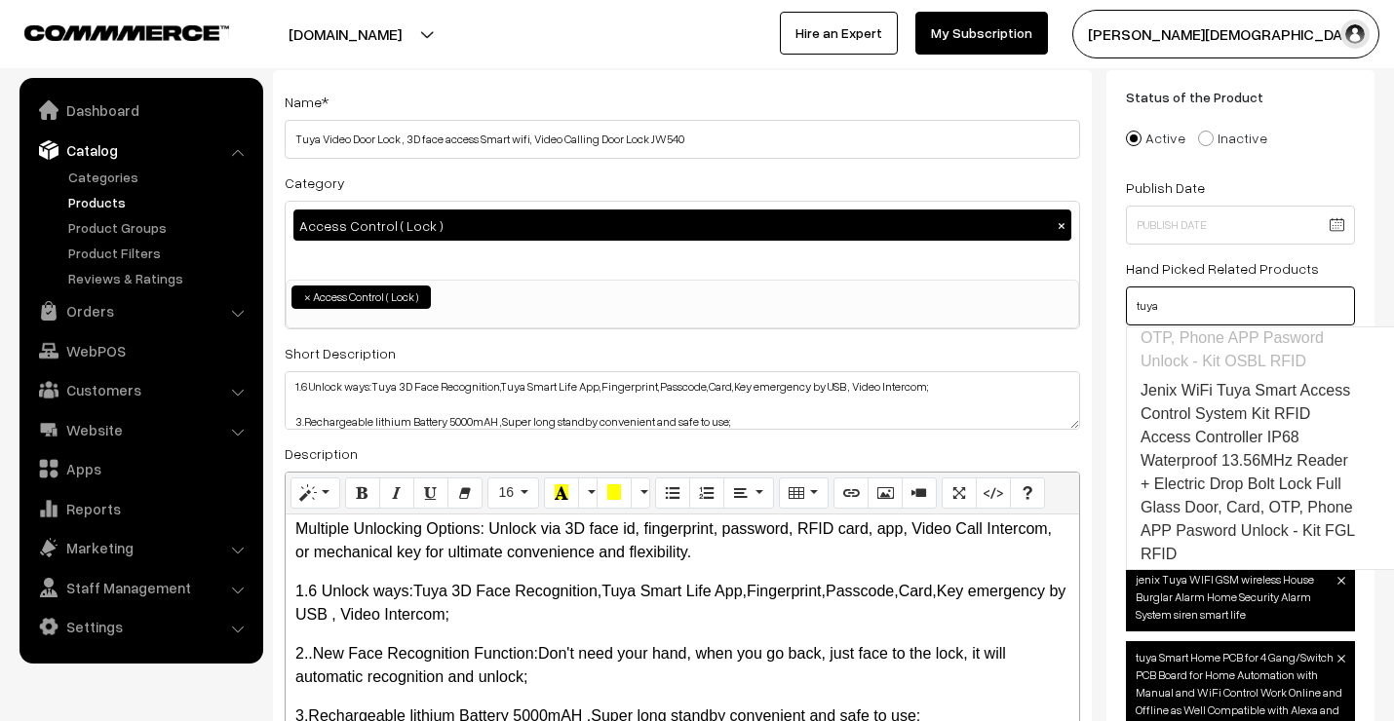
scroll to position [2519, 0]
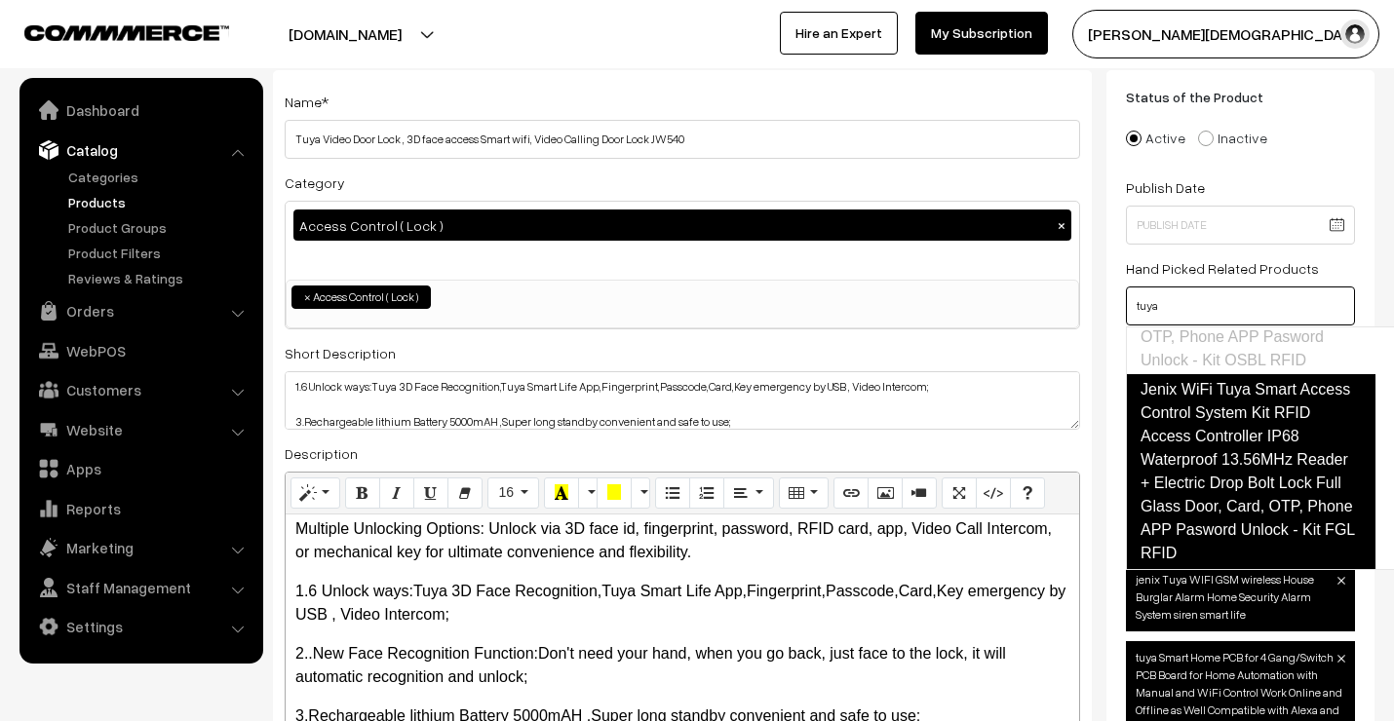
click at [1212, 459] on link "Jenix WiFi Tuya Smart Access Control System Kit RFID Access Controller IP68 Wat…" at bounding box center [1251, 471] width 250 height 195
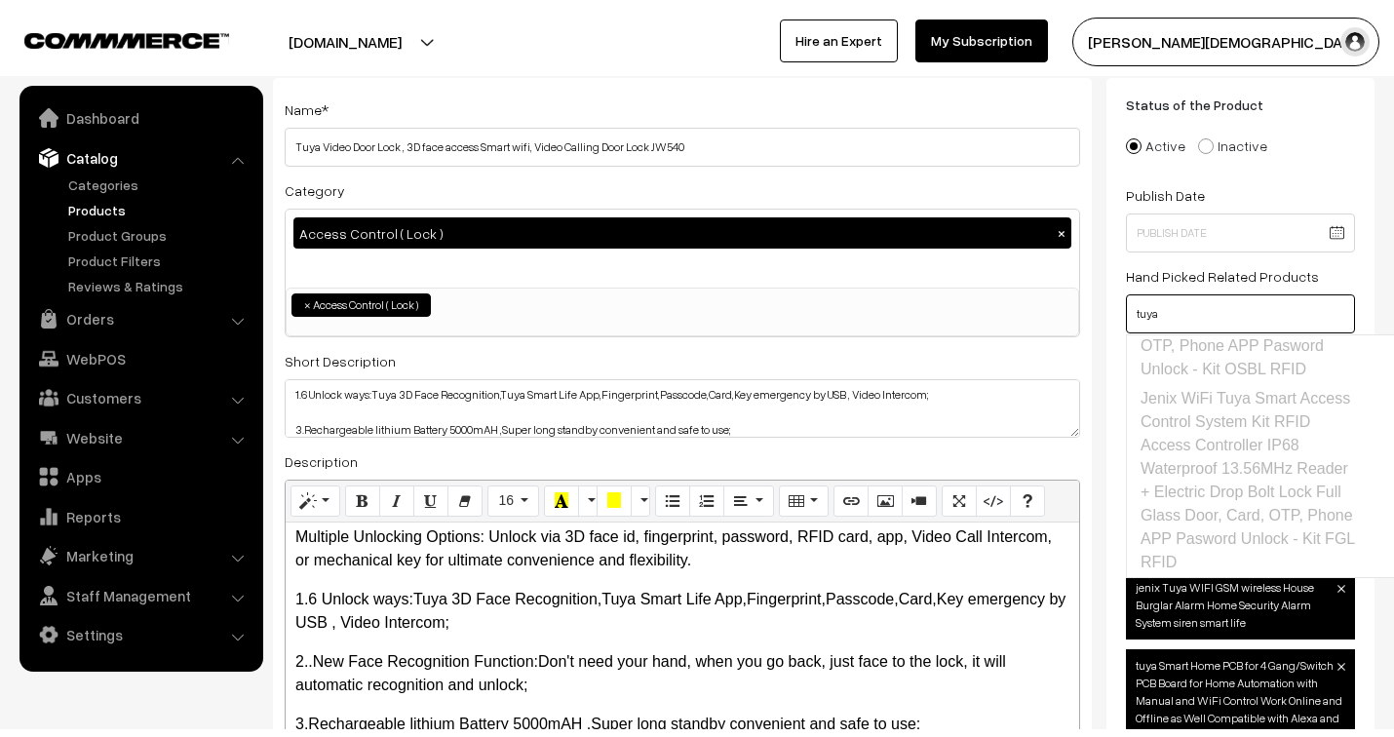
scroll to position [216, 0]
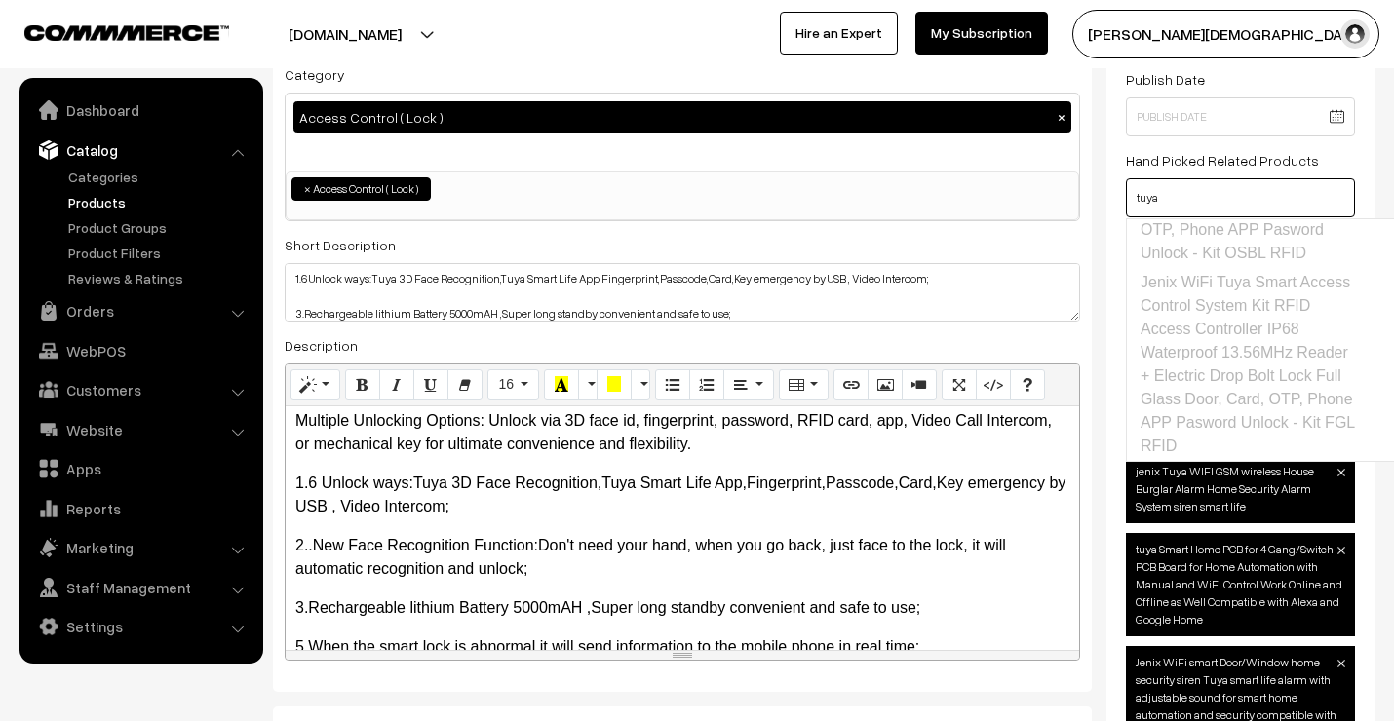
type input "tuya"
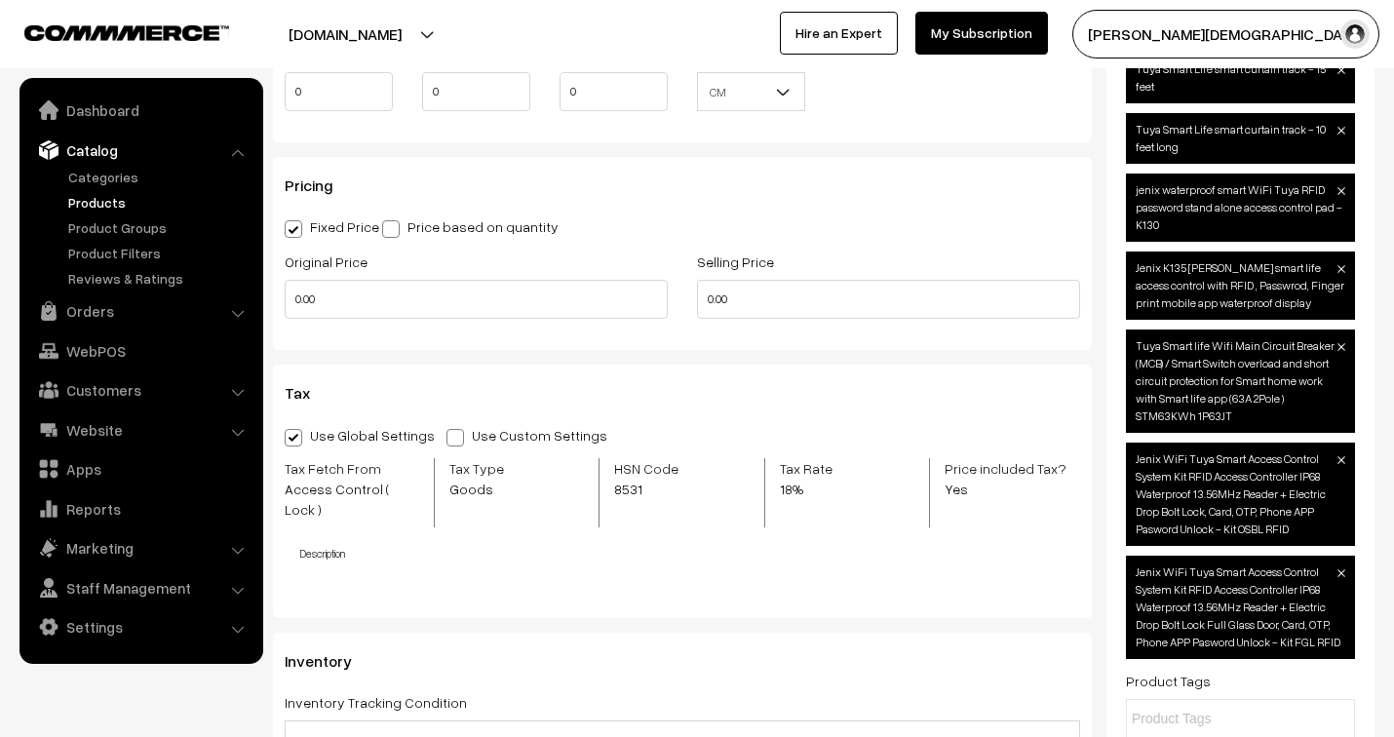
scroll to position [1624, 0]
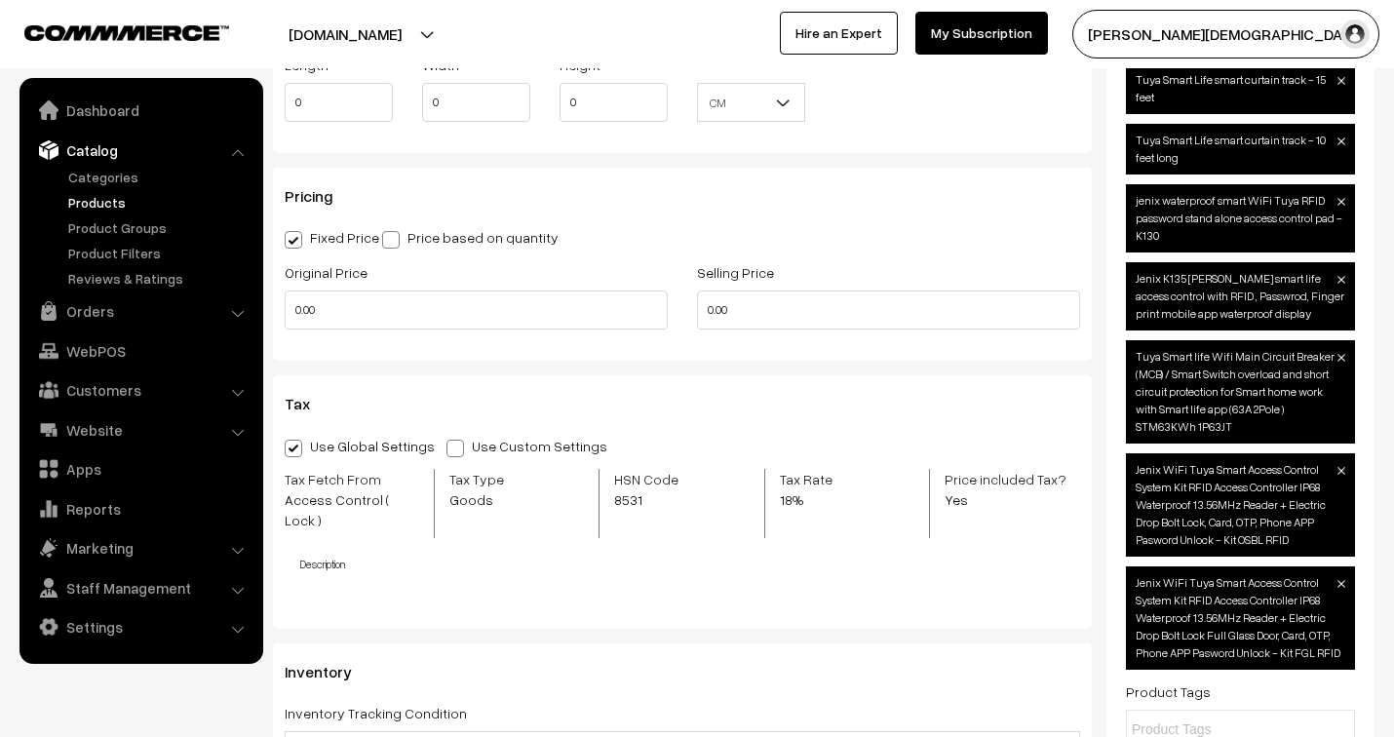
click at [446, 446] on span at bounding box center [455, 449] width 18 height 18
click at [446, 446] on input "Use Custom Settings" at bounding box center [452, 445] width 13 height 13
radio input "true"
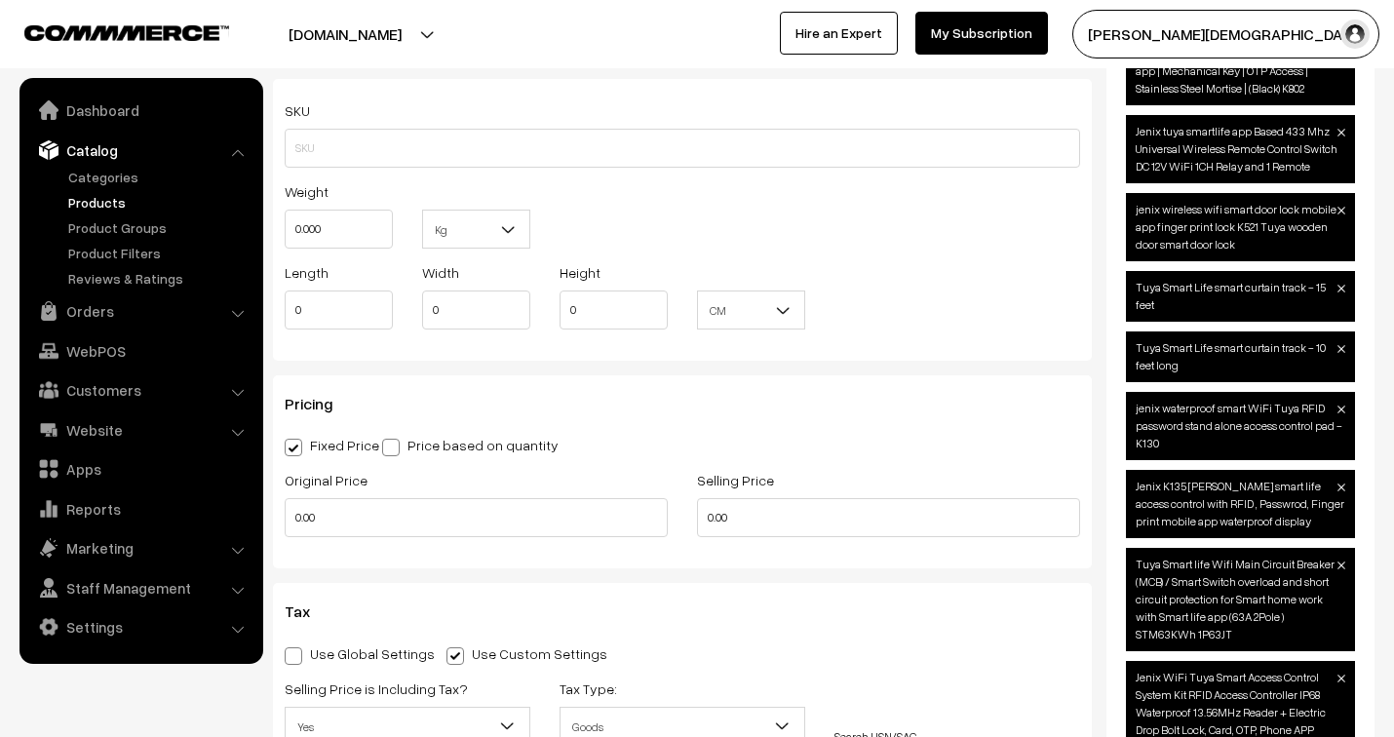
scroll to position [1408, 0]
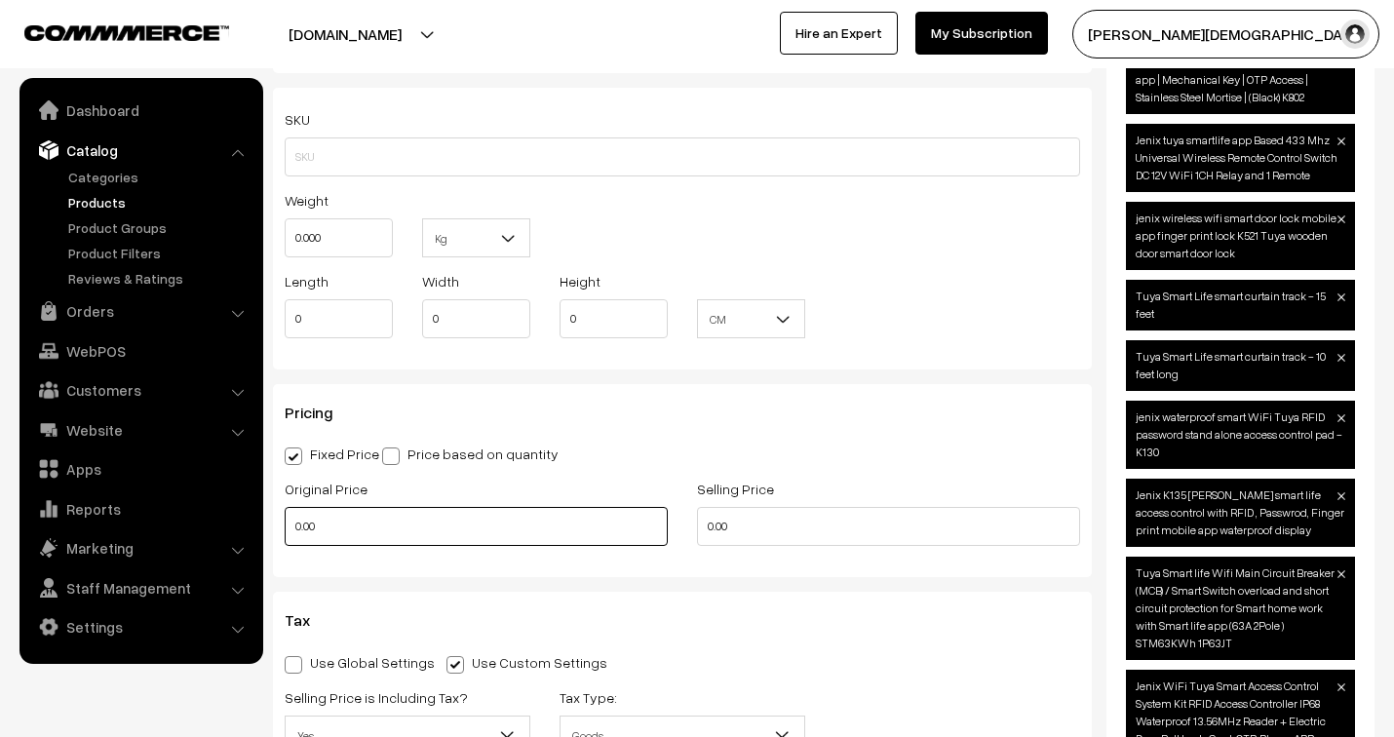
drag, startPoint x: 368, startPoint y: 536, endPoint x: 275, endPoint y: 500, distance: 100.3
click at [275, 500] on div "Original Price 0.00" at bounding box center [476, 517] width 412 height 81
type input "24599"
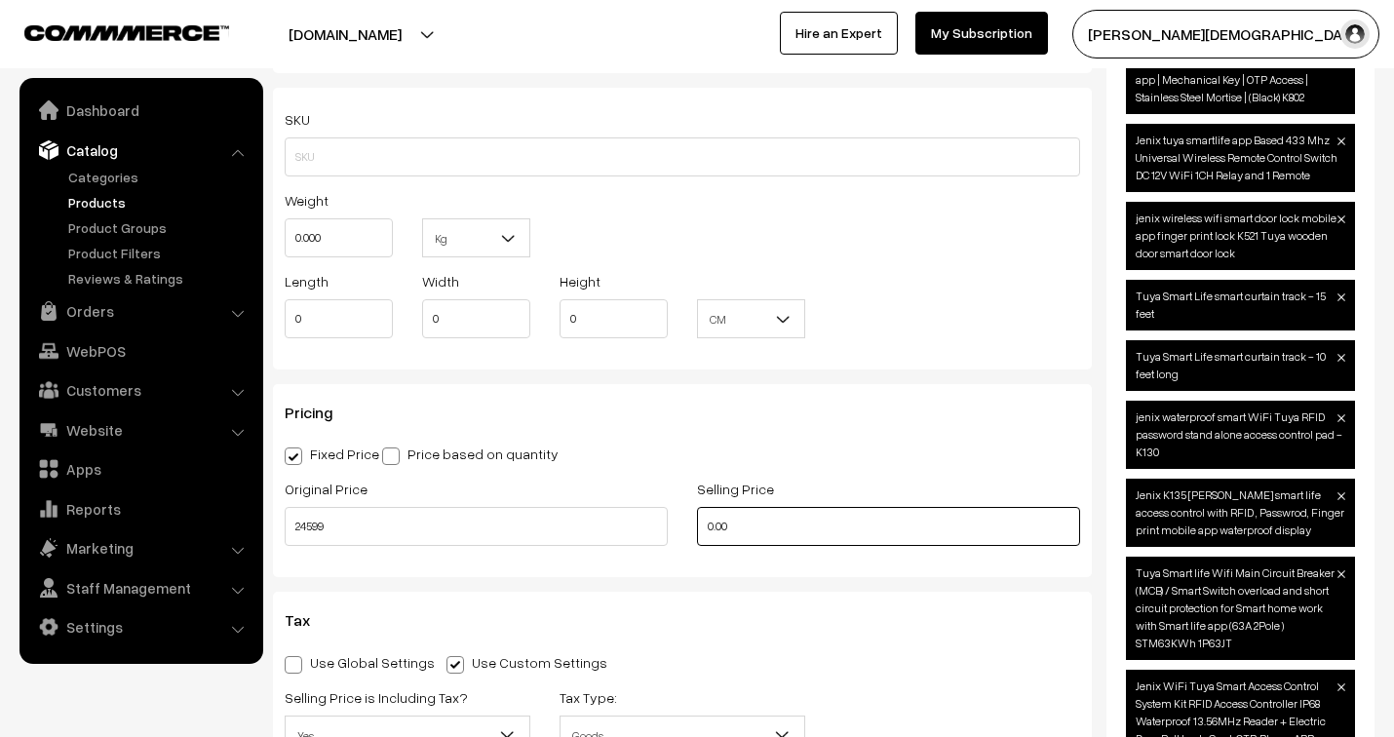
drag, startPoint x: 754, startPoint y: 537, endPoint x: 694, endPoint y: 521, distance: 61.7
click at [694, 521] on div "Selling Price 0.00" at bounding box center [888, 517] width 412 height 81
type input "10999"
click at [638, 626] on h3 "Tax" at bounding box center [682, 620] width 795 height 19
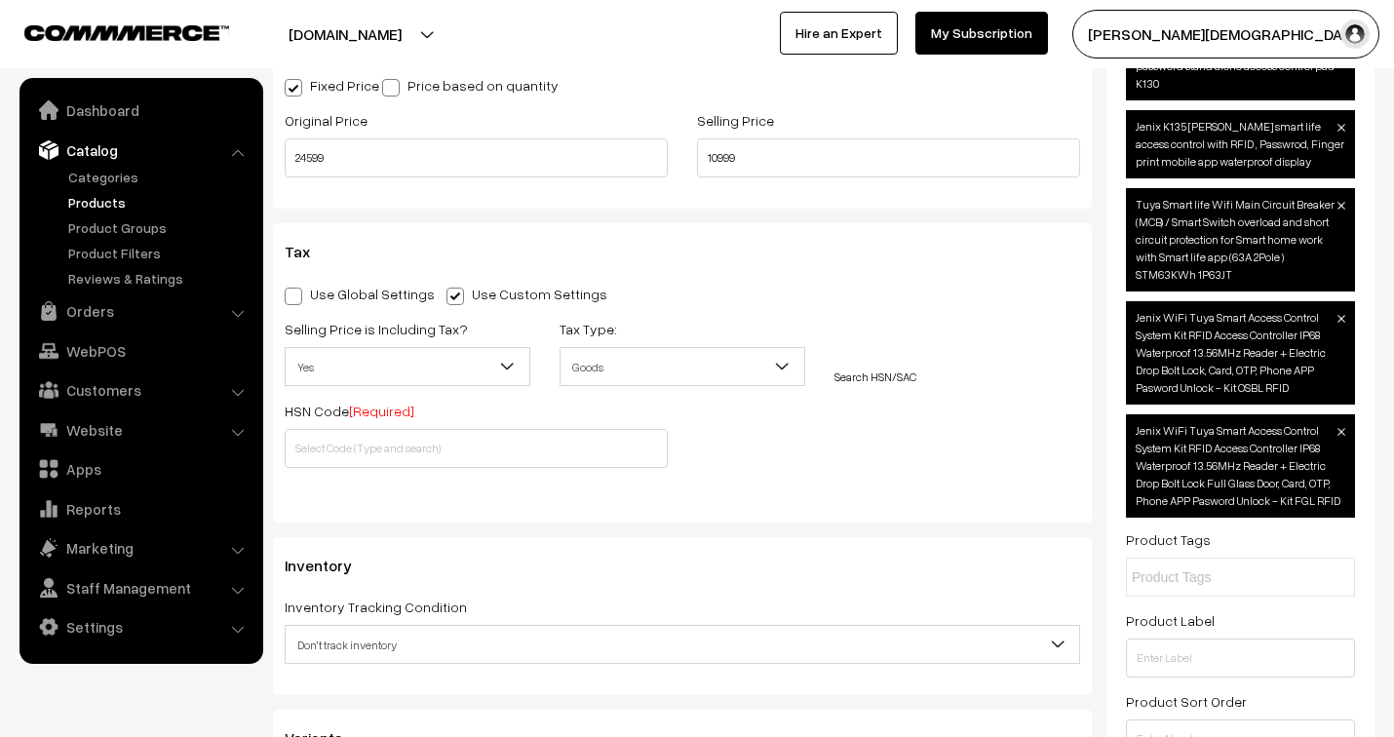
scroll to position [1840, 0]
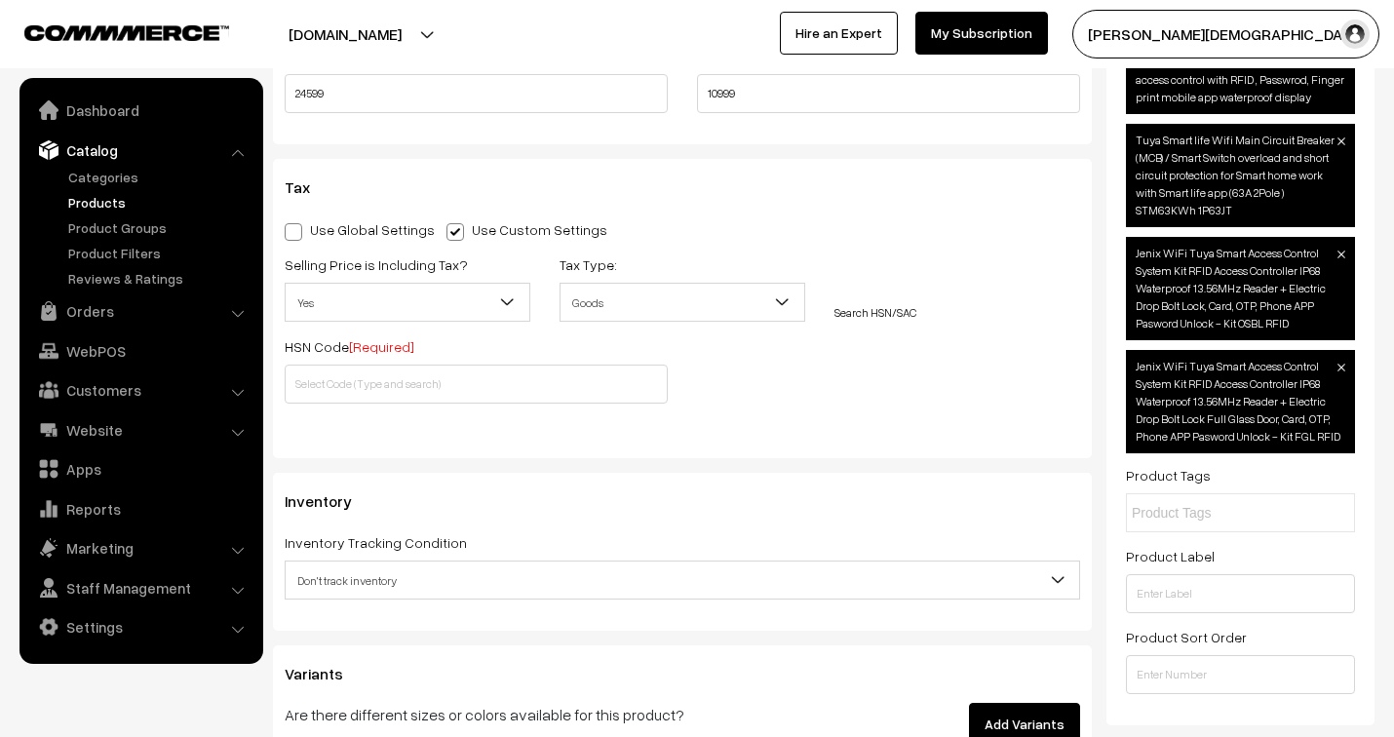
click at [488, 310] on span "Yes" at bounding box center [408, 303] width 244 height 34
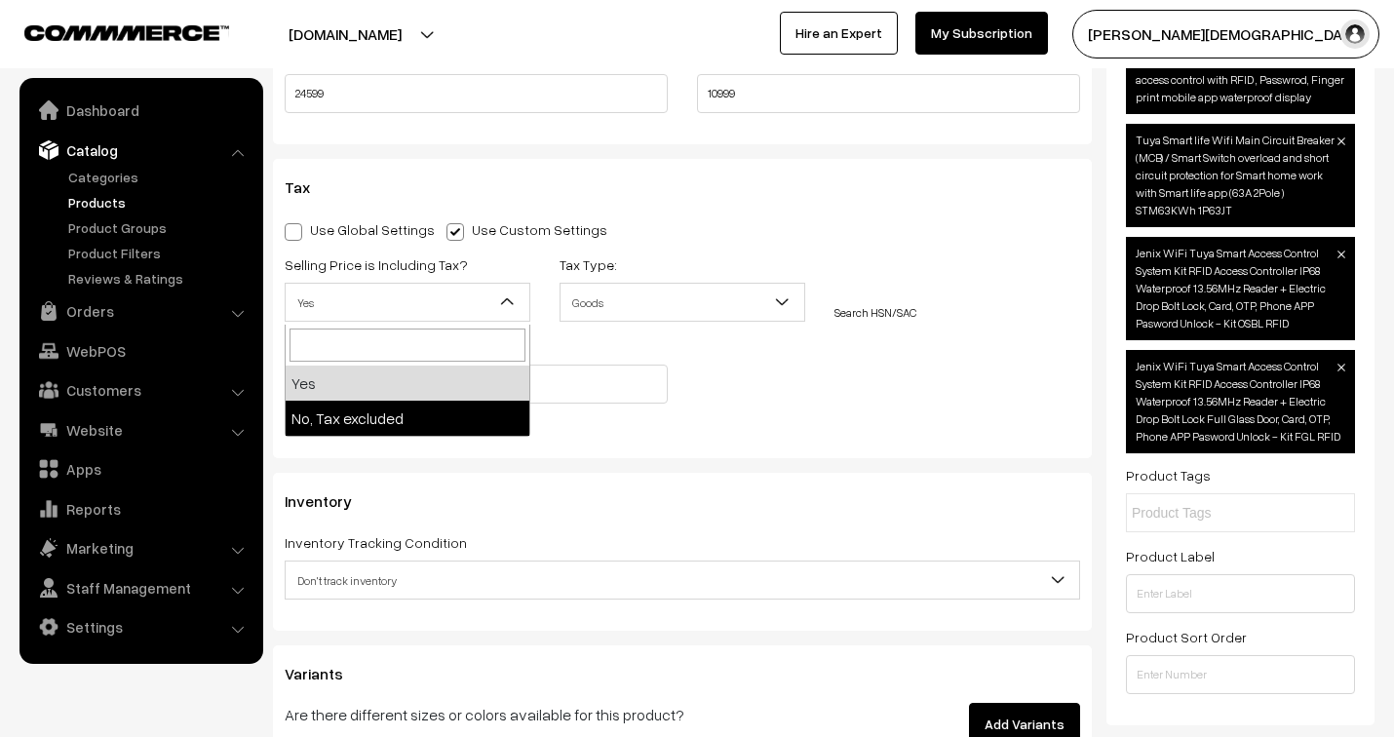
select select "2"
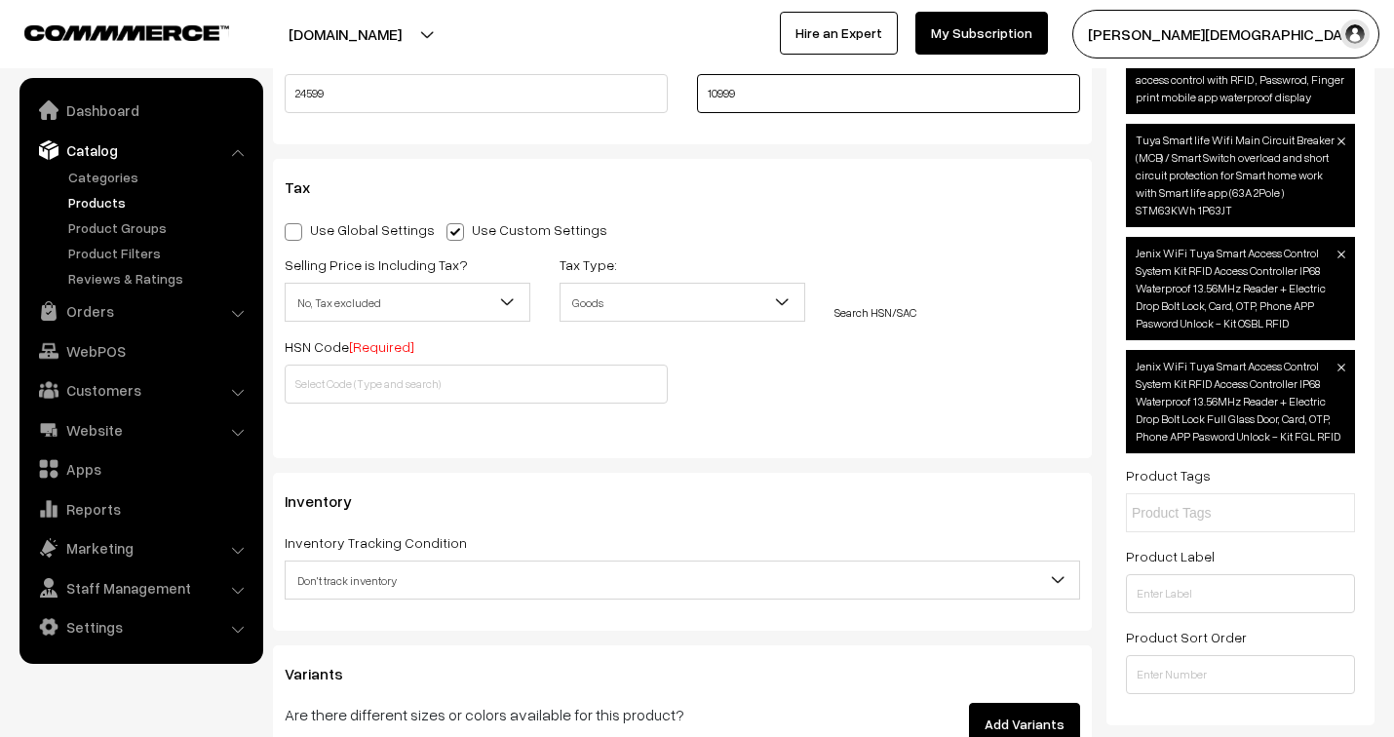
drag, startPoint x: 766, startPoint y: 99, endPoint x: 692, endPoint y: 74, distance: 78.3
click at [692, 74] on div "Selling Price 10999" at bounding box center [888, 84] width 412 height 81
type input "11999"
click at [905, 419] on div "Use Global Settings Use Custom Settings Skip Adding Tax Selling Price is Includ…" at bounding box center [682, 327] width 795 height 221
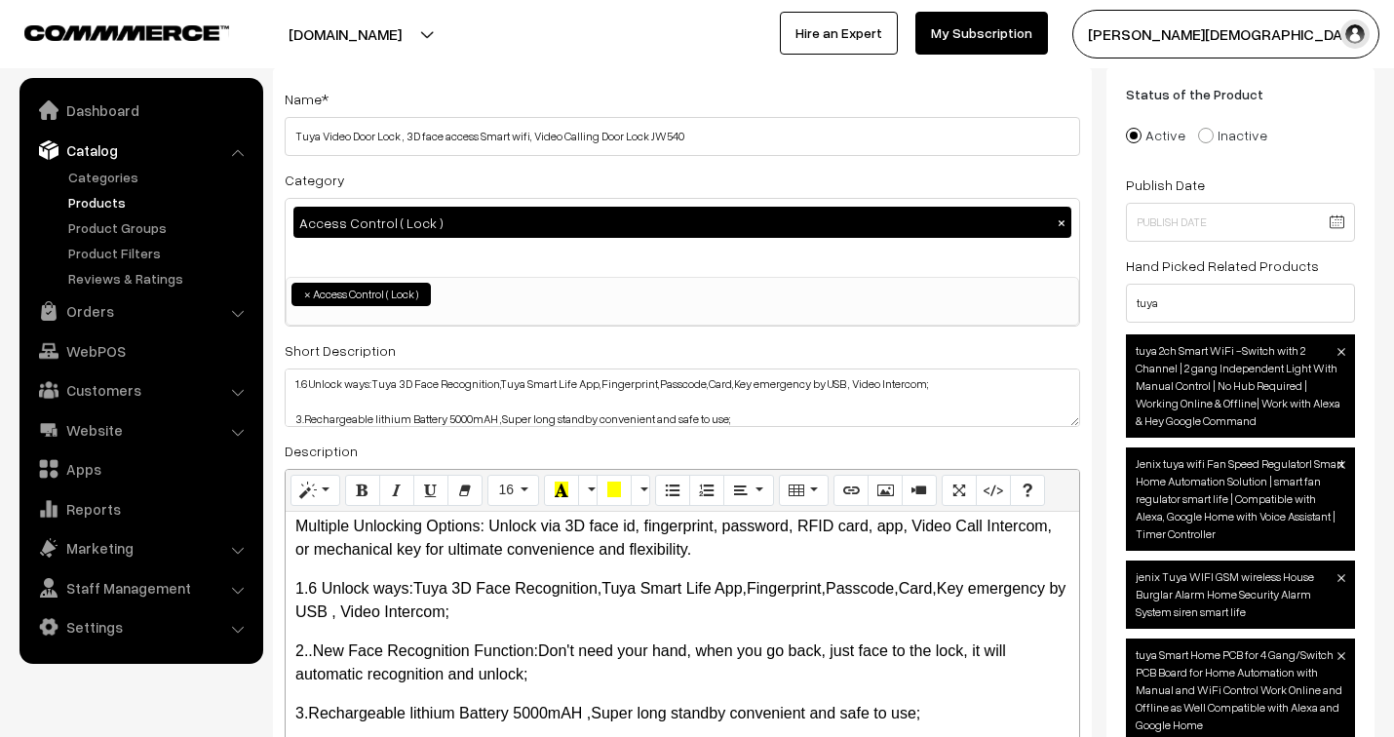
scroll to position [0, 0]
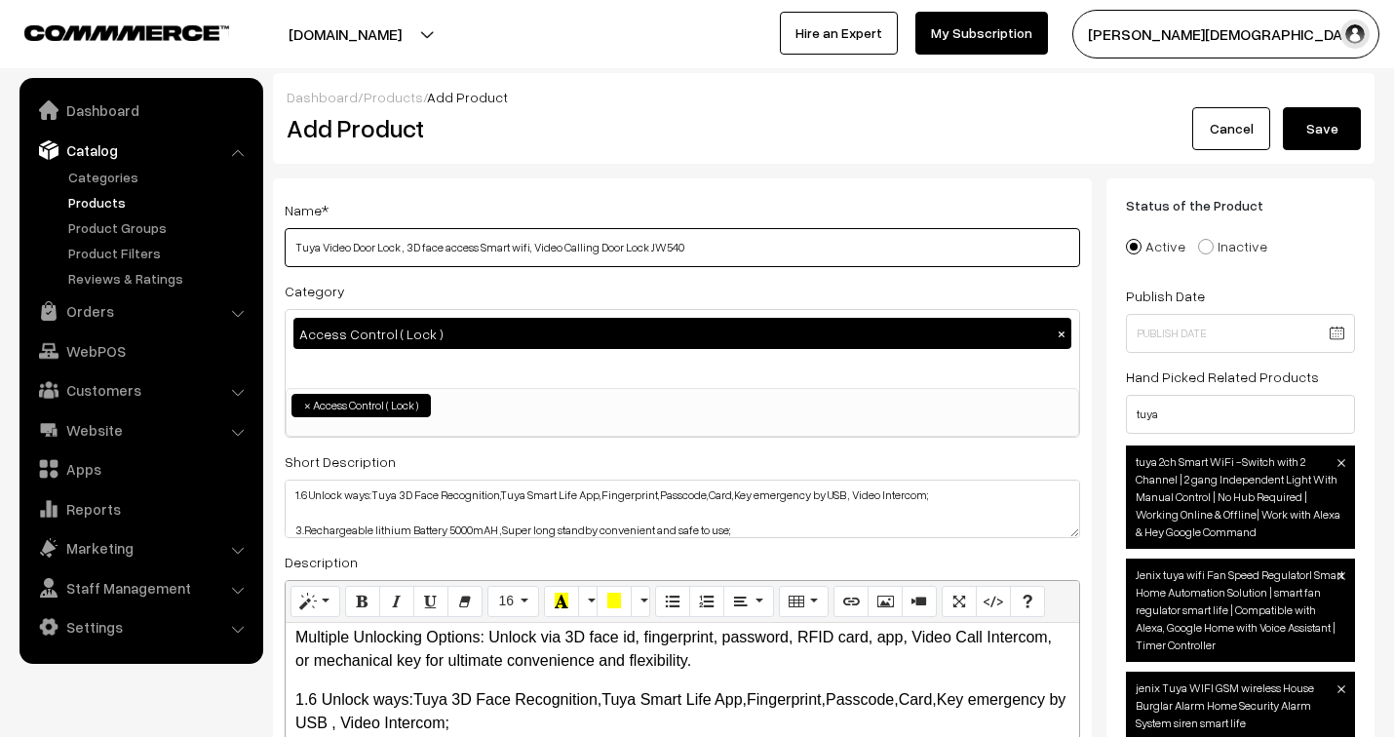
click at [610, 235] on input "Tuya Video Door Lock , 3D face access Smart wifi, Video Calling Door Lock JW540" at bounding box center [682, 247] width 795 height 39
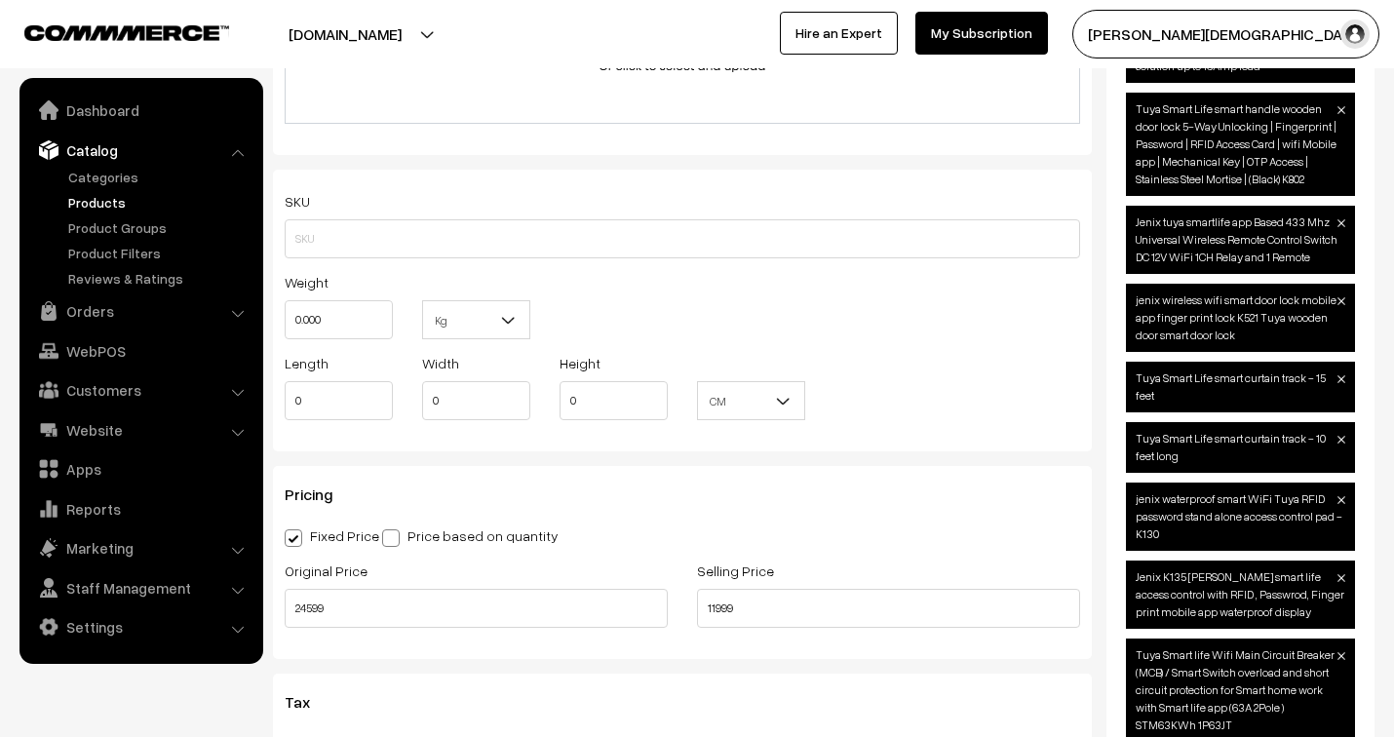
scroll to position [1299, 0]
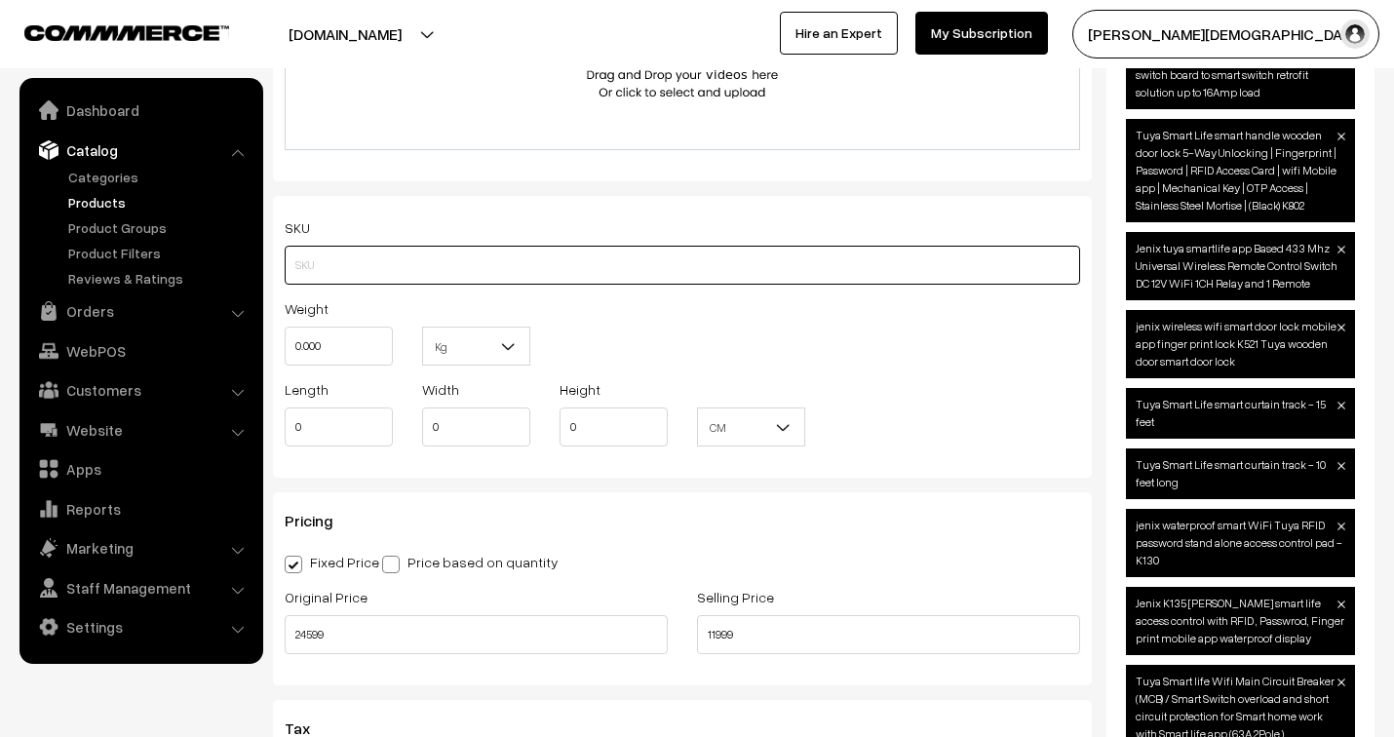
click at [367, 275] on input "text" at bounding box center [682, 265] width 795 height 39
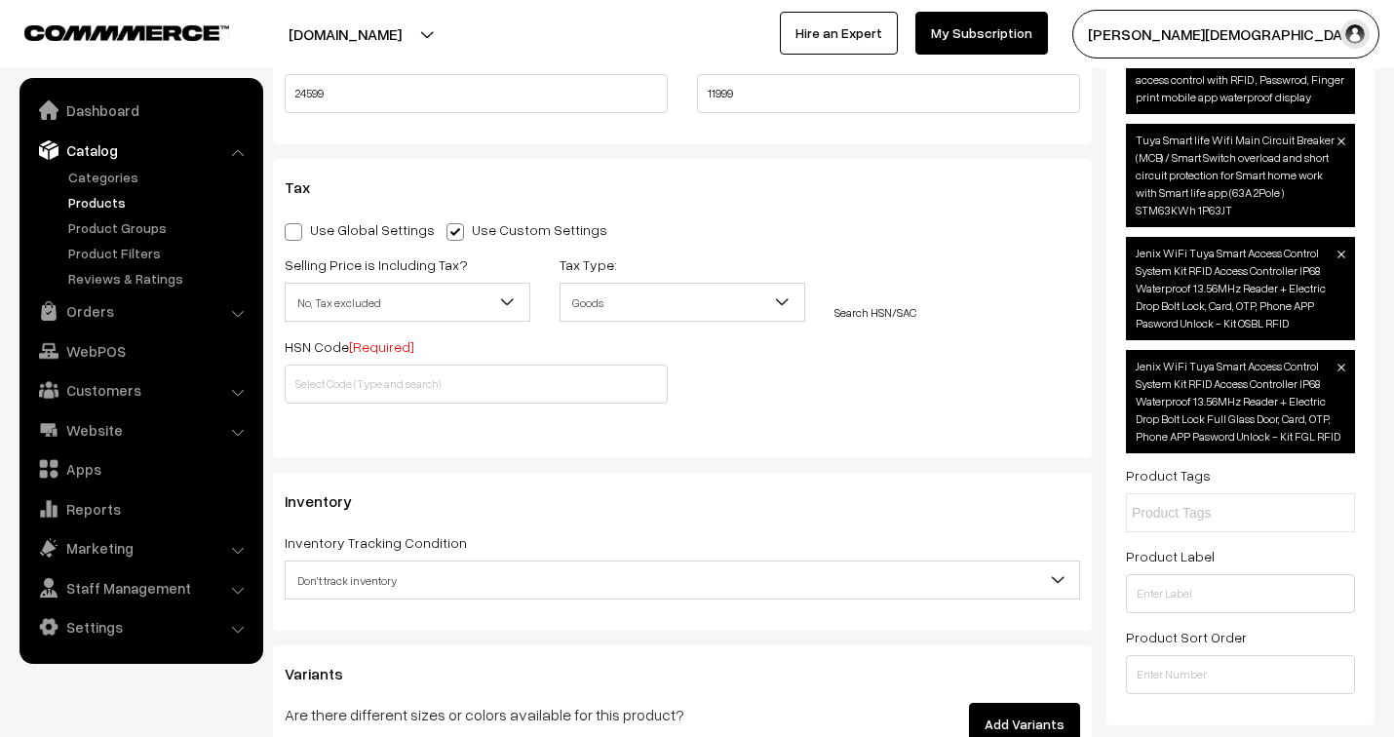
scroll to position [1950, 0]
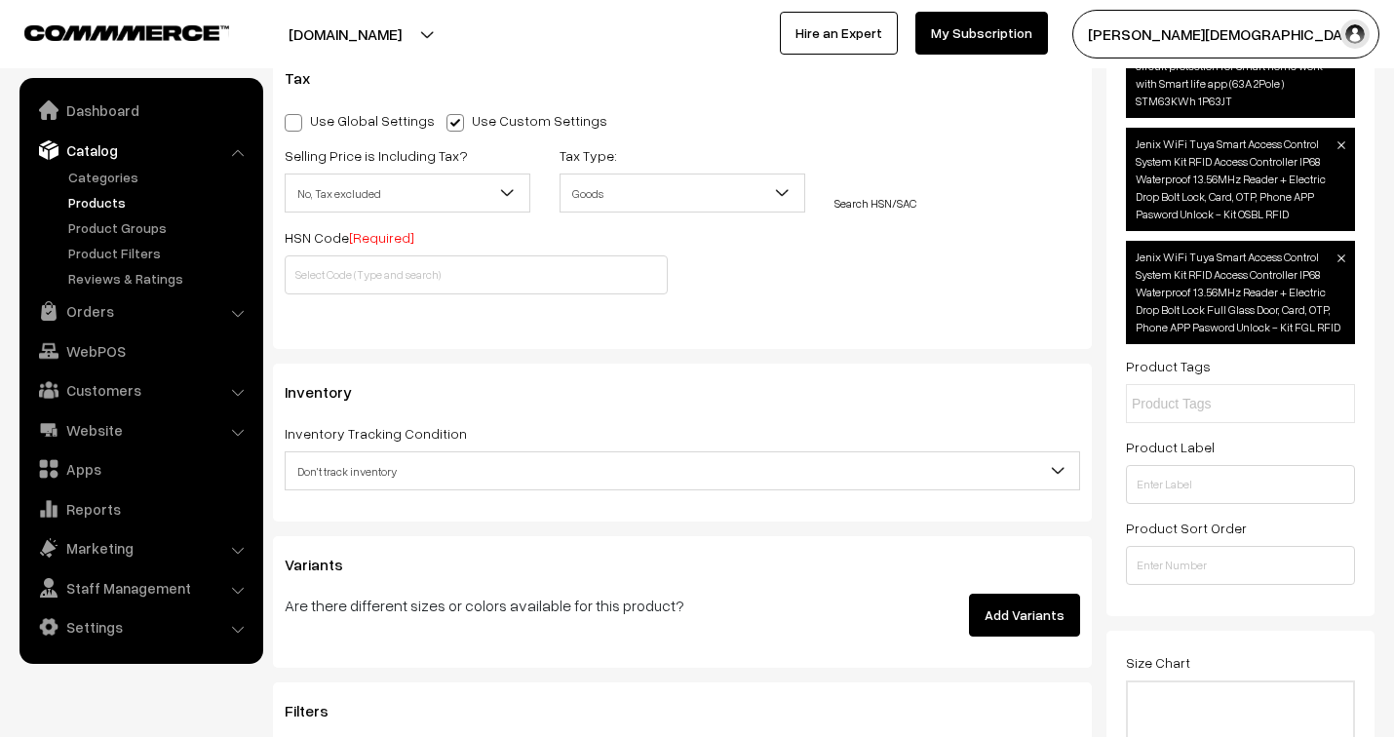
type input "3D FACE WOODEN LOK250"
click at [553, 285] on input "text" at bounding box center [476, 274] width 383 height 39
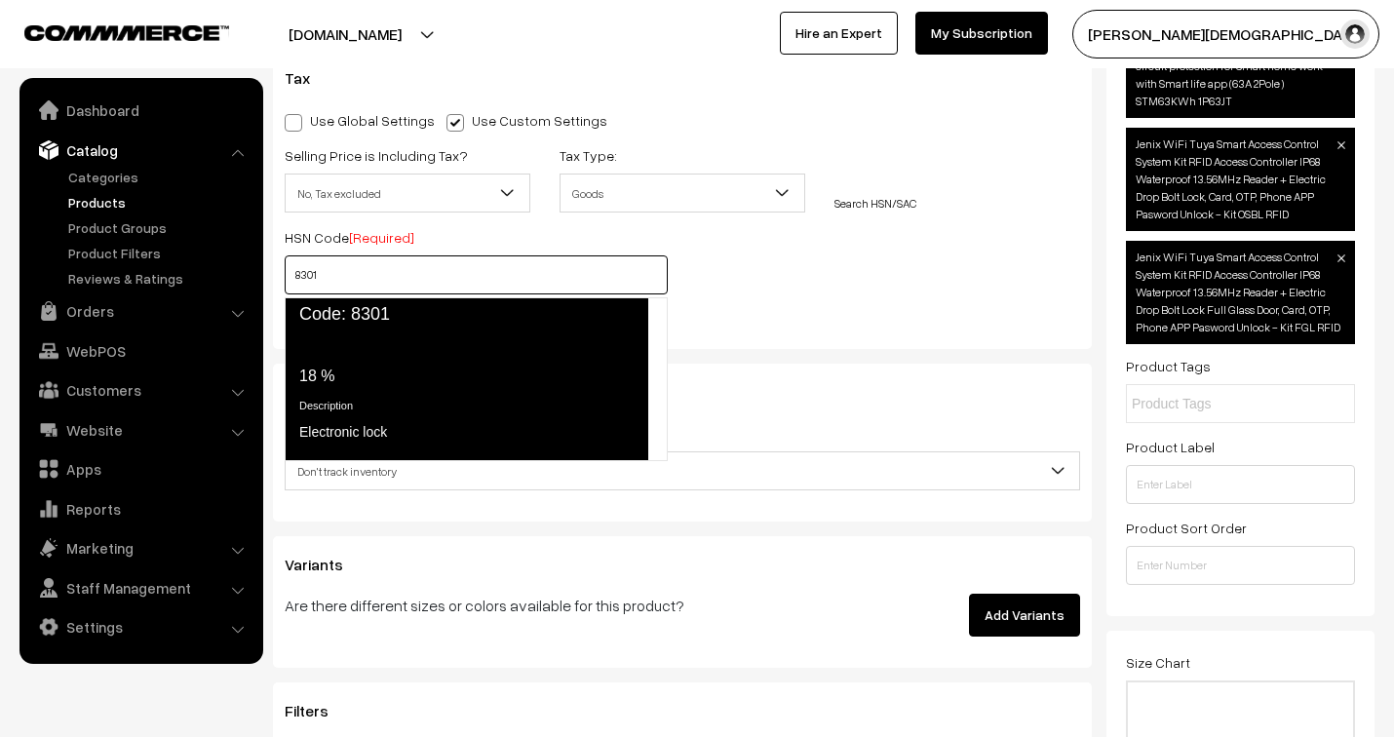
click at [404, 330] on link "Tax Rate 18 % Description Electronic lock" at bounding box center [467, 395] width 364 height 131
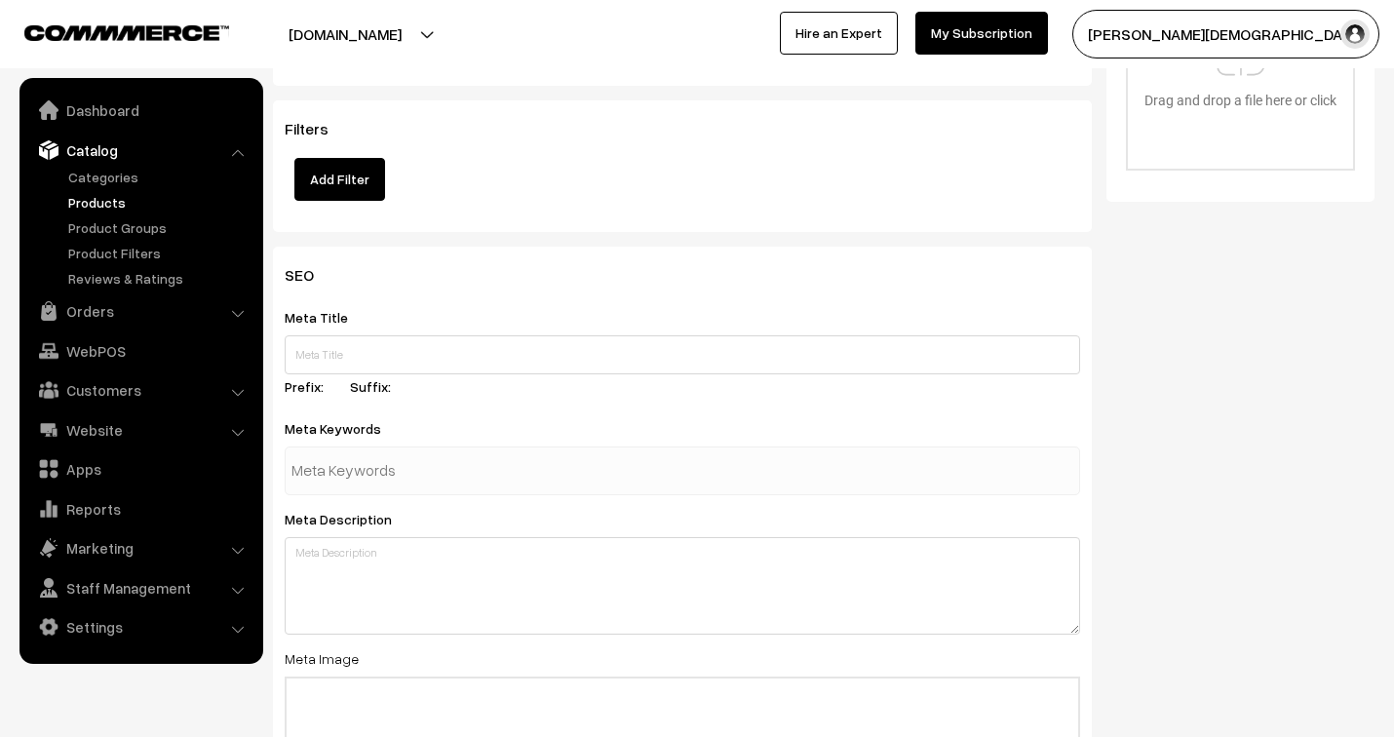
scroll to position [2707, 0]
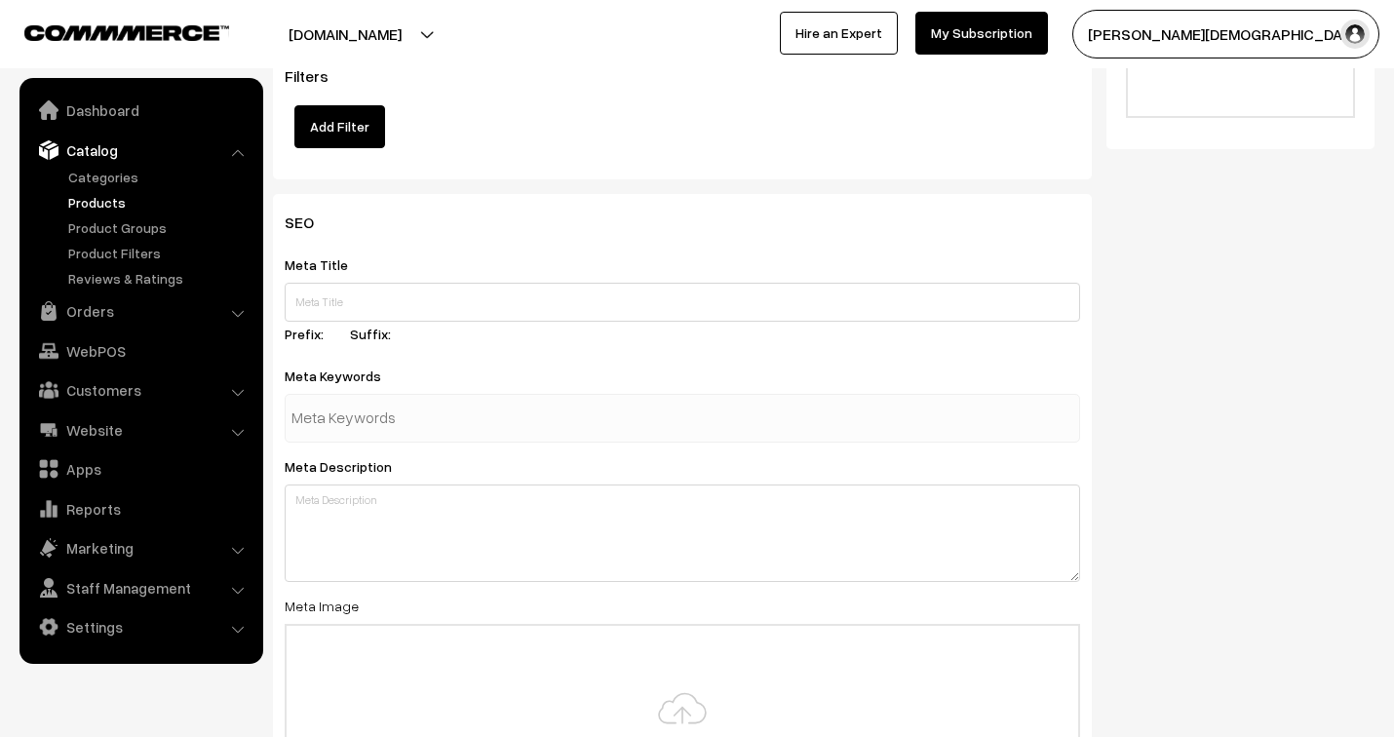
type input "8301"
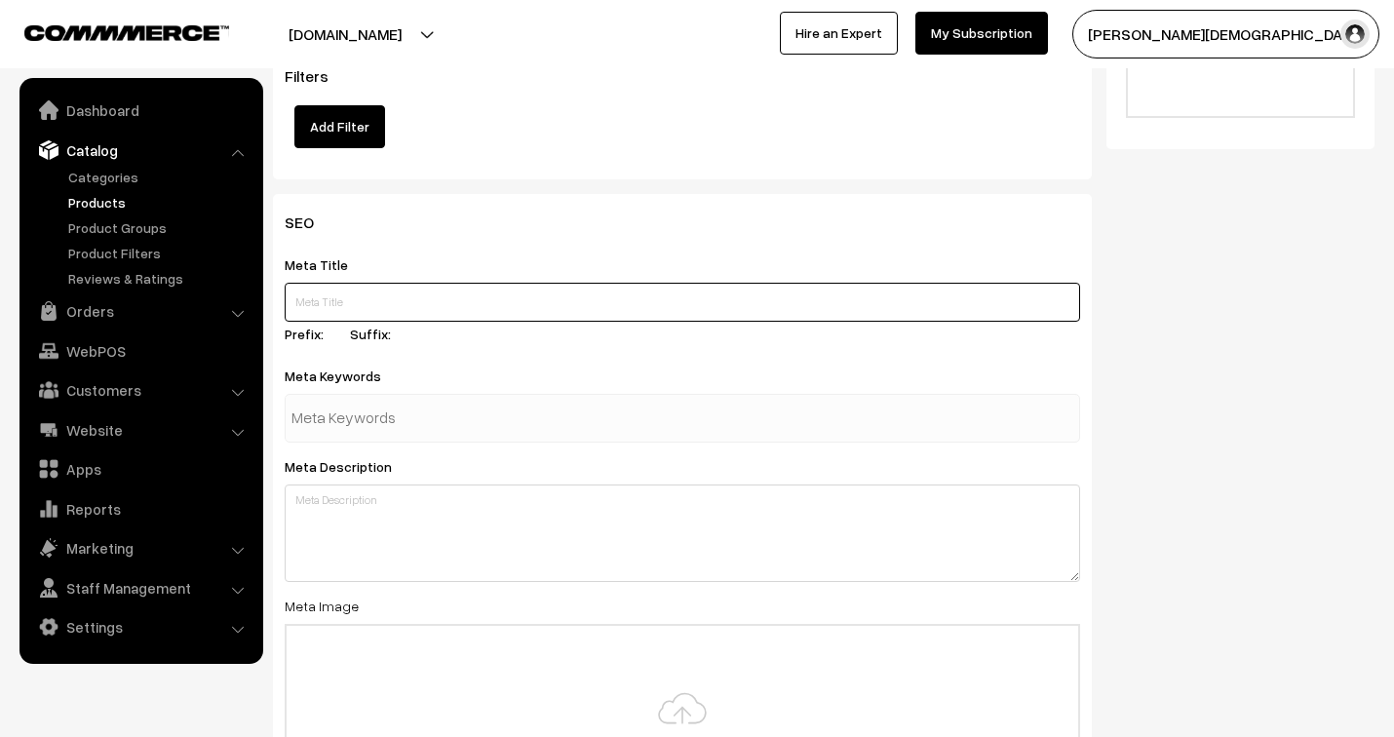
click at [437, 292] on input "text" at bounding box center [682, 302] width 795 height 39
paste input "Tuya Video Door Lock , 3D face access Smart wifi, Video Calling Door Lock JW540"
type input "Tuya Video Door Lock , 3D face access Smart wifi, Video Calling Door Lock JW540"
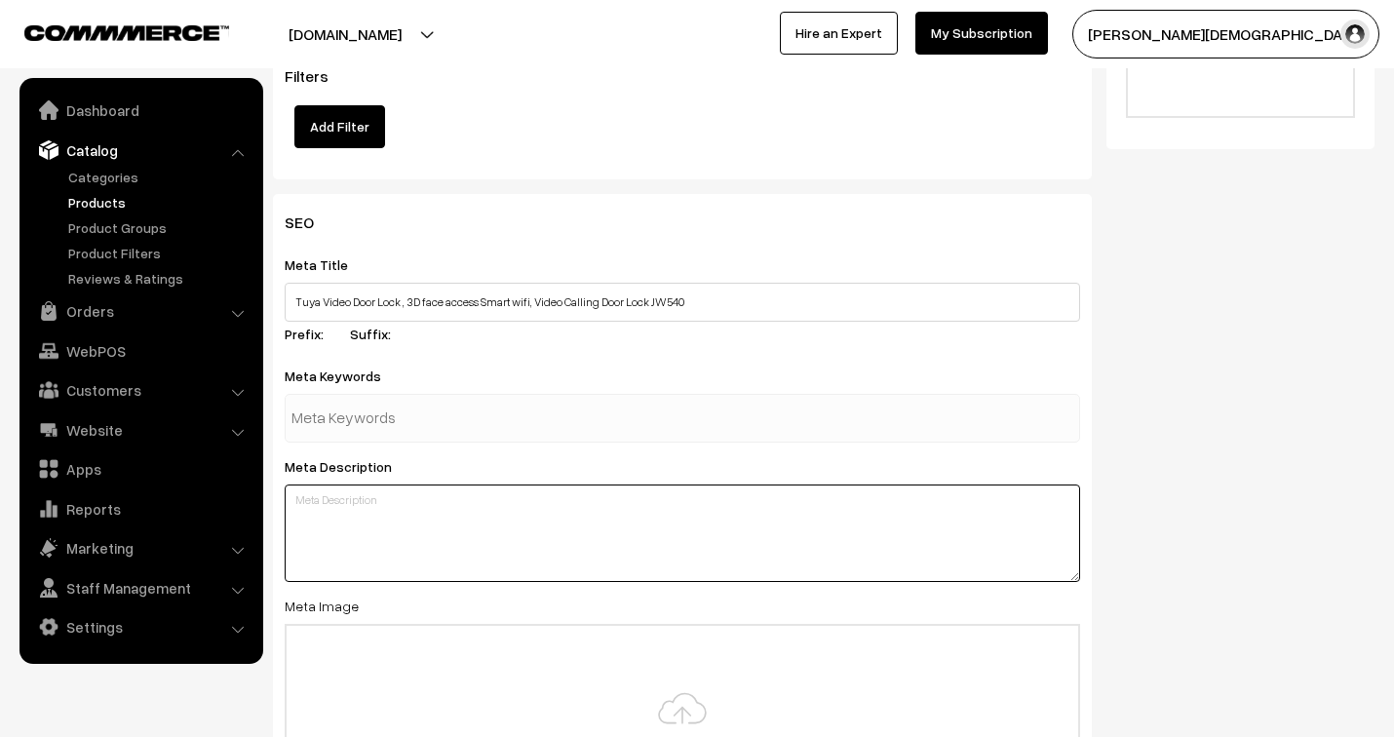
click at [511, 552] on textarea at bounding box center [682, 532] width 795 height 97
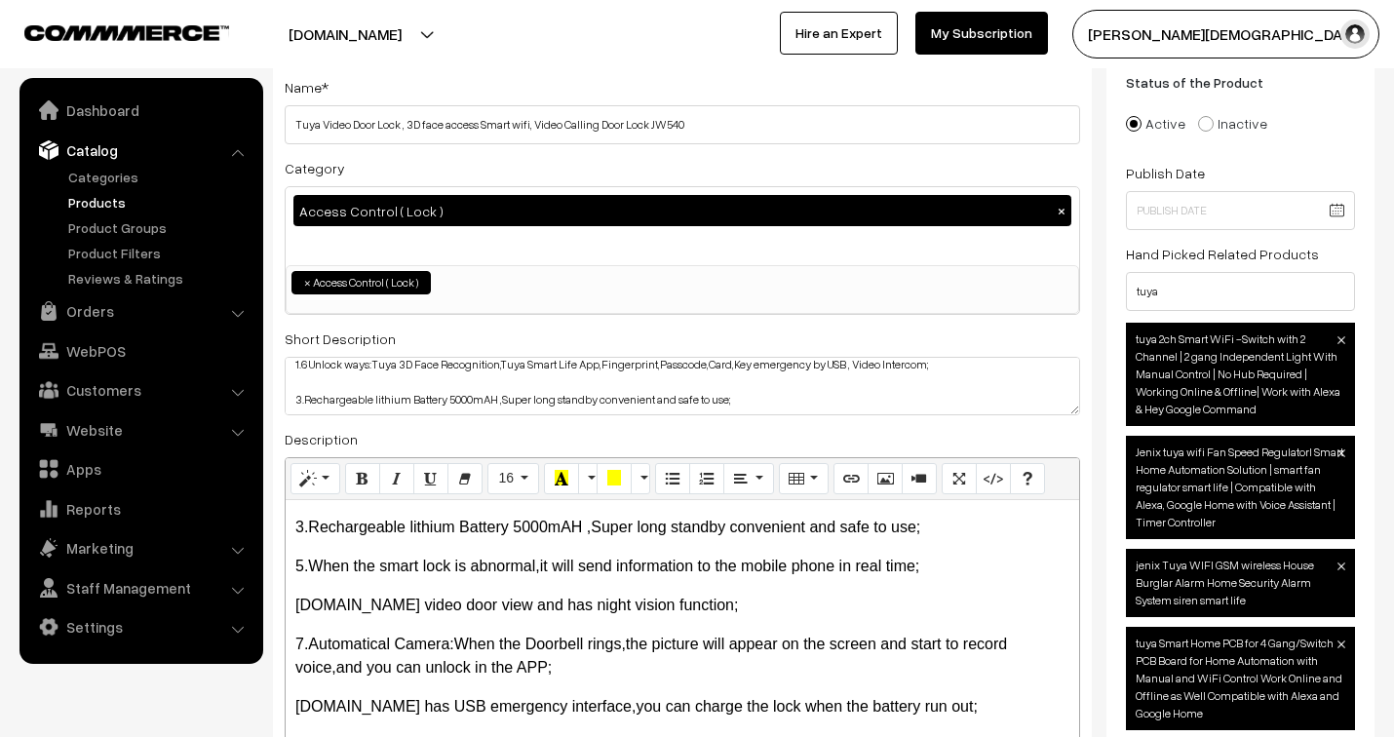
scroll to position [325, 0]
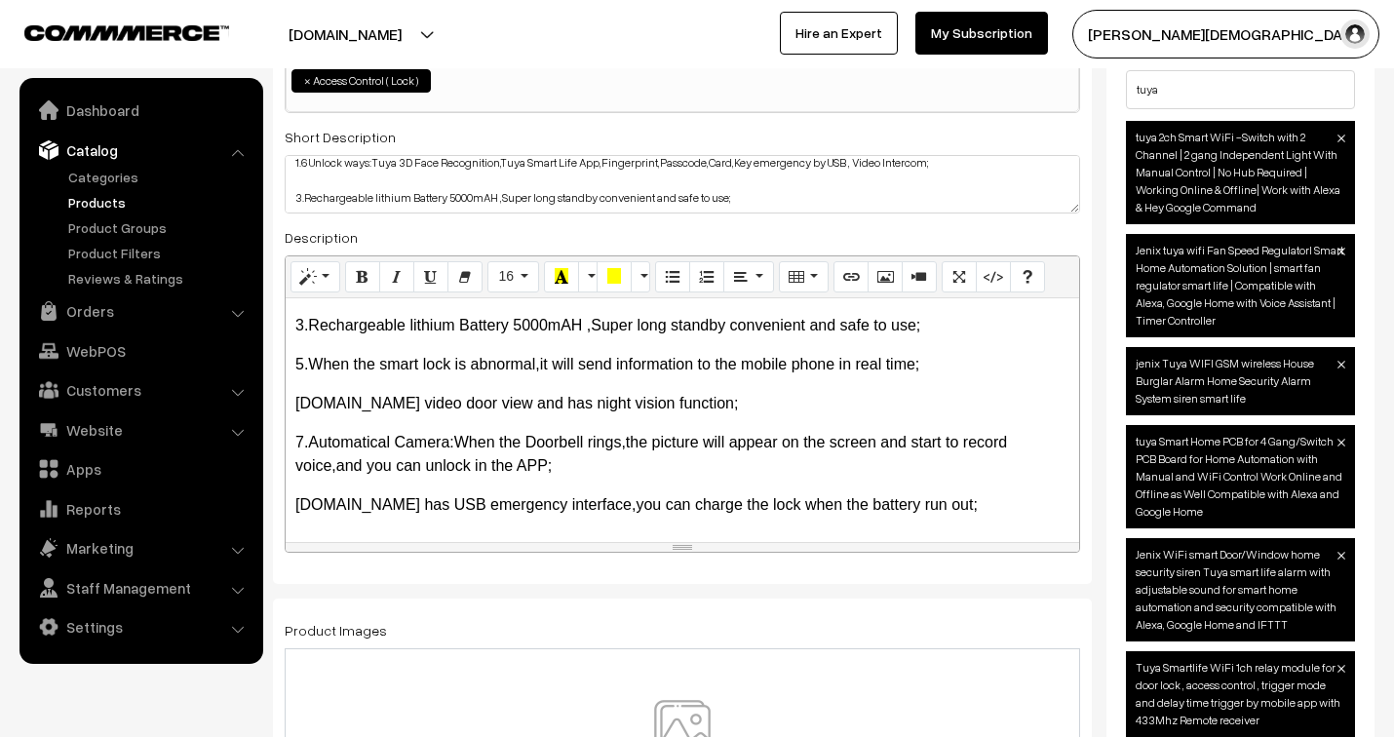
click at [522, 455] on p "7.Automatical Camera:When the Doorbell rings,the picture will appear on the scr…" at bounding box center [682, 454] width 774 height 47
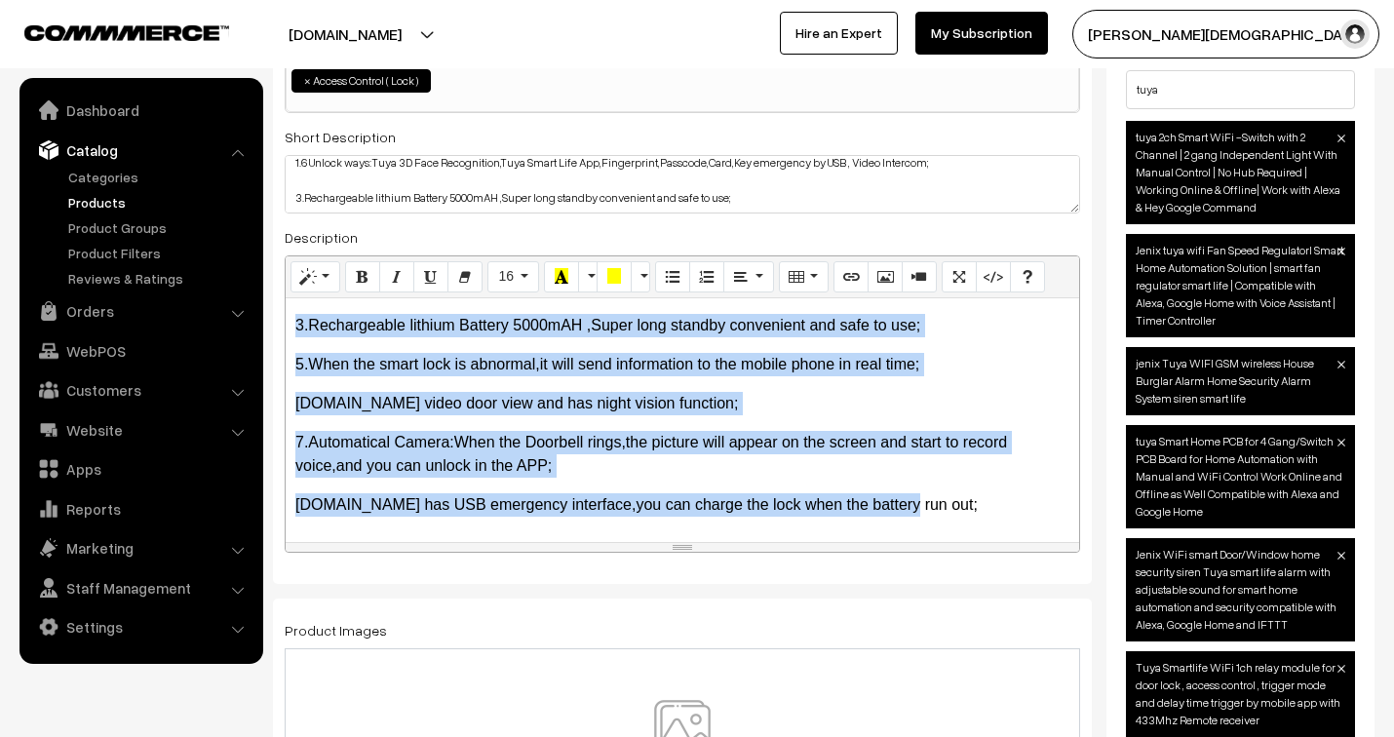
copy div "Smart Face Recognition Digital Door Lock ,Tuya Wifi Intelligent Fingerprint Loc…"
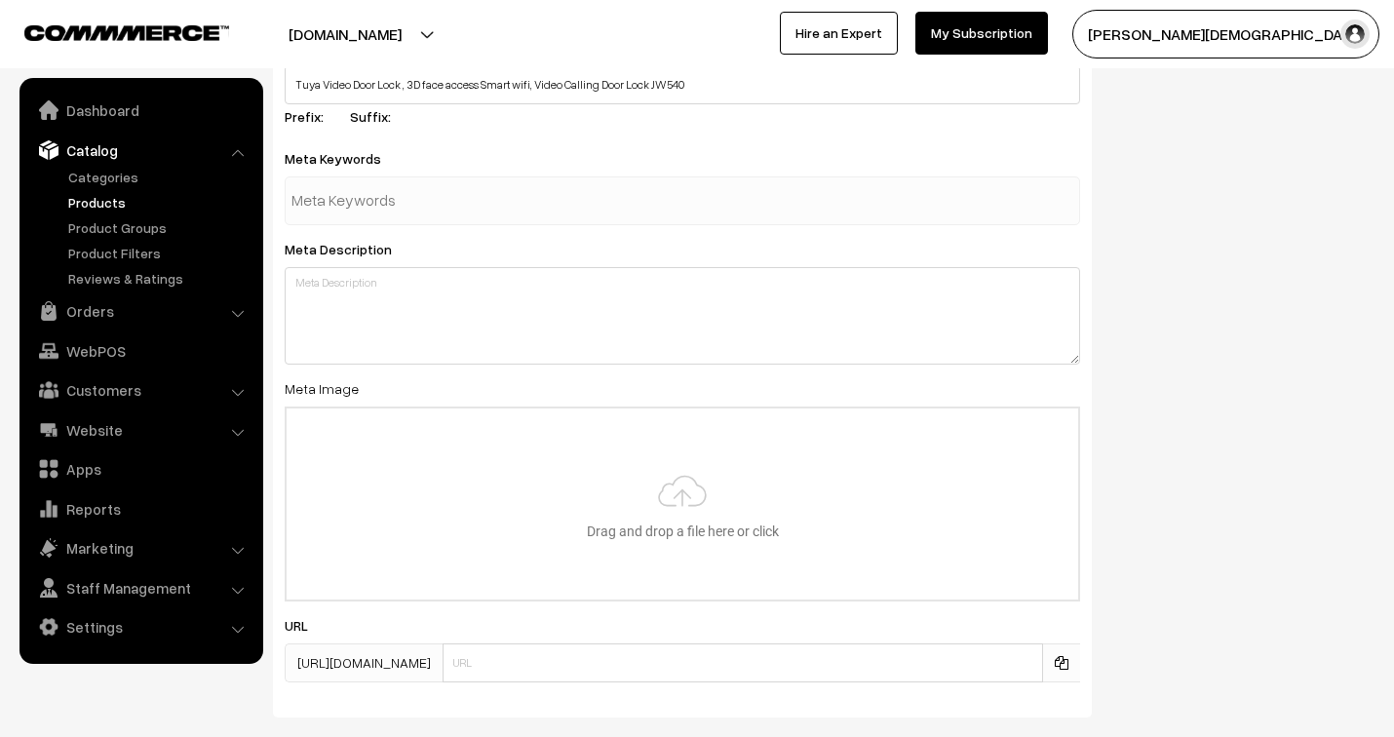
scroll to position [3036, 0]
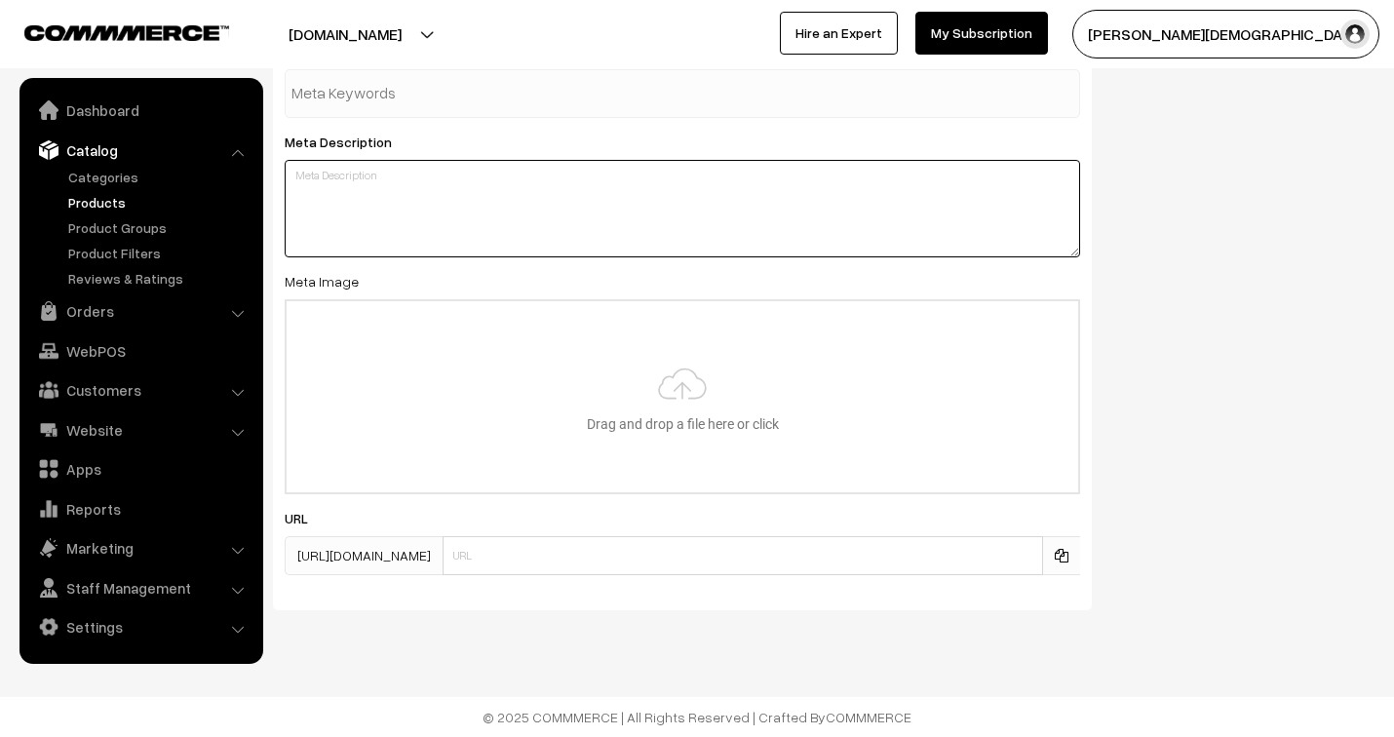
click at [505, 213] on textarea at bounding box center [682, 208] width 795 height 97
paste textarea "Smart Face Recognition Digital Door Lock ,Tuya Wifi Intelligent Fingerprint Loc…"
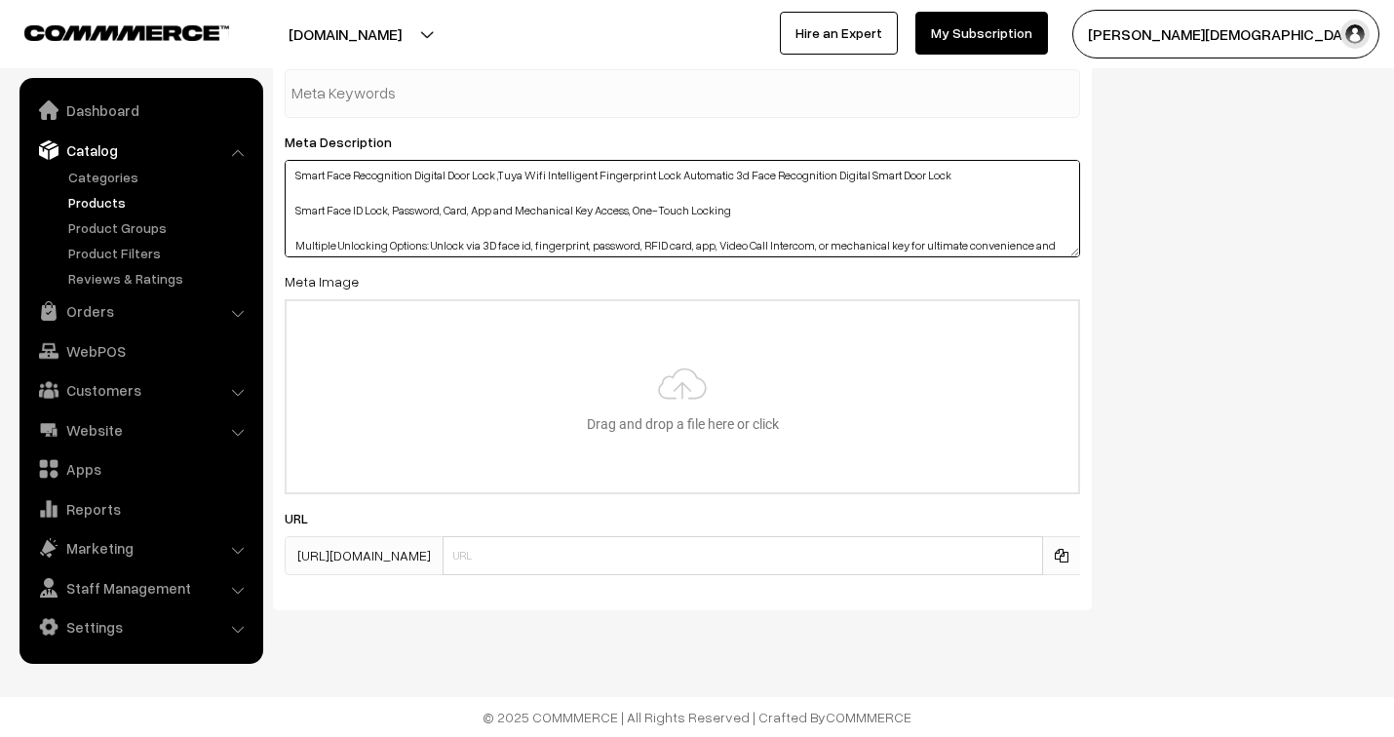
scroll to position [224, 0]
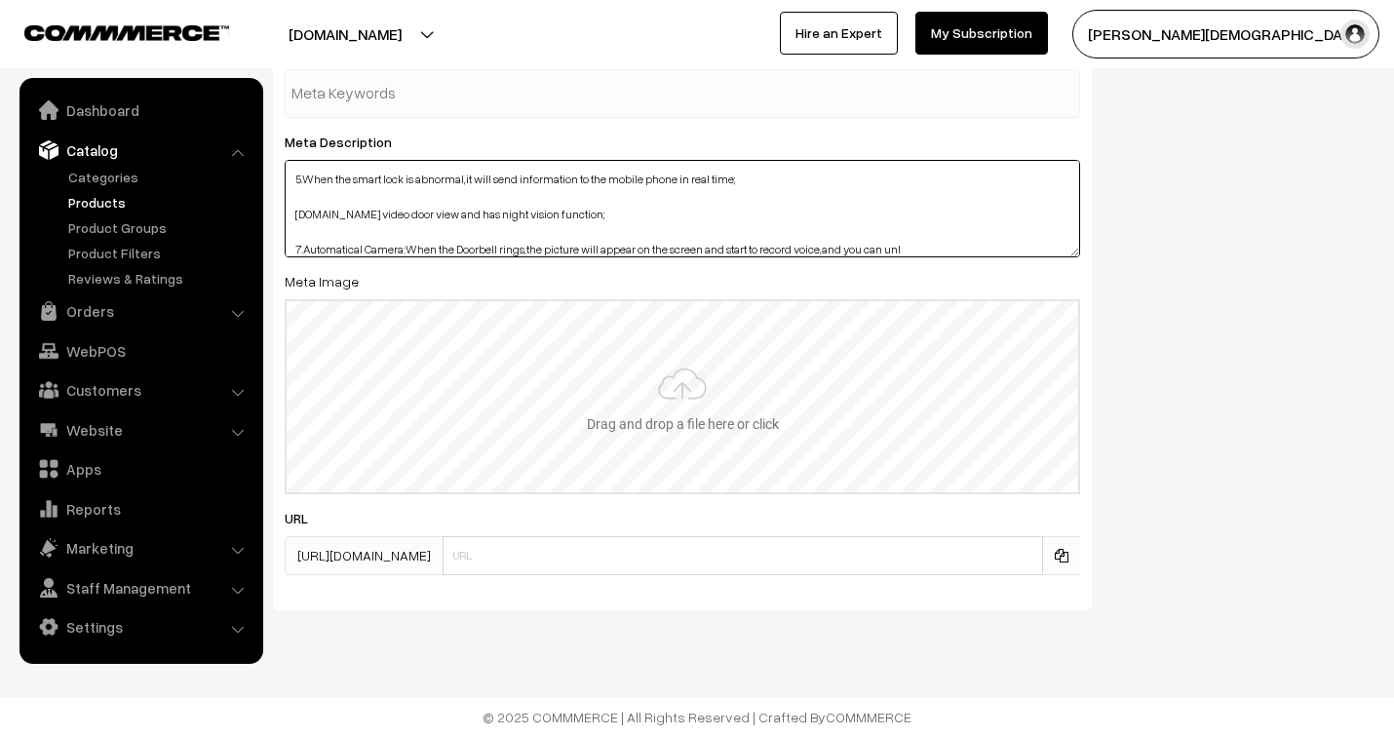
type textarea "Smart Face Recognition Digital Door Lock ,Tuya Wifi Intelligent Fingerprint Loc…"
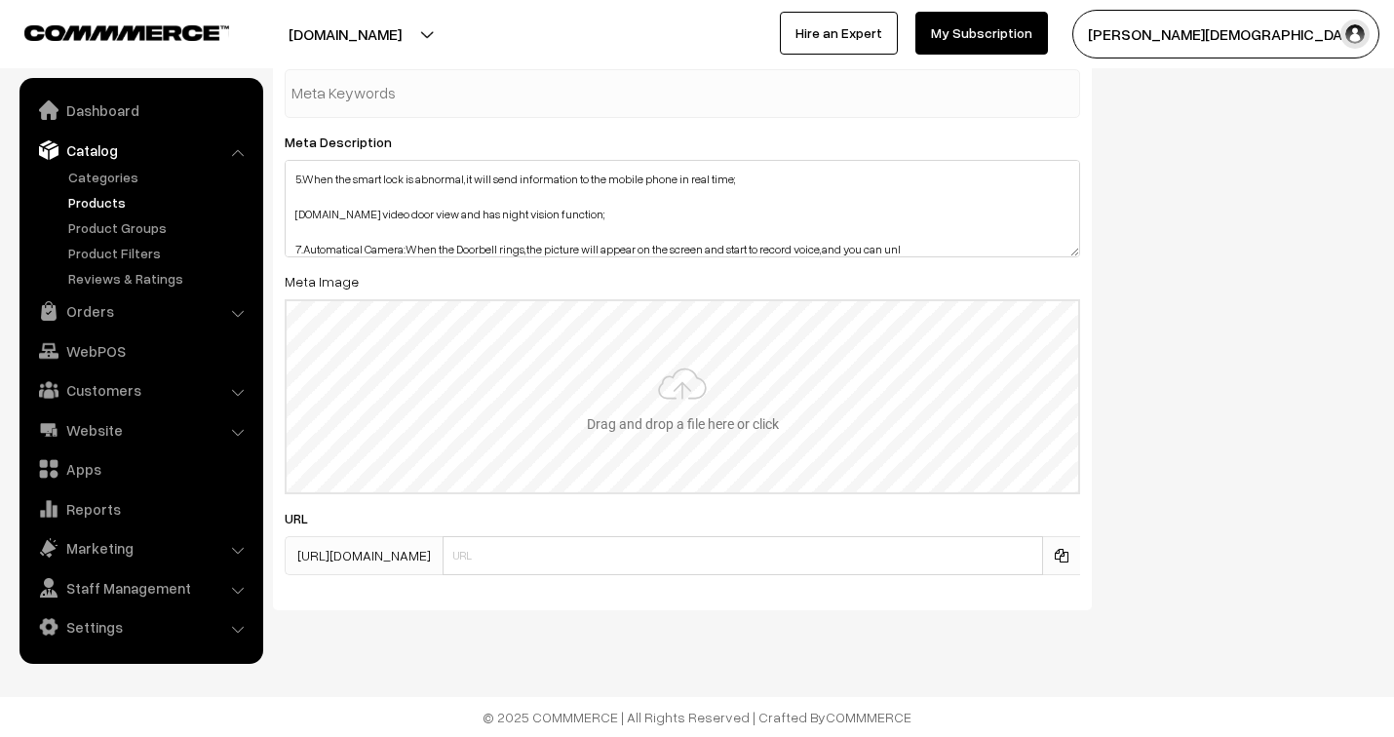
click at [690, 407] on input "file" at bounding box center [683, 396] width 792 height 191
click at [637, 398] on input "file" at bounding box center [683, 396] width 792 height 191
type input "C:\fakepath\5acbe1_4b03b74e598846f7875fbc1dac42a148~mv2[1].jpg"
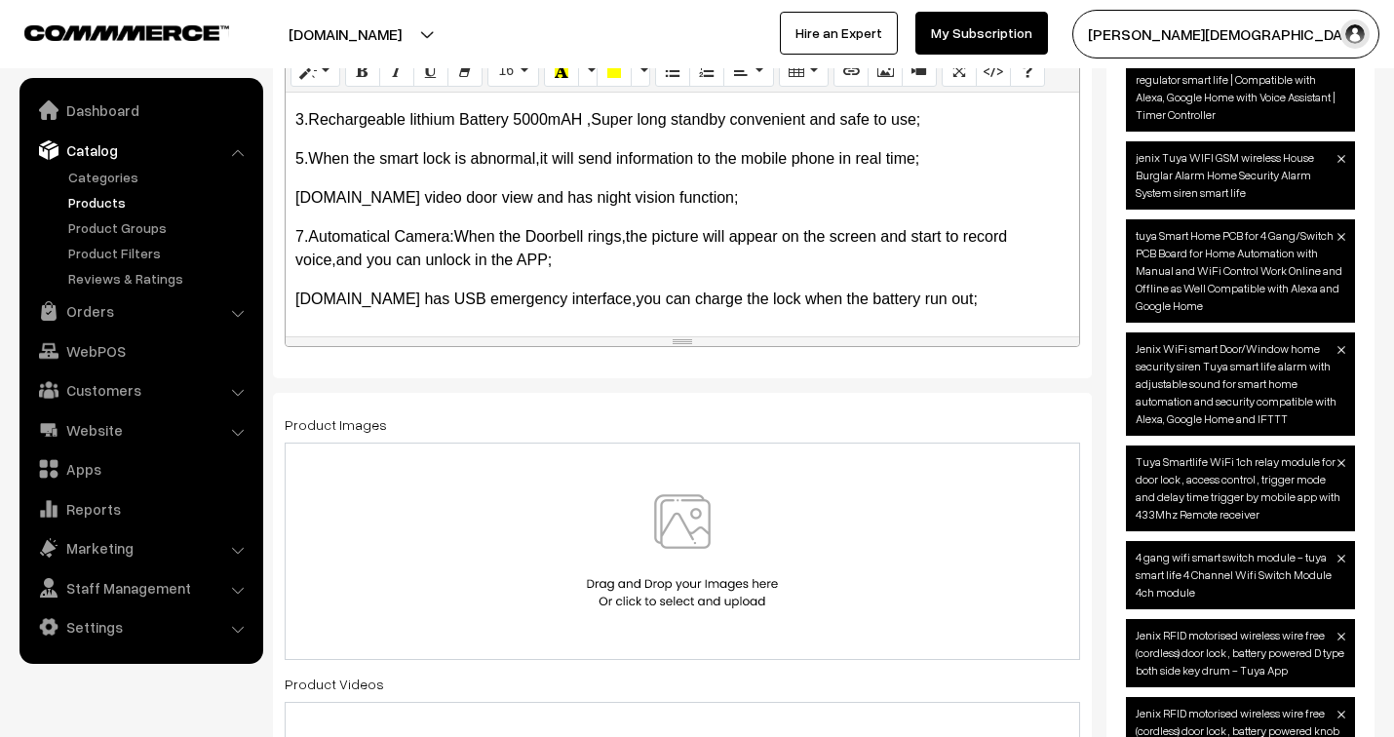
scroll to position [653, 0]
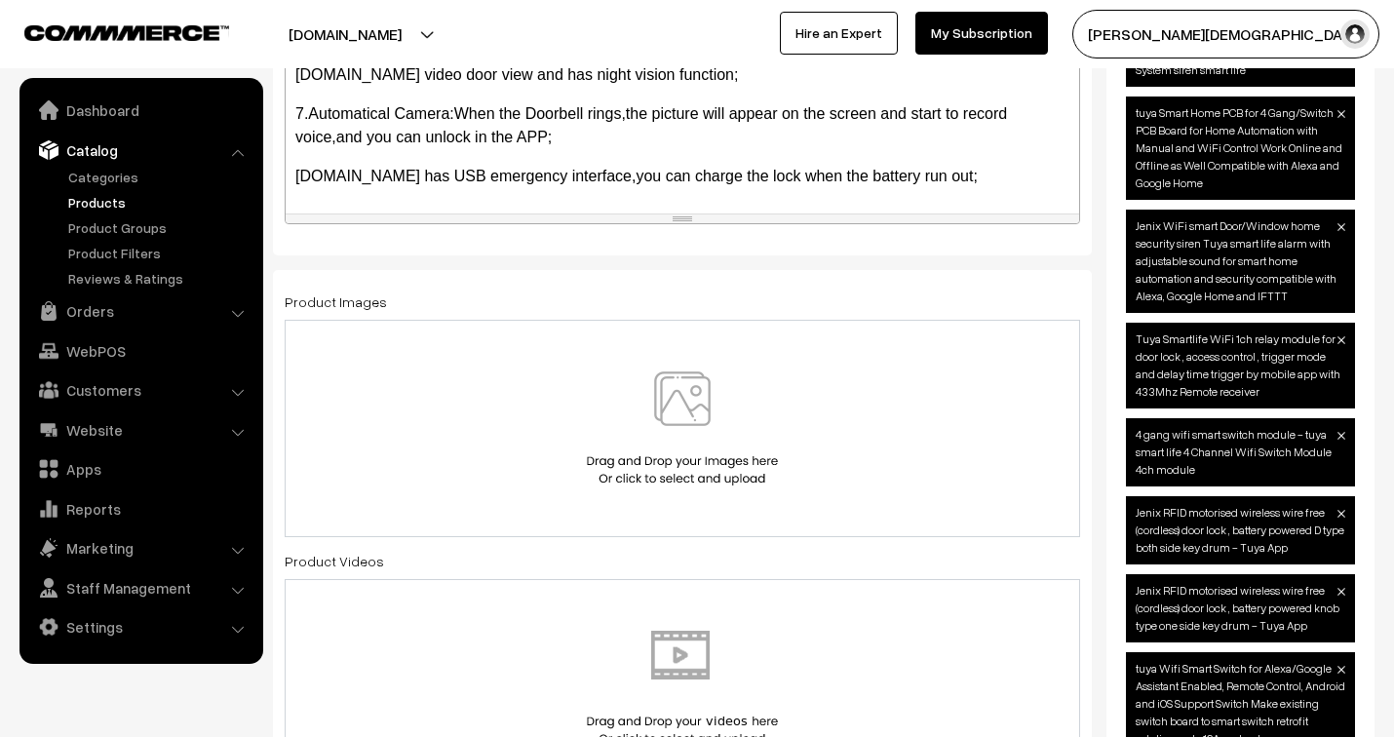
click at [707, 397] on img at bounding box center [682, 428] width 201 height 114
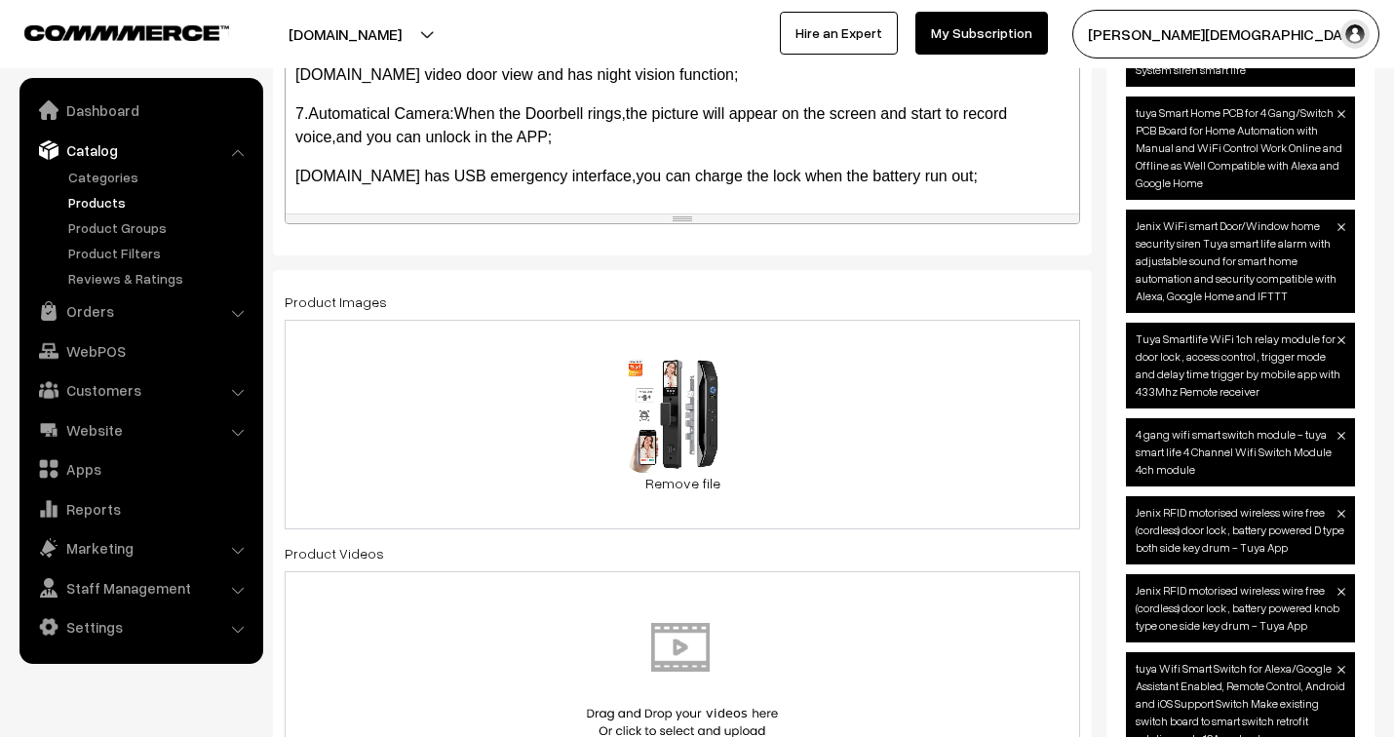
click at [831, 489] on div "32.2 KB 5acbe1_4b03b74e598846f7875fbc1dac42a148~mv2[1].jpg Check Error Remove f…" at bounding box center [682, 425] width 795 height 210
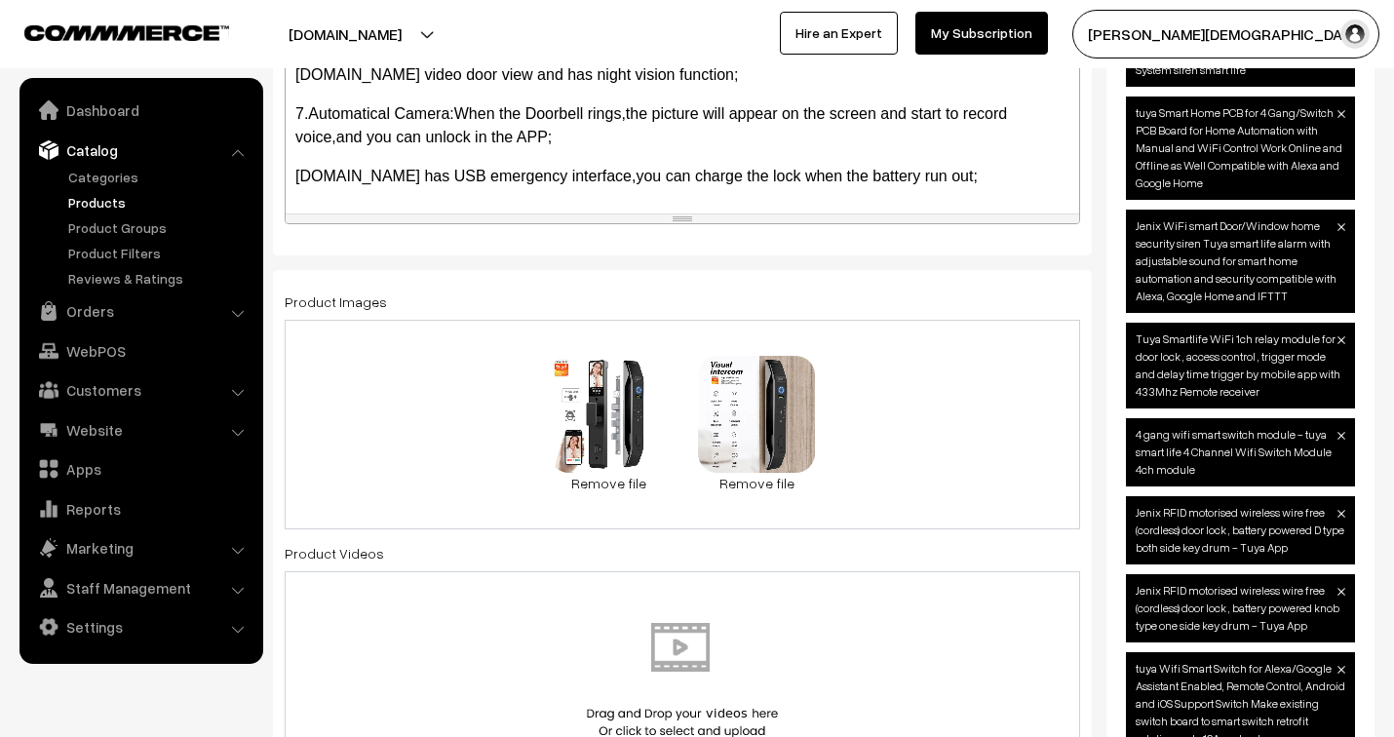
click at [879, 495] on div "32.2 KB 5acbe1_4b03b74e598846f7875fbc1dac42a148~mv2[1].jpg Check Error Remove f…" at bounding box center [682, 425] width 795 height 210
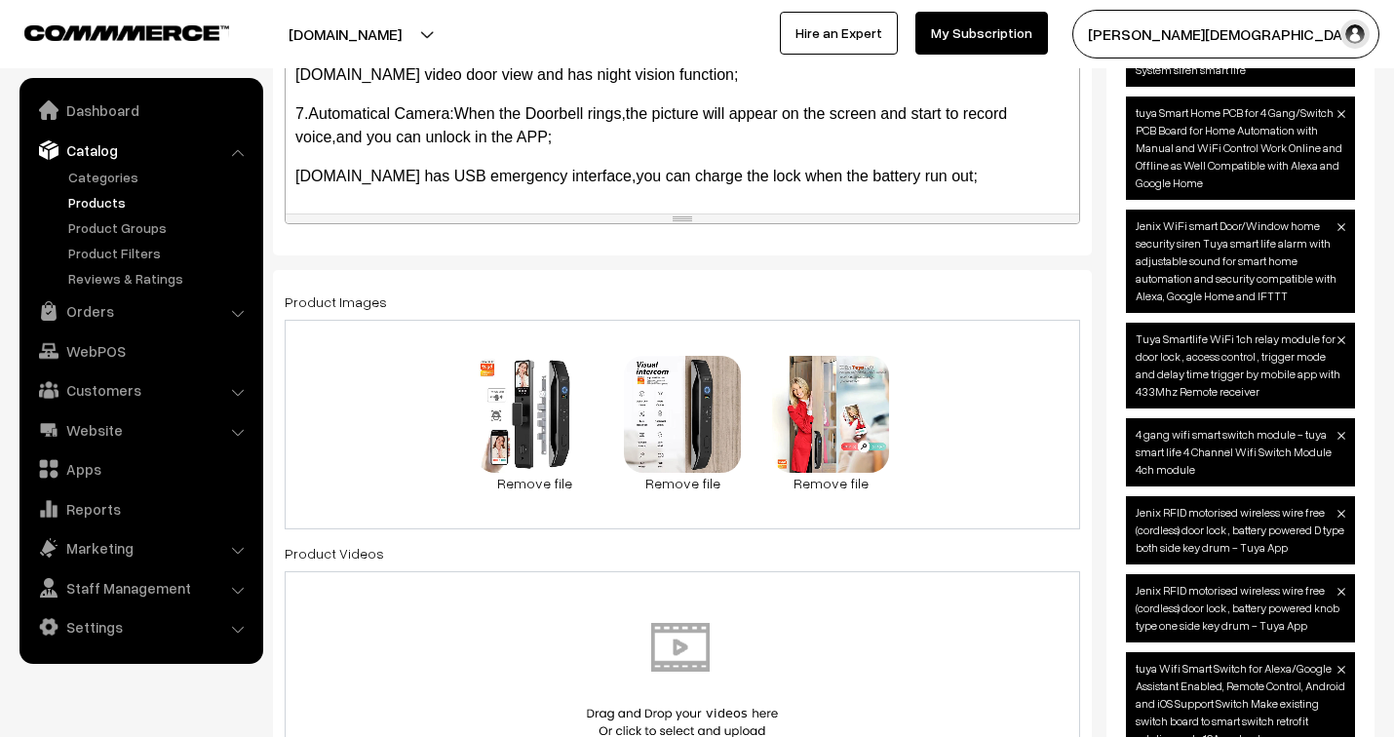
click at [928, 489] on div "32.2 KB 5acbe1_4b03b74e598846f7875fbc1dac42a148~mv2[1].jpg Check Error Remove f…" at bounding box center [682, 425] width 795 height 210
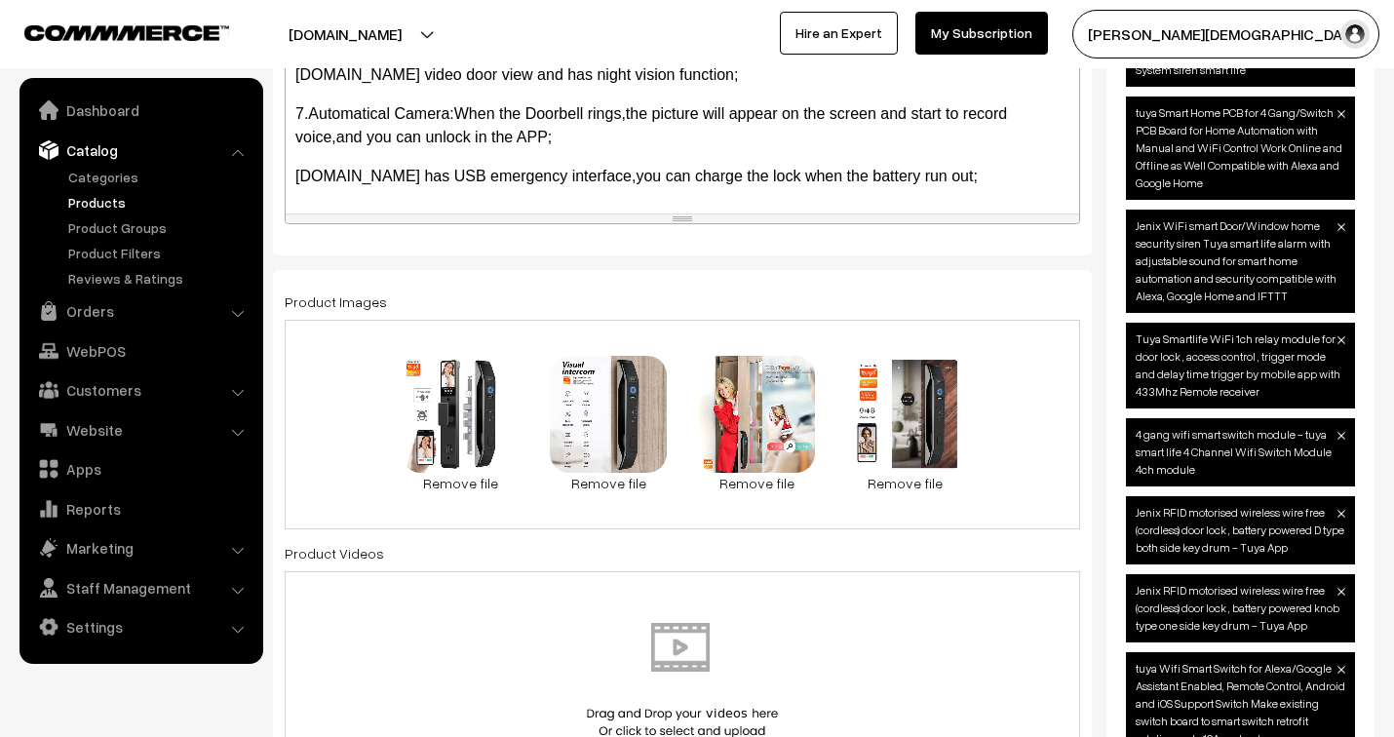
click at [1018, 495] on div "32.2 KB 5acbe1_4b03b74e598846f7875fbc1dac42a148~mv2[1].jpg Check Error Remove f…" at bounding box center [682, 425] width 795 height 210
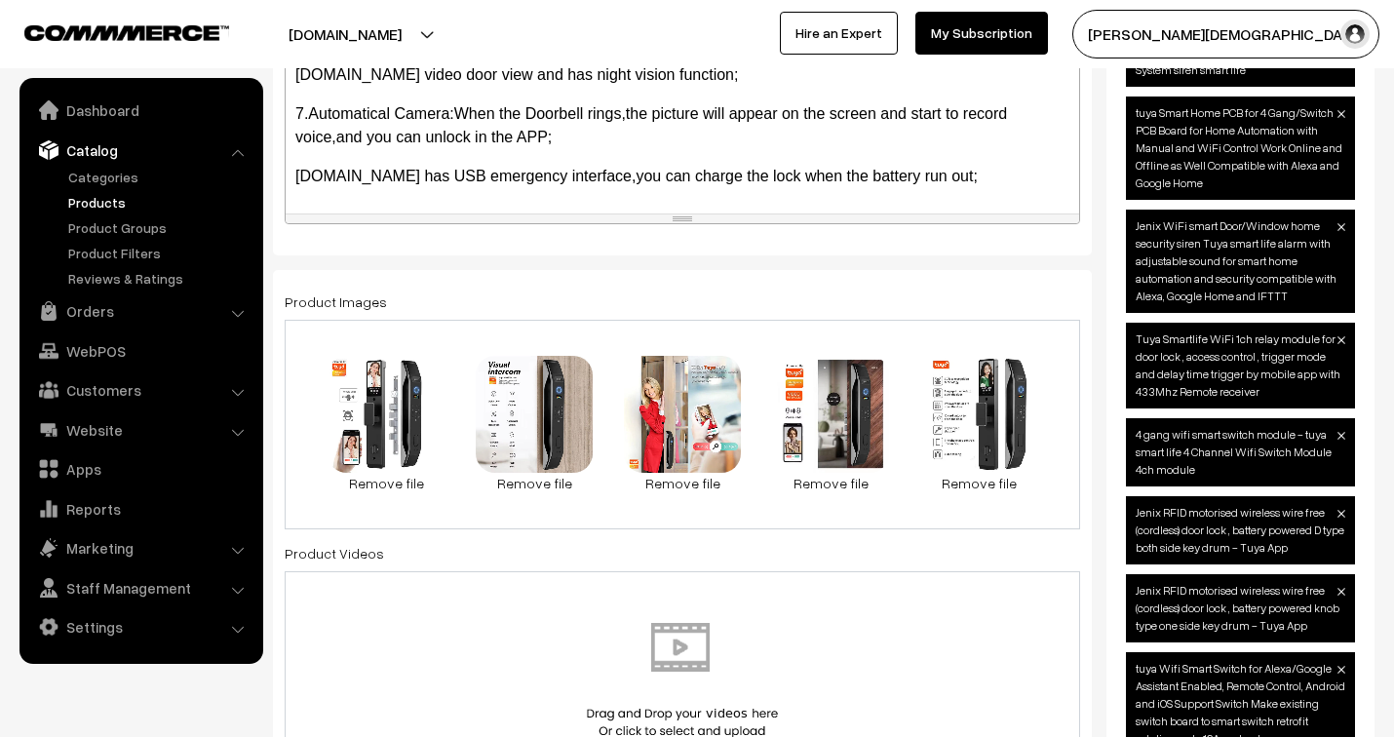
click at [1041, 494] on div "32.2 KB 5acbe1_4b03b74e598846f7875fbc1dac42a148~mv2[1].jpg Check Error Remove f…" at bounding box center [682, 425] width 795 height 210
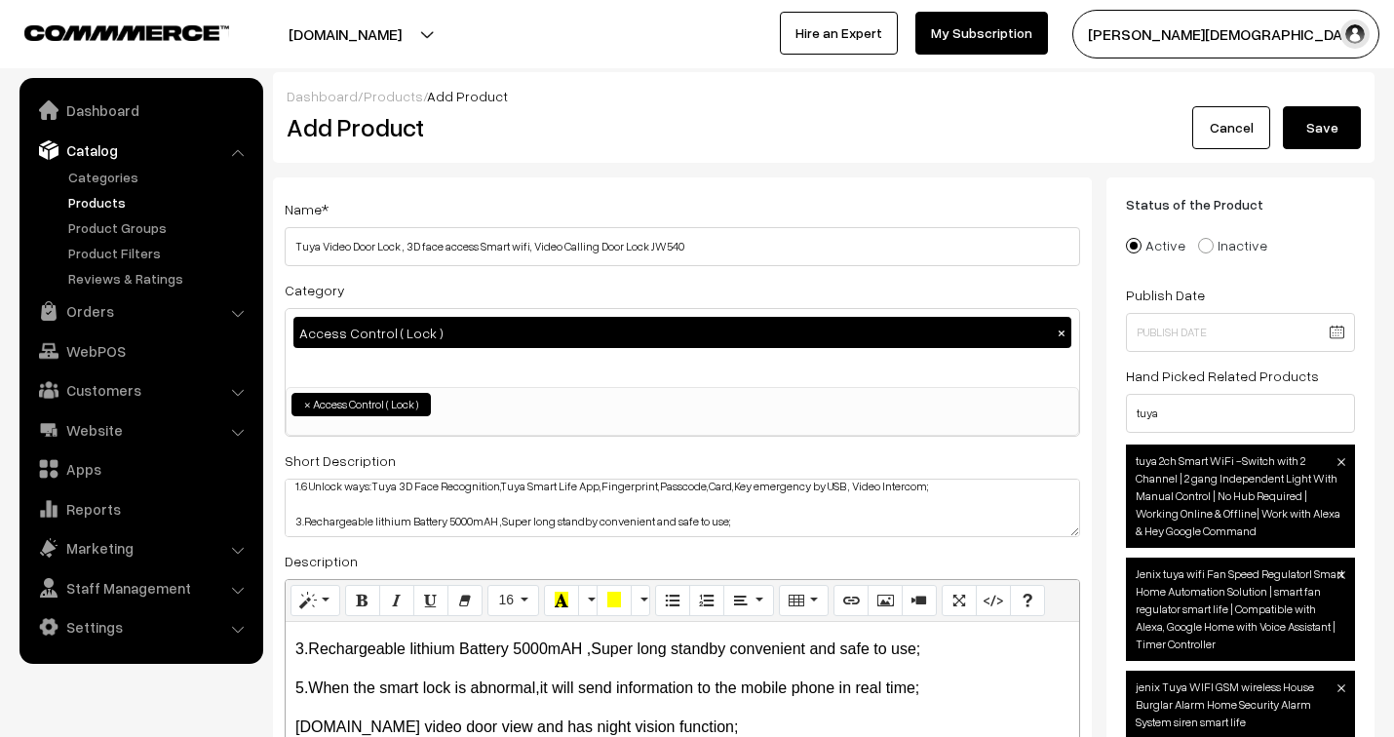
scroll to position [0, 0]
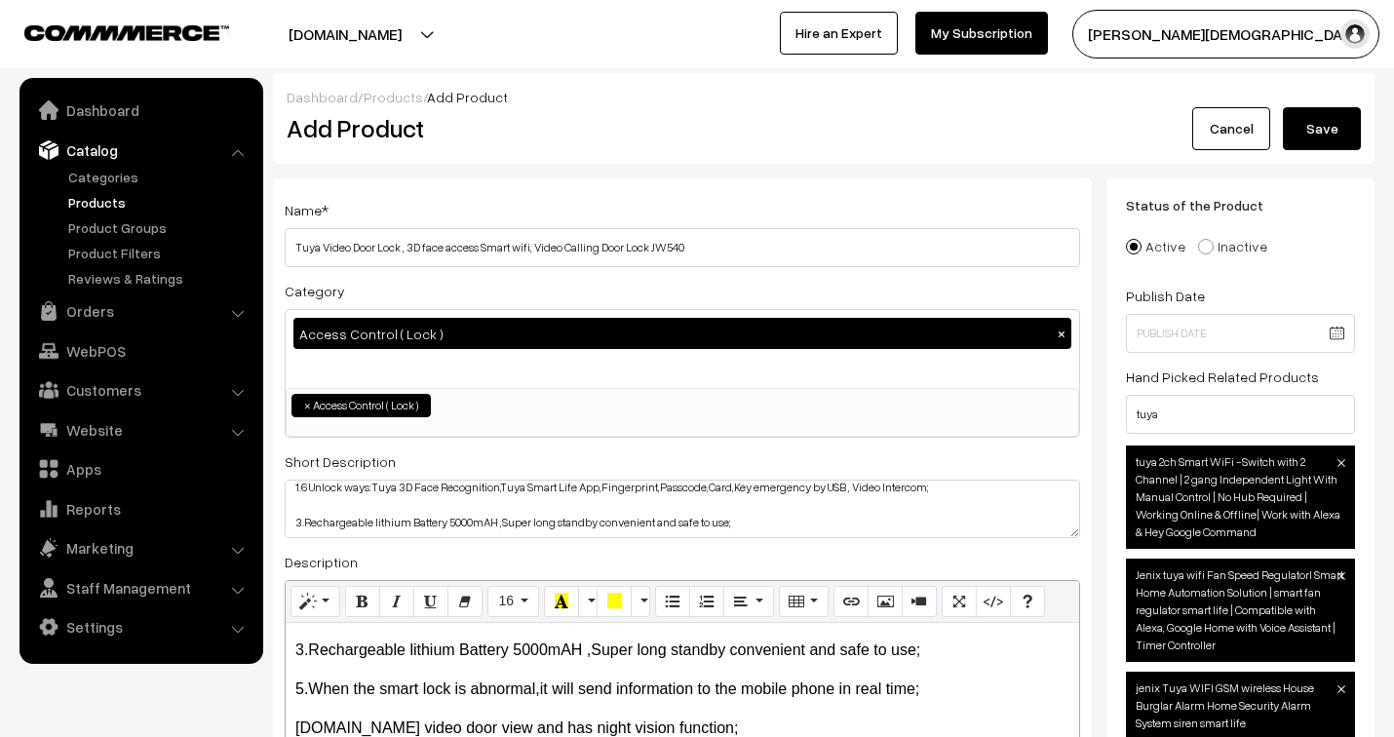
click at [1334, 133] on button "Save" at bounding box center [1322, 128] width 78 height 43
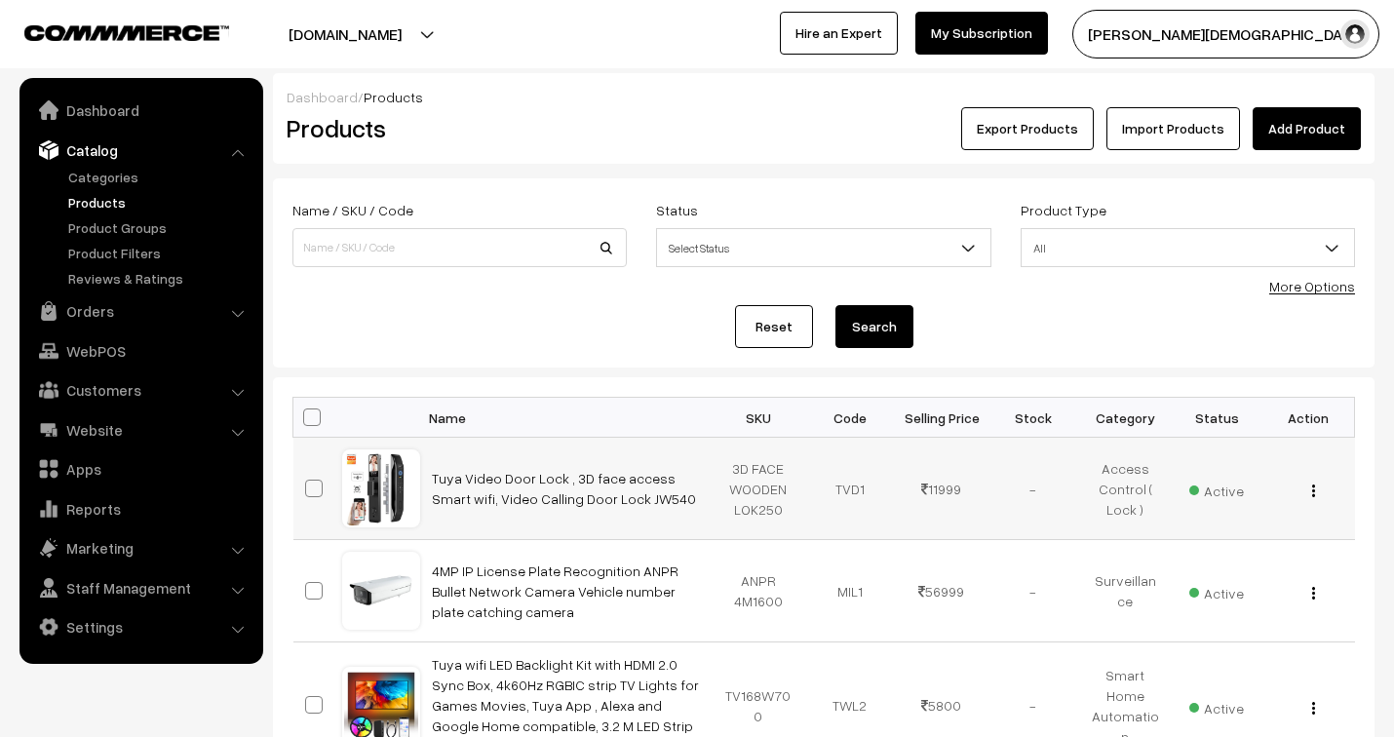
click at [1313, 491] on img "button" at bounding box center [1313, 490] width 3 height 13
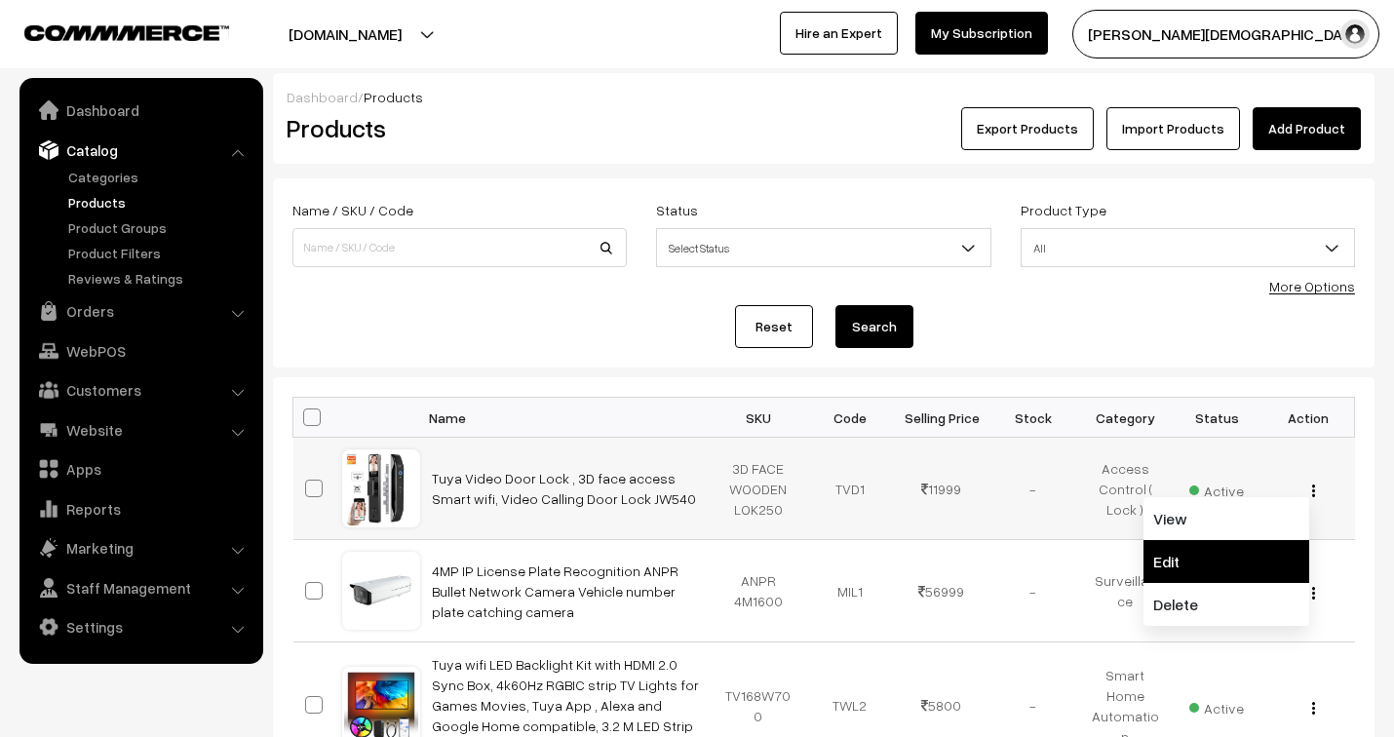
click at [1165, 553] on link "Edit" at bounding box center [1226, 561] width 166 height 43
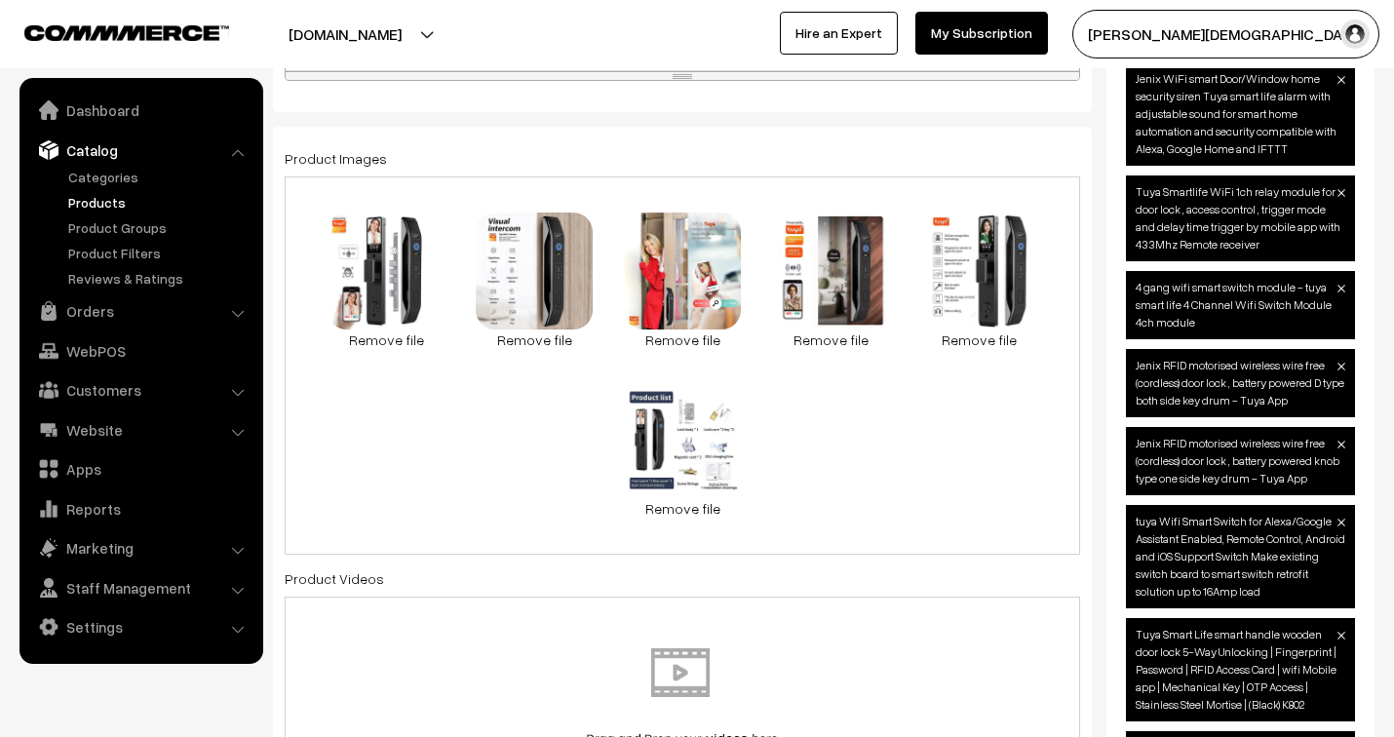
scroll to position [804, 0]
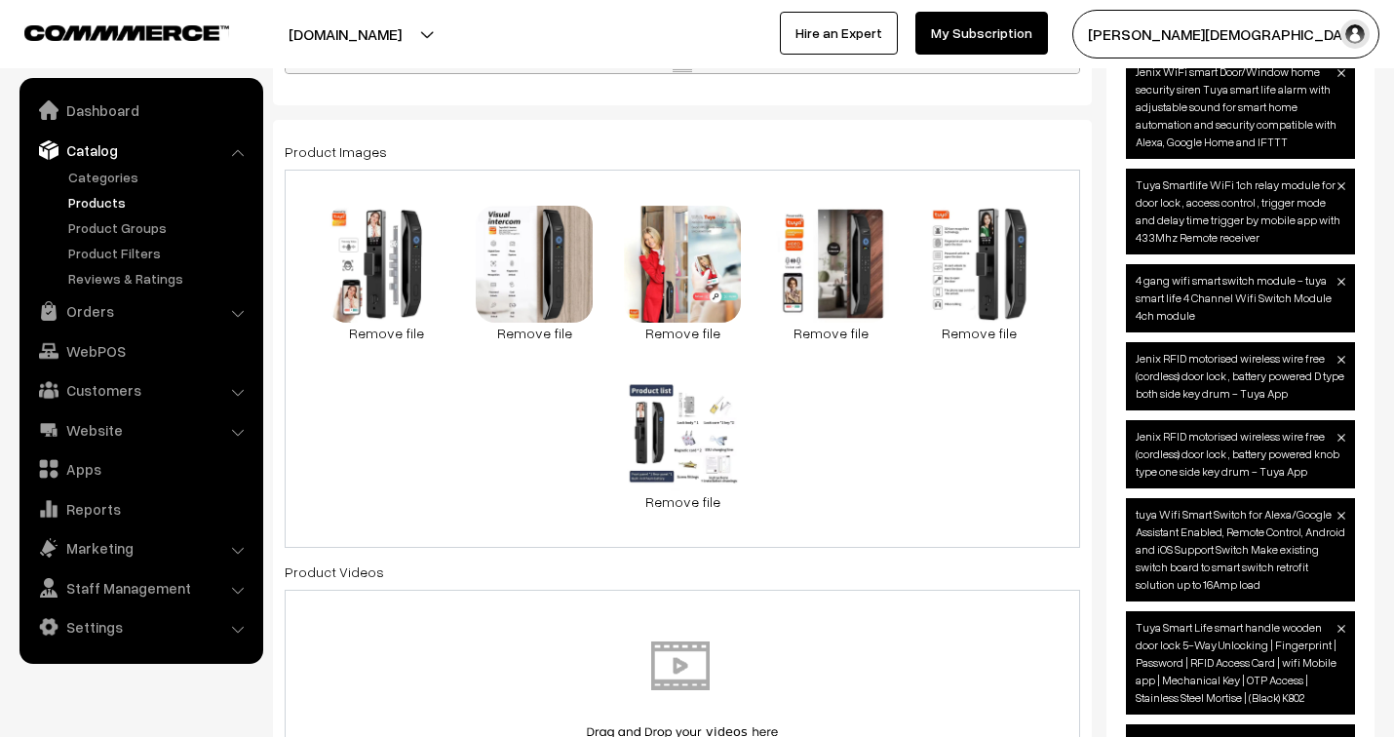
click at [805, 475] on div "32.2 KB 5acbe1_4b03b74e598846f7875fbc1dac42a148~mv2[1].jpg Check Error Remove f…" at bounding box center [682, 359] width 795 height 378
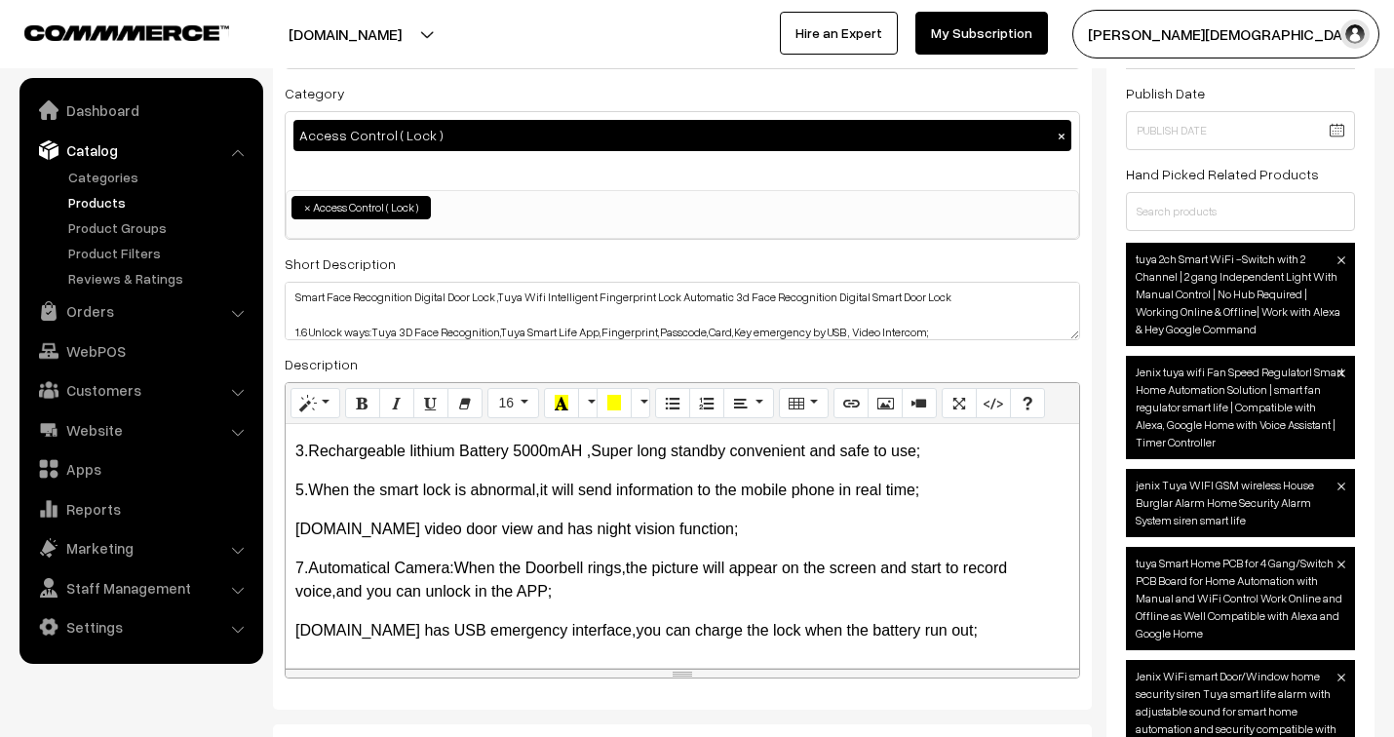
scroll to position [0, 0]
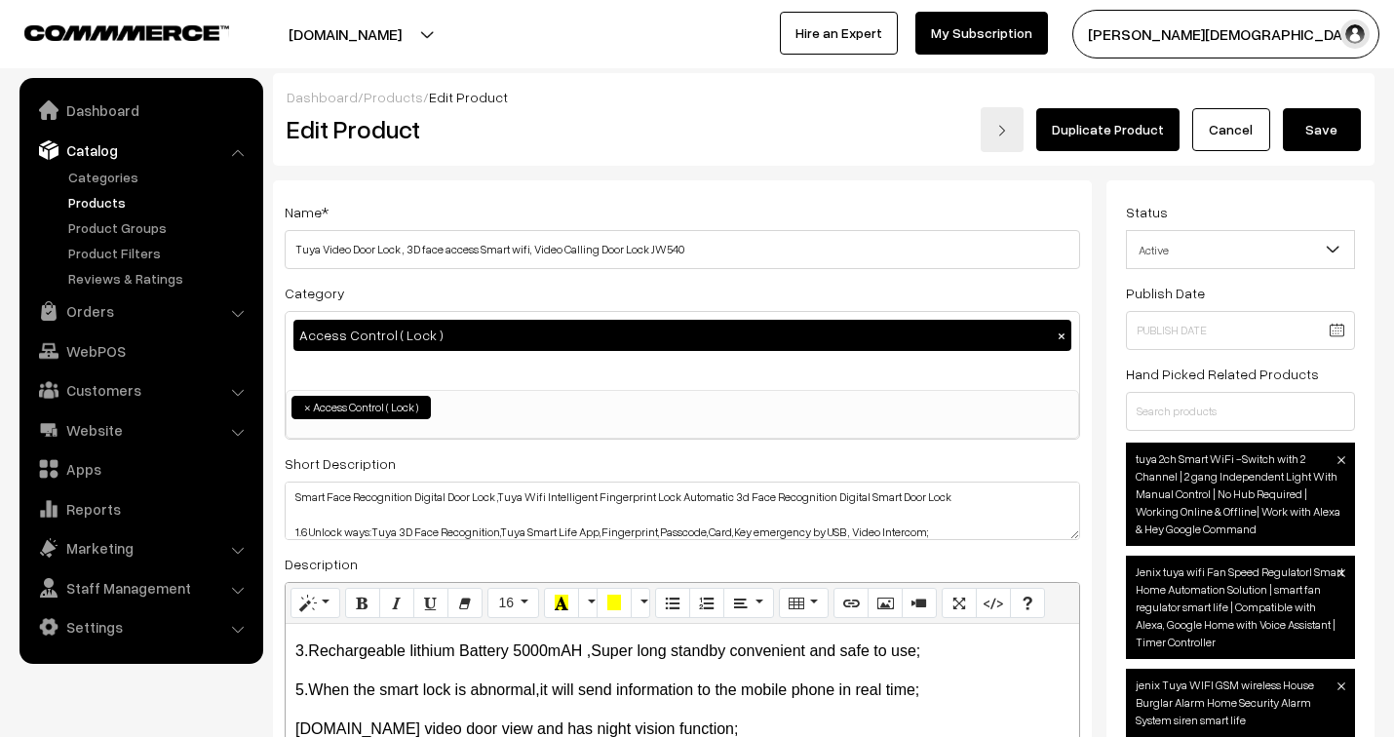
click at [1321, 127] on button "Save" at bounding box center [1322, 129] width 78 height 43
